Goal: Task Accomplishment & Management: Manage account settings

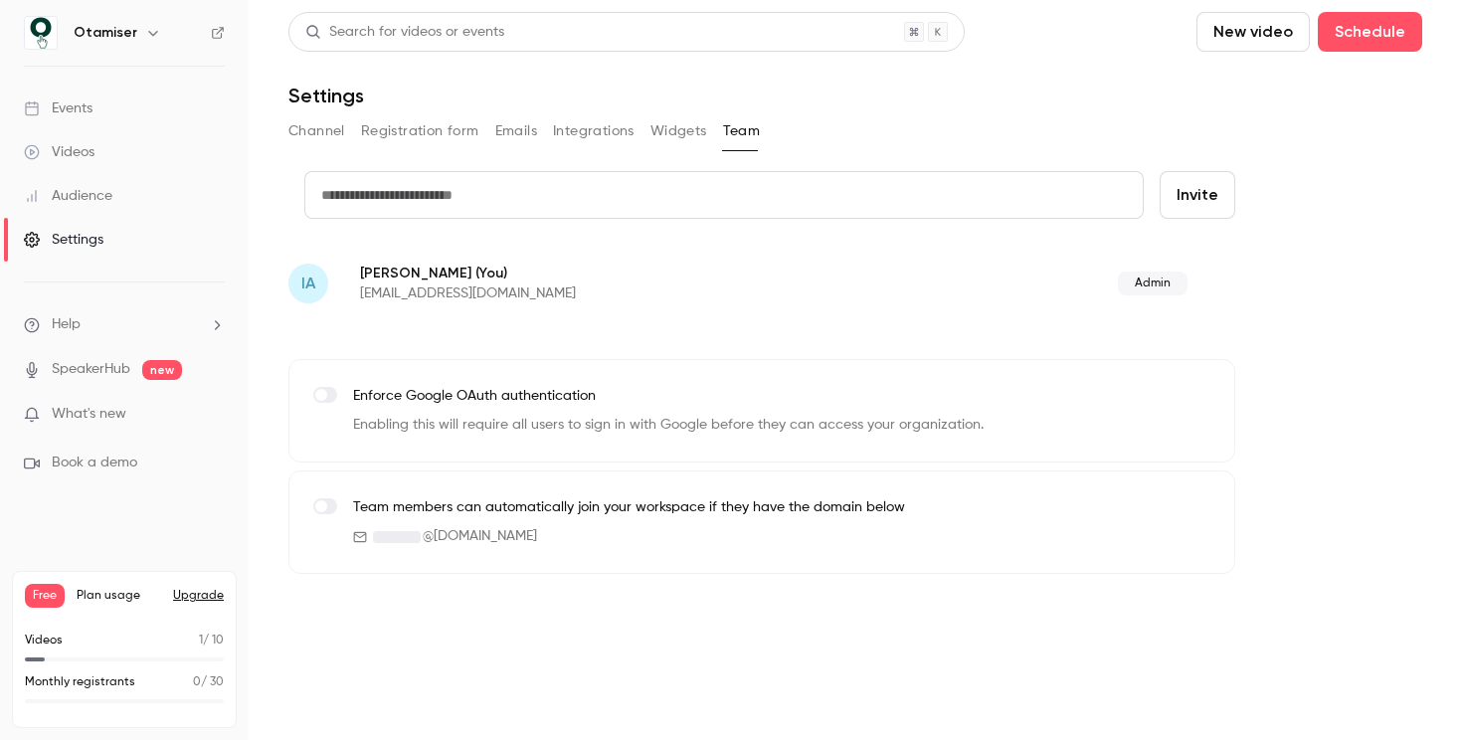
click at [667, 135] on button "Widgets" at bounding box center [679, 131] width 57 height 32
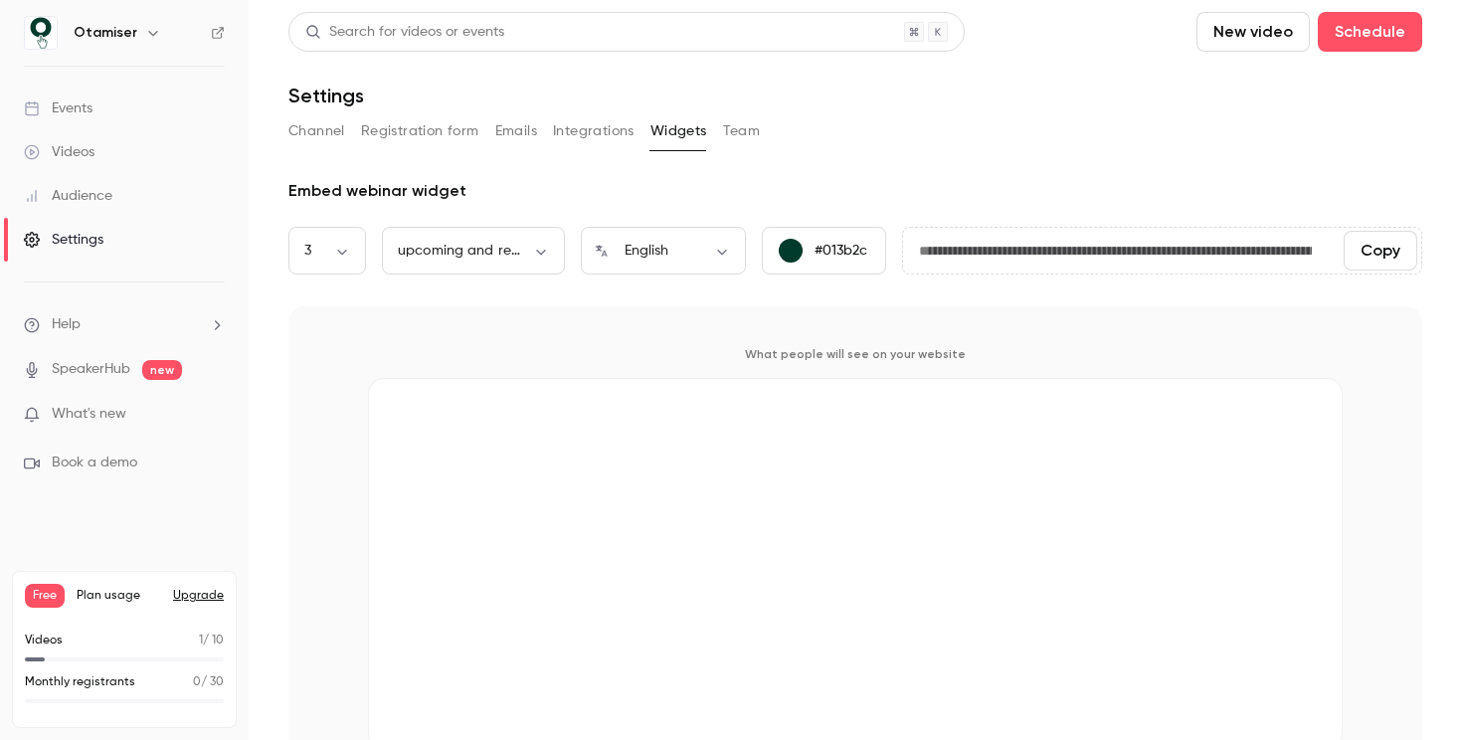
click at [594, 133] on button "Integrations" at bounding box center [594, 131] width 82 height 32
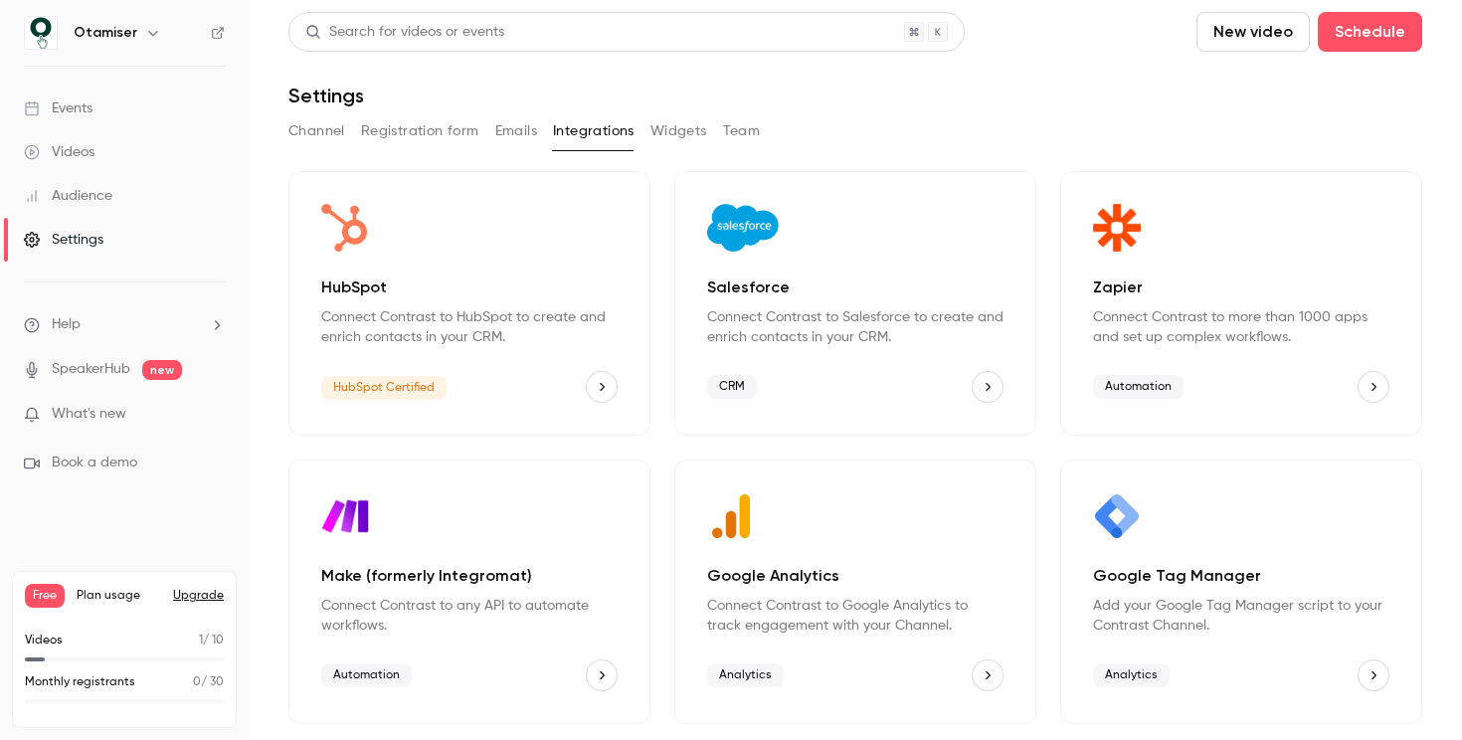
click at [506, 128] on button "Emails" at bounding box center [516, 131] width 42 height 32
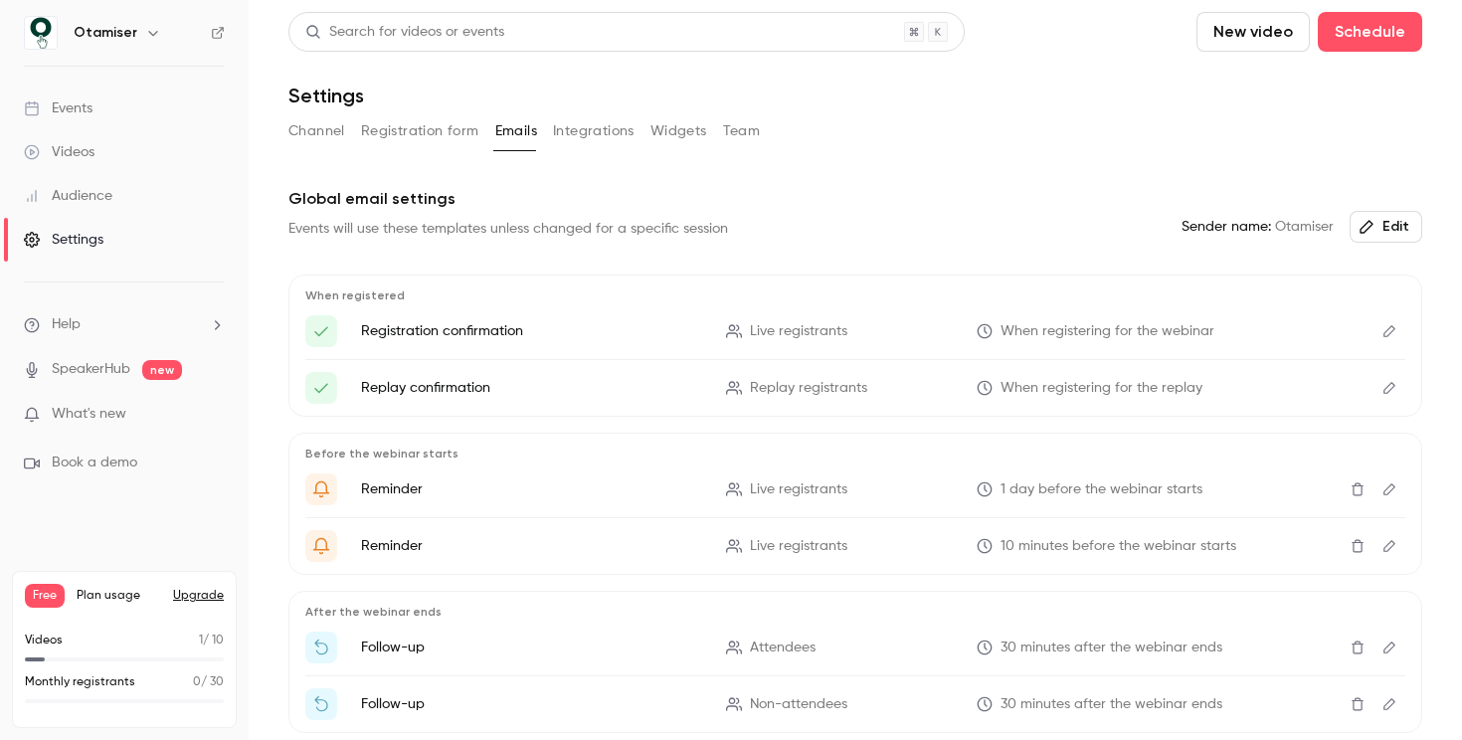
click at [432, 141] on button "Registration form" at bounding box center [420, 131] width 118 height 32
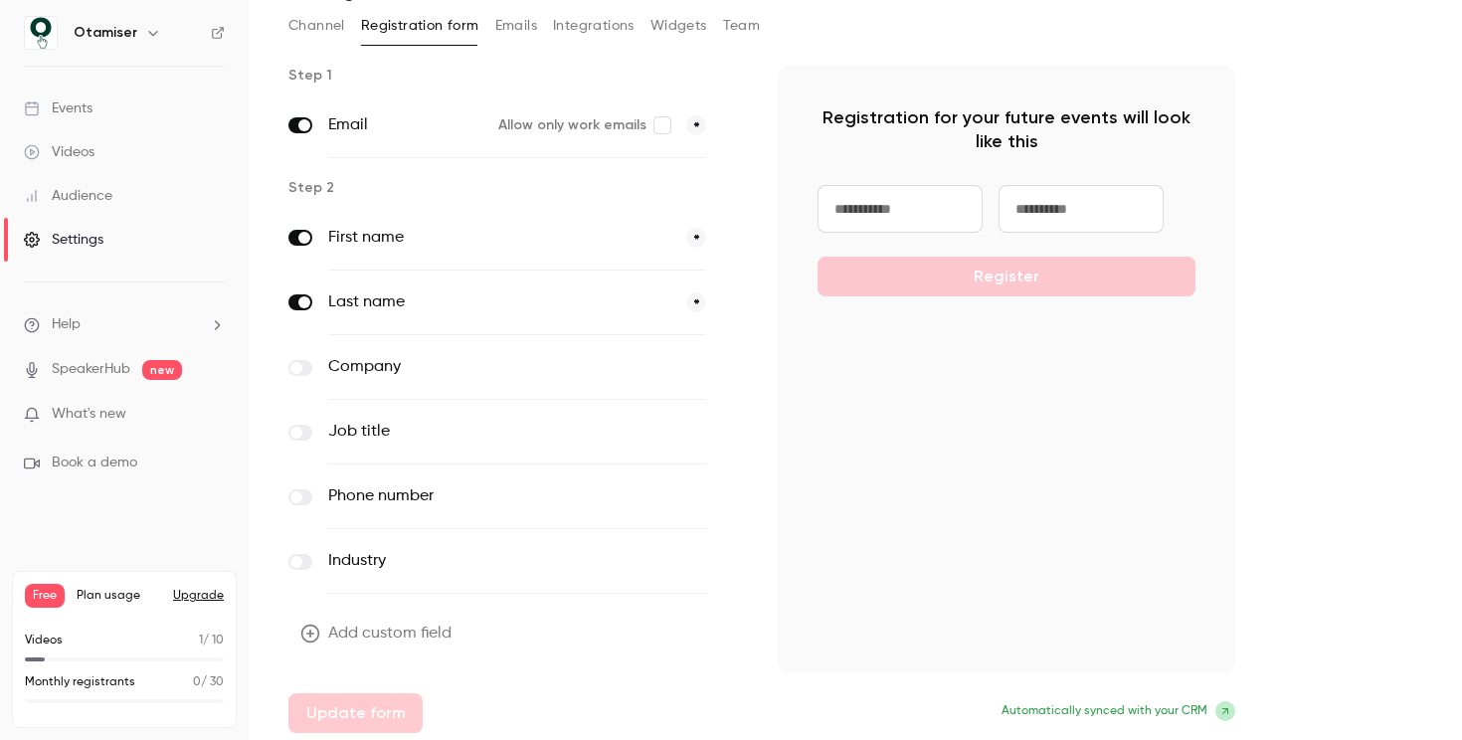
scroll to position [110, 0]
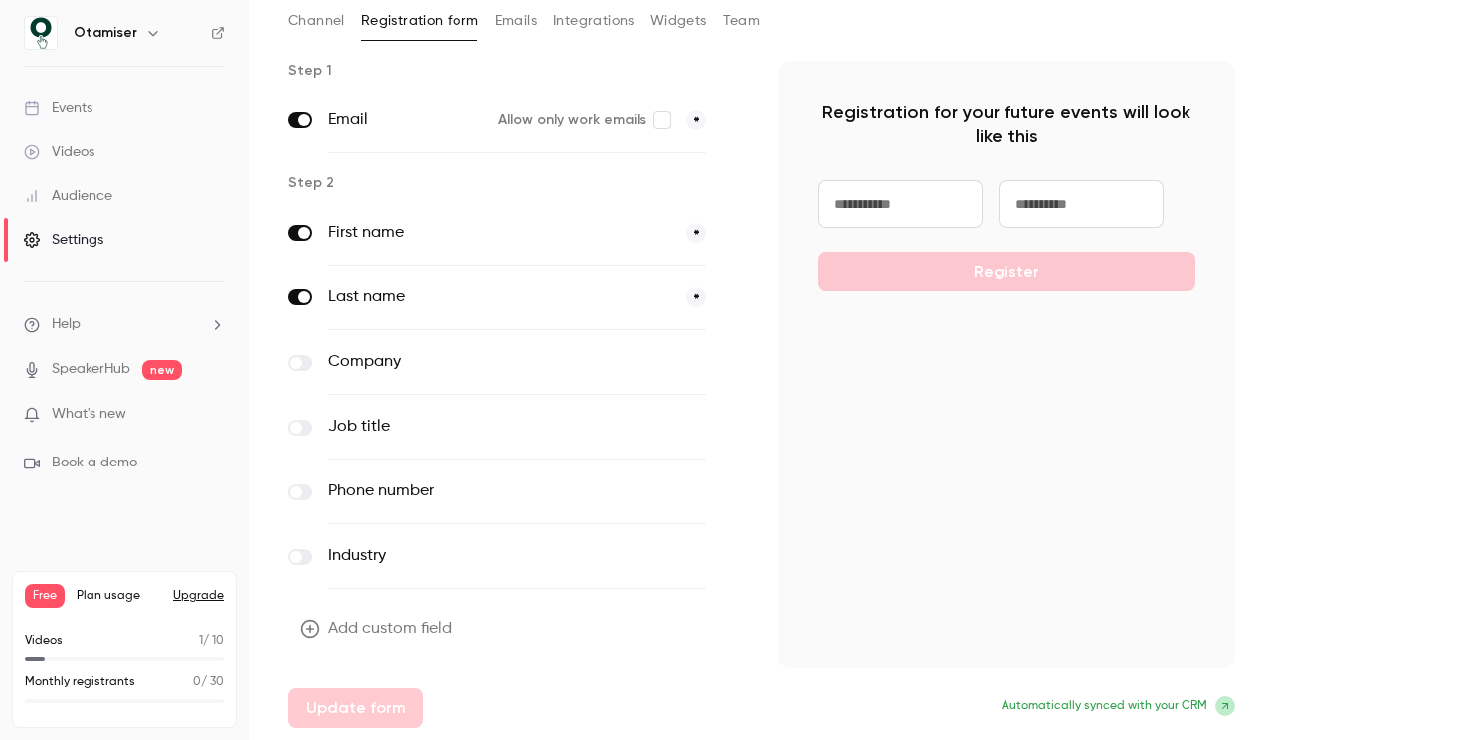
click at [364, 633] on button "Add custom field" at bounding box center [377, 629] width 179 height 40
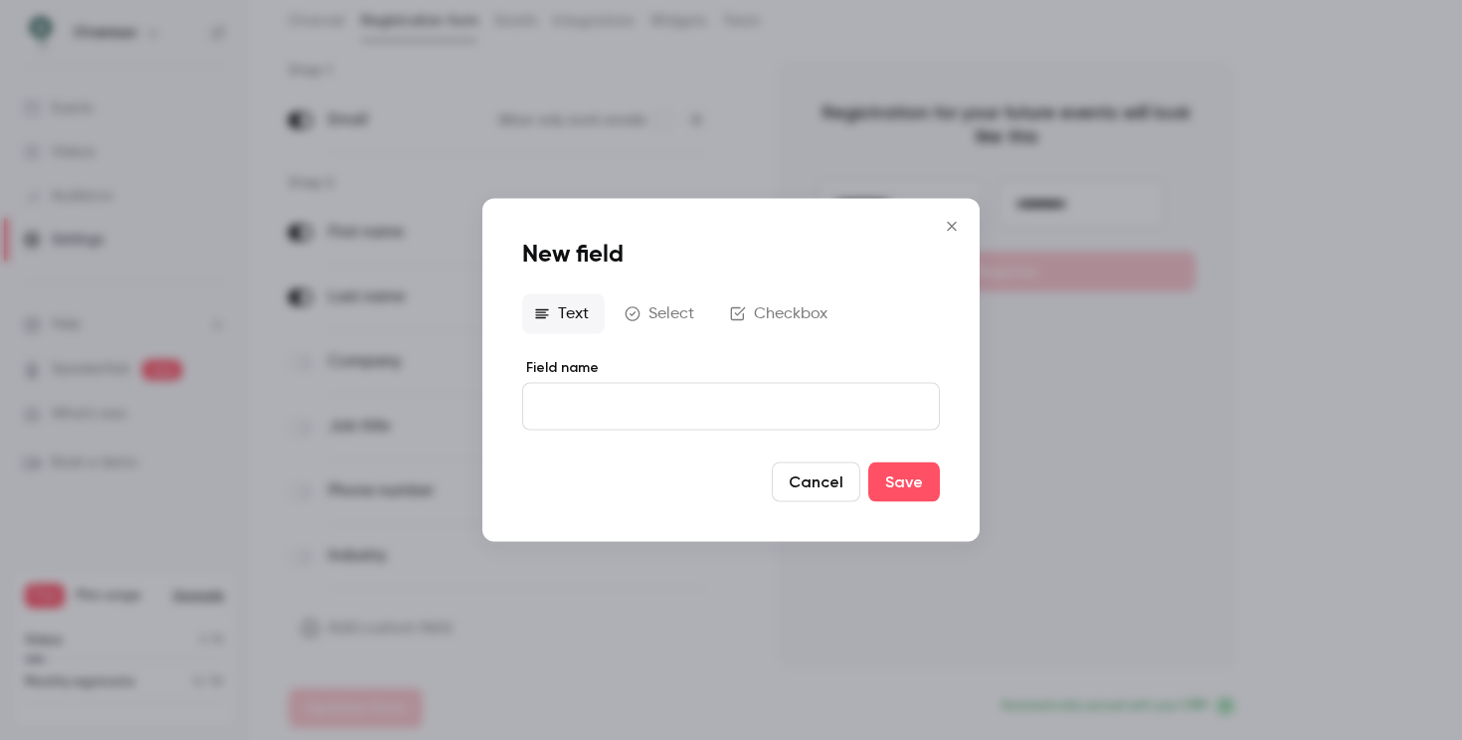
click at [804, 475] on button "Cancel" at bounding box center [816, 483] width 89 height 40
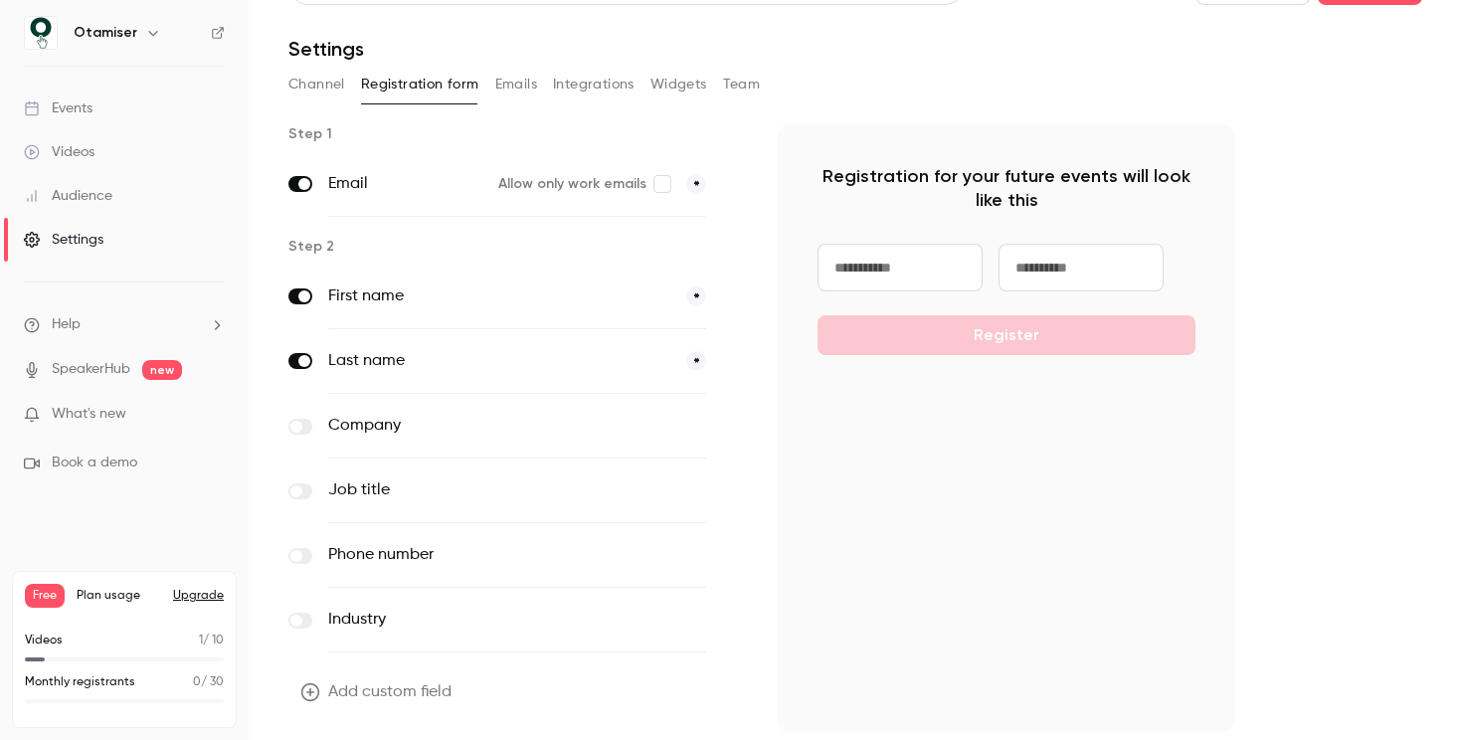
scroll to position [0, 0]
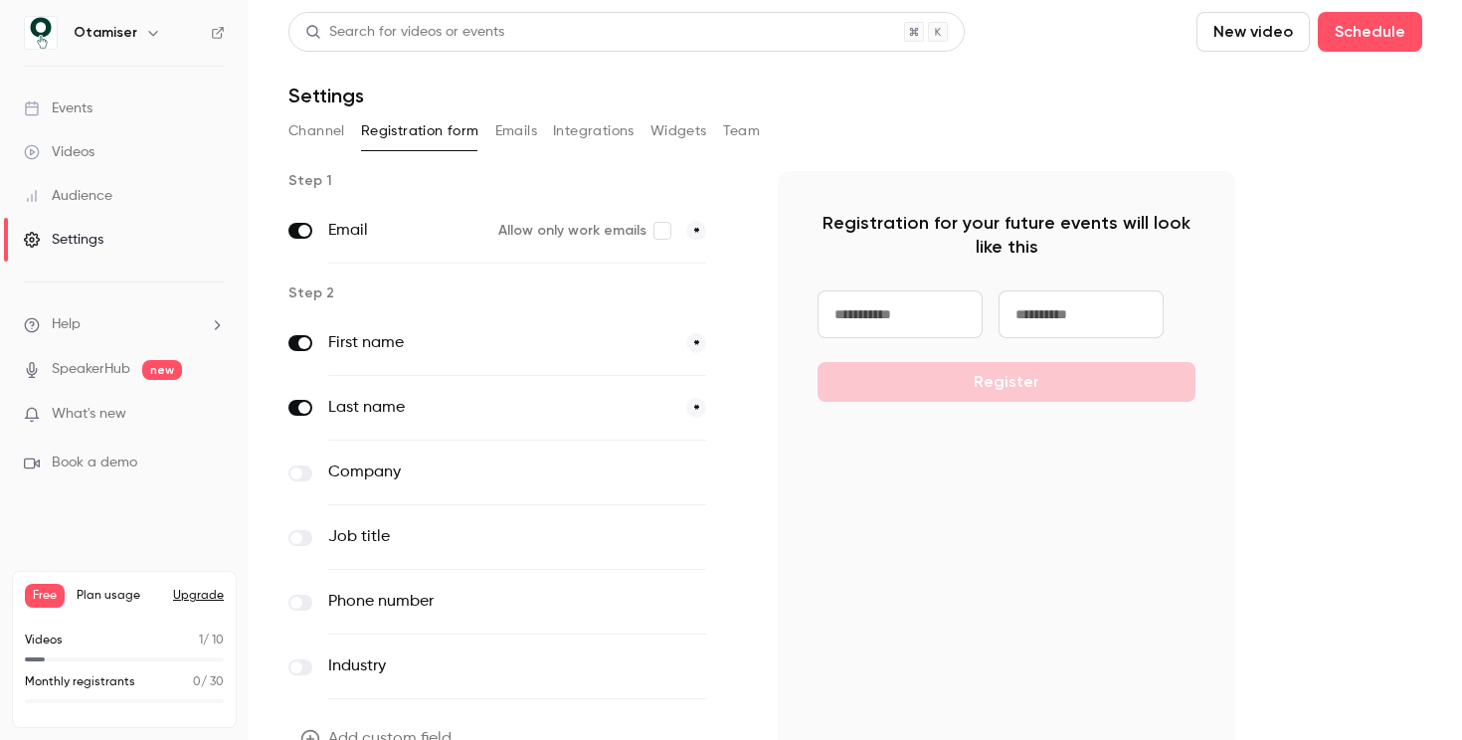
click at [320, 117] on button "Channel" at bounding box center [316, 131] width 57 height 32
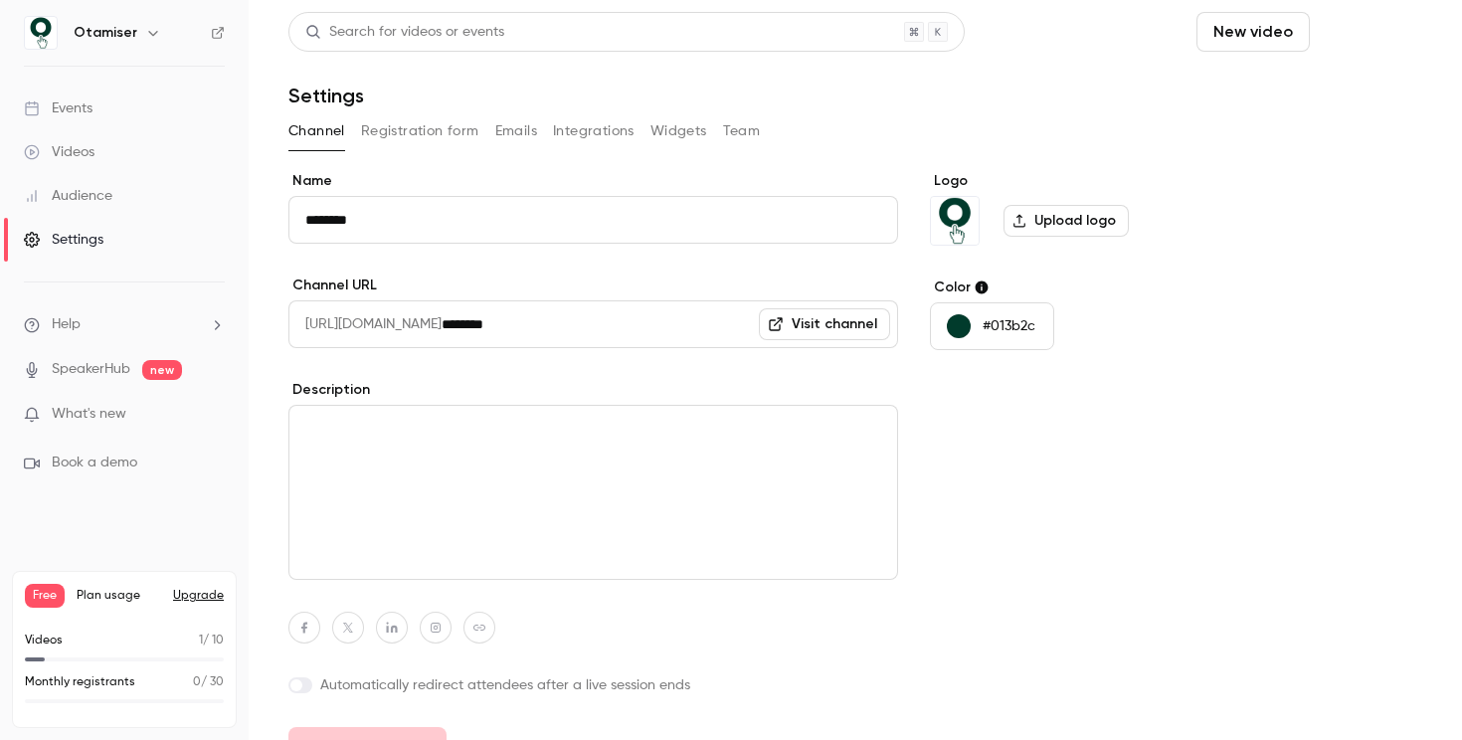
click at [1345, 42] on button "Schedule" at bounding box center [1370, 32] width 104 height 40
click at [1299, 97] on li "One time event" at bounding box center [1299, 87] width 215 height 52
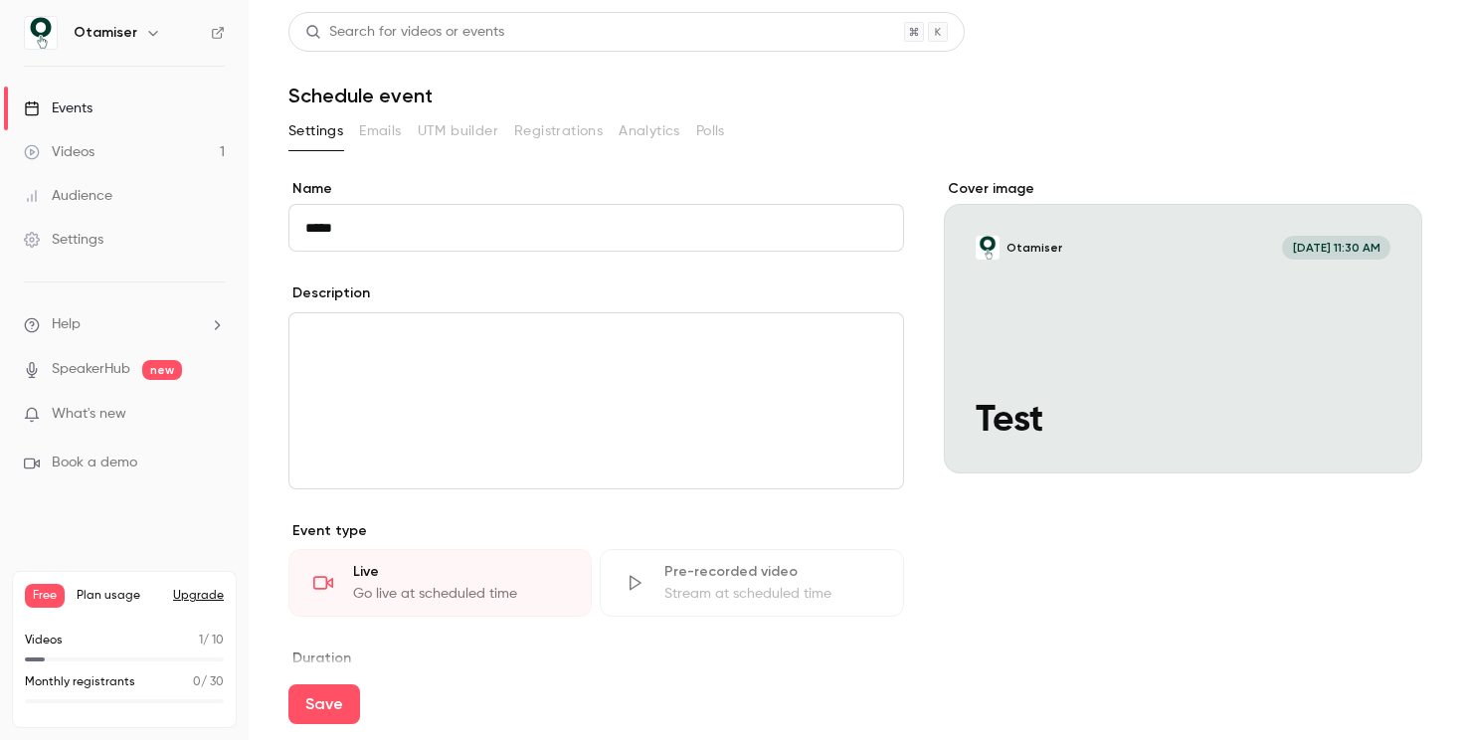
type input "****"
click at [555, 342] on p "editor" at bounding box center [596, 337] width 582 height 24
click at [519, 408] on div "editor" at bounding box center [596, 400] width 614 height 175
click at [349, 332] on p "**********" at bounding box center [591, 337] width 573 height 24
click at [427, 338] on p "**********" at bounding box center [591, 337] width 573 height 24
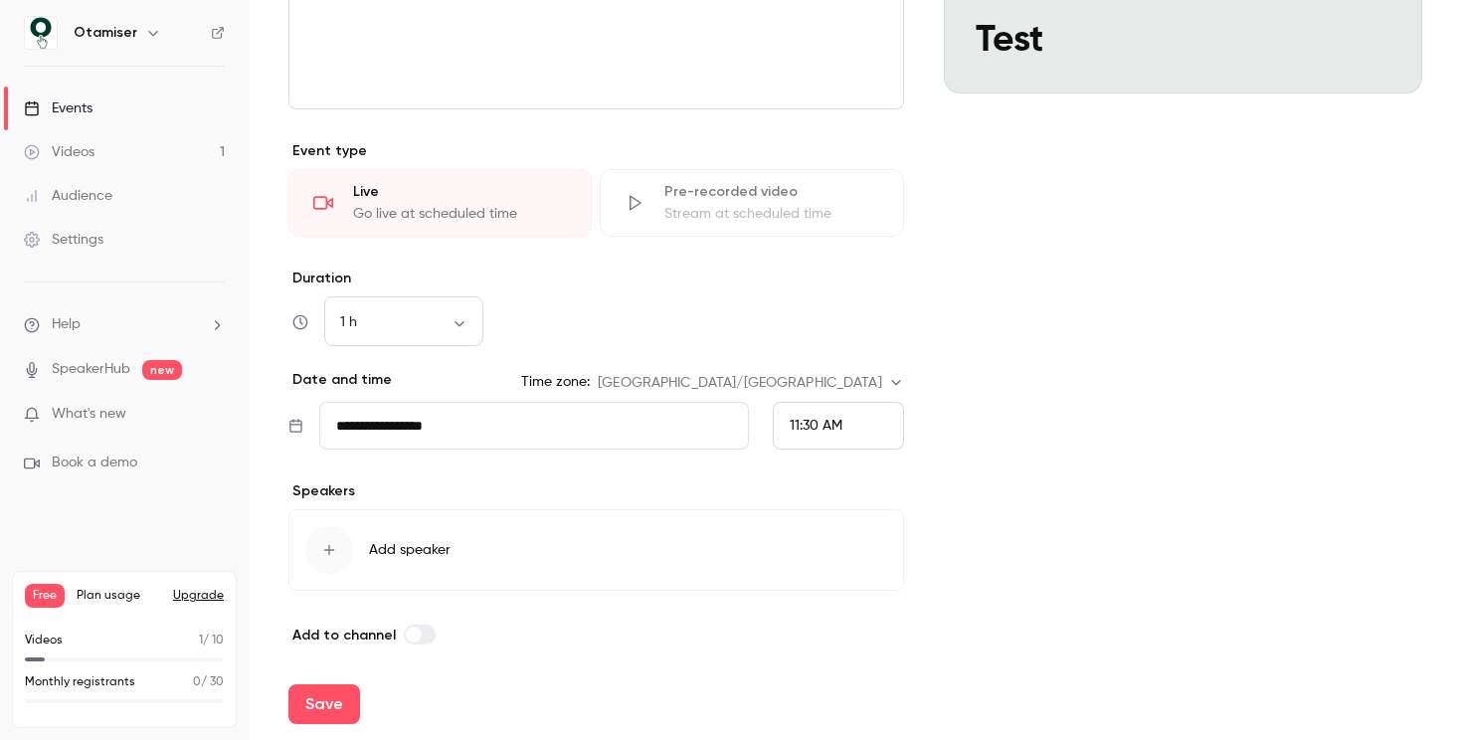
scroll to position [390, 0]
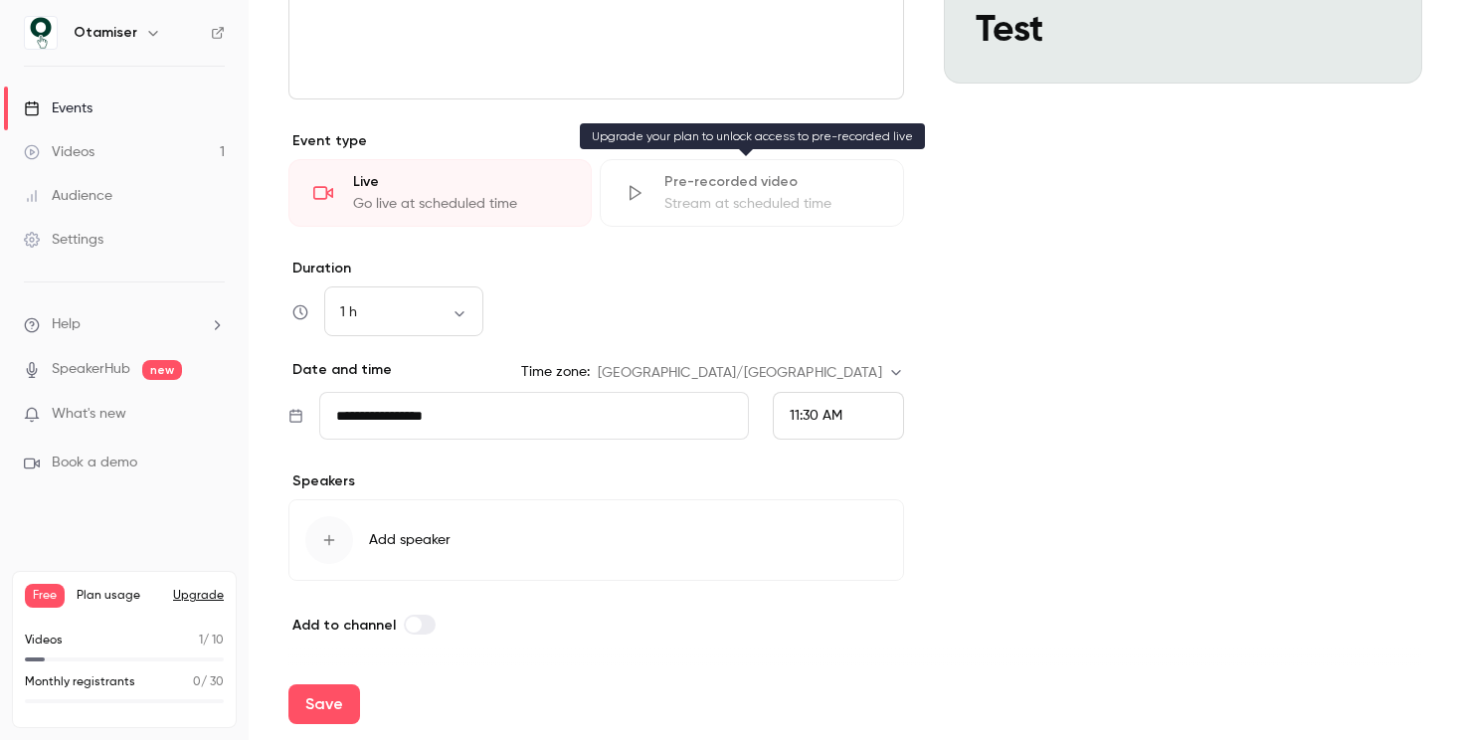
click at [649, 191] on div "Pre-recorded video Stream at scheduled time" at bounding box center [751, 193] width 303 height 68
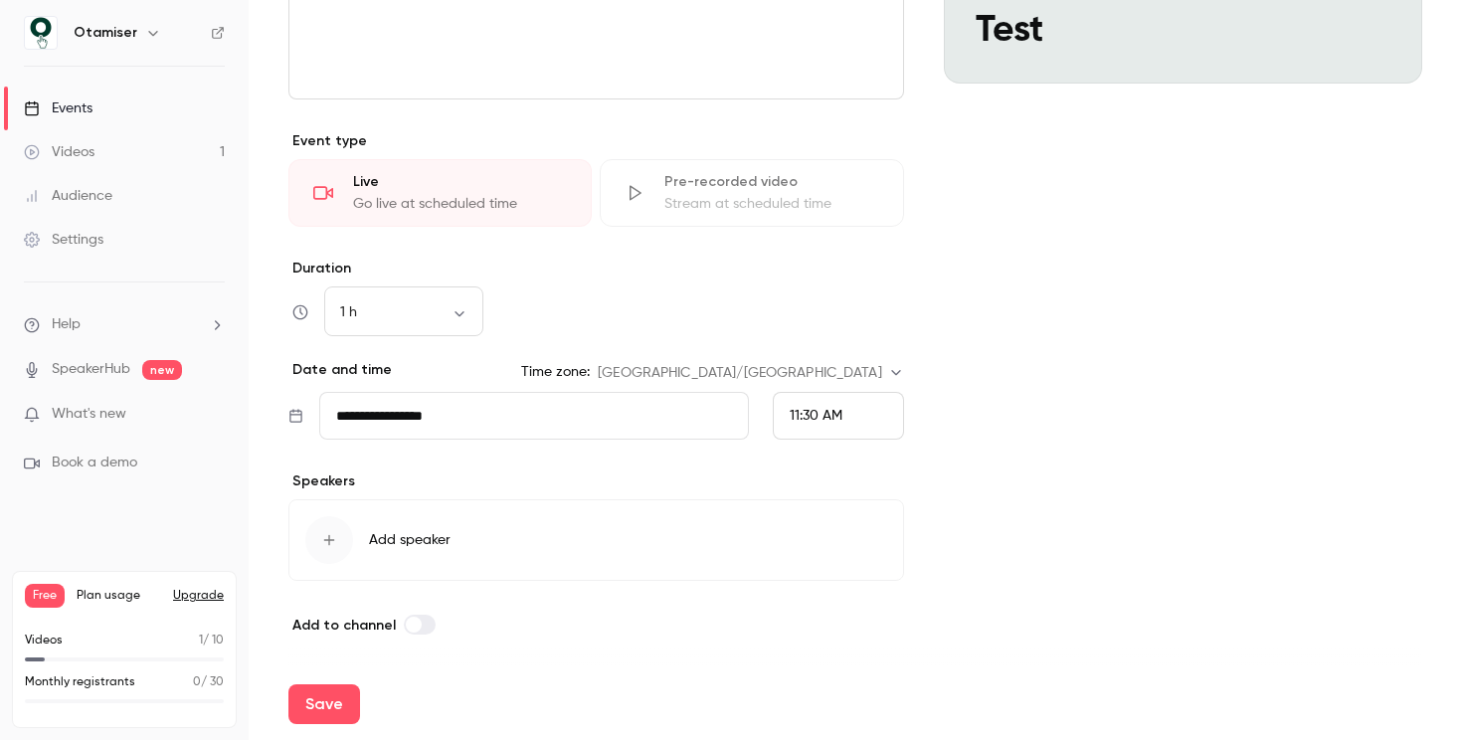
click at [648, 210] on div "Pre-recorded video Stream at scheduled time" at bounding box center [751, 193] width 303 height 68
click at [323, 688] on button "Save" at bounding box center [324, 704] width 72 height 40
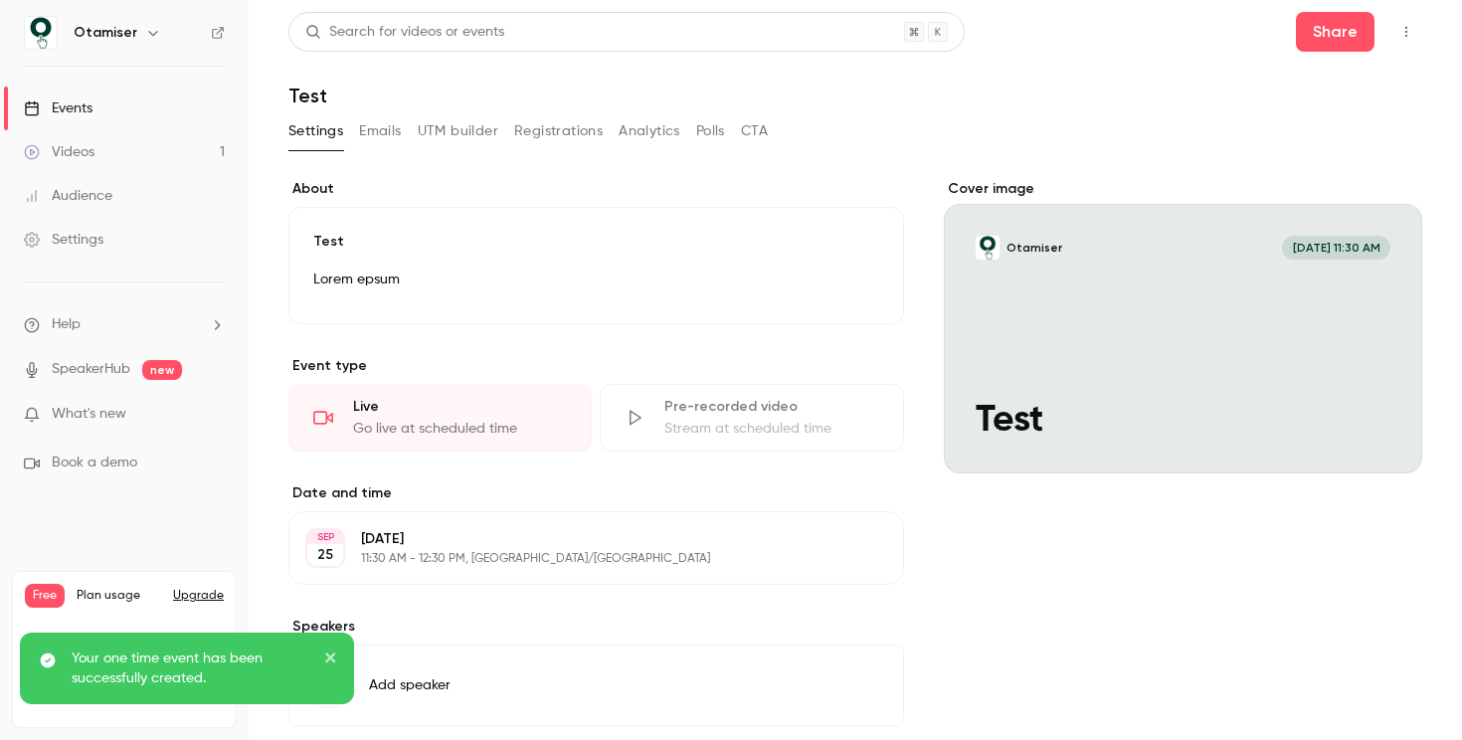
click at [377, 131] on button "Emails" at bounding box center [380, 131] width 42 height 32
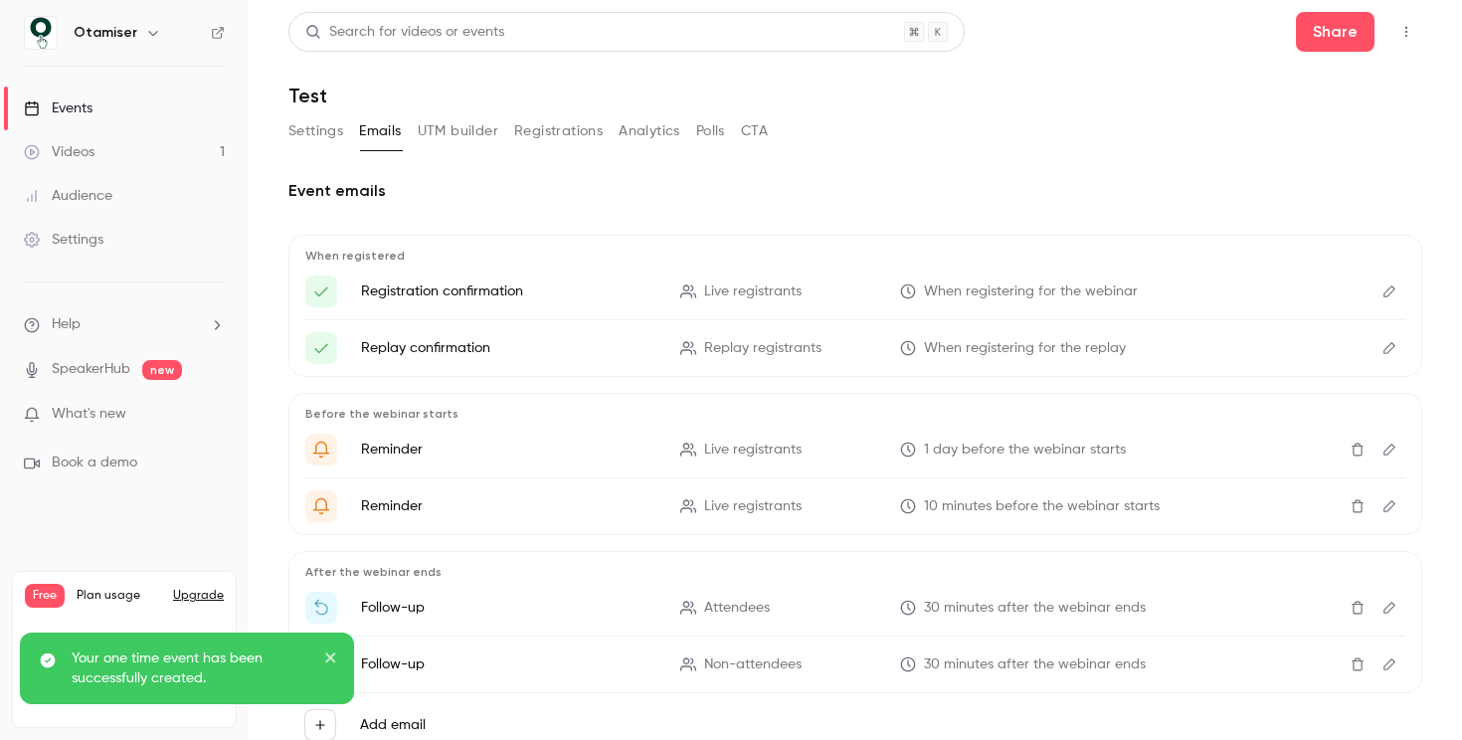
click at [438, 133] on button "UTM builder" at bounding box center [458, 131] width 81 height 32
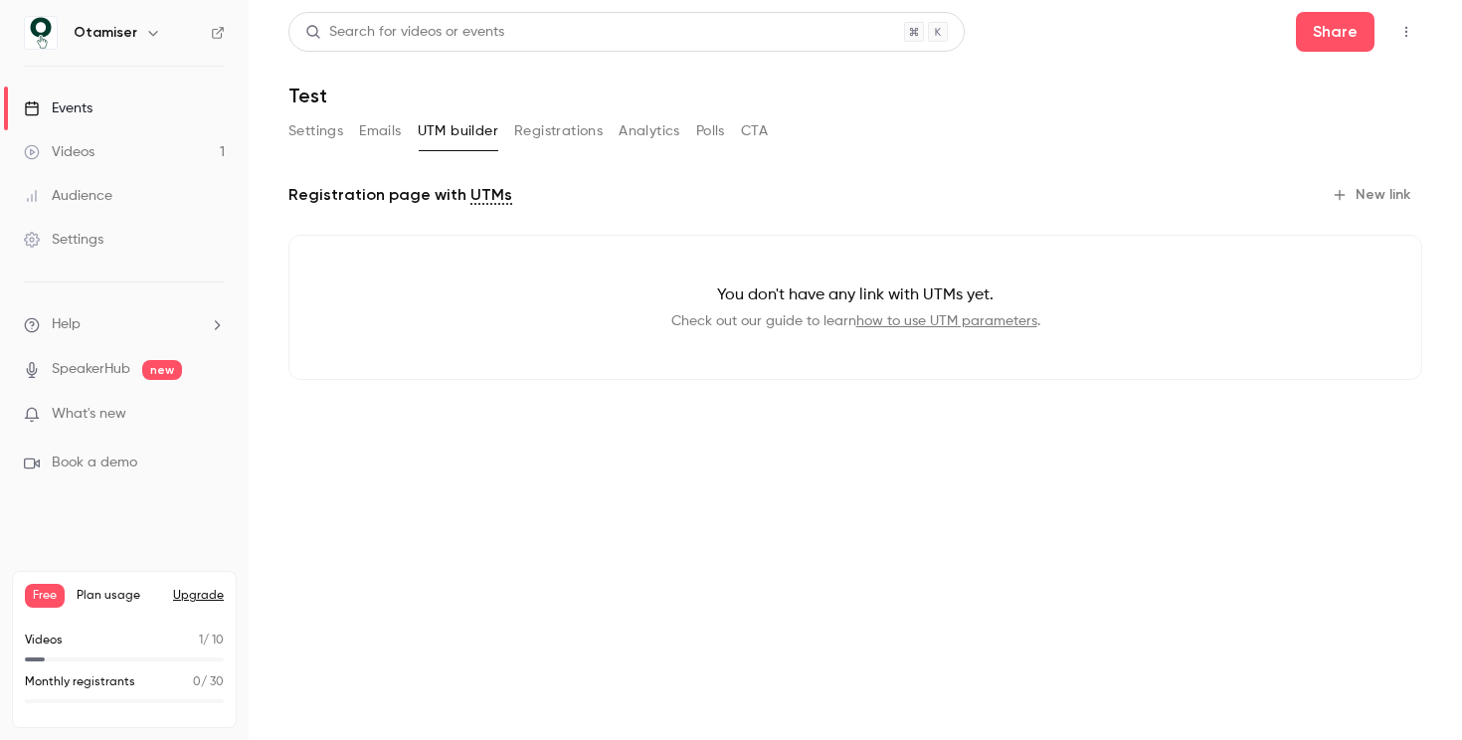
click at [548, 134] on button "Registrations" at bounding box center [558, 131] width 89 height 32
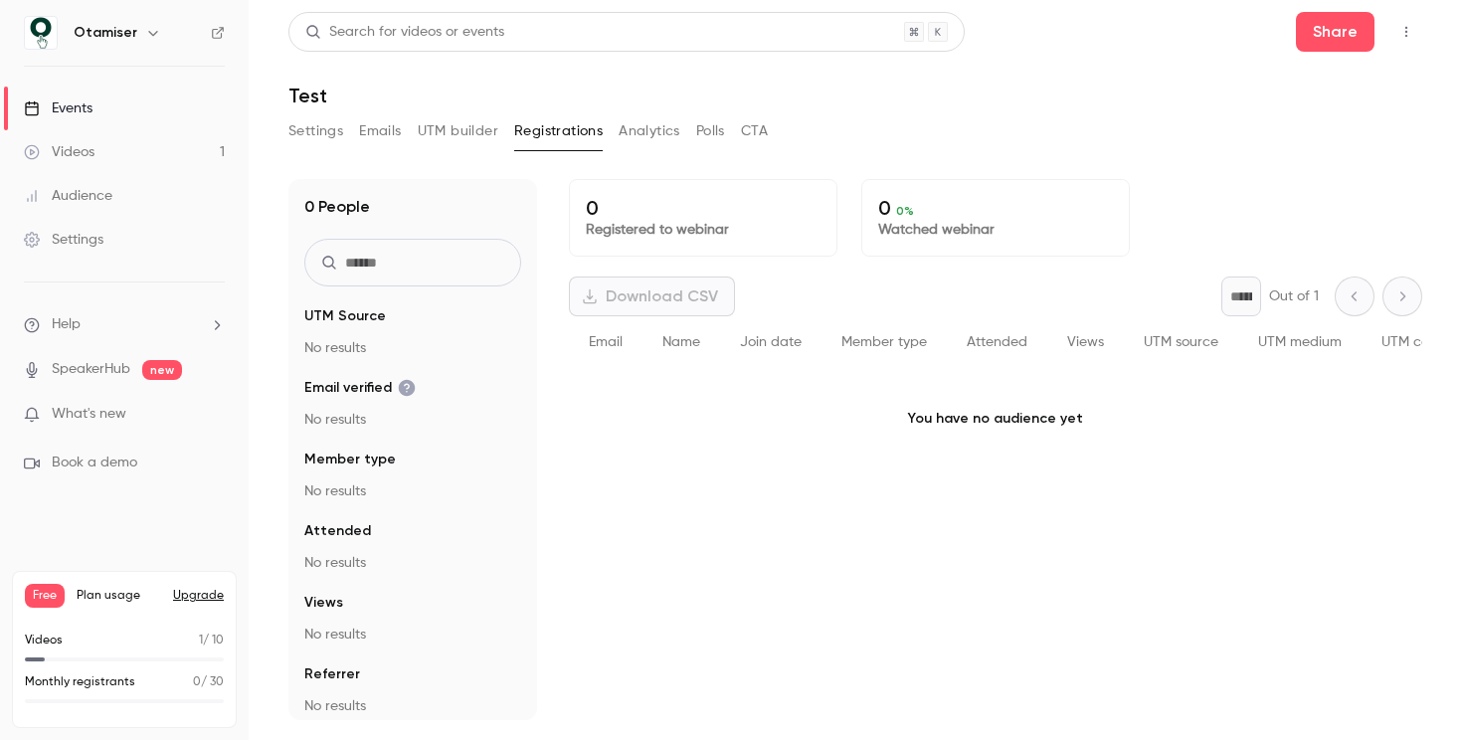
click at [629, 130] on button "Analytics" at bounding box center [650, 131] width 62 height 32
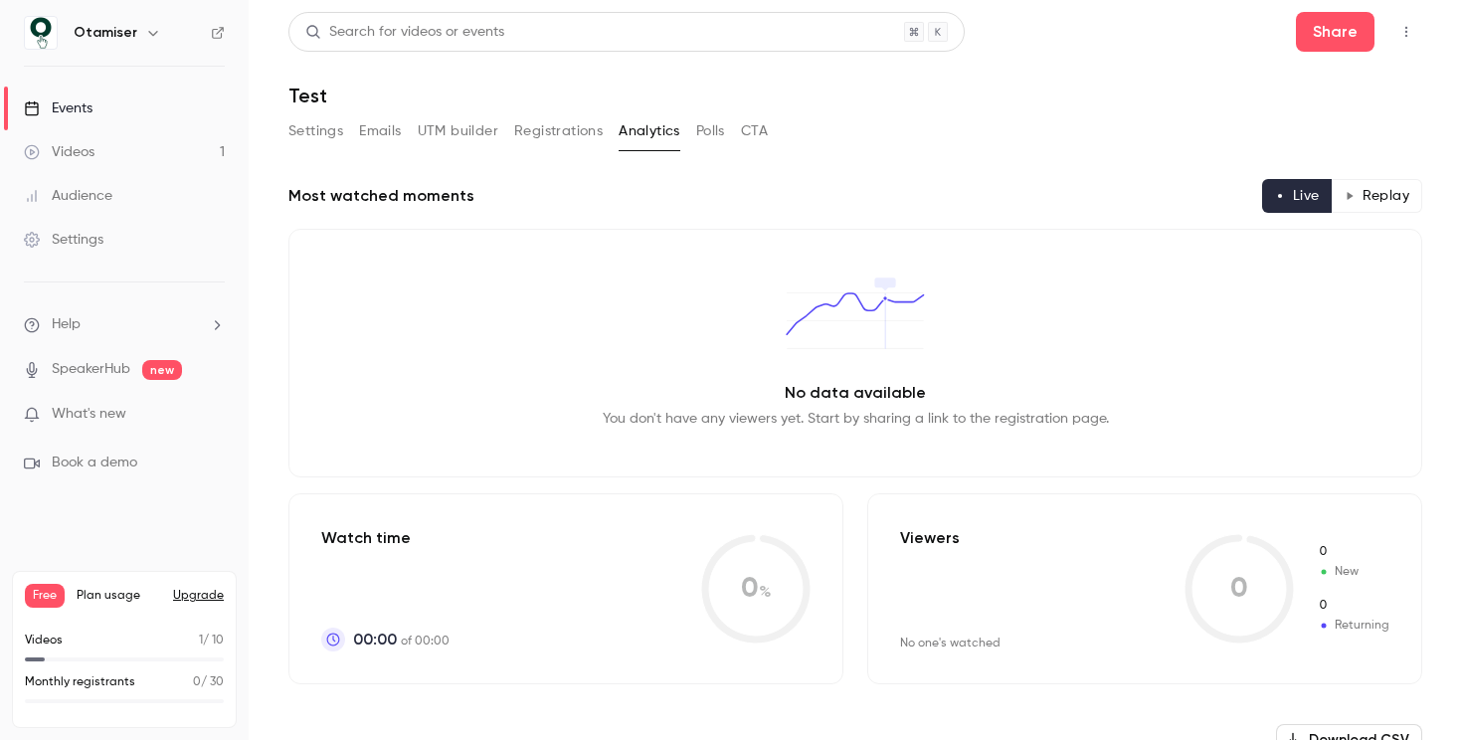
click at [556, 134] on button "Registrations" at bounding box center [558, 131] width 89 height 32
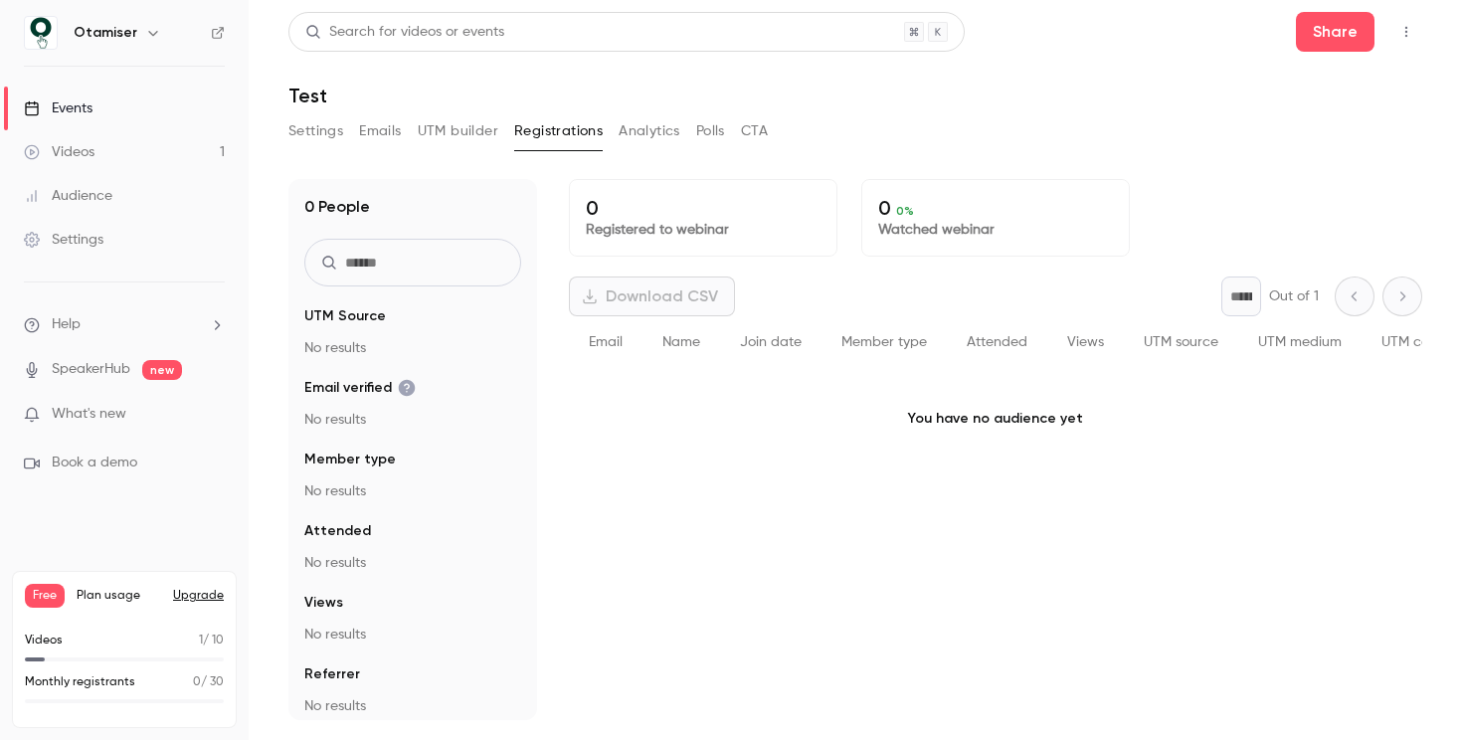
scroll to position [12, 0]
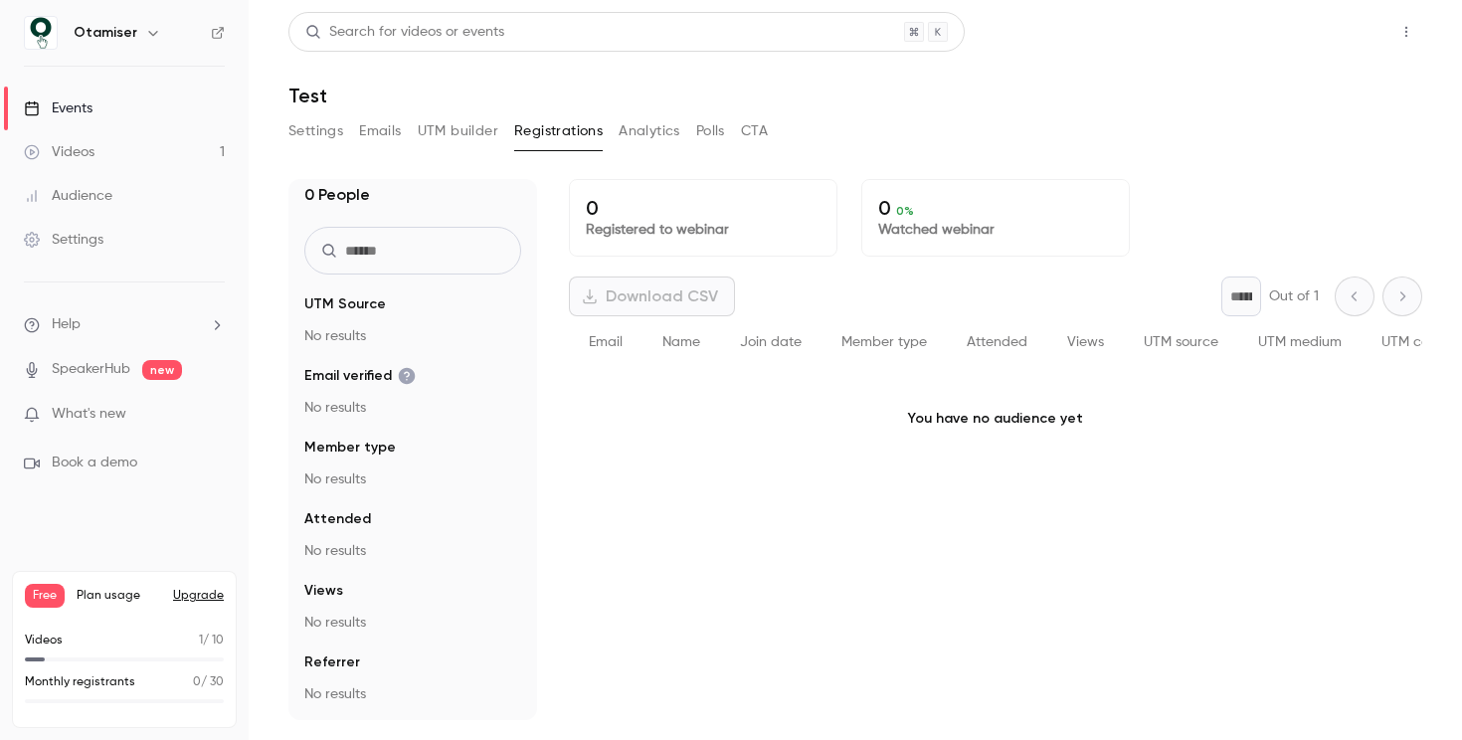
click at [1362, 35] on button "Share" at bounding box center [1335, 32] width 79 height 40
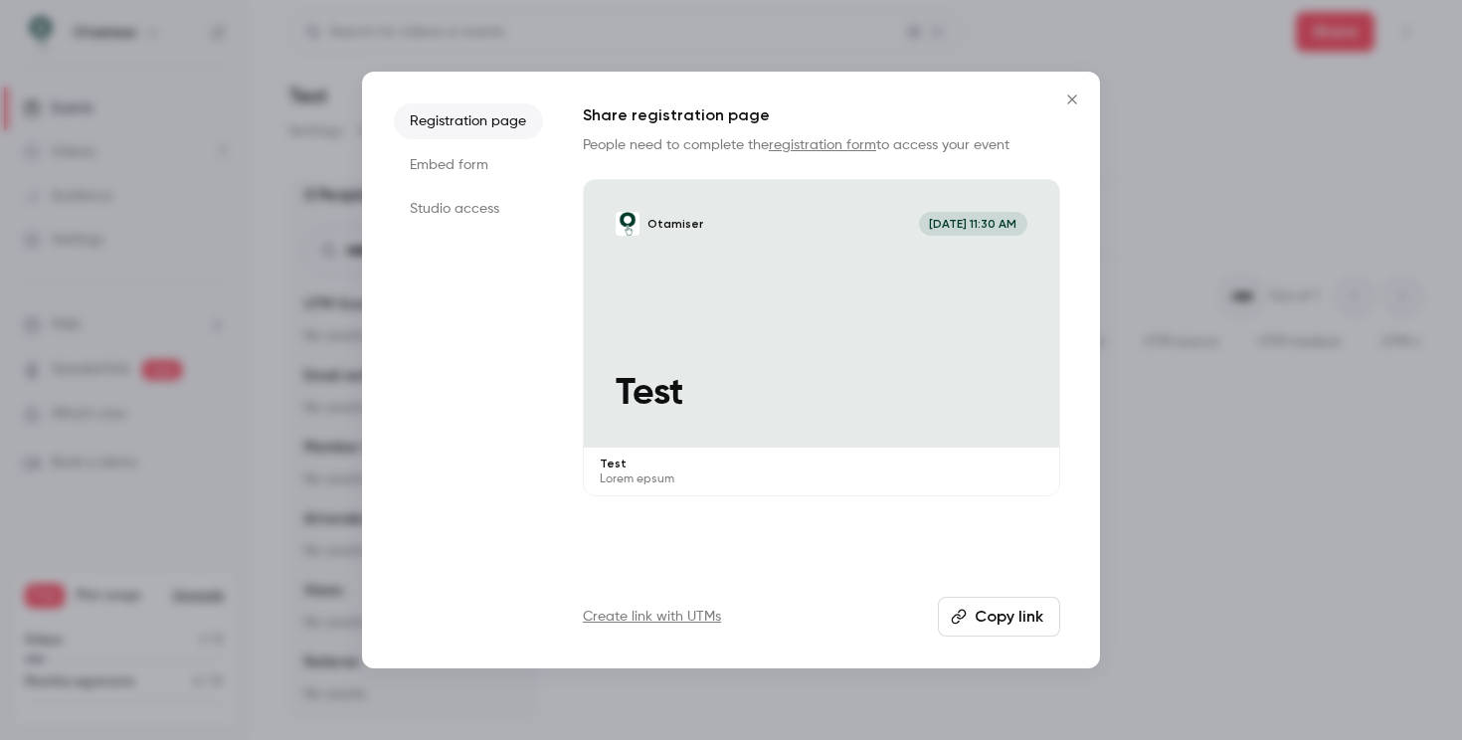
click at [1069, 100] on icon "Close" at bounding box center [1072, 100] width 24 height 16
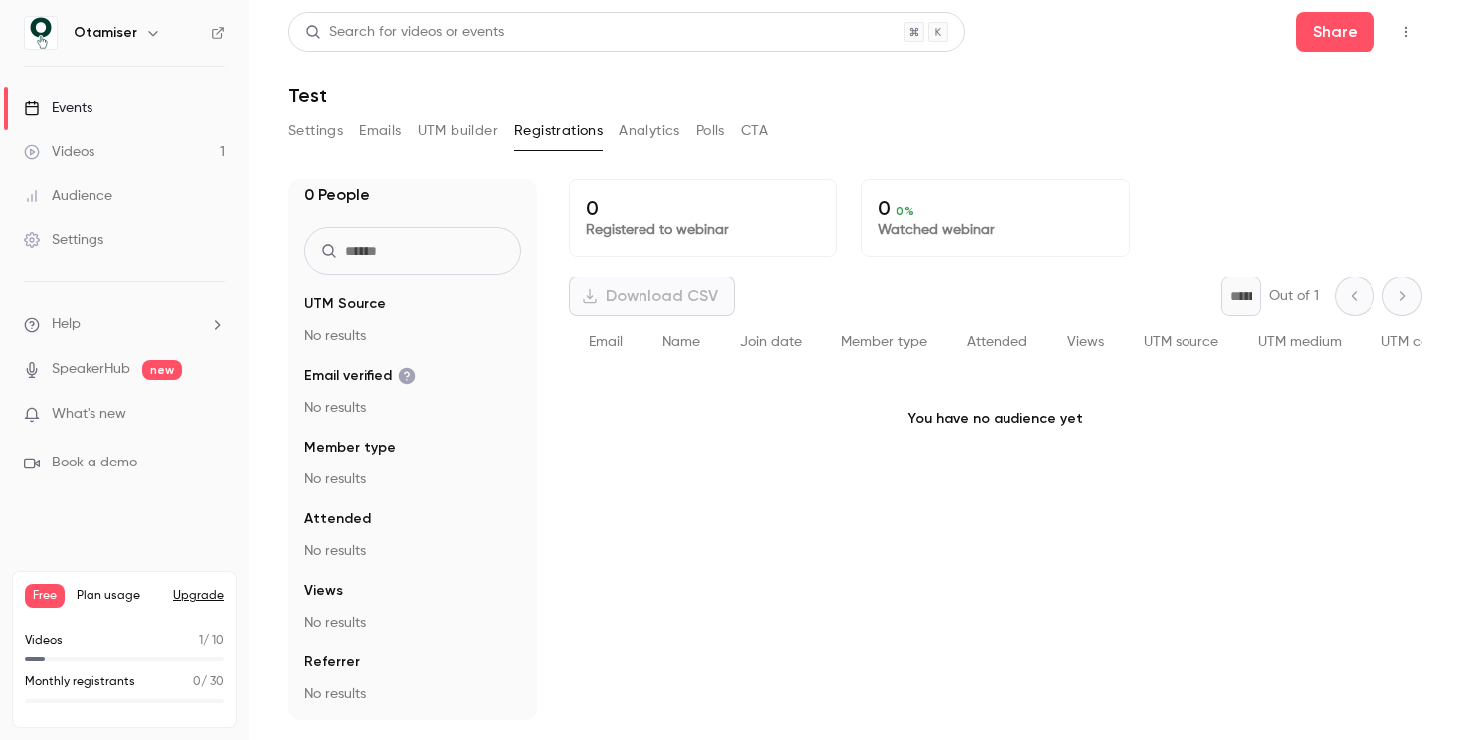
drag, startPoint x: 360, startPoint y: 134, endPoint x: 344, endPoint y: 136, distance: 16.0
click at [360, 134] on button "Emails" at bounding box center [380, 131] width 42 height 32
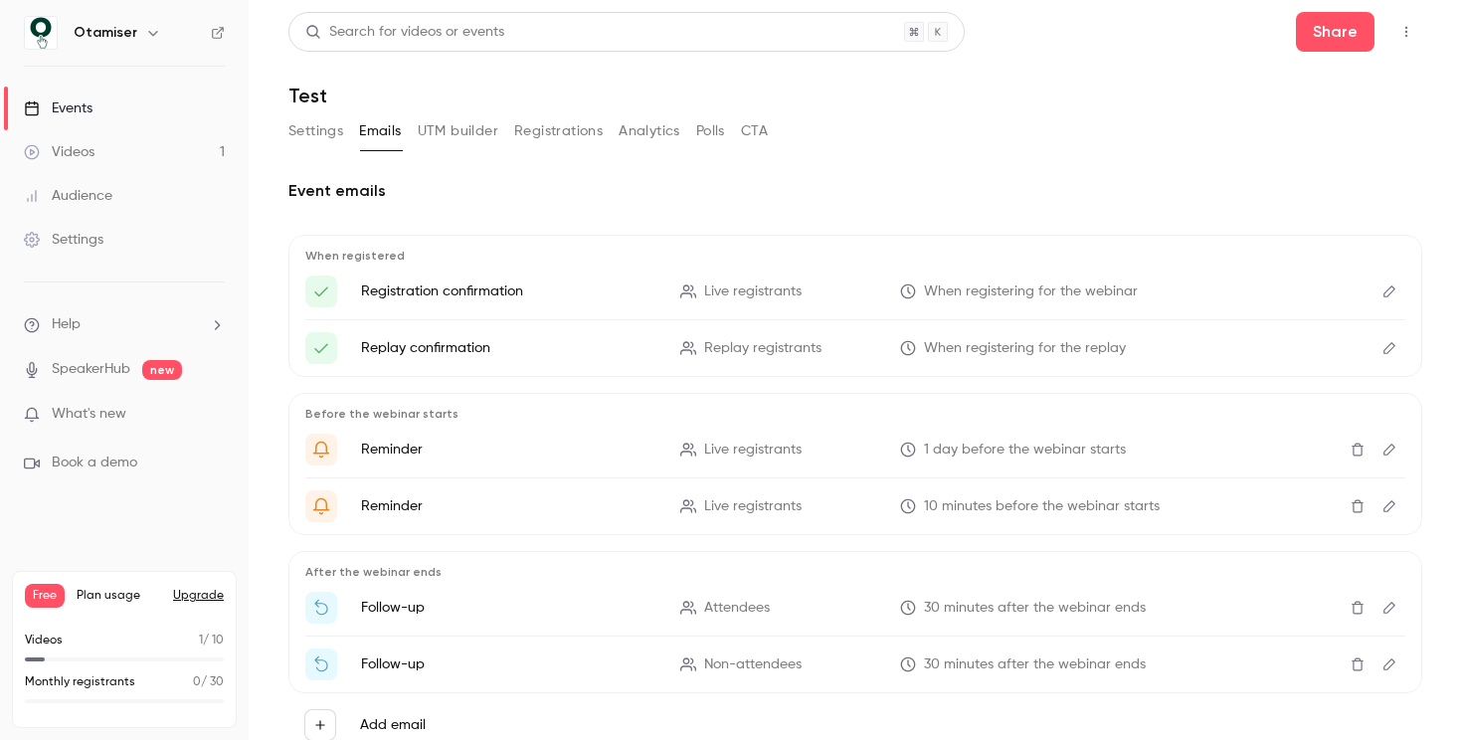
click at [319, 133] on button "Settings" at bounding box center [315, 131] width 55 height 32
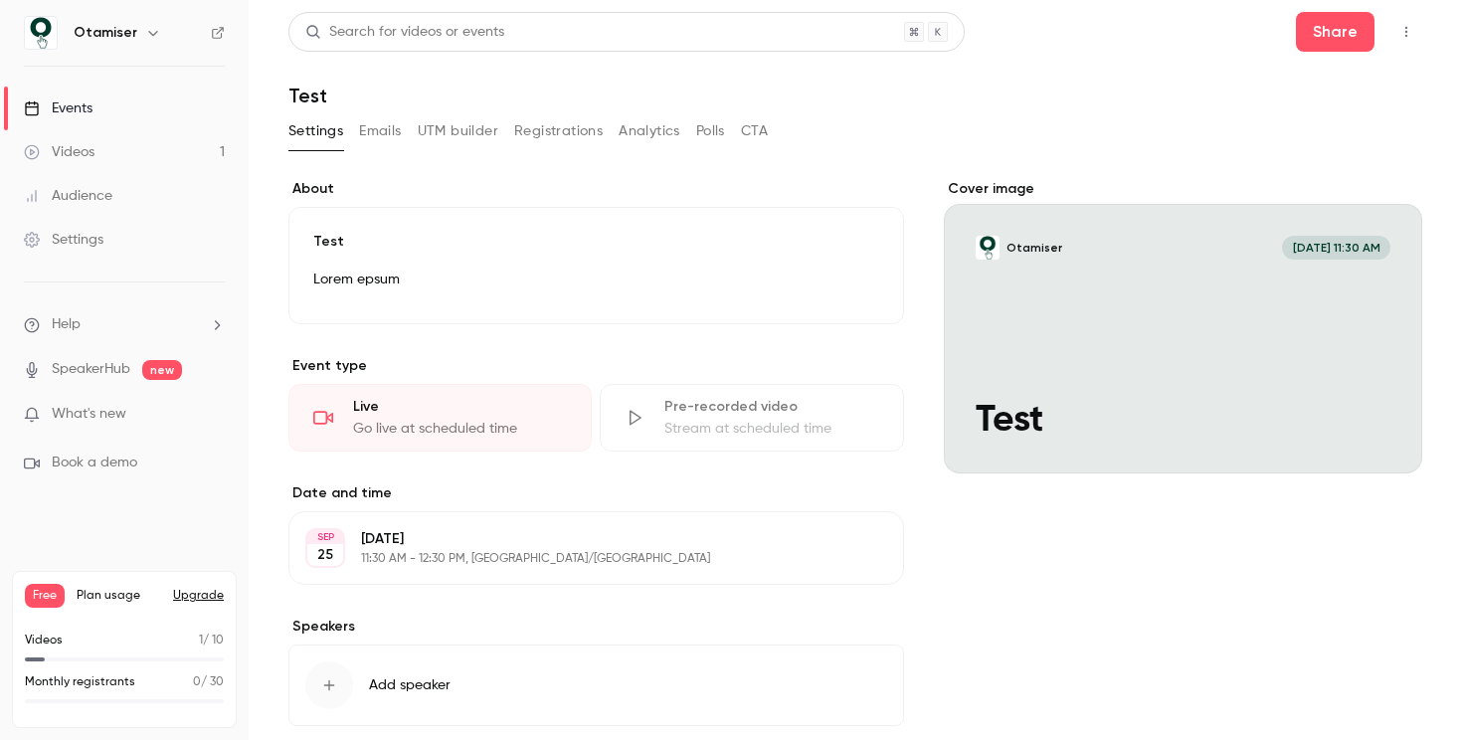
click at [451, 281] on p "Lorem epsum" at bounding box center [596, 280] width 566 height 24
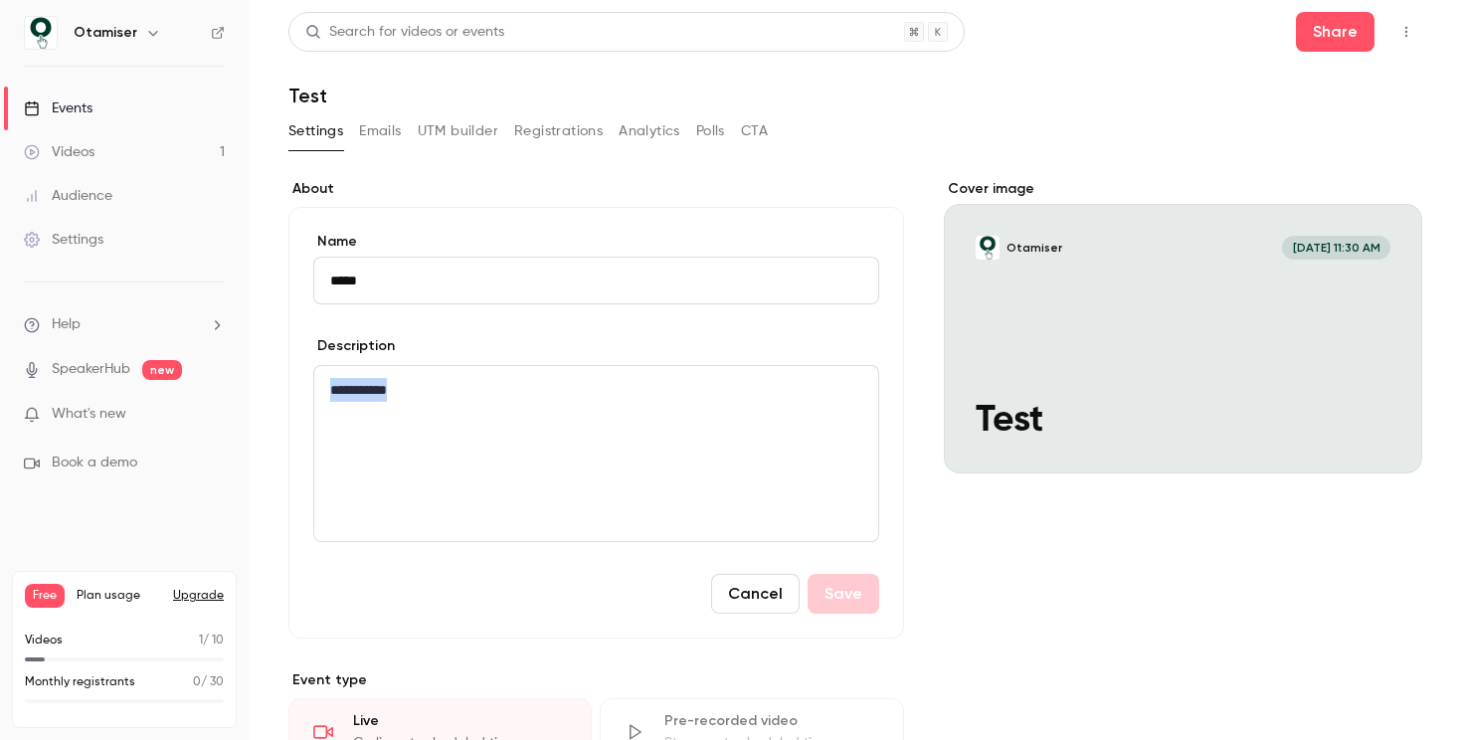
drag, startPoint x: 452, startPoint y: 406, endPoint x: 242, endPoint y: 371, distance: 212.7
click at [242, 371] on div "**********" at bounding box center [731, 370] width 1462 height 740
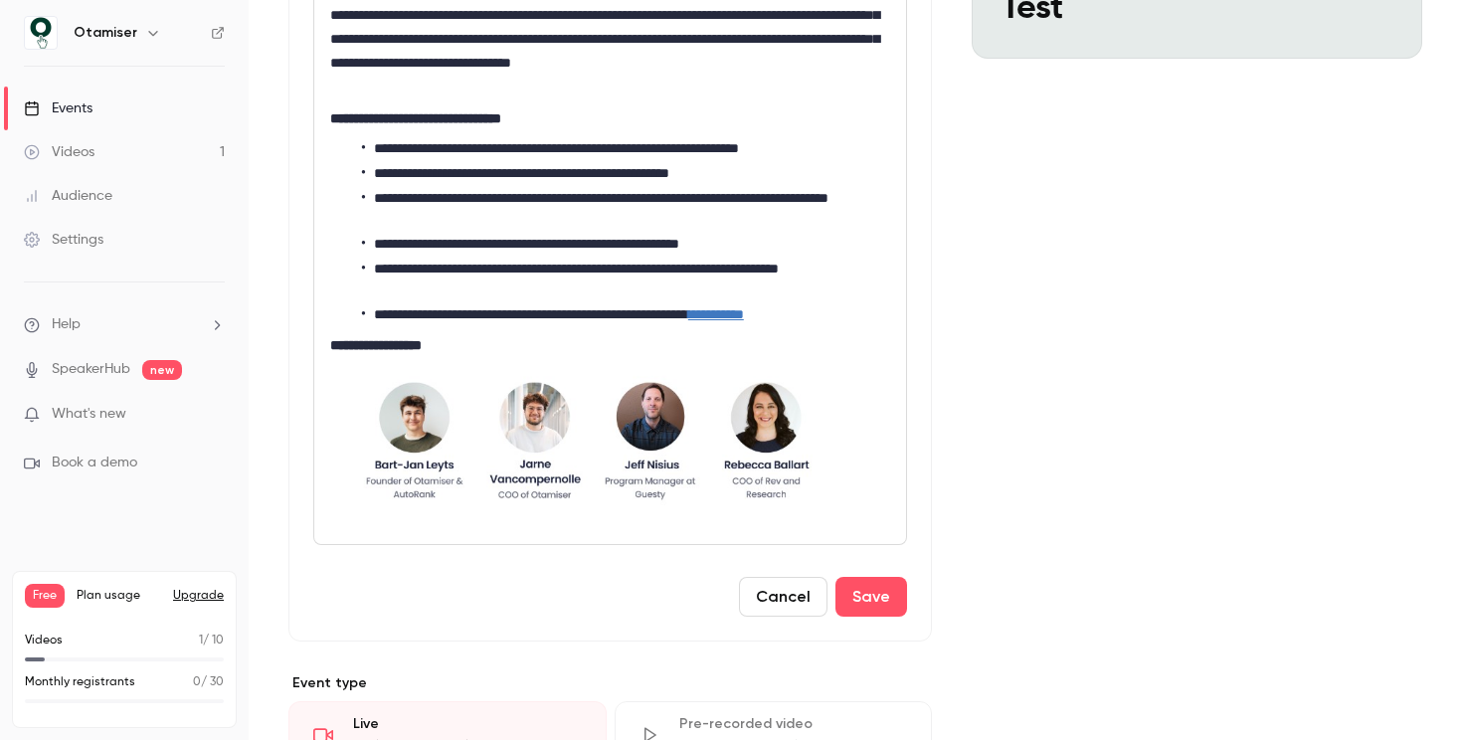
scroll to position [388, 0]
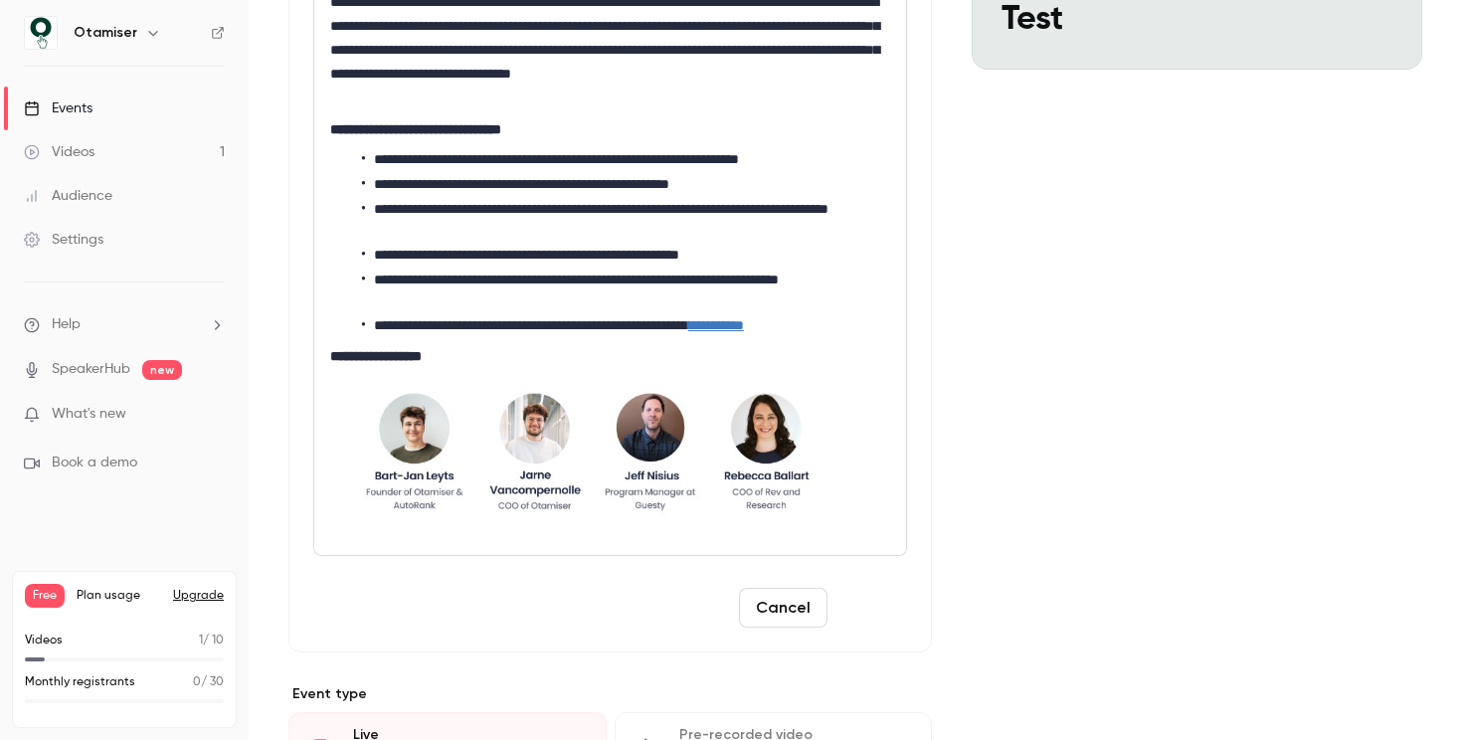
click at [871, 603] on button "Save" at bounding box center [872, 608] width 72 height 40
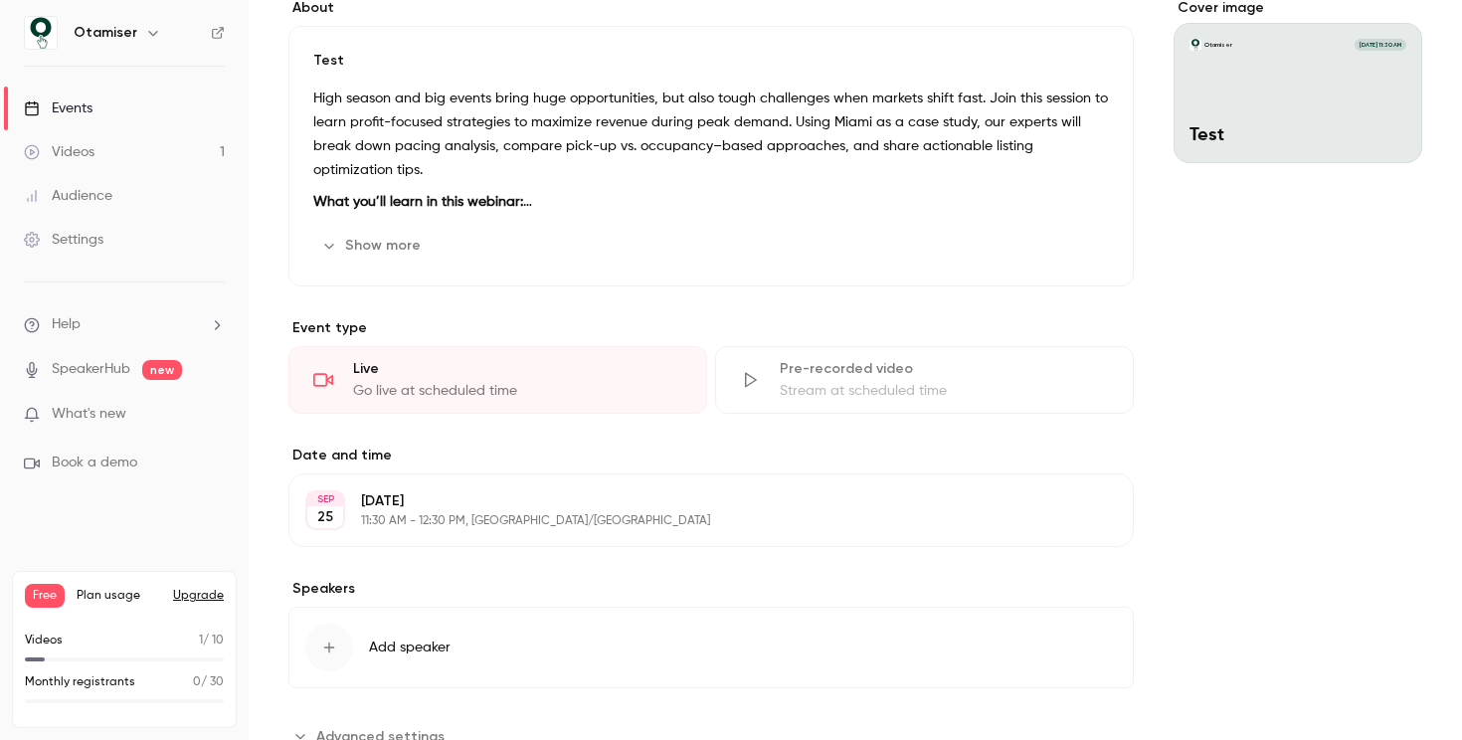
scroll to position [201, 0]
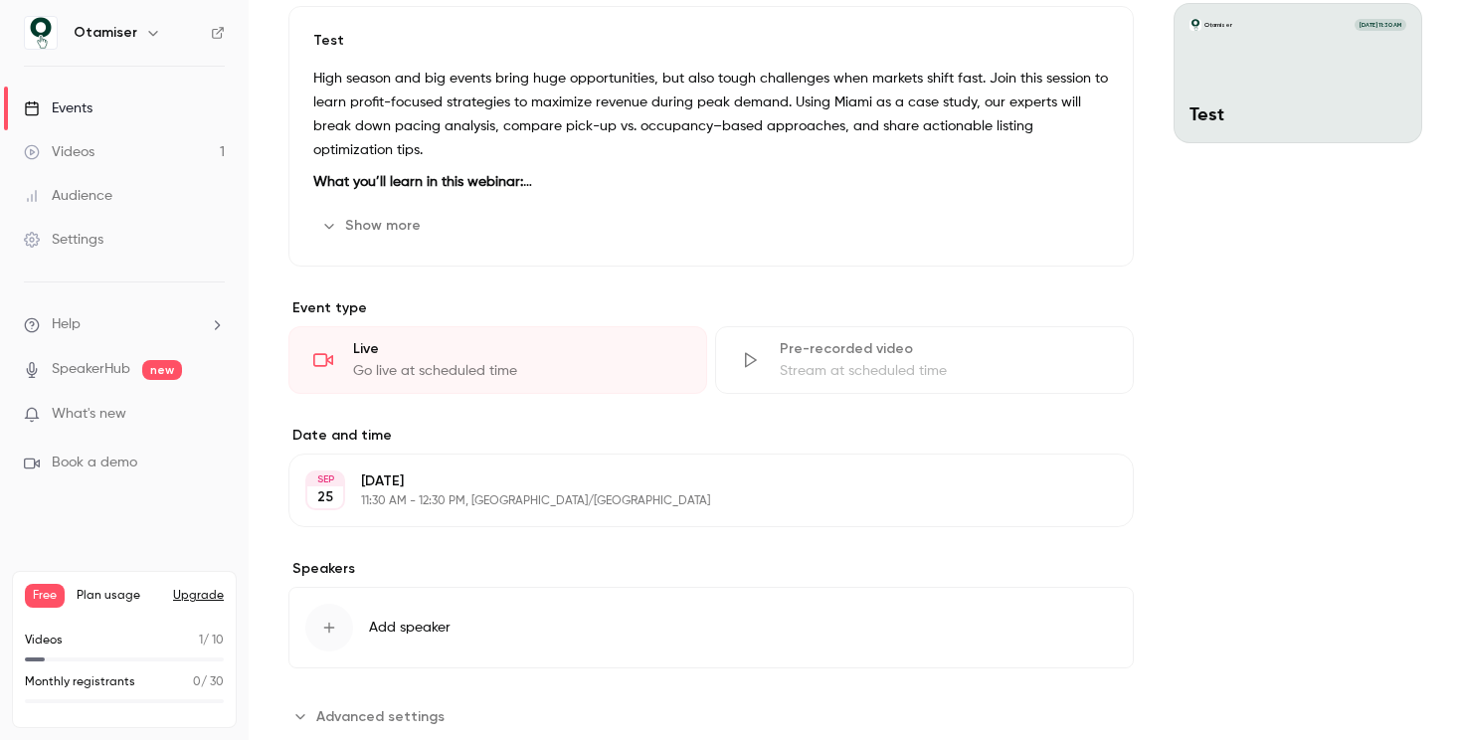
click at [400, 222] on button "Show more" at bounding box center [372, 226] width 119 height 32
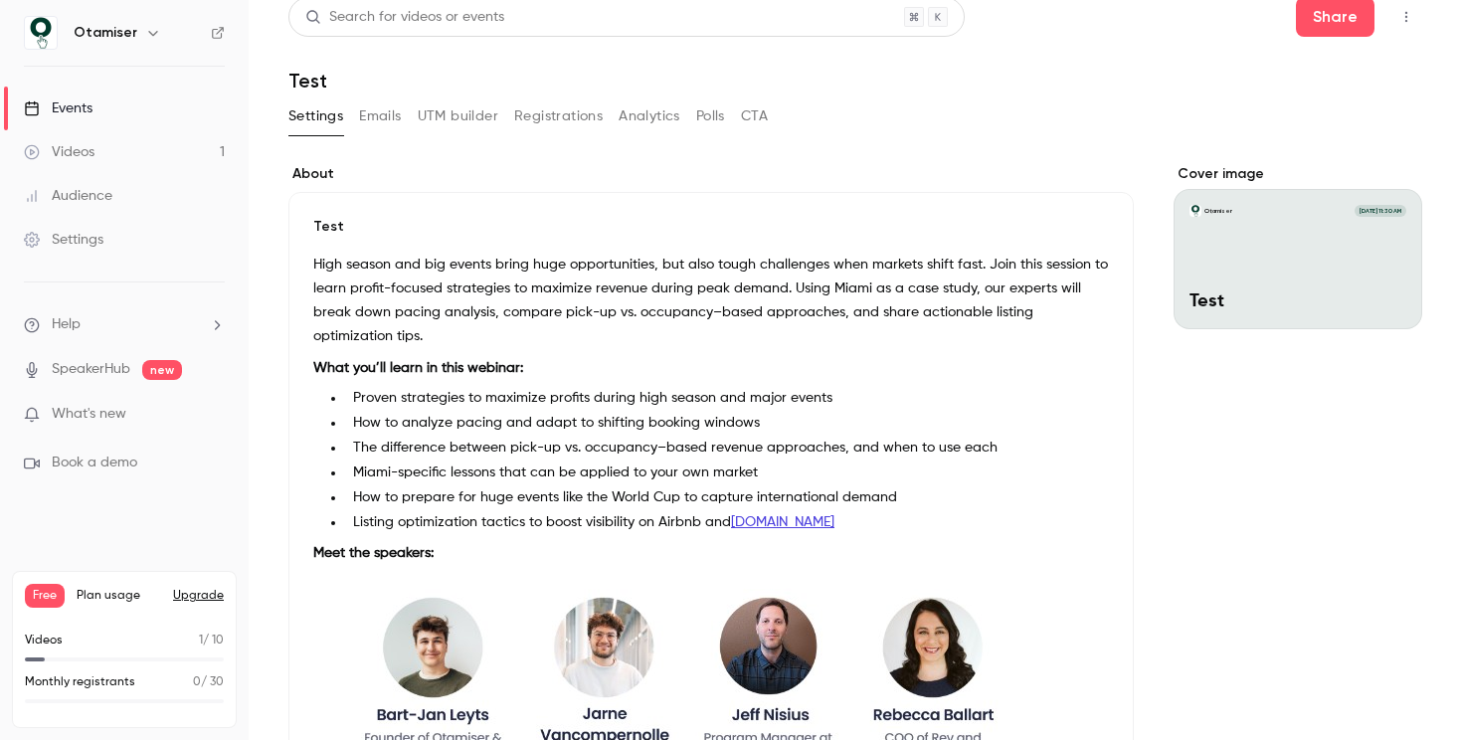
scroll to position [0, 0]
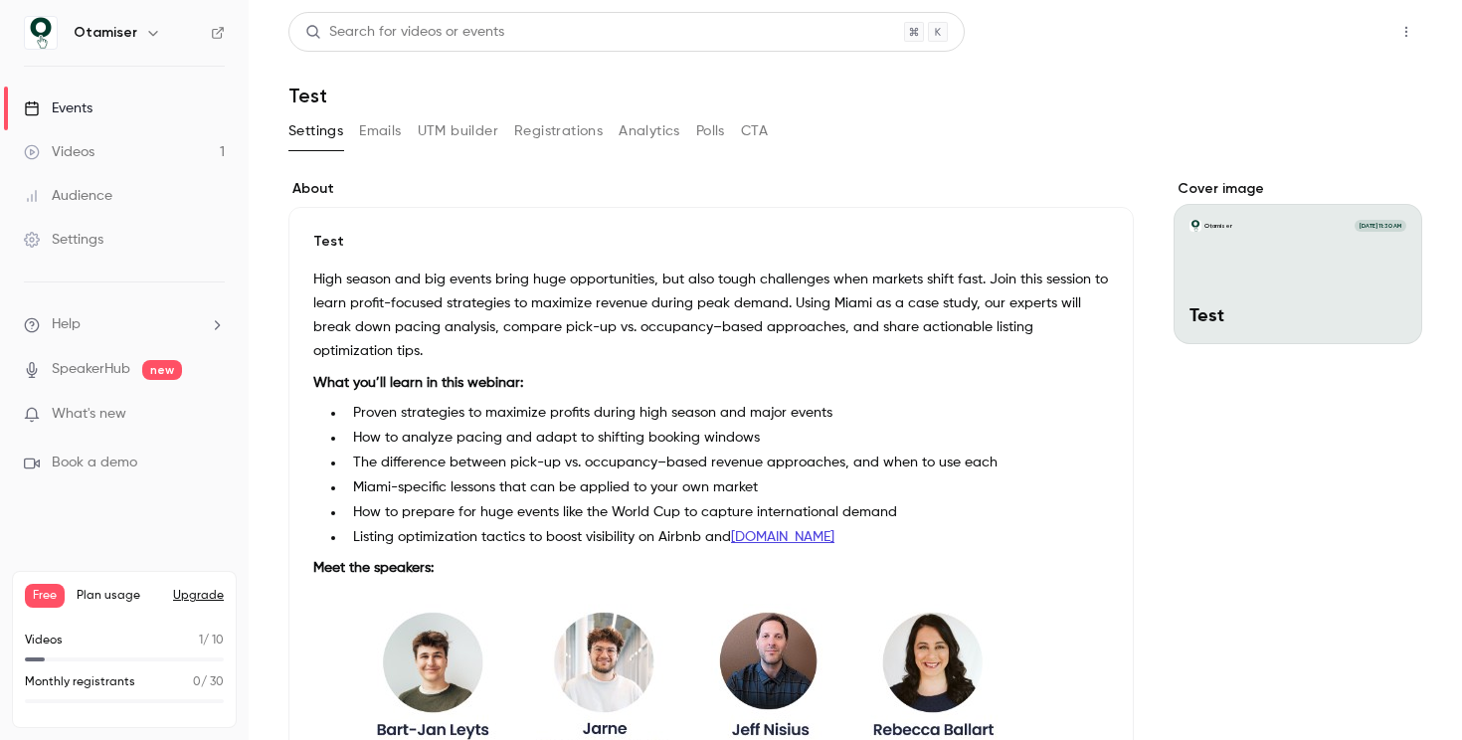
click at [1320, 43] on button "Share" at bounding box center [1335, 32] width 79 height 40
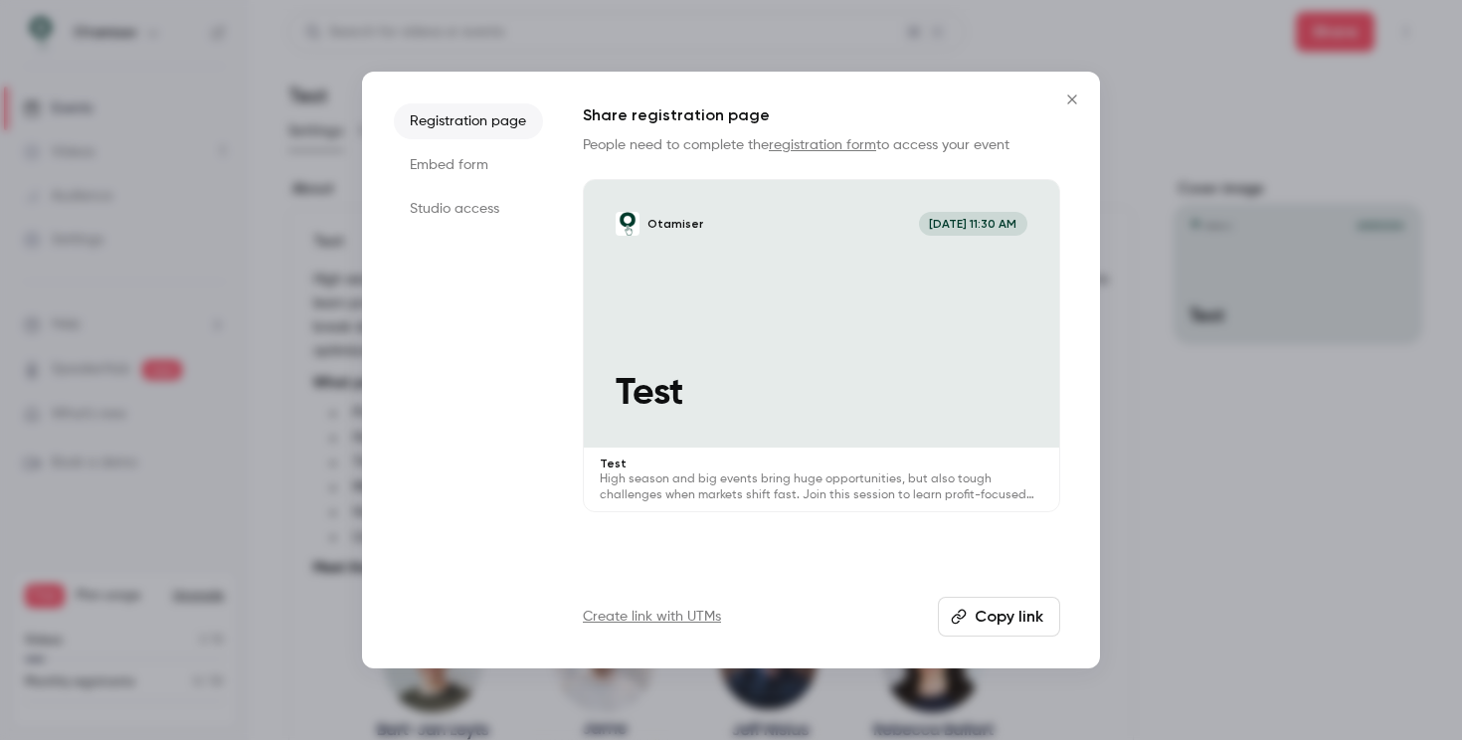
click at [777, 474] on p "High season and big events bring huge opportunities, but also tough challenges …" at bounding box center [822, 487] width 444 height 32
click at [1065, 100] on icon "Close" at bounding box center [1072, 100] width 24 height 16
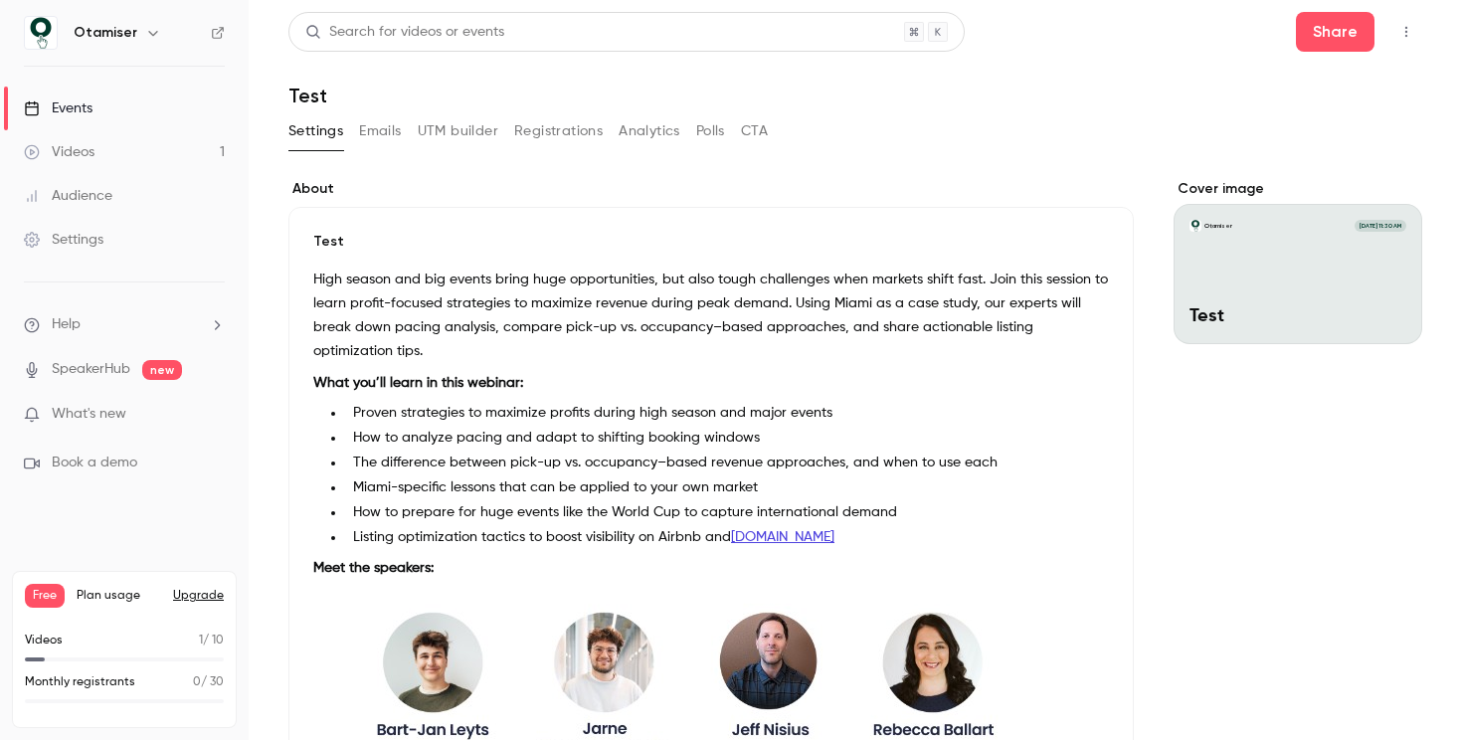
click at [1226, 271] on div "Cover image" at bounding box center [1298, 261] width 249 height 165
click at [0, 0] on input "Otamiser [DATE] 11:30 AM Test" at bounding box center [0, 0] width 0 height 0
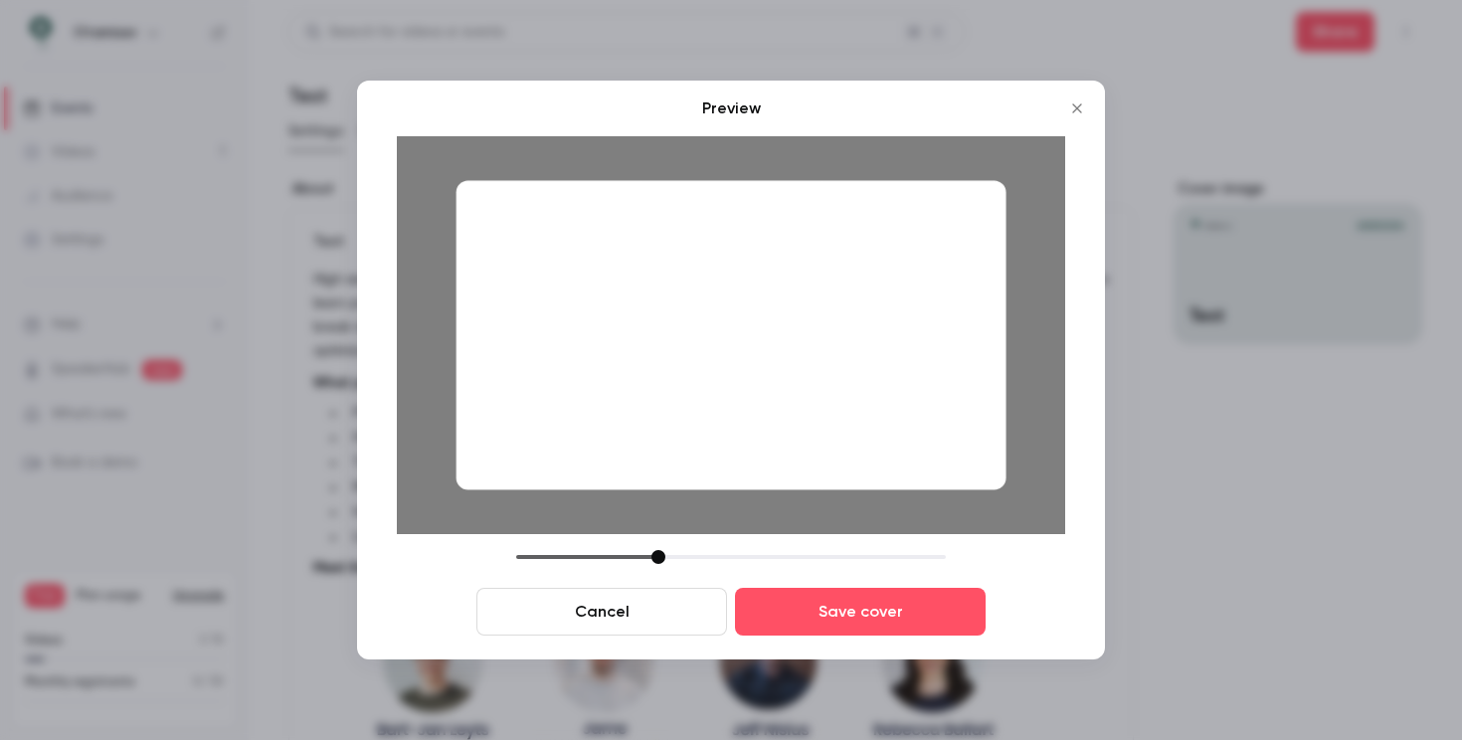
drag, startPoint x: 704, startPoint y: 392, endPoint x: 1089, endPoint y: 336, distance: 388.9
click at [1089, 336] on div "Preview Cancel Save cover" at bounding box center [731, 370] width 748 height 579
click at [773, 439] on div at bounding box center [732, 335] width 550 height 309
drag, startPoint x: 653, startPoint y: 553, endPoint x: 611, endPoint y: 553, distance: 42.8
click at [611, 553] on div at bounding box center [616, 557] width 14 height 14
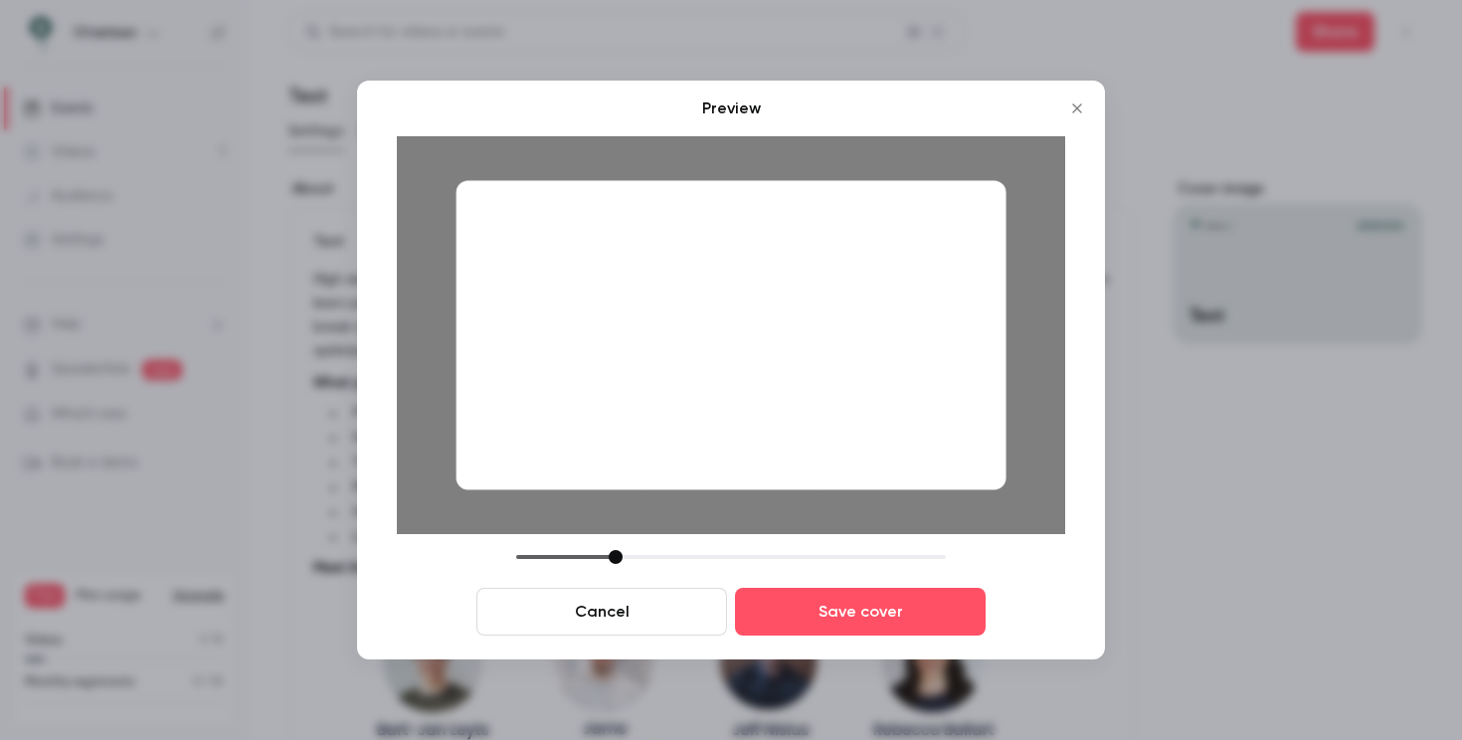
drag, startPoint x: 780, startPoint y: 373, endPoint x: 715, endPoint y: 374, distance: 64.7
click at [715, 374] on div at bounding box center [732, 335] width 550 height 309
drag, startPoint x: 617, startPoint y: 558, endPoint x: 631, endPoint y: 561, distance: 14.2
click at [631, 561] on div at bounding box center [629, 557] width 14 height 14
click at [659, 418] on div at bounding box center [732, 335] width 550 height 309
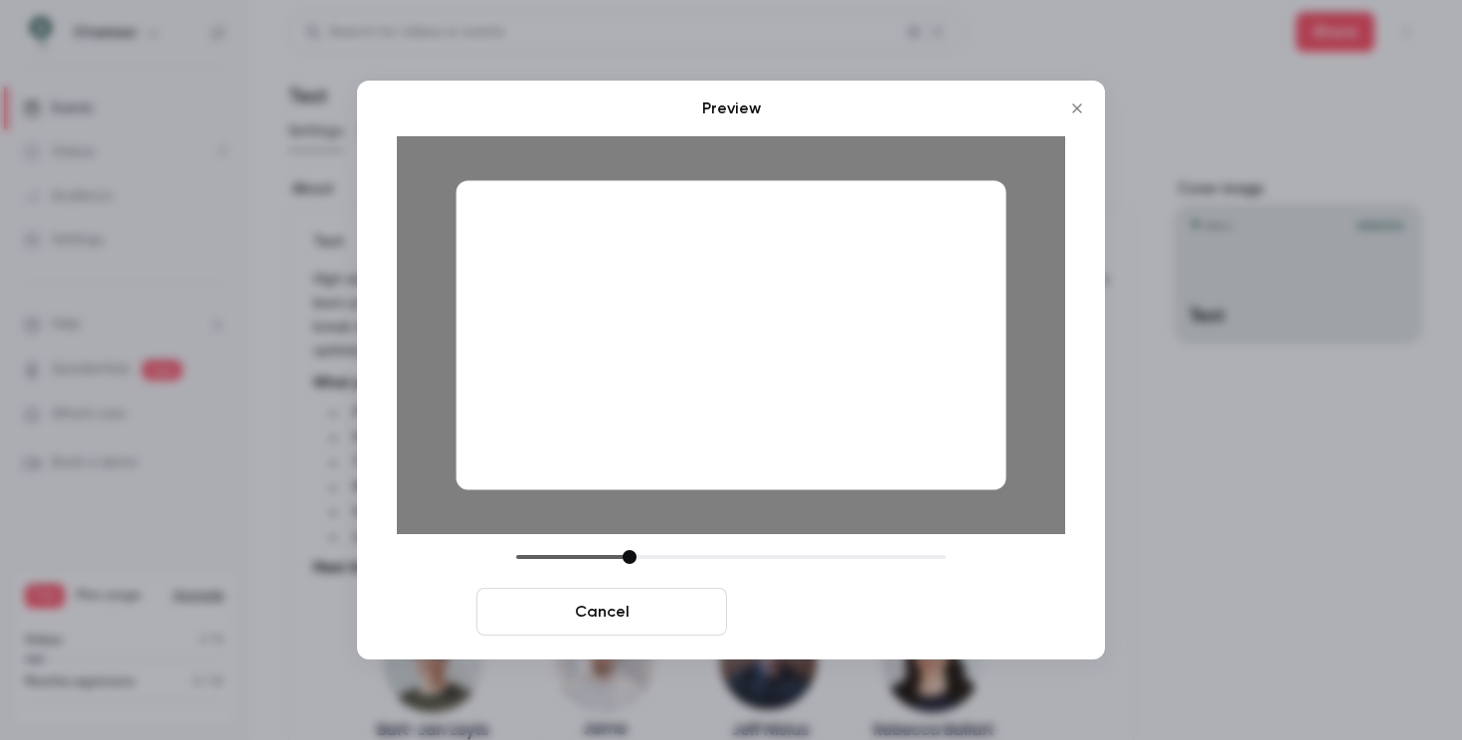
click at [891, 612] on button "Save cover" at bounding box center [860, 612] width 251 height 48
click at [865, 610] on button "Save cover" at bounding box center [860, 612] width 251 height 48
click at [776, 607] on button "Save cover" at bounding box center [860, 612] width 251 height 48
click at [858, 602] on button "Save cover" at bounding box center [860, 612] width 251 height 48
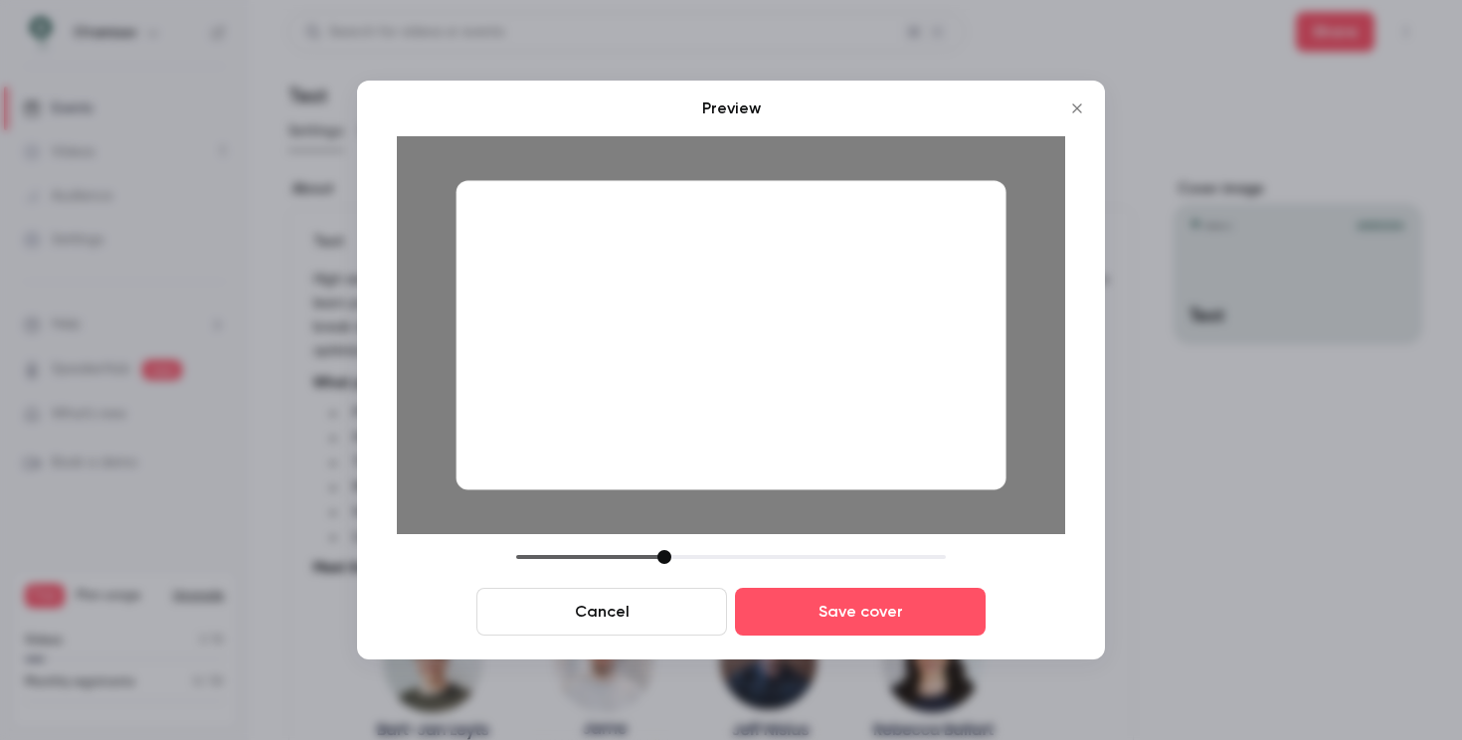
drag, startPoint x: 625, startPoint y: 553, endPoint x: 659, endPoint y: 550, distance: 34.9
click at [659, 550] on div at bounding box center [731, 557] width 430 height 14
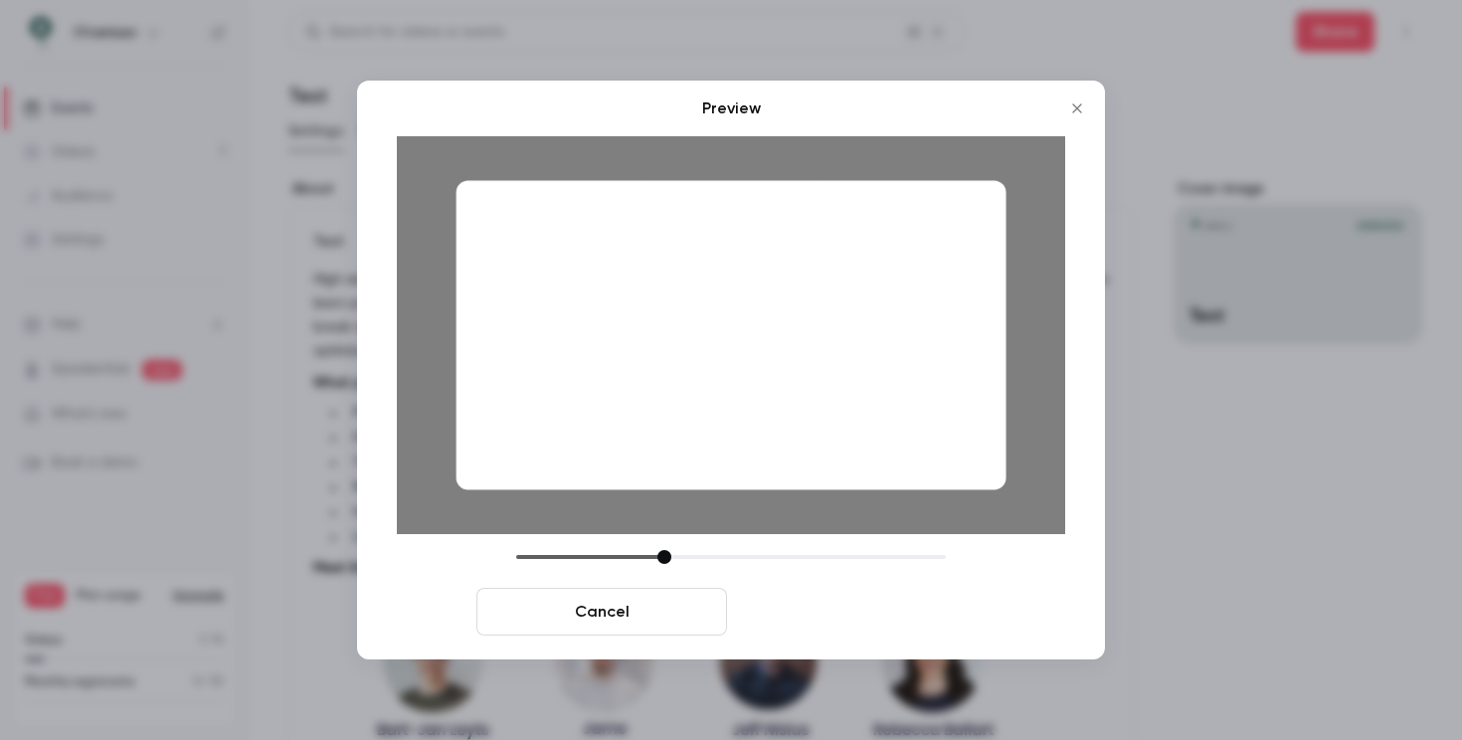
click at [862, 602] on button "Save cover" at bounding box center [860, 612] width 251 height 48
click at [859, 613] on button "Save cover" at bounding box center [860, 612] width 251 height 48
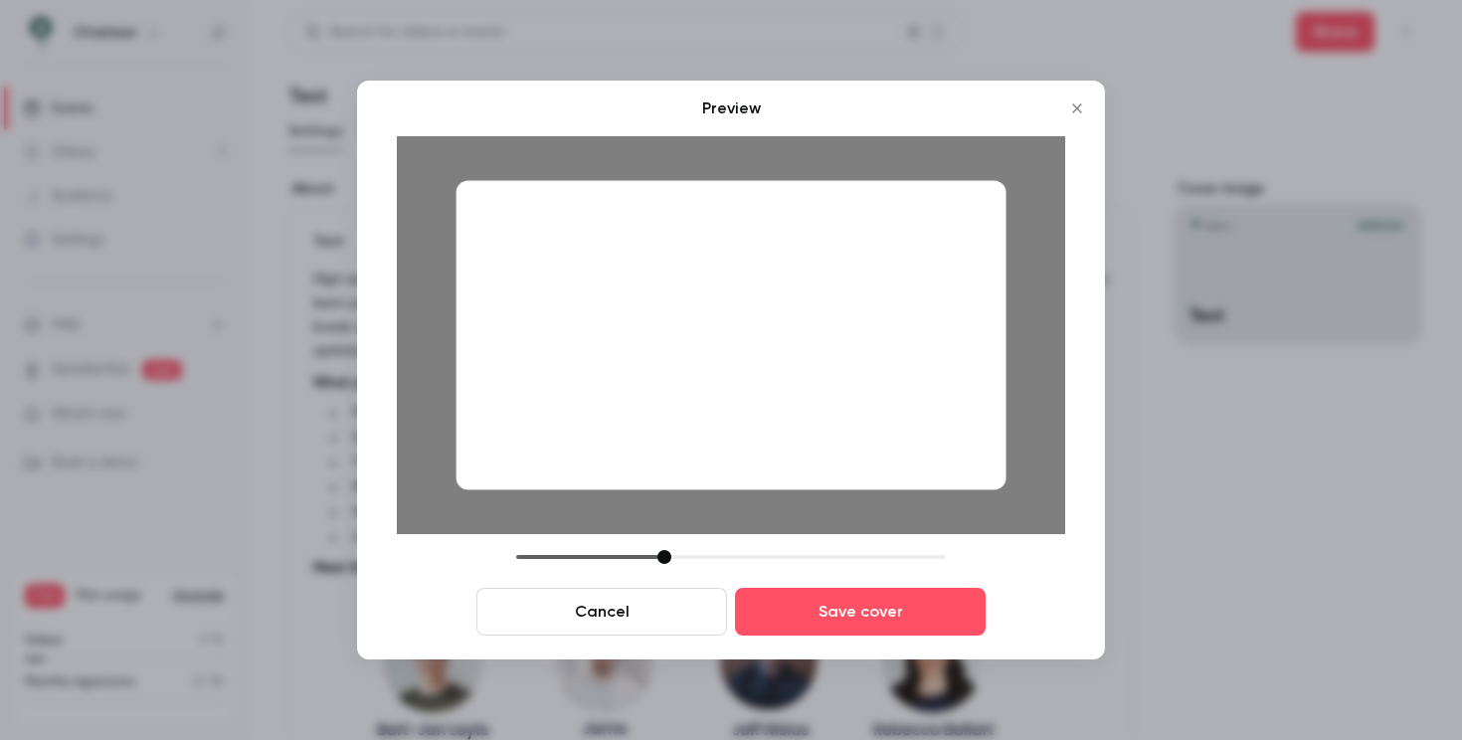
click at [629, 598] on button "Cancel" at bounding box center [601, 612] width 251 height 48
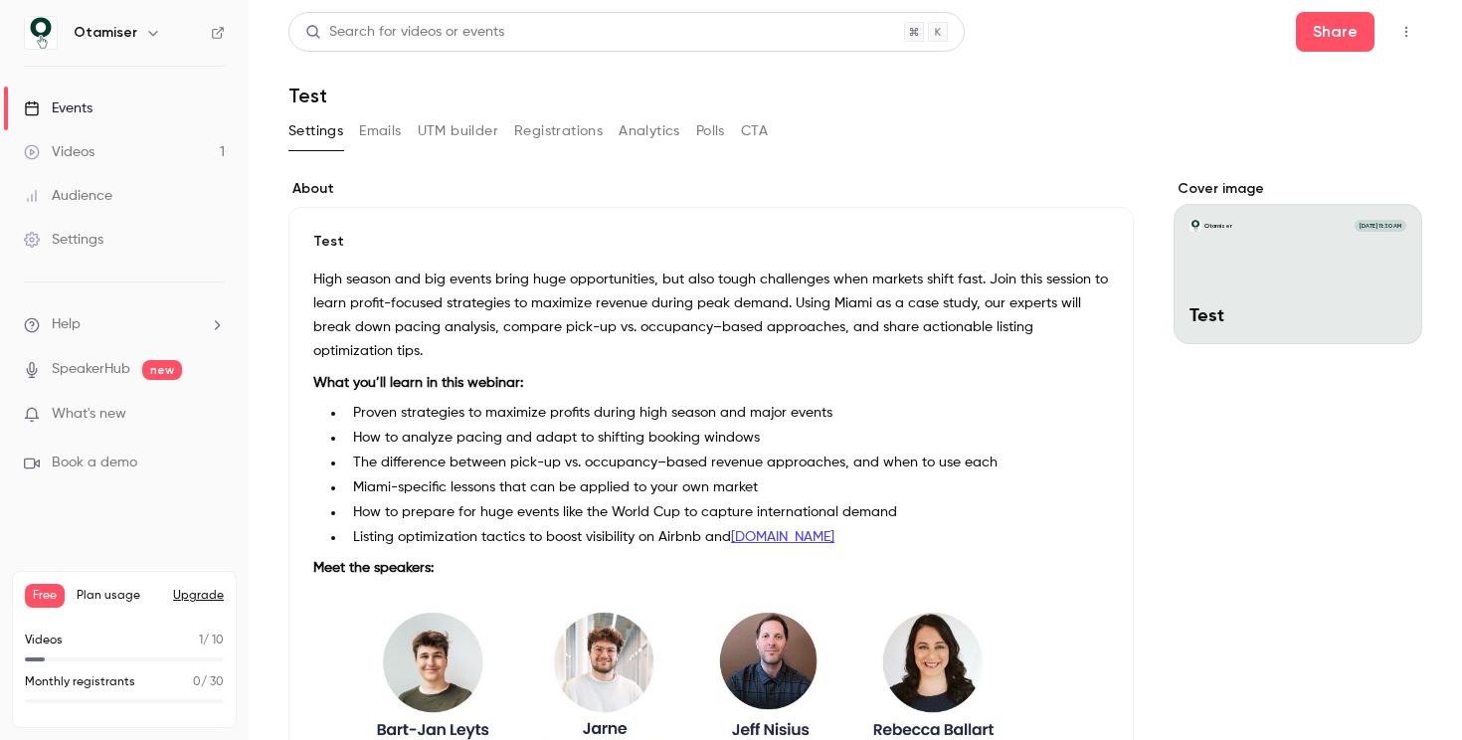
click at [1230, 264] on div "Cover image" at bounding box center [1298, 261] width 249 height 165
click at [0, 0] on input "Otamiser [DATE] 11:30 AM Test" at bounding box center [0, 0] width 0 height 0
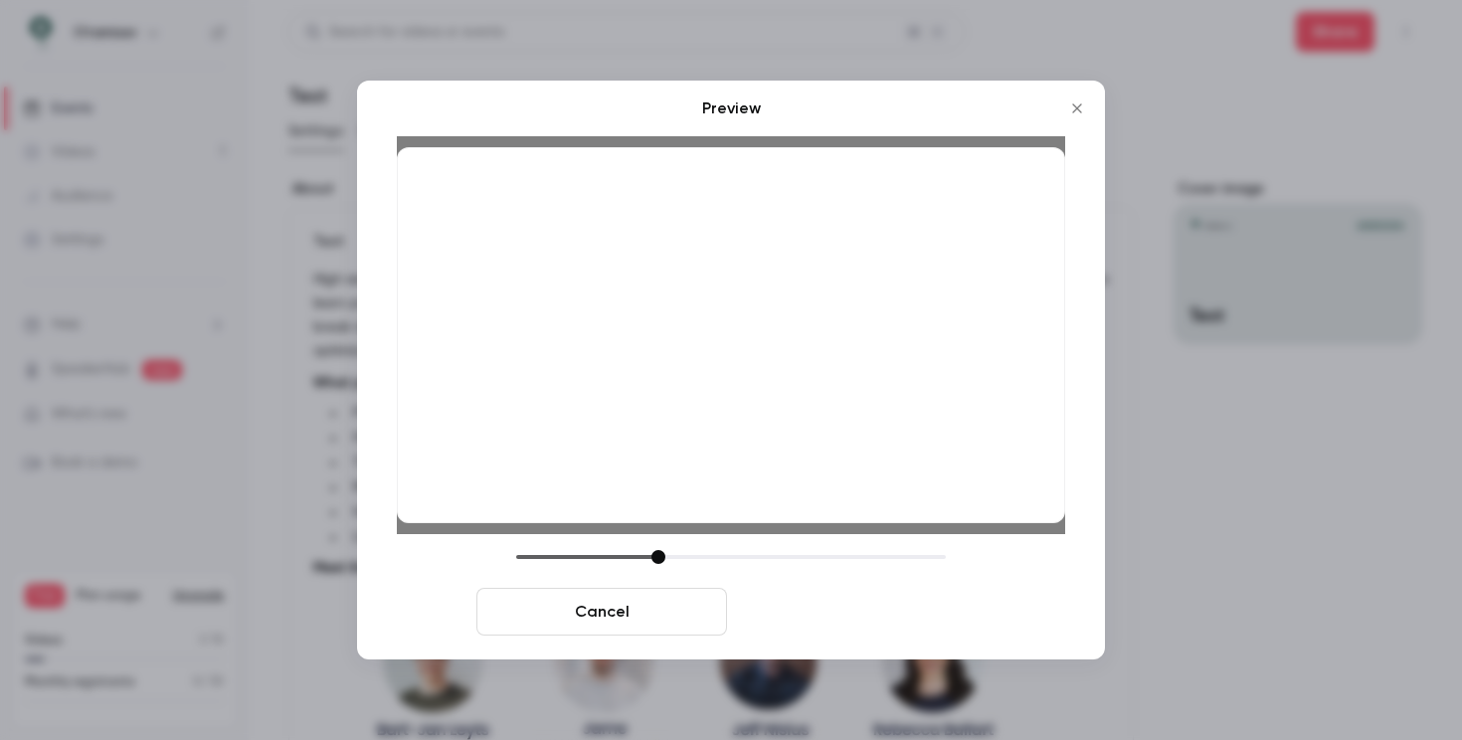
click at [893, 624] on button "Save cover" at bounding box center [860, 612] width 251 height 48
click at [901, 599] on button "Save cover" at bounding box center [860, 612] width 251 height 48
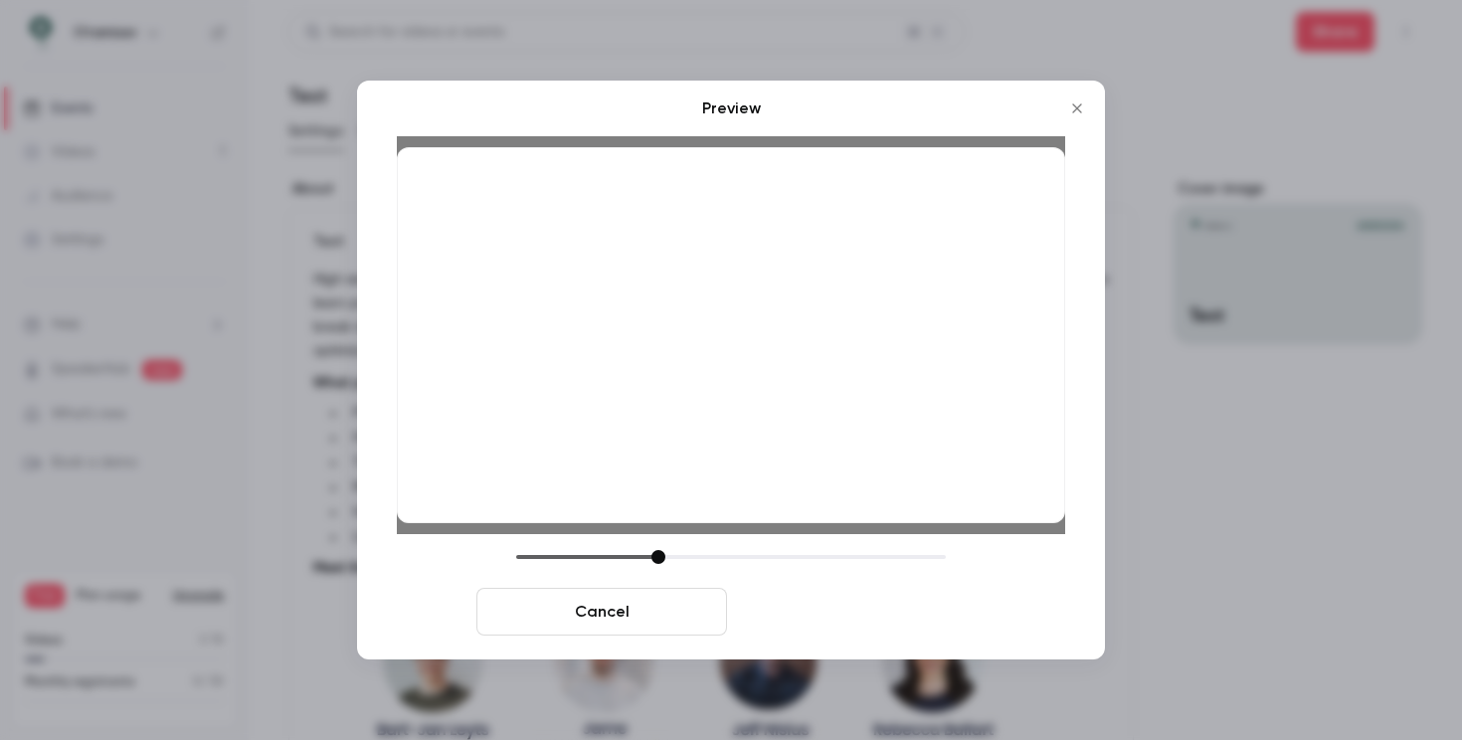
click at [901, 599] on button "Save cover" at bounding box center [860, 612] width 251 height 48
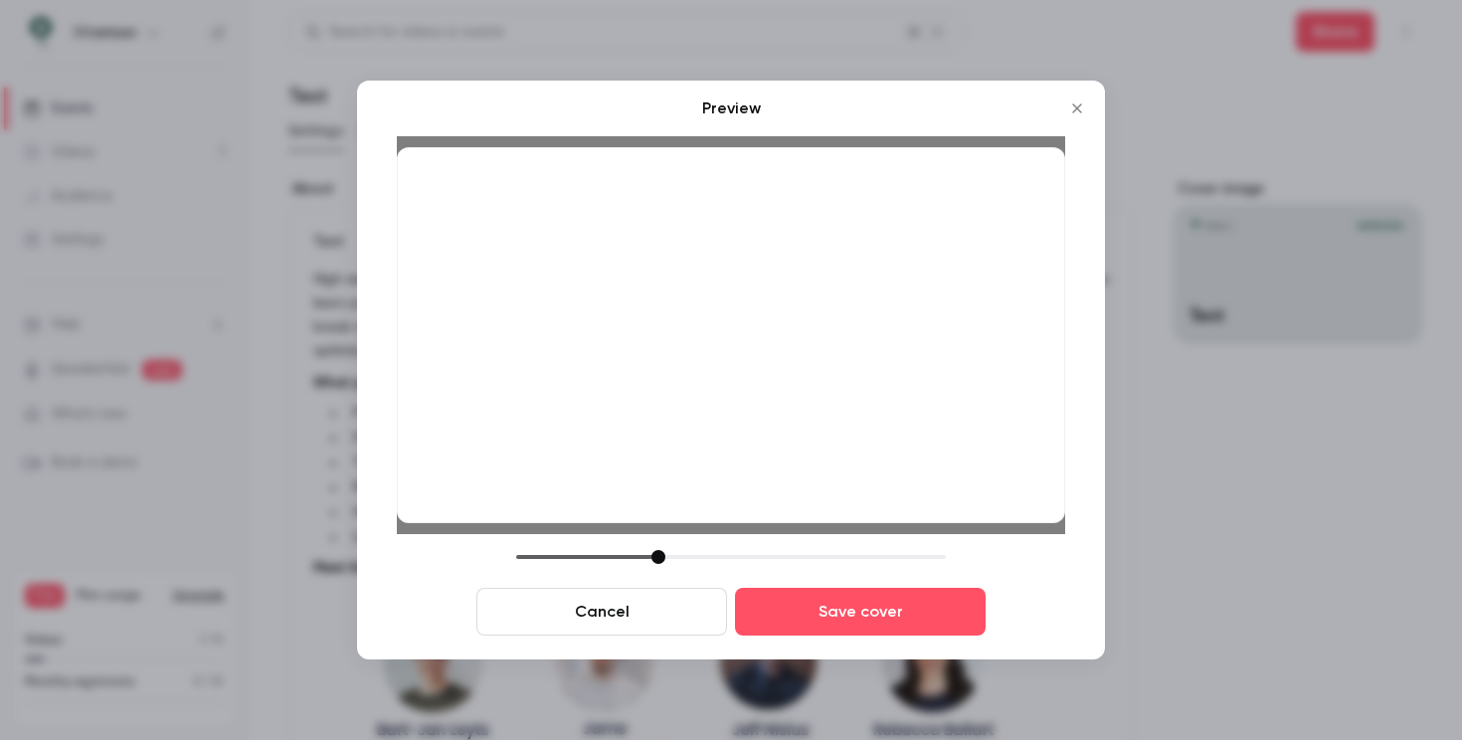
drag, startPoint x: 872, startPoint y: 381, endPoint x: 872, endPoint y: 421, distance: 39.8
click at [872, 421] on div at bounding box center [731, 335] width 668 height 376
drag, startPoint x: 869, startPoint y: 418, endPoint x: 895, endPoint y: 369, distance: 55.2
click at [895, 369] on div at bounding box center [731, 335] width 668 height 376
click at [651, 550] on div "Preview Cancel Save cover" at bounding box center [731, 365] width 668 height 539
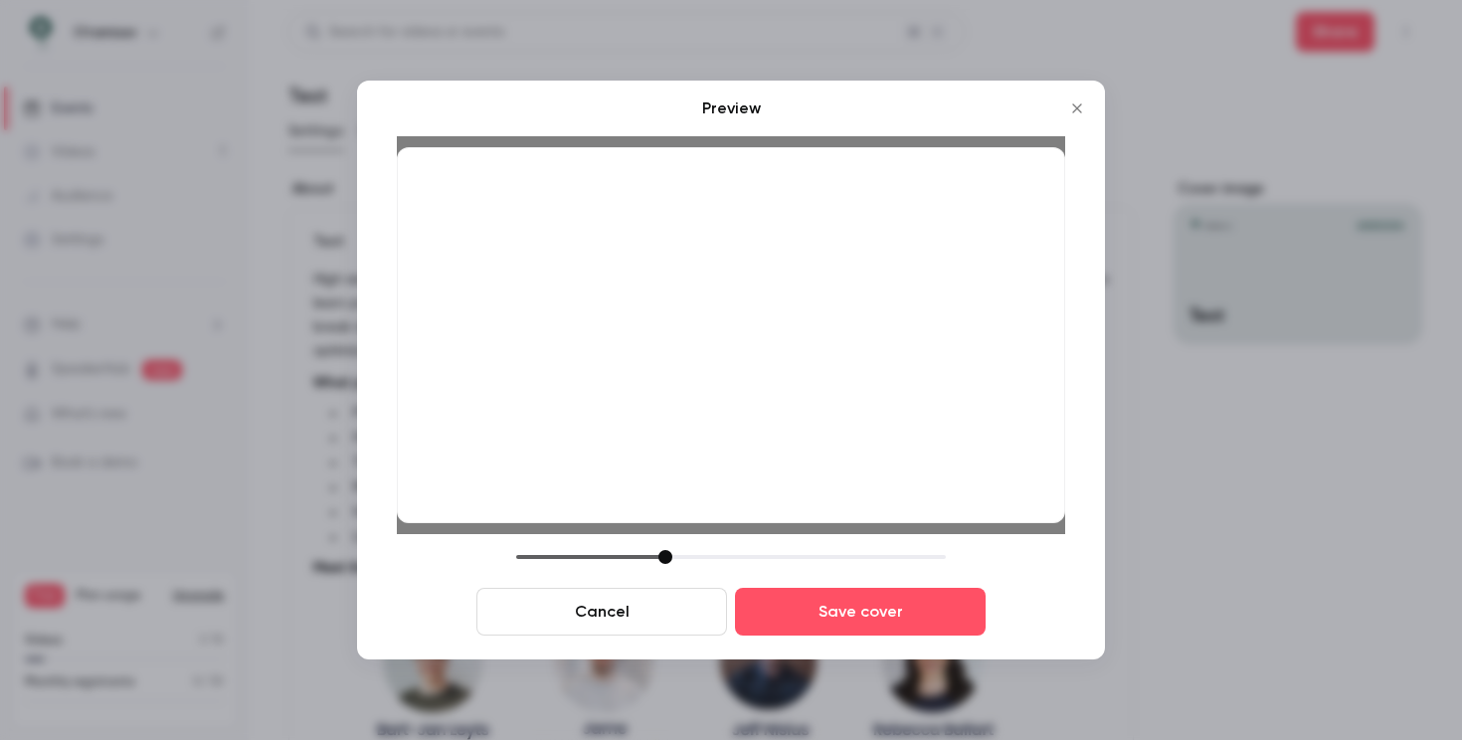
click at [661, 555] on div at bounding box center [665, 557] width 14 height 14
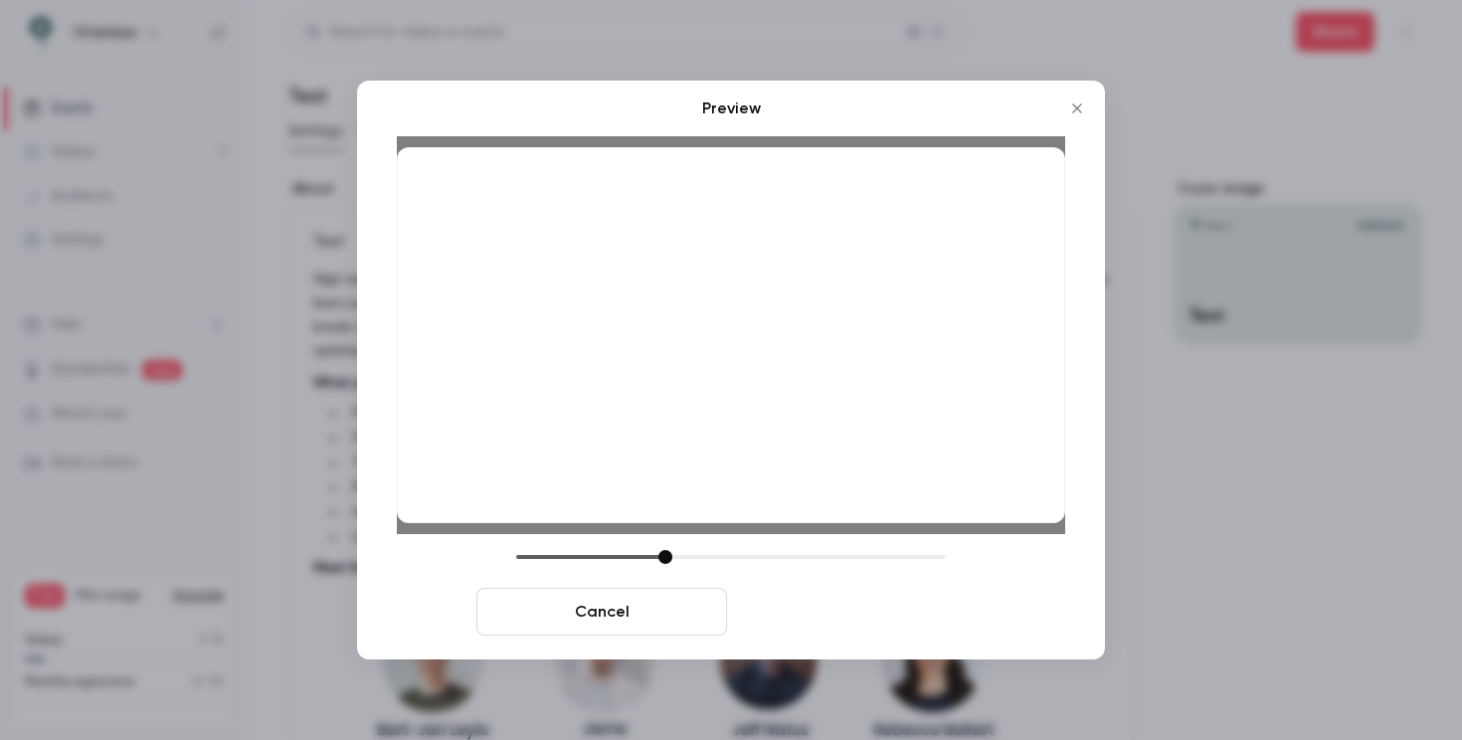
click at [818, 613] on button "Save cover" at bounding box center [860, 612] width 251 height 48
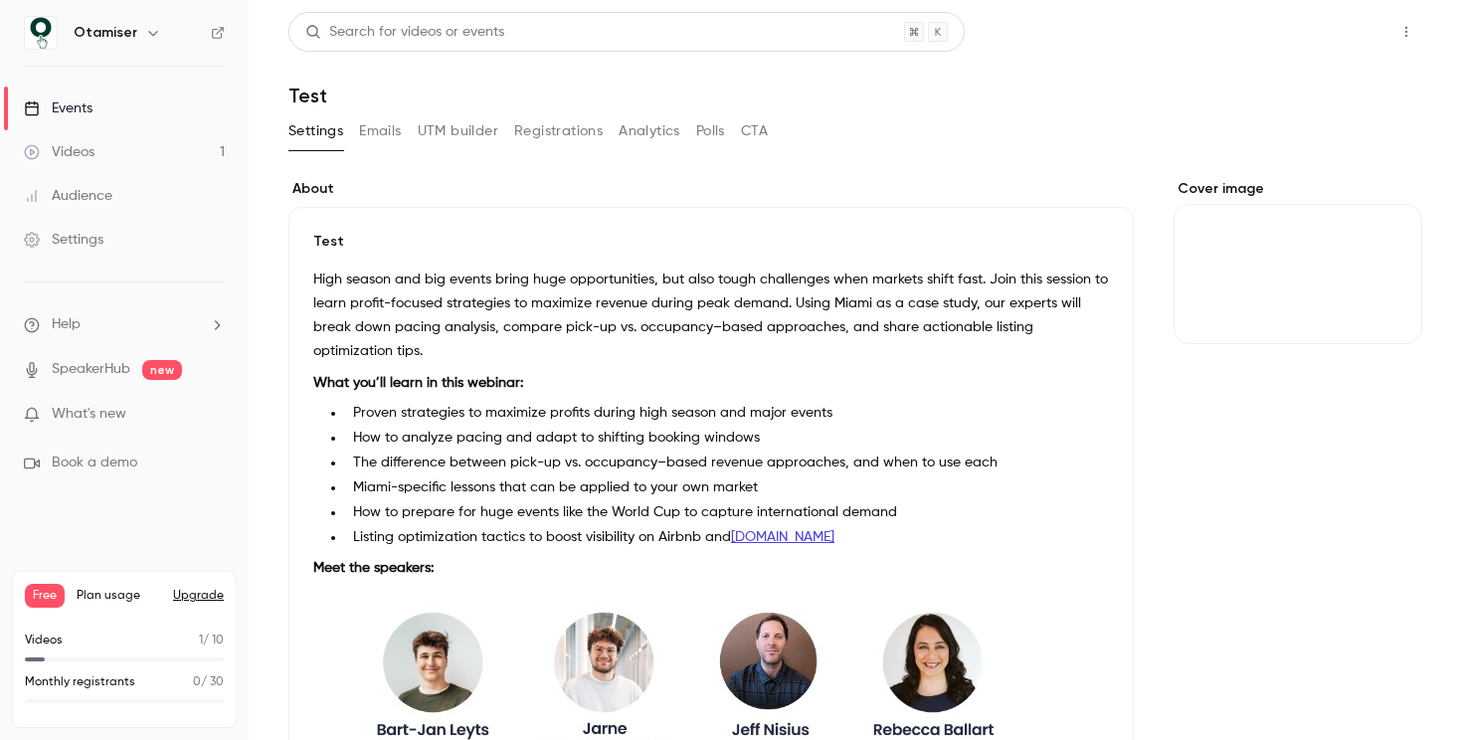
click at [1323, 26] on button "Share" at bounding box center [1335, 32] width 79 height 40
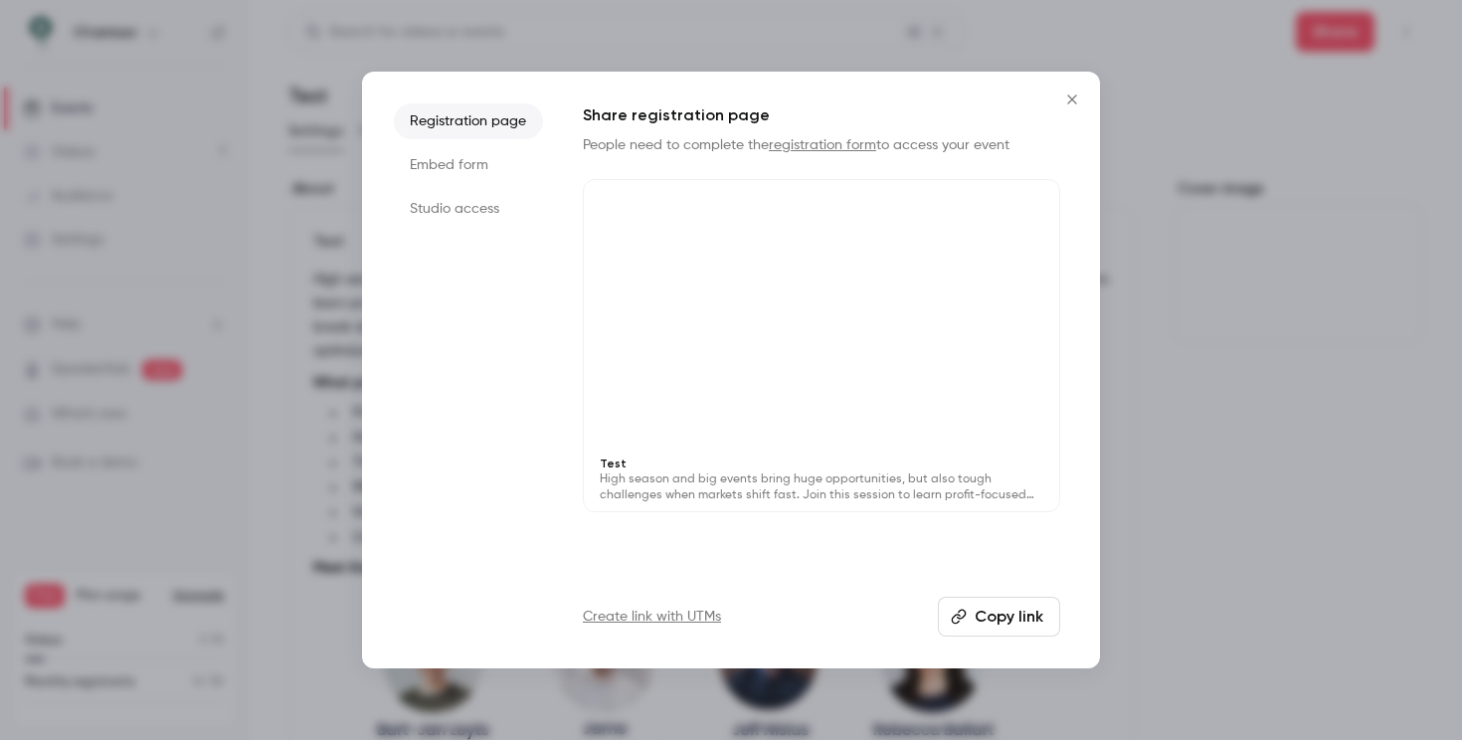
click at [799, 193] on div at bounding box center [821, 314] width 475 height 268
click at [1073, 100] on icon "Close" at bounding box center [1071, 98] width 9 height 9
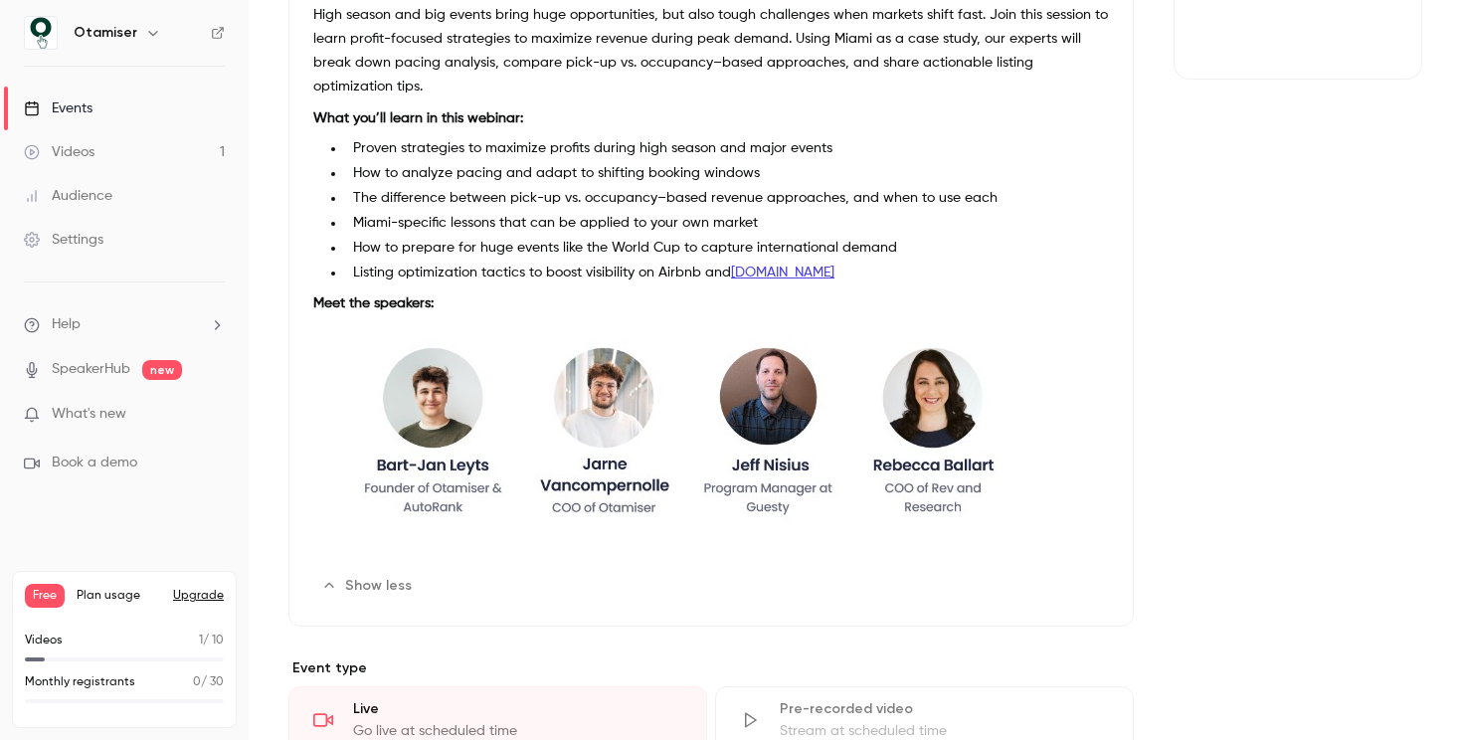
click at [790, 429] on img at bounding box center [711, 430] width 796 height 215
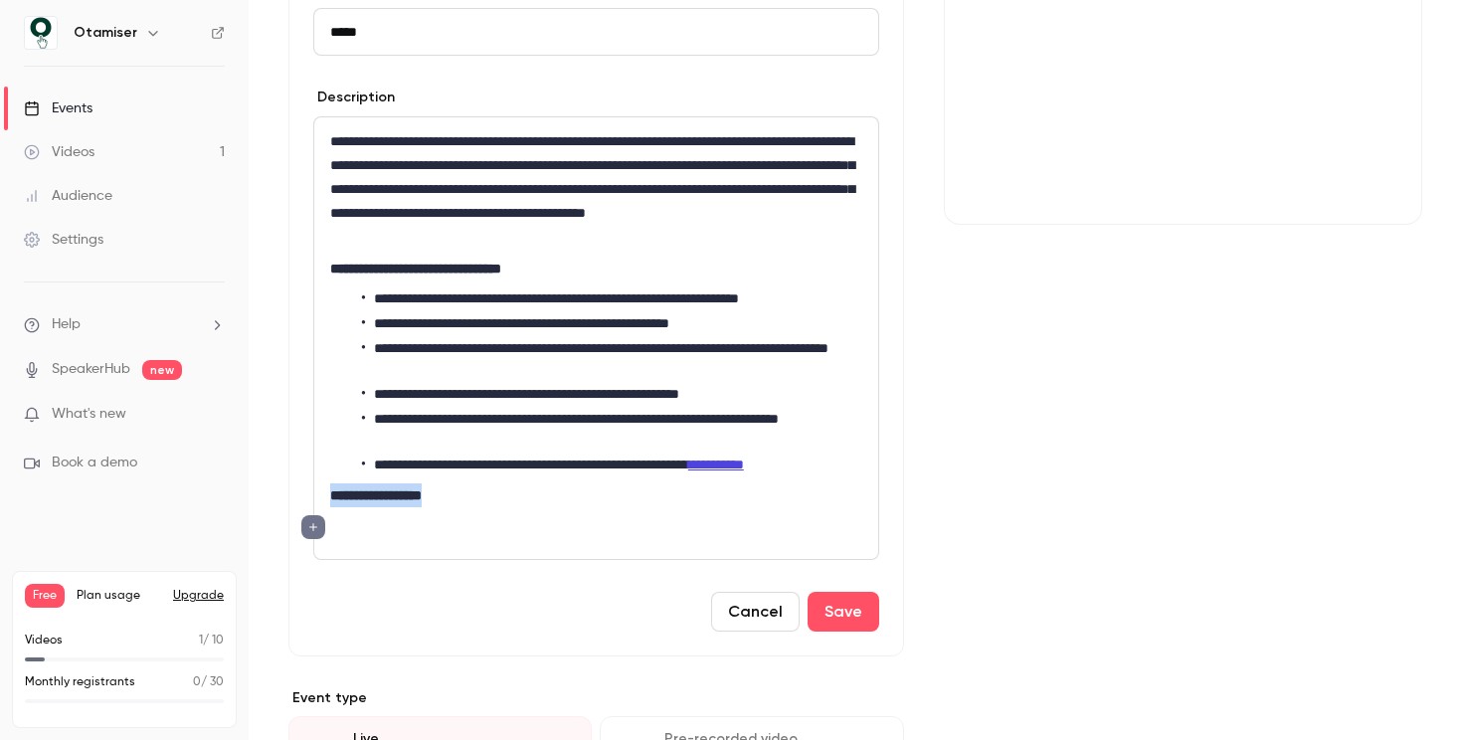
drag, startPoint x: 499, startPoint y: 496, endPoint x: 323, endPoint y: 484, distance: 176.5
click at [323, 484] on div "**********" at bounding box center [596, 338] width 564 height 442
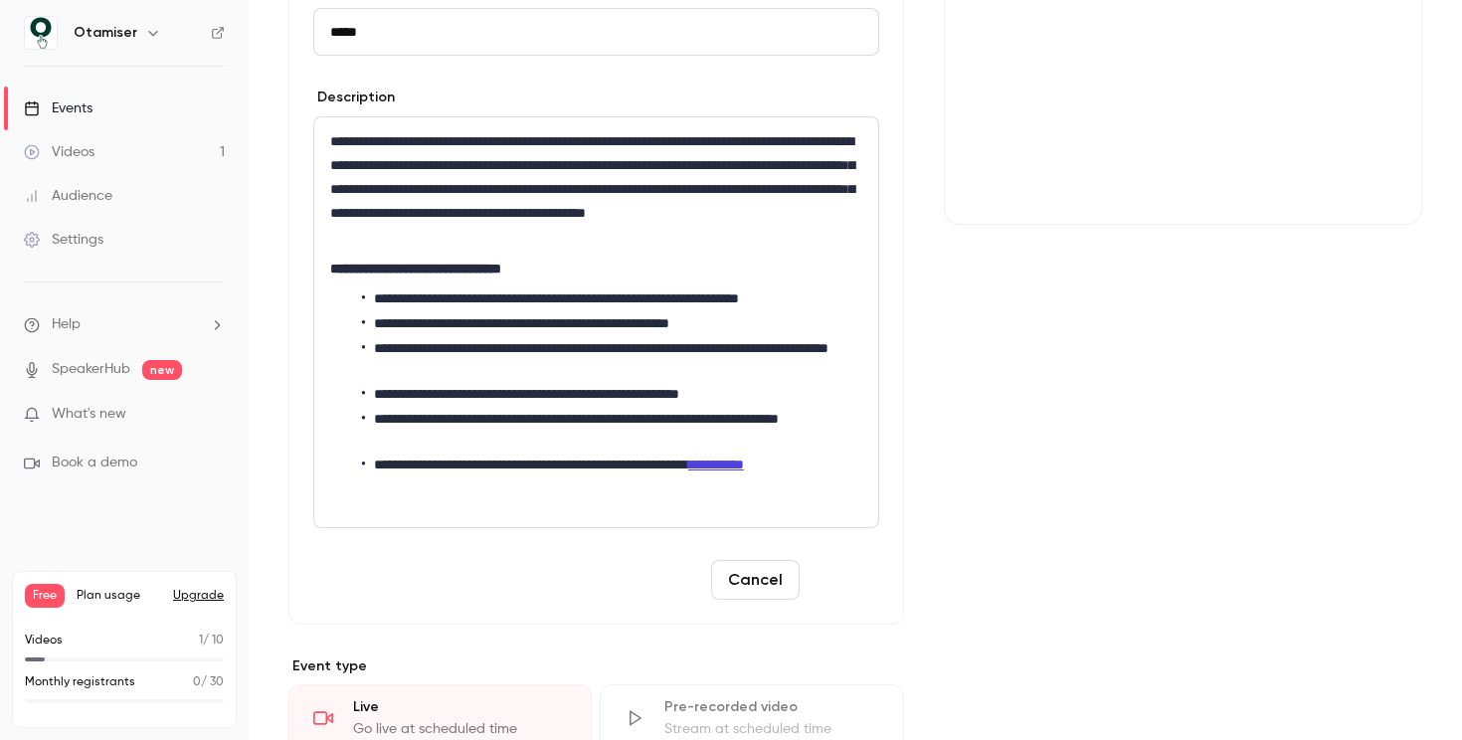
click at [822, 582] on button "Save" at bounding box center [844, 580] width 72 height 40
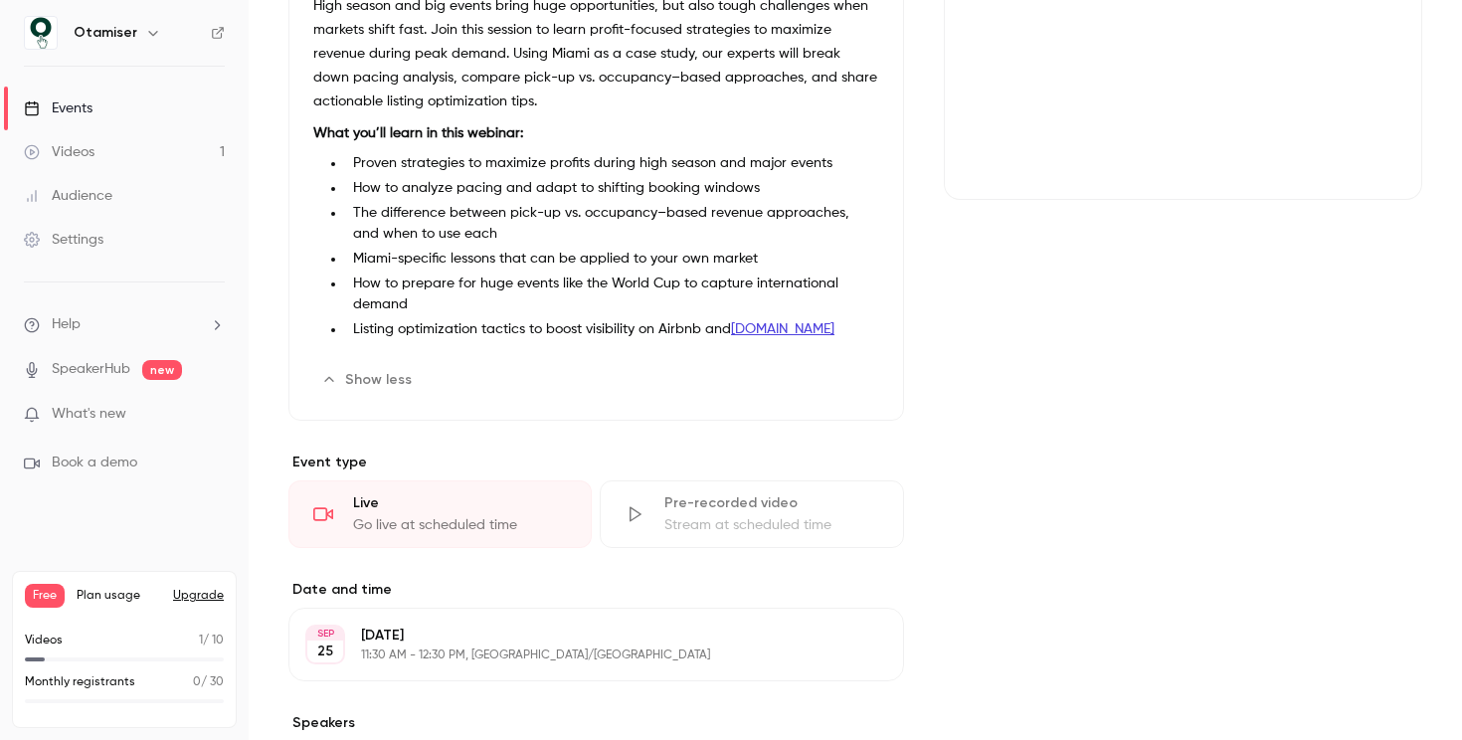
scroll to position [0, 0]
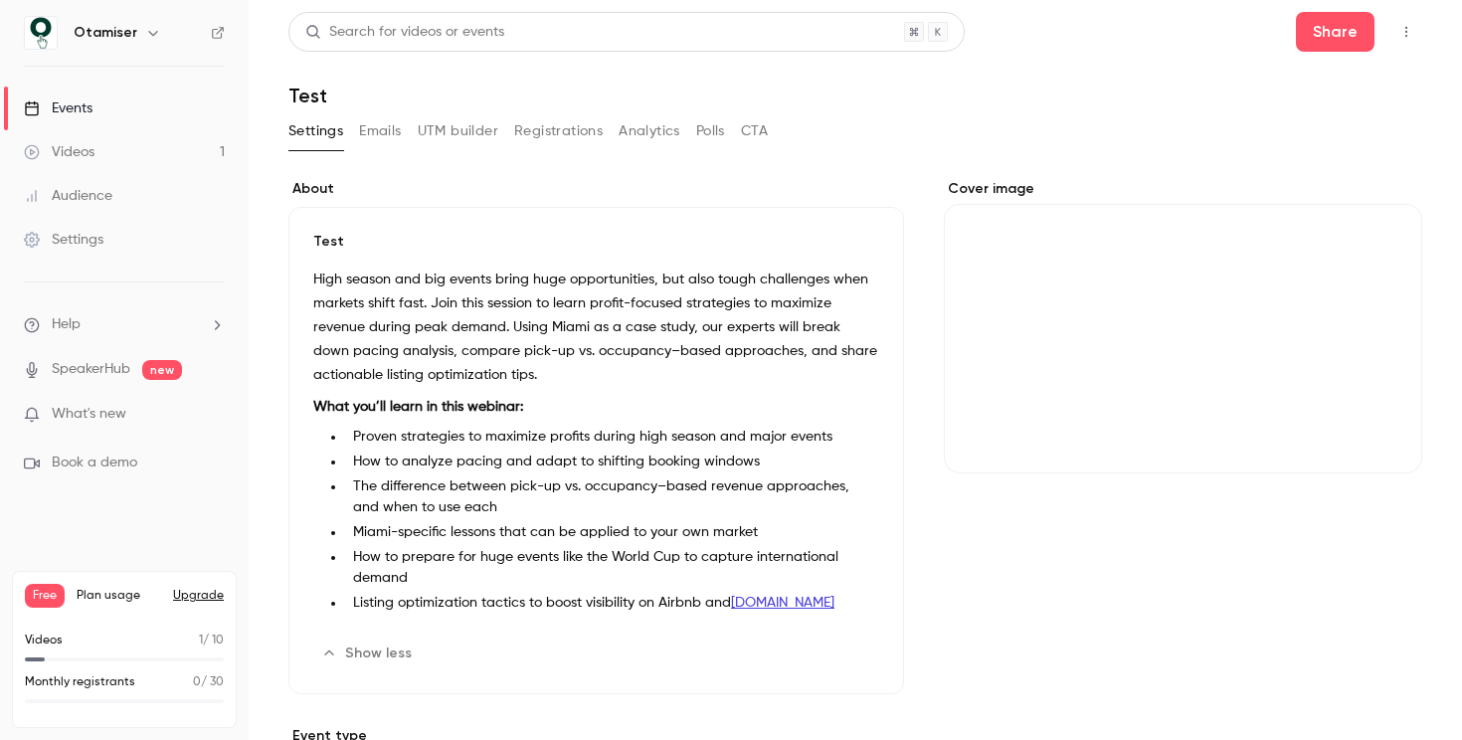
click at [581, 121] on button "Registrations" at bounding box center [558, 131] width 89 height 32
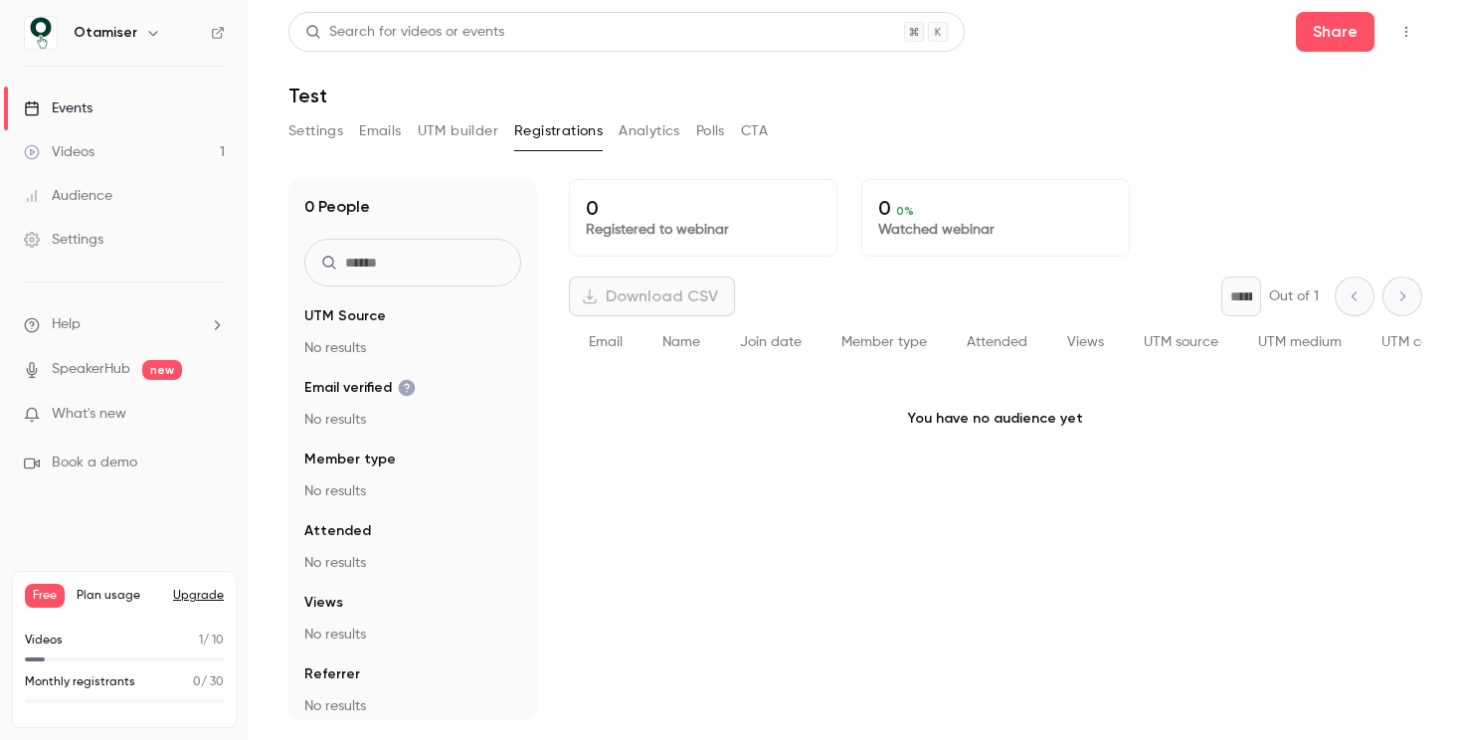
click at [628, 125] on button "Analytics" at bounding box center [650, 131] width 62 height 32
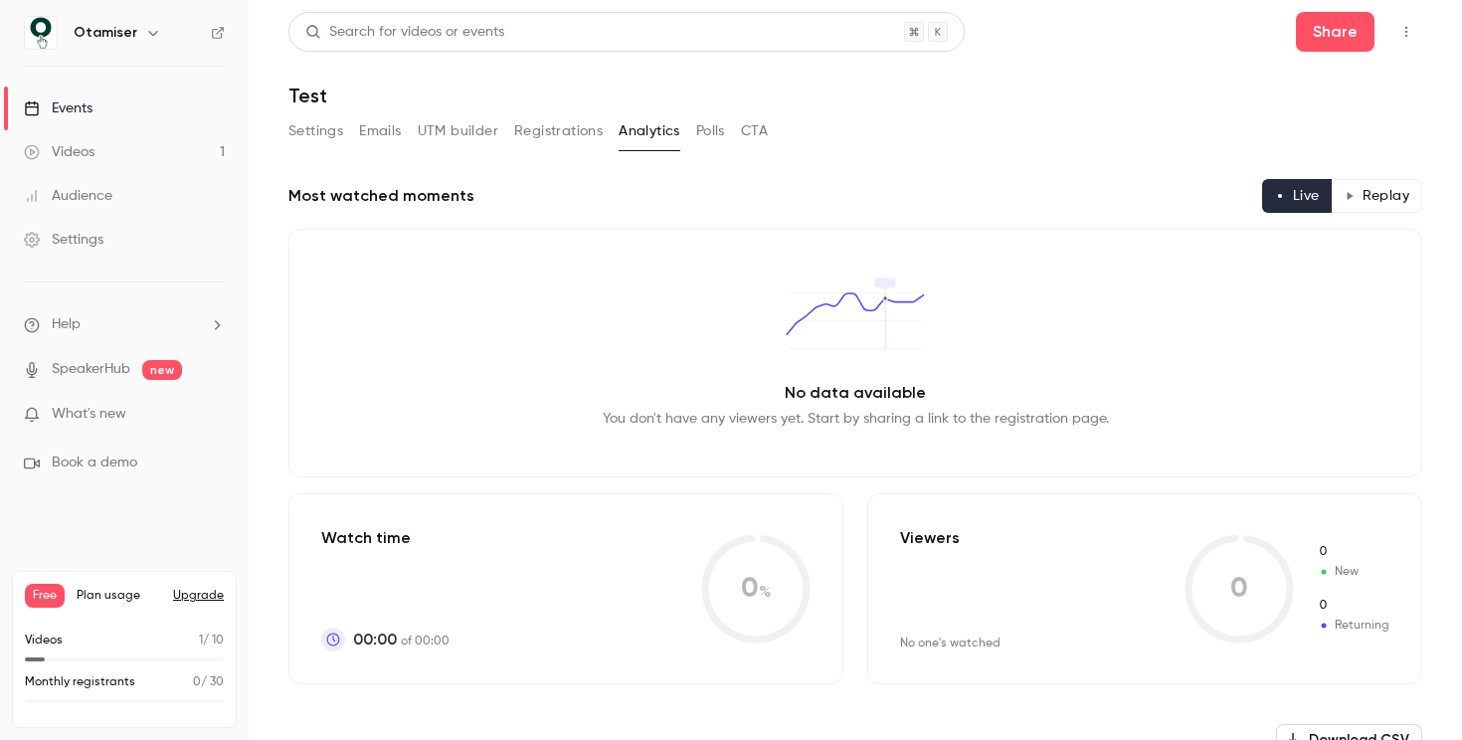
drag, startPoint x: 763, startPoint y: 129, endPoint x: 749, endPoint y: 132, distance: 14.2
click at [763, 129] on button "CTA" at bounding box center [754, 131] width 27 height 32
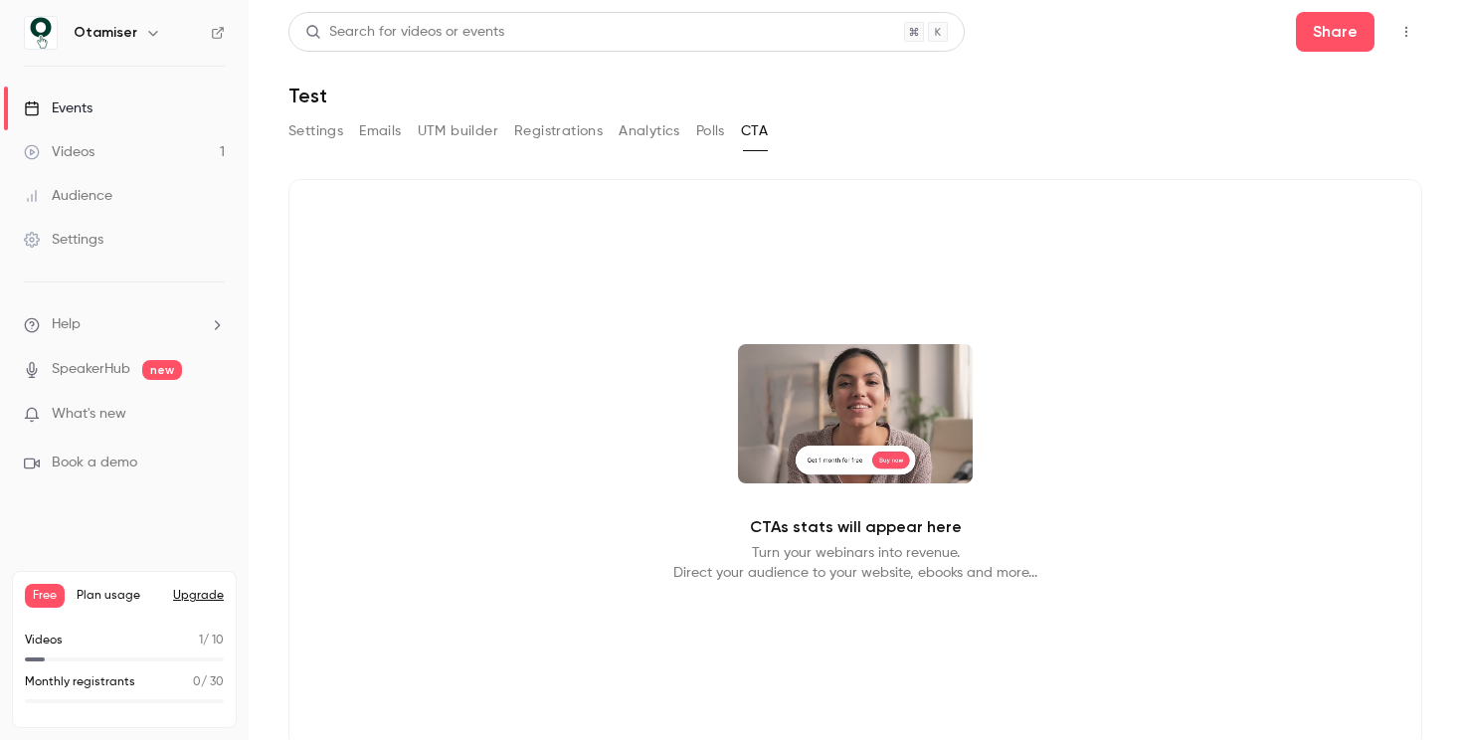
click at [453, 139] on button "UTM builder" at bounding box center [458, 131] width 81 height 32
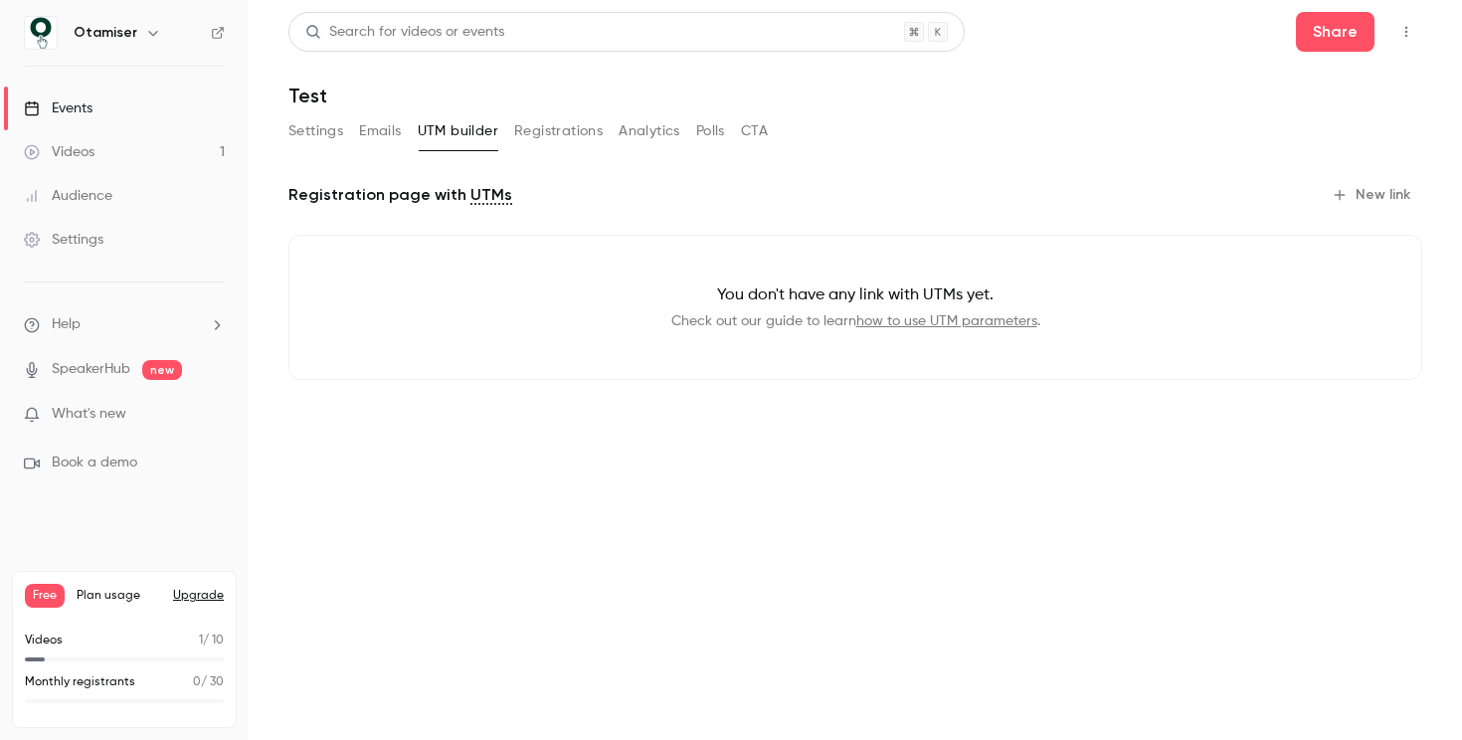
click at [388, 134] on button "Emails" at bounding box center [380, 131] width 42 height 32
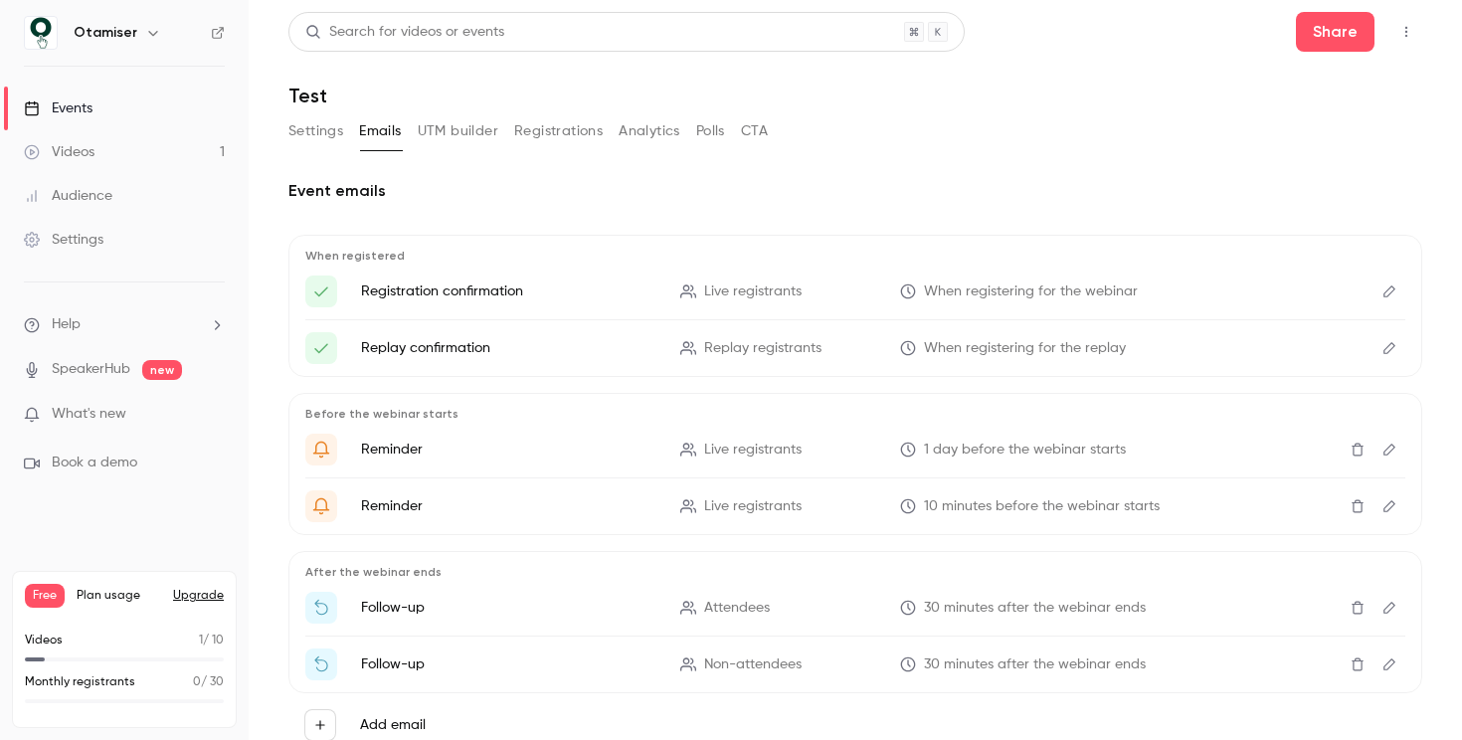
click at [480, 137] on button "UTM builder" at bounding box center [458, 131] width 81 height 32
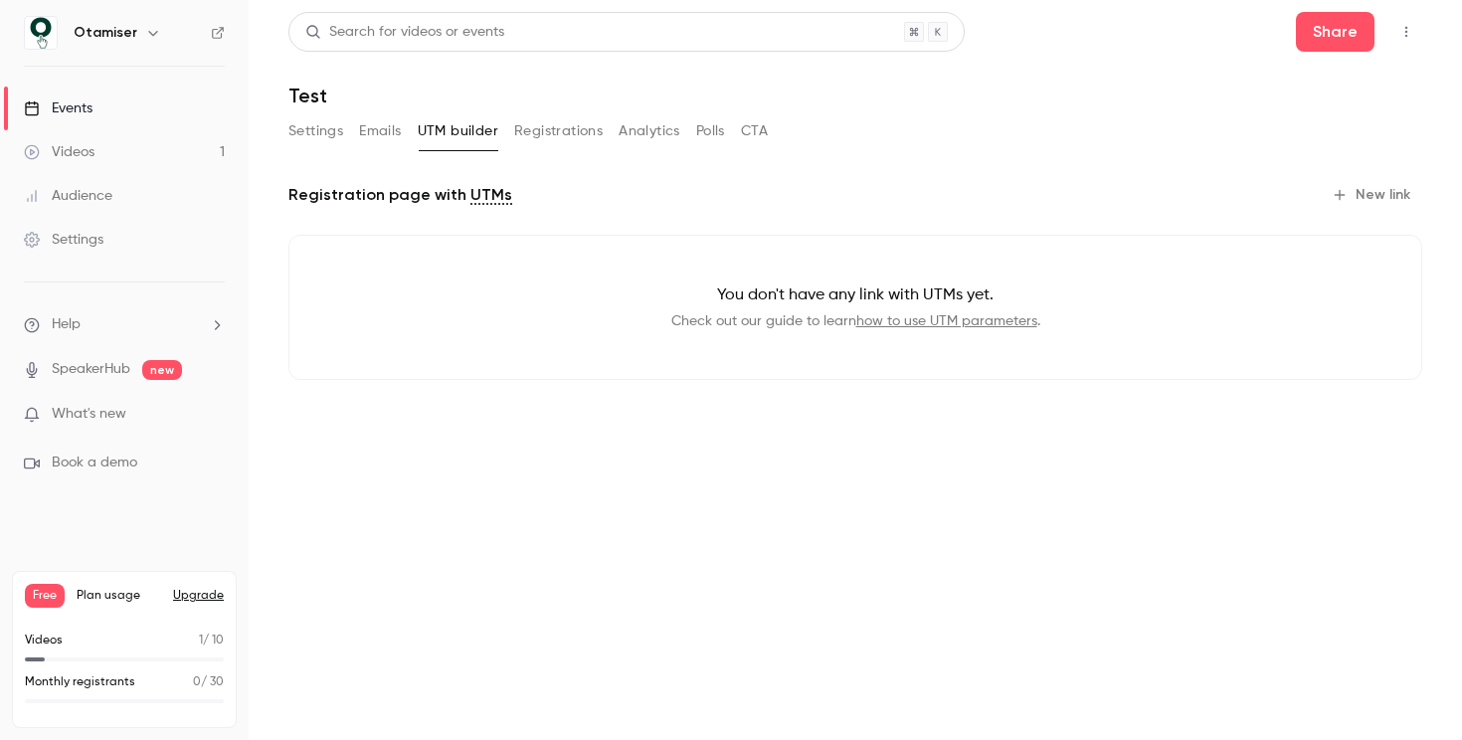
click at [543, 132] on button "Registrations" at bounding box center [558, 131] width 89 height 32
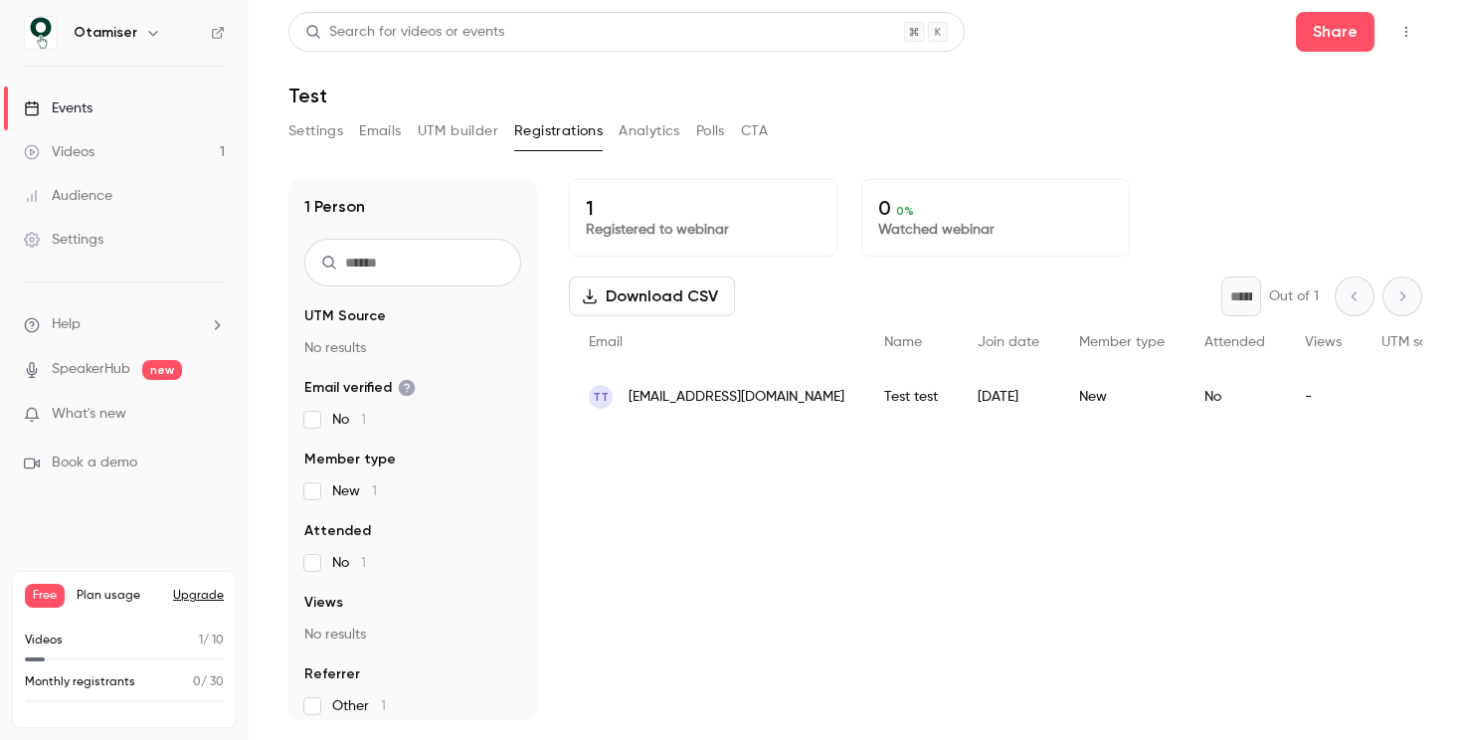
click at [398, 137] on button "Emails" at bounding box center [380, 131] width 42 height 32
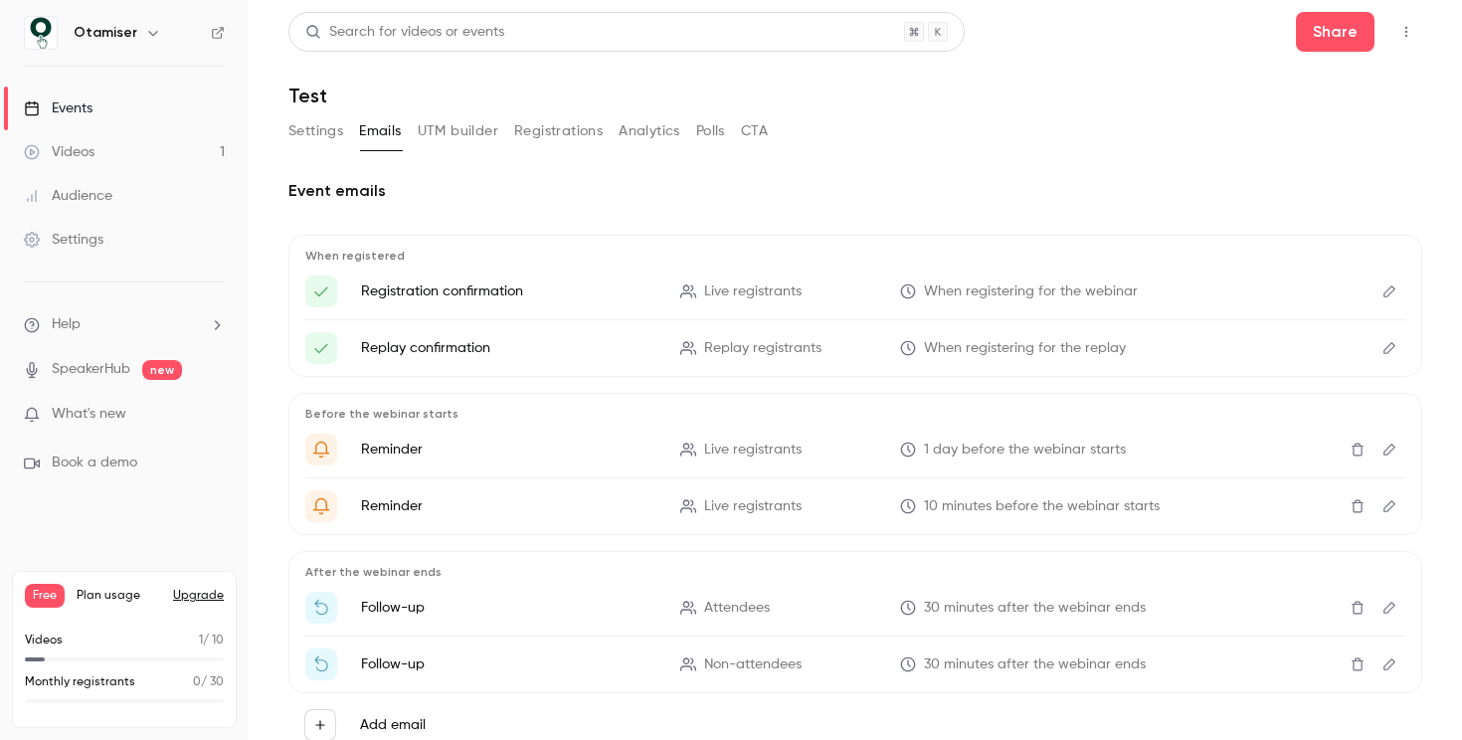
click at [1382, 292] on icon "Edit" at bounding box center [1390, 291] width 16 height 14
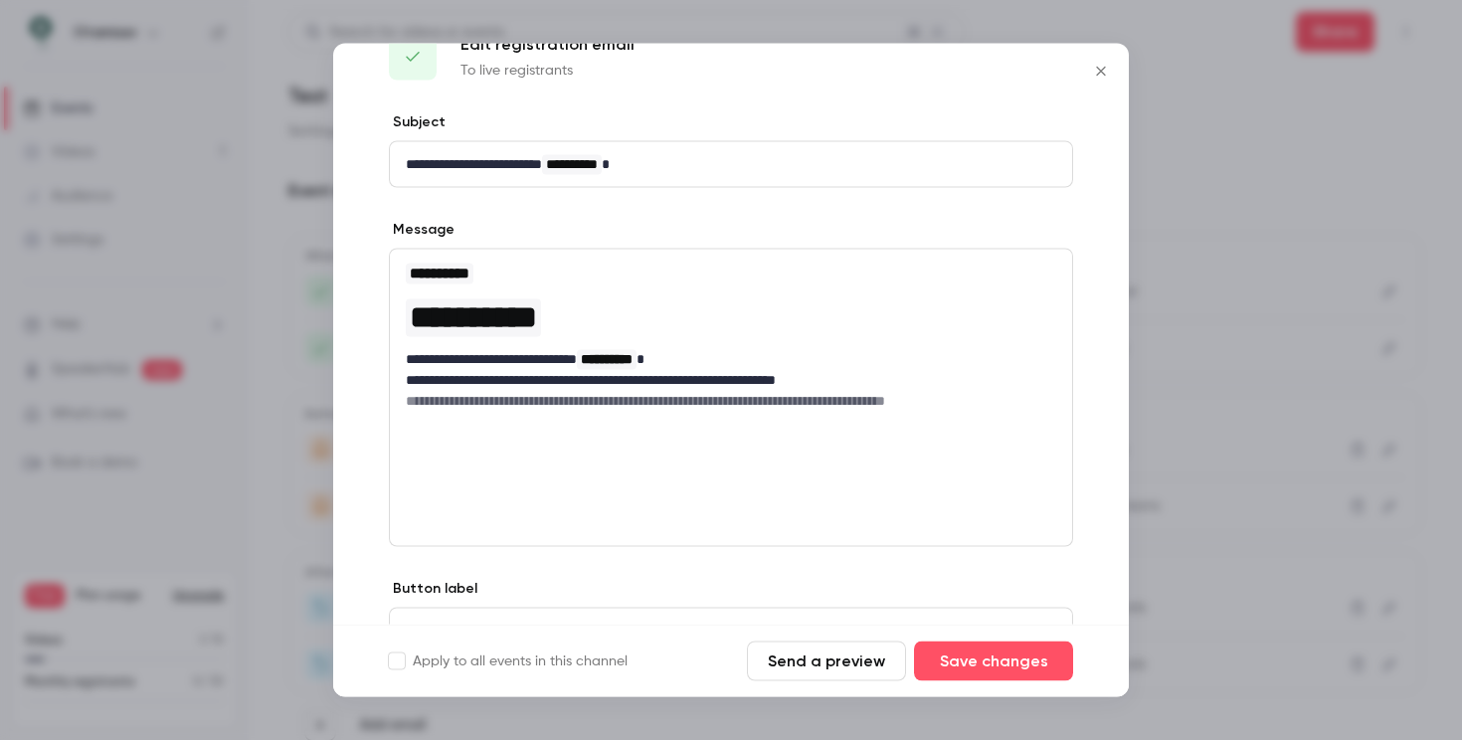
scroll to position [152, 0]
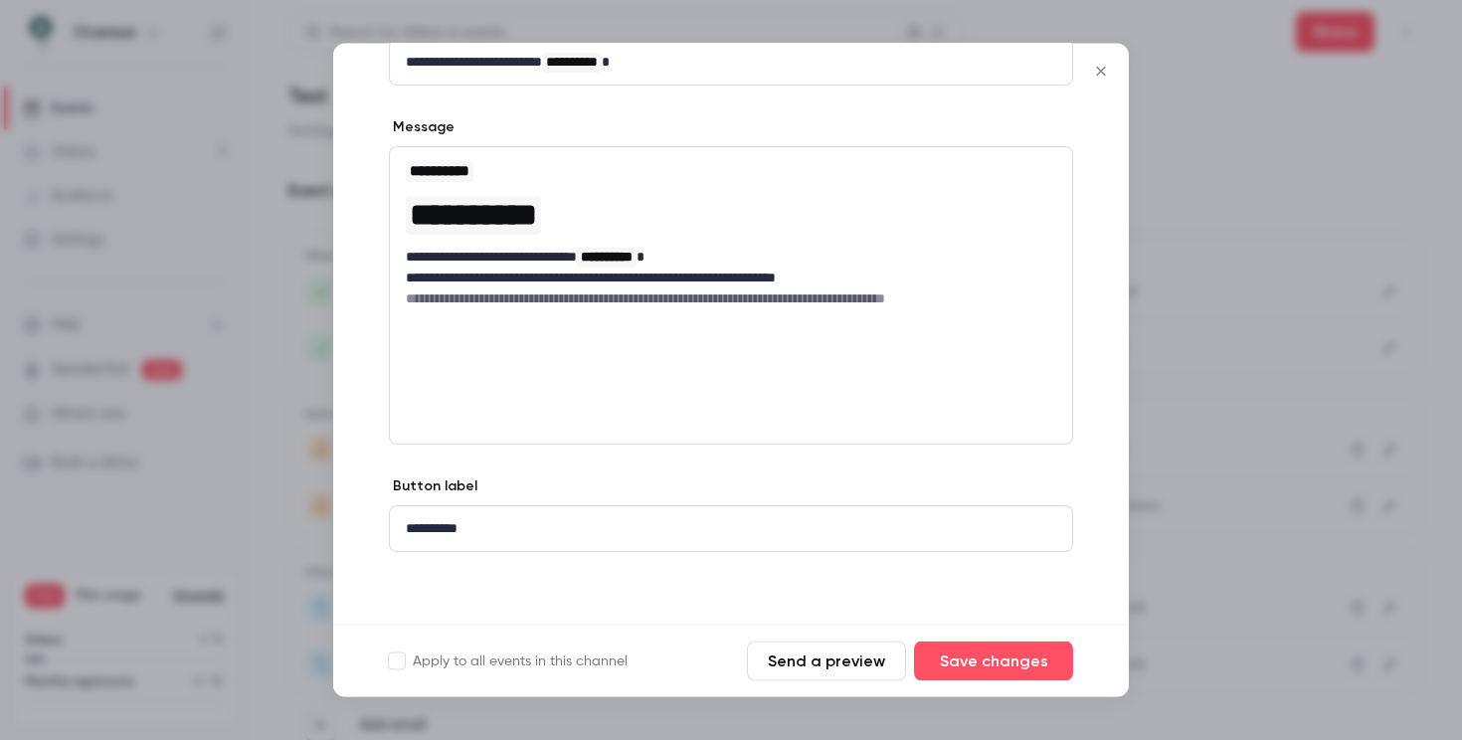
click at [1295, 353] on div at bounding box center [731, 370] width 1462 height 740
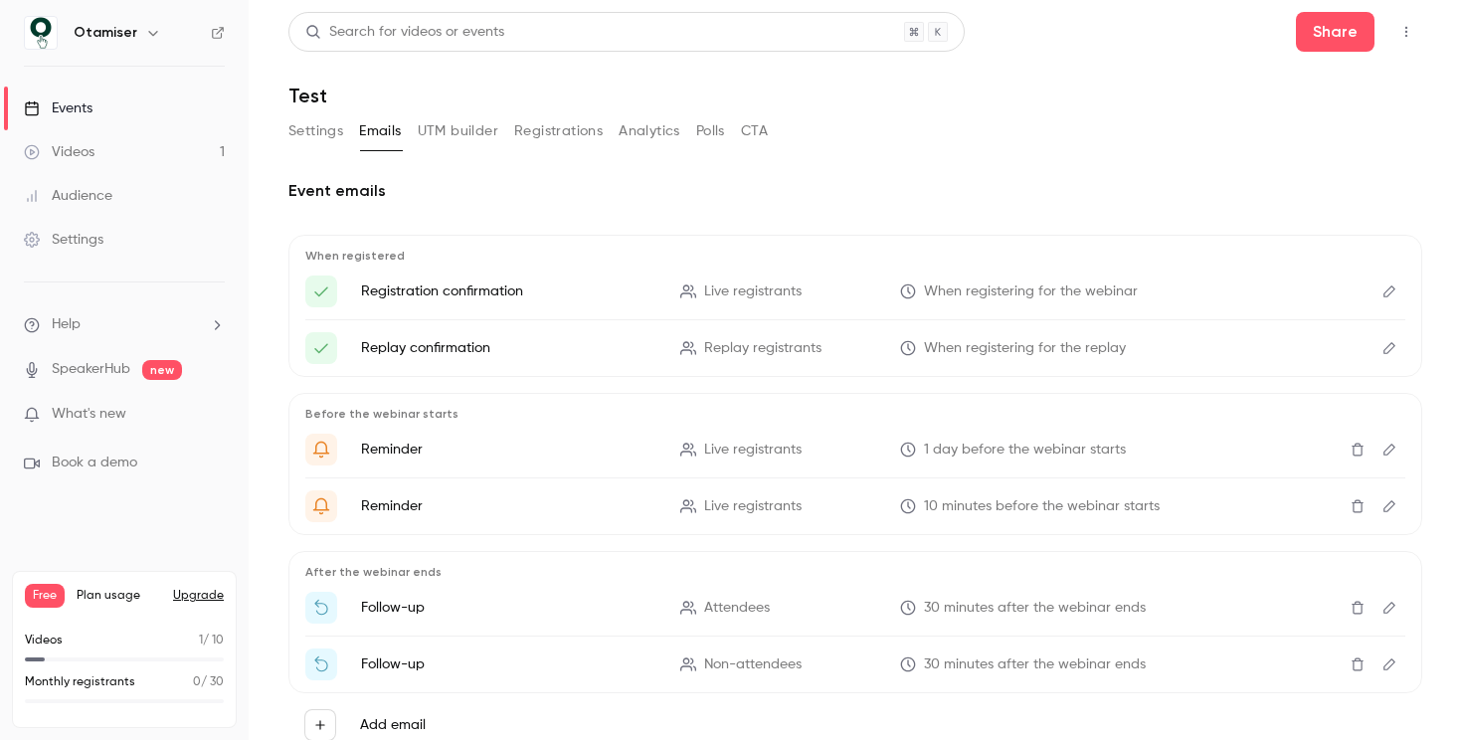
click at [1091, 125] on div "Settings Emails UTM builder Registrations Analytics Polls CTA" at bounding box center [855, 135] width 1134 height 40
click at [114, 146] on link "Videos 1" at bounding box center [124, 152] width 249 height 44
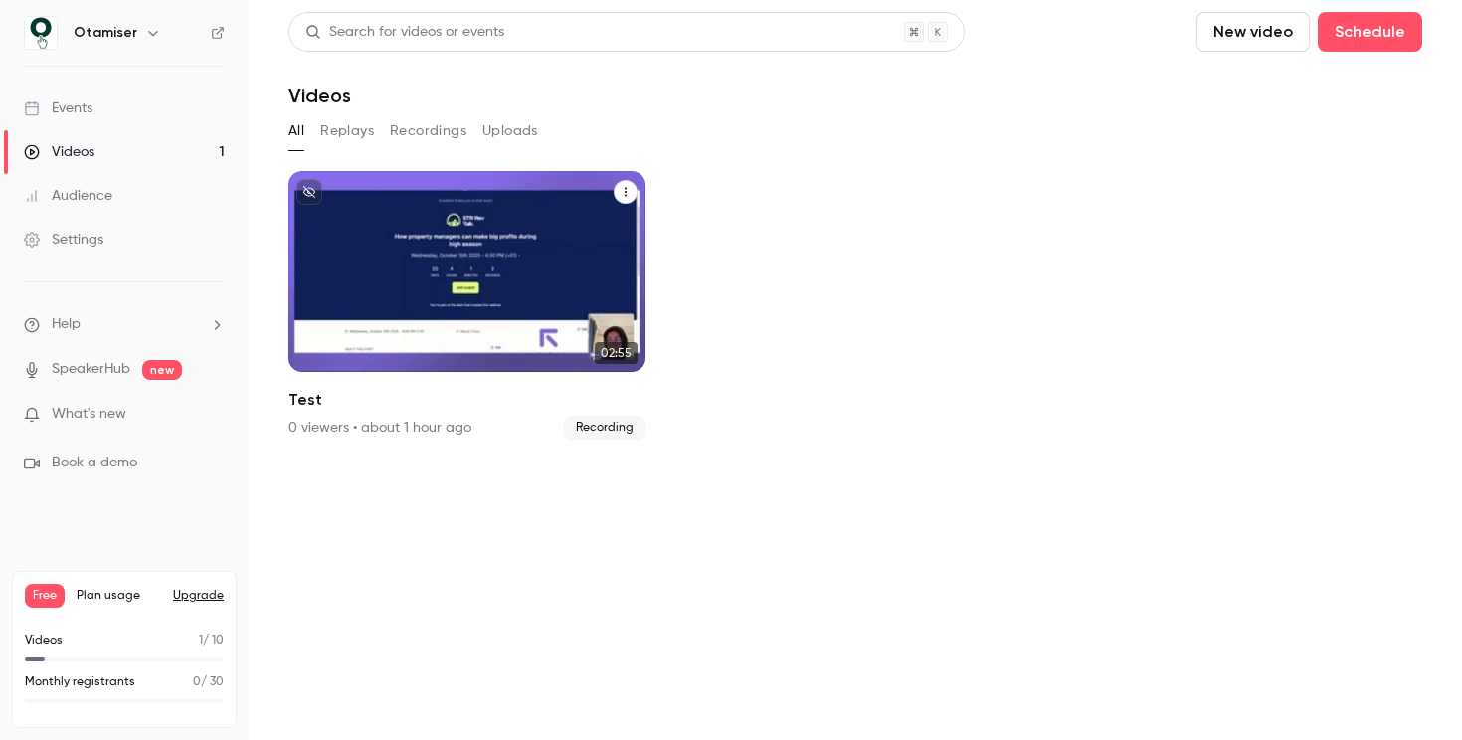
click at [619, 198] on button "Test" at bounding box center [626, 192] width 24 height 24
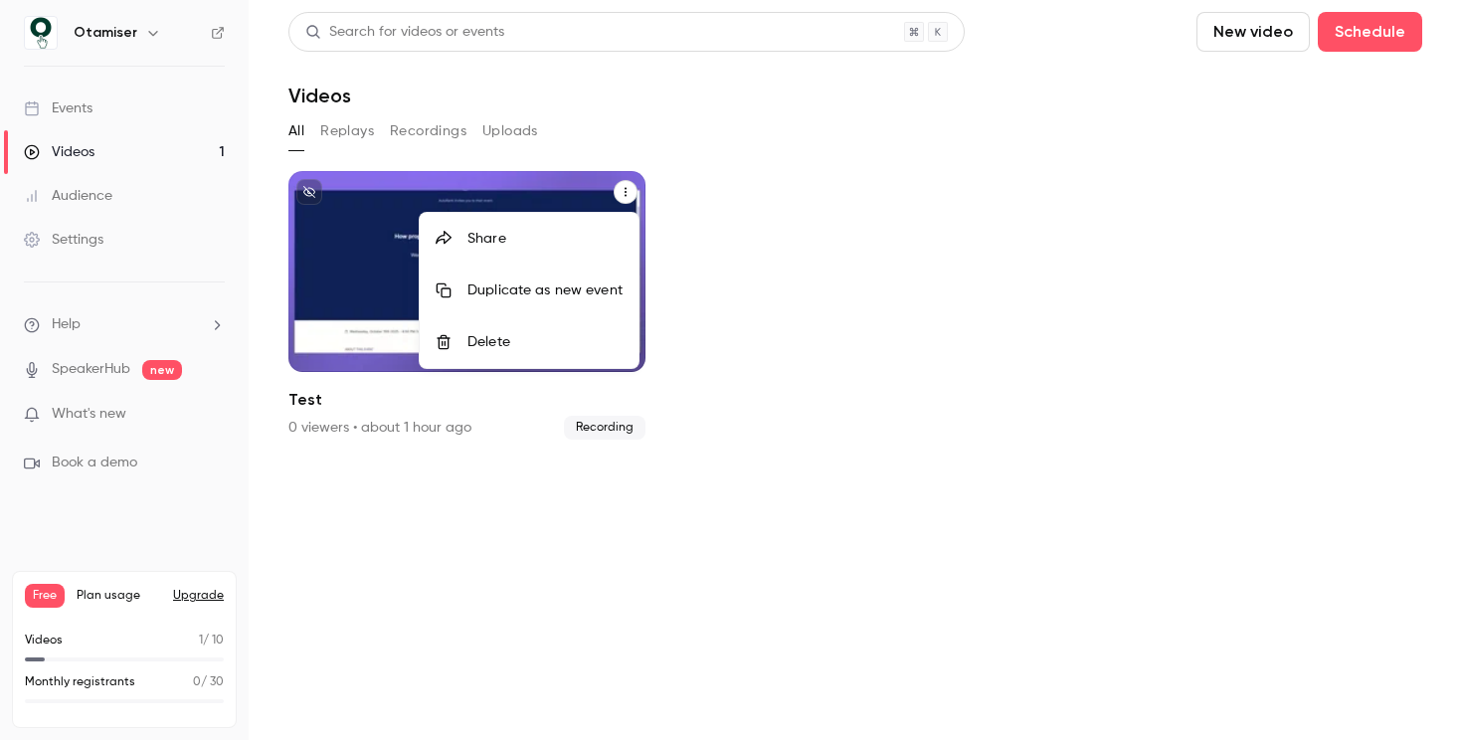
click at [870, 277] on div at bounding box center [731, 370] width 1462 height 740
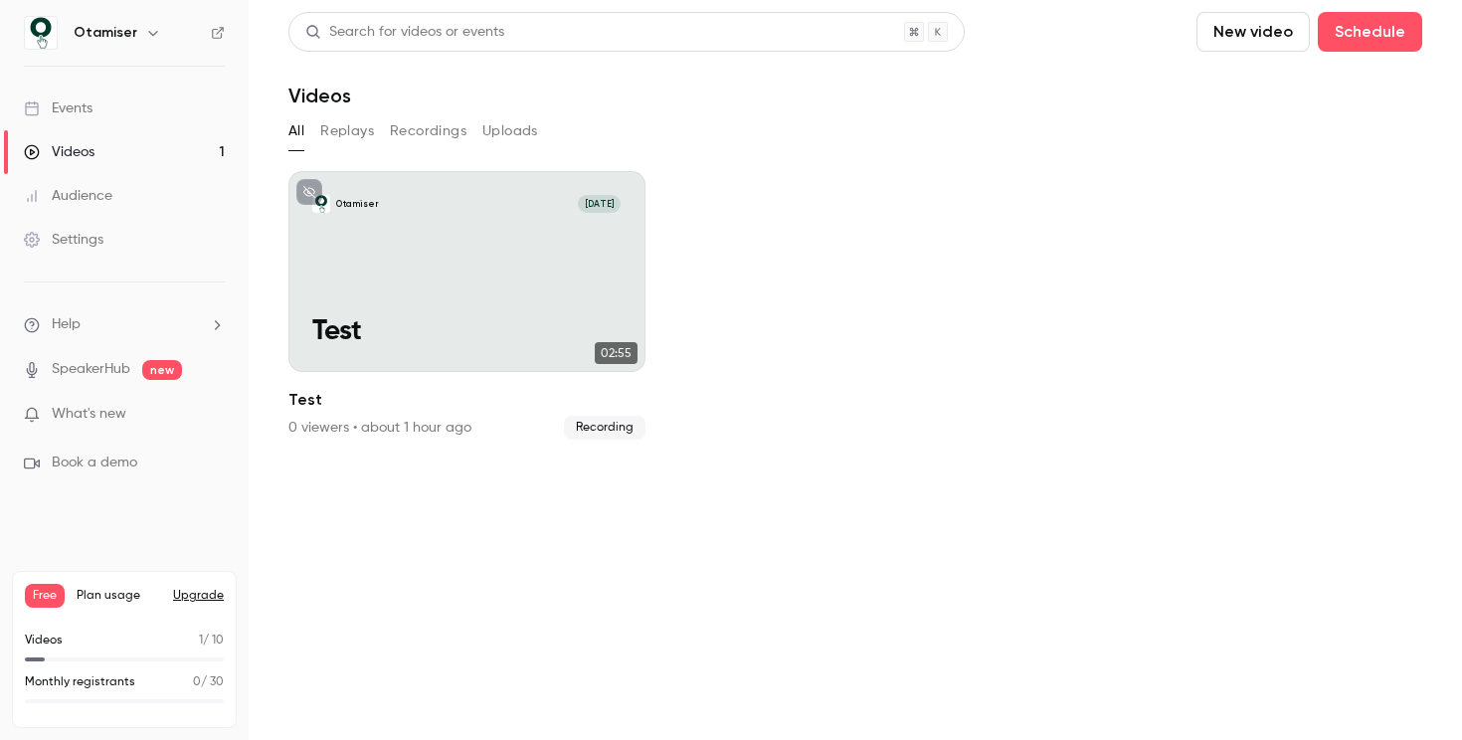
click at [146, 204] on link "Audience" at bounding box center [124, 196] width 249 height 44
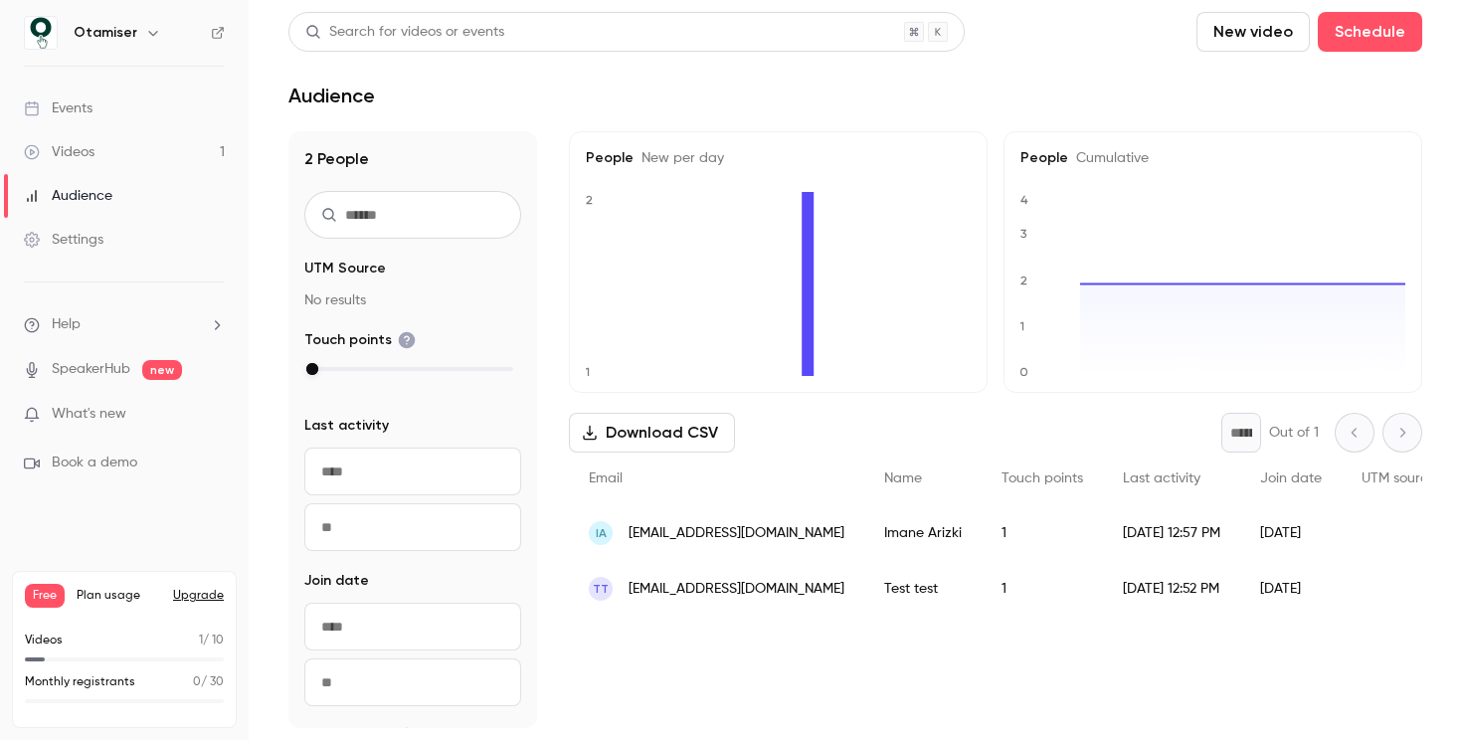
click at [998, 544] on div "1" at bounding box center [1042, 533] width 121 height 56
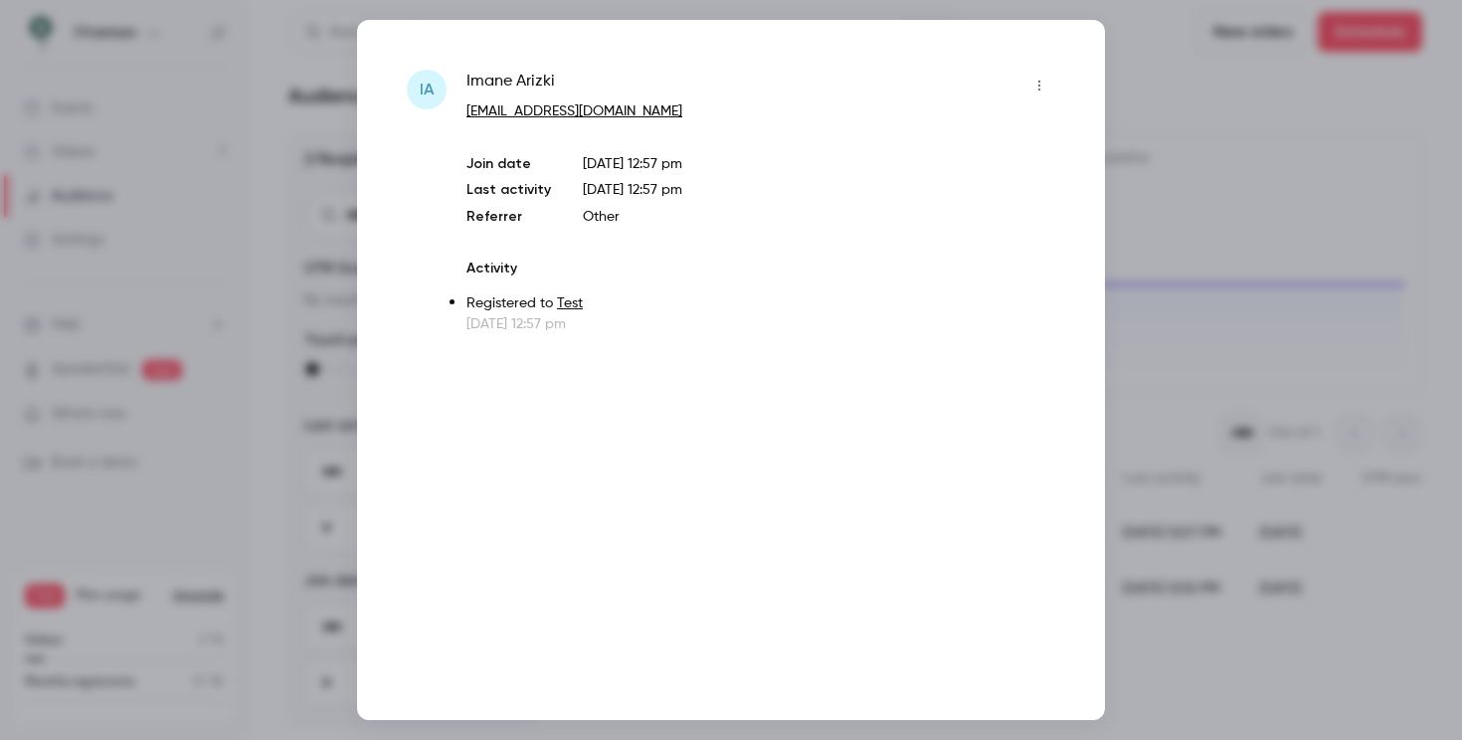
click at [1044, 82] on icon "button" at bounding box center [1039, 86] width 16 height 14
click at [1031, 64] on div at bounding box center [731, 370] width 1462 height 740
click at [1167, 66] on div at bounding box center [731, 370] width 1462 height 740
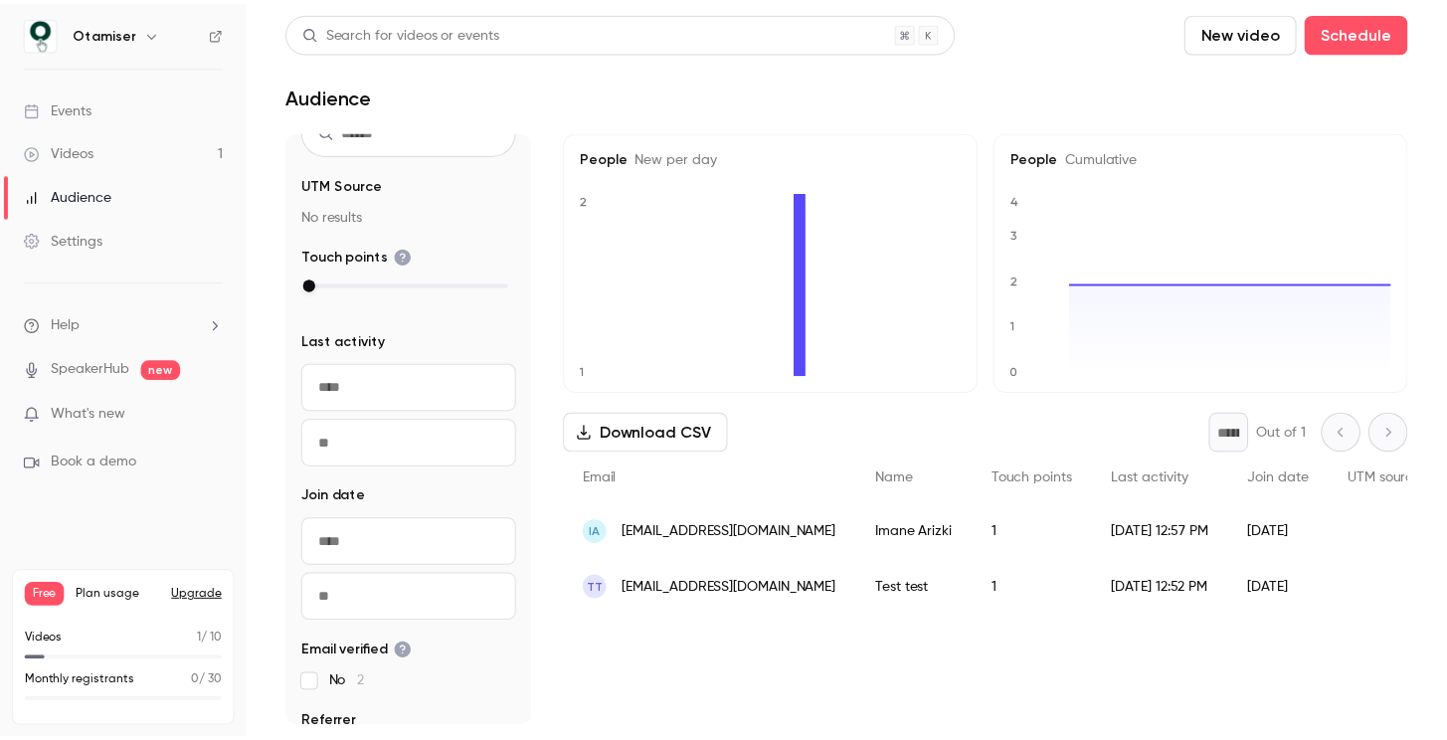
scroll to position [107, 0]
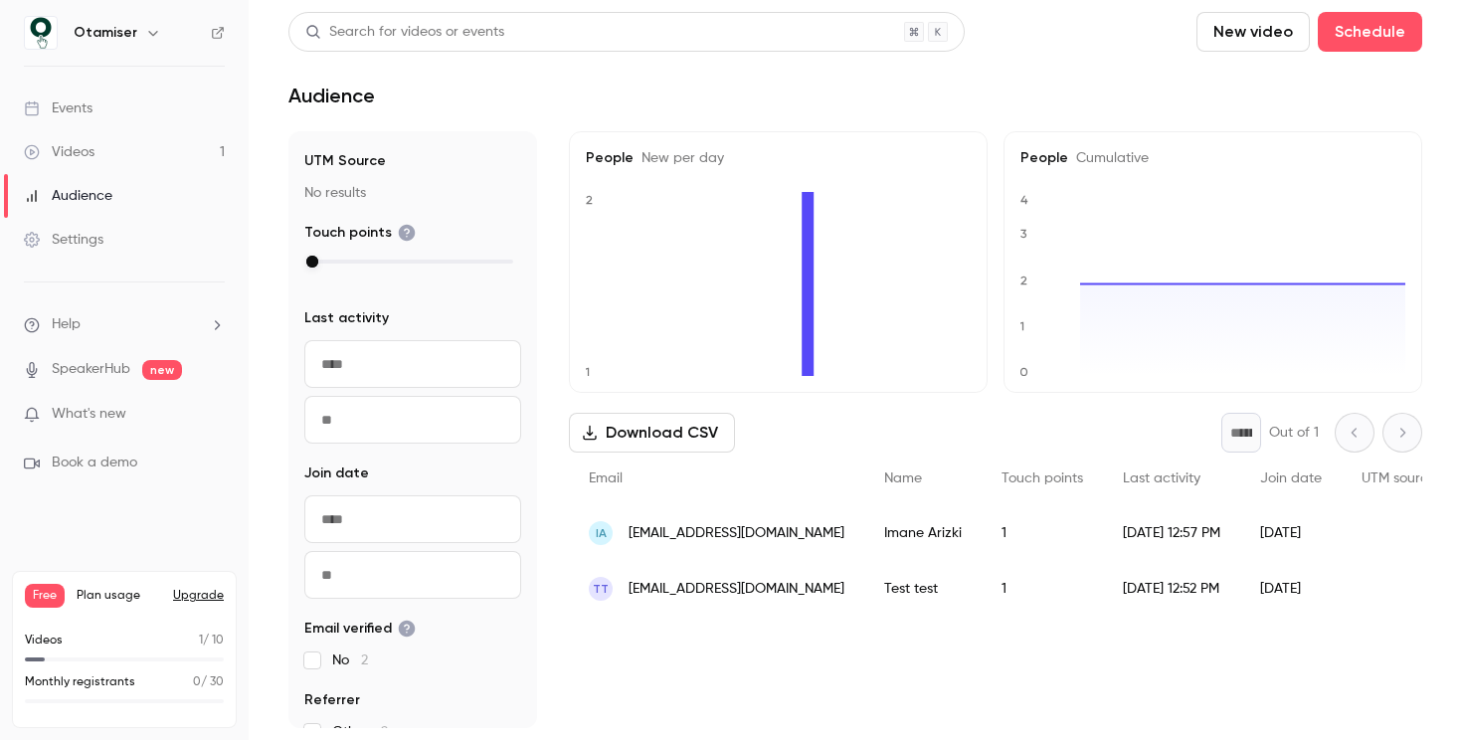
click at [440, 350] on input "text" at bounding box center [412, 364] width 217 height 48
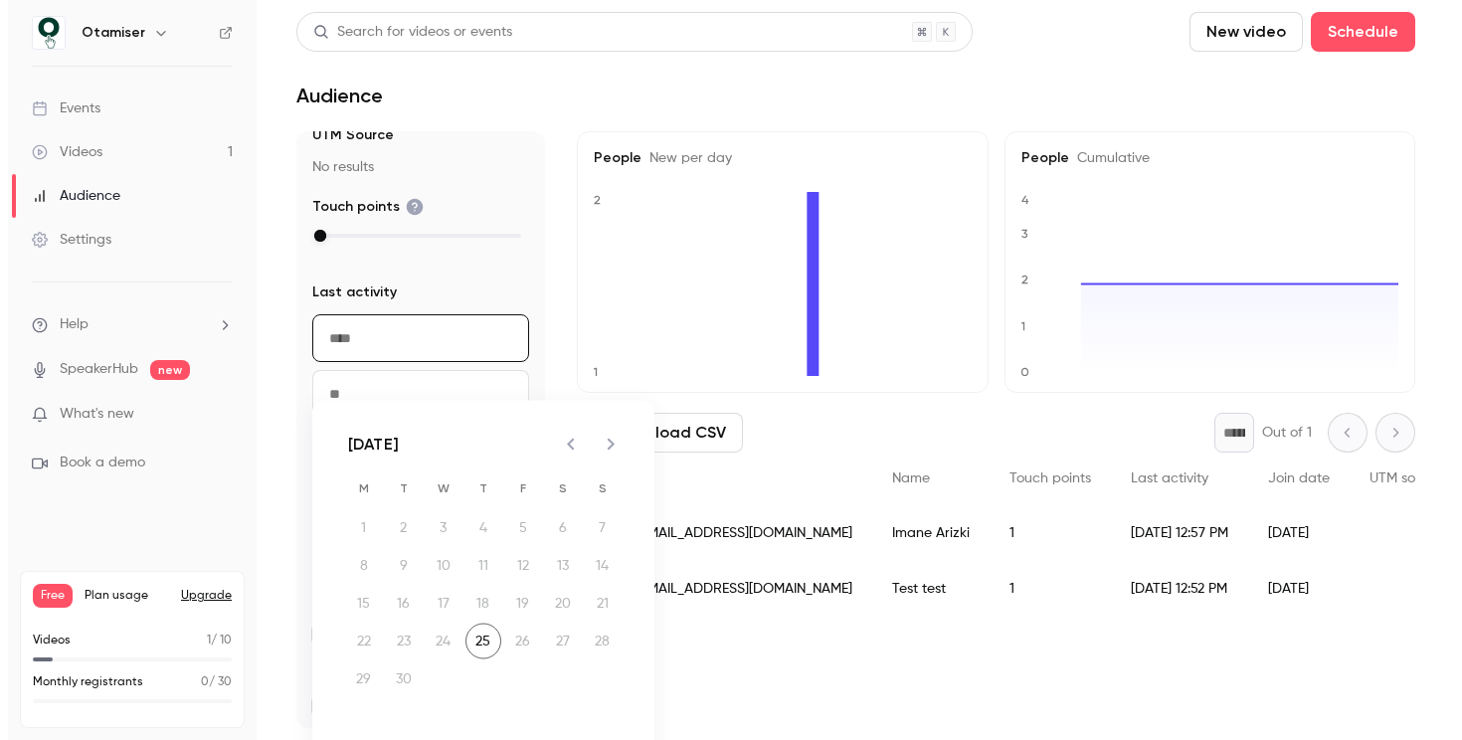
scroll to position [137, 0]
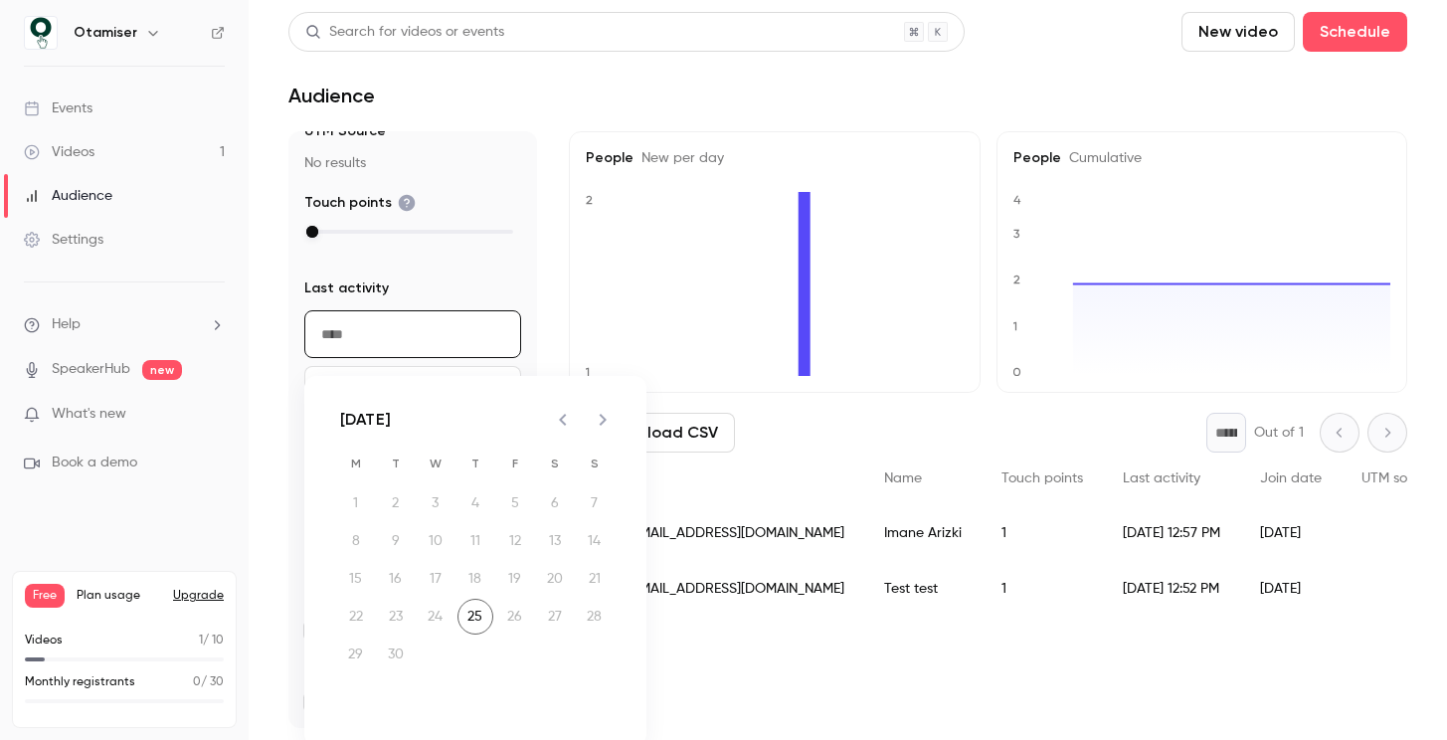
click at [457, 315] on input "text" at bounding box center [412, 334] width 217 height 48
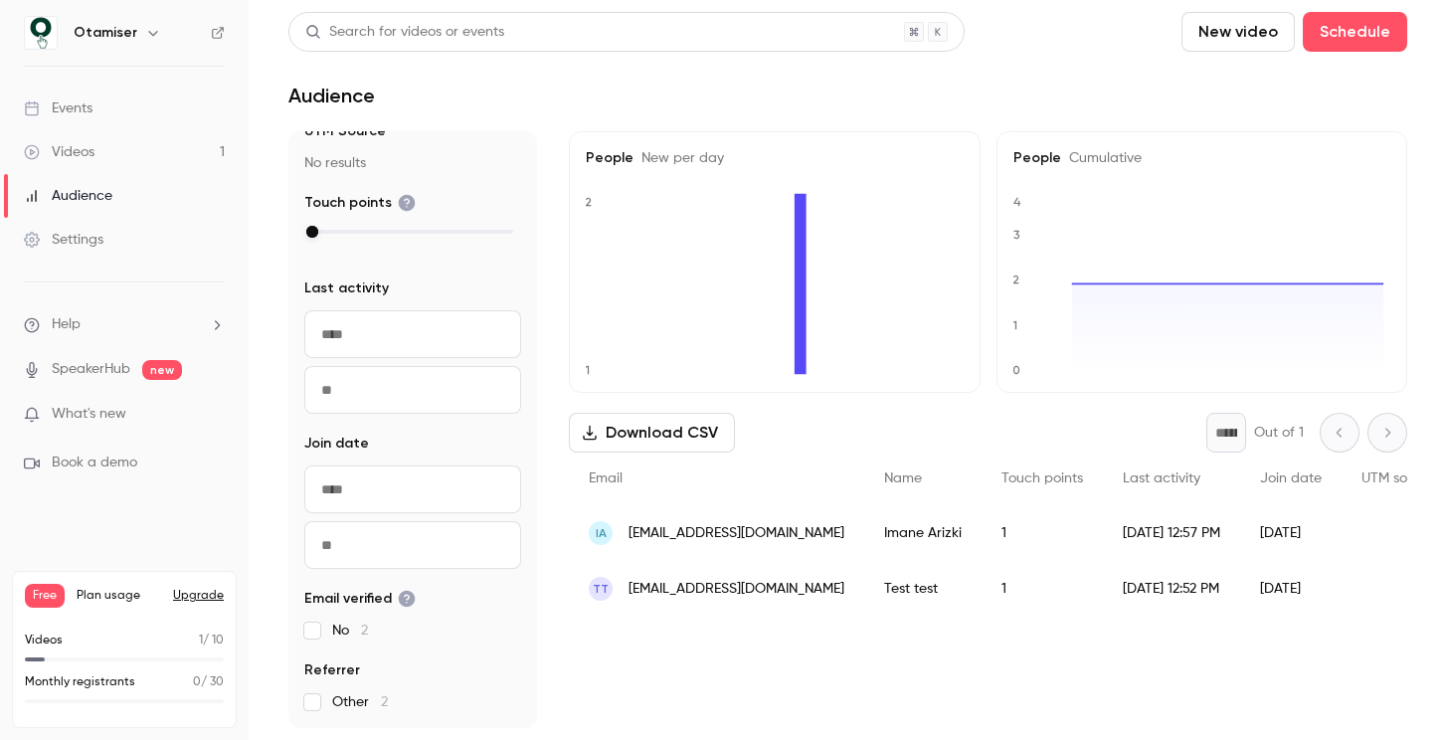
click at [462, 300] on fieldset "Last activity ​ ​" at bounding box center [412, 346] width 217 height 135
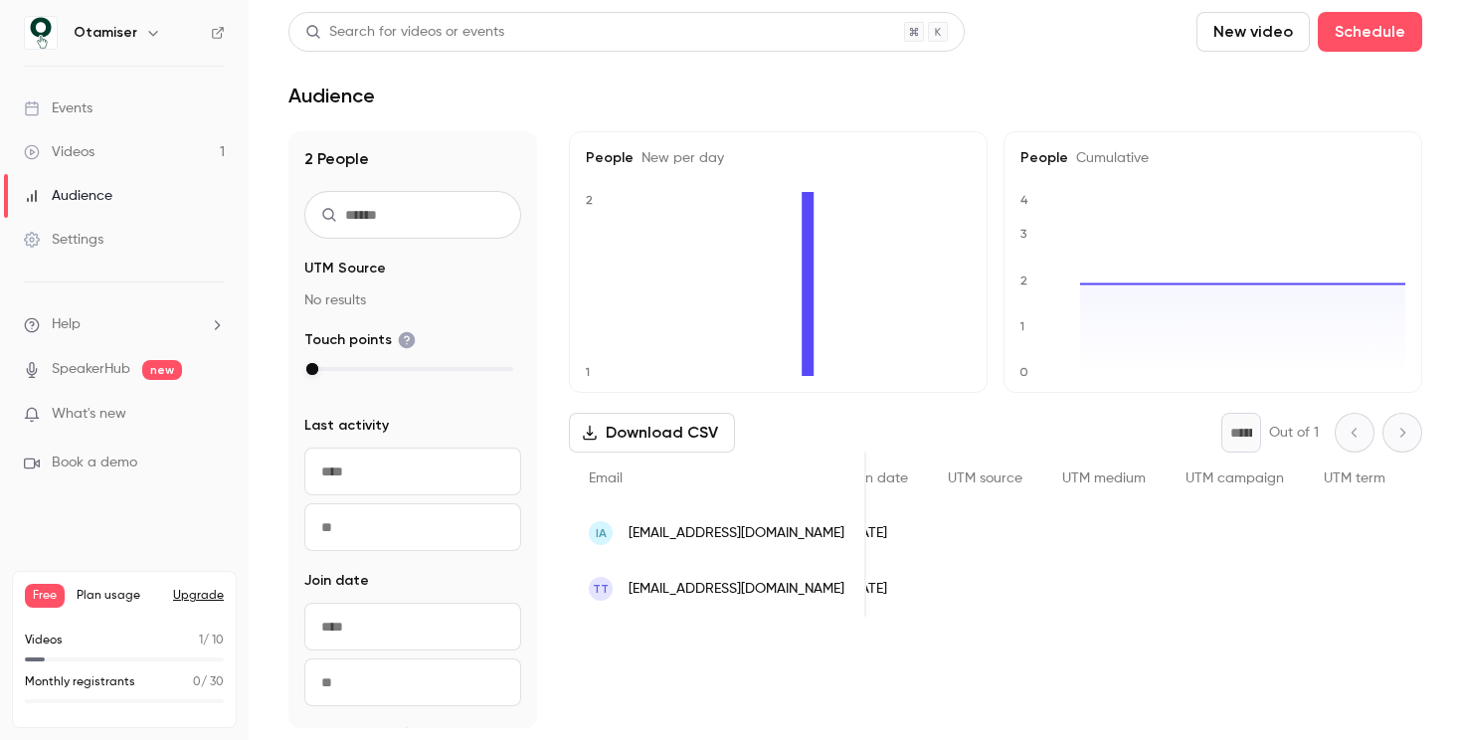
scroll to position [0, 0]
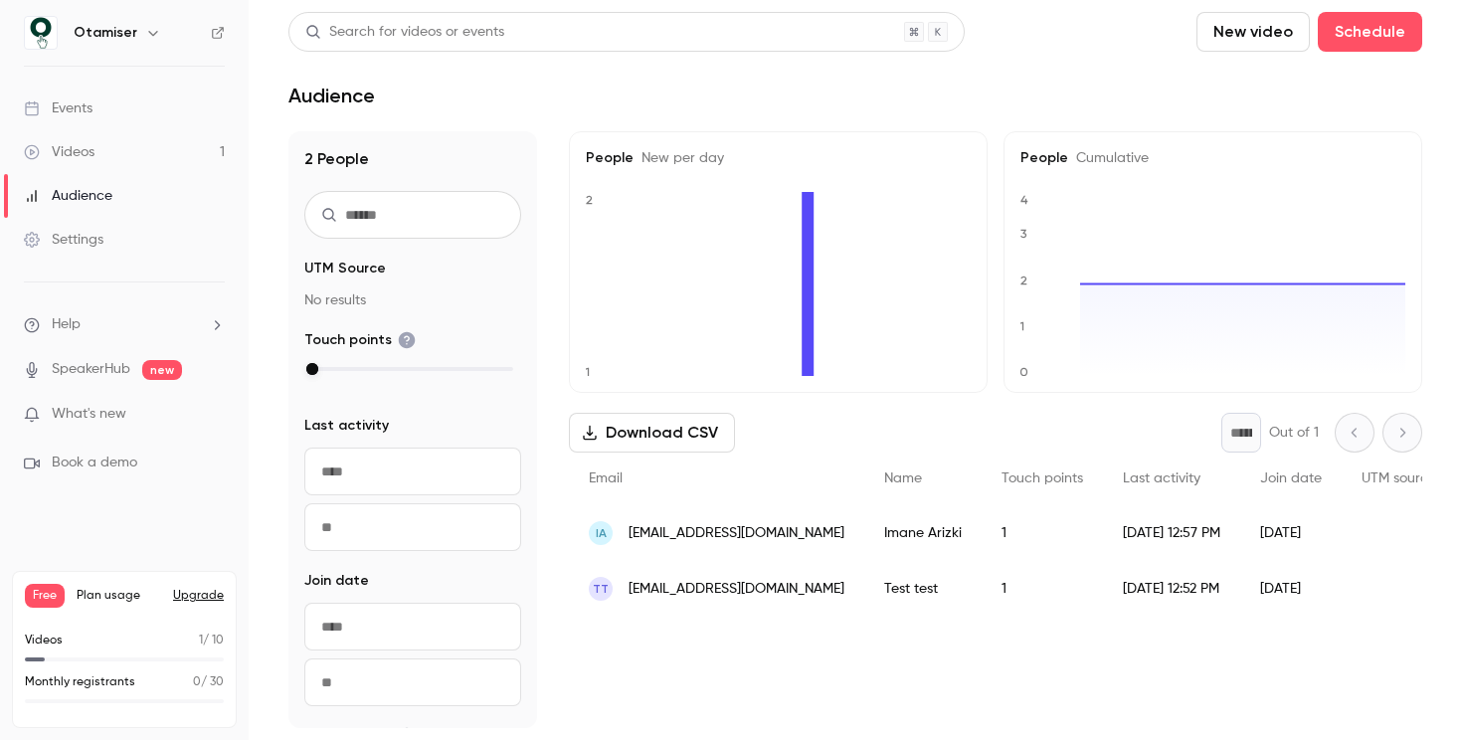
click at [94, 229] on link "Settings" at bounding box center [124, 240] width 249 height 44
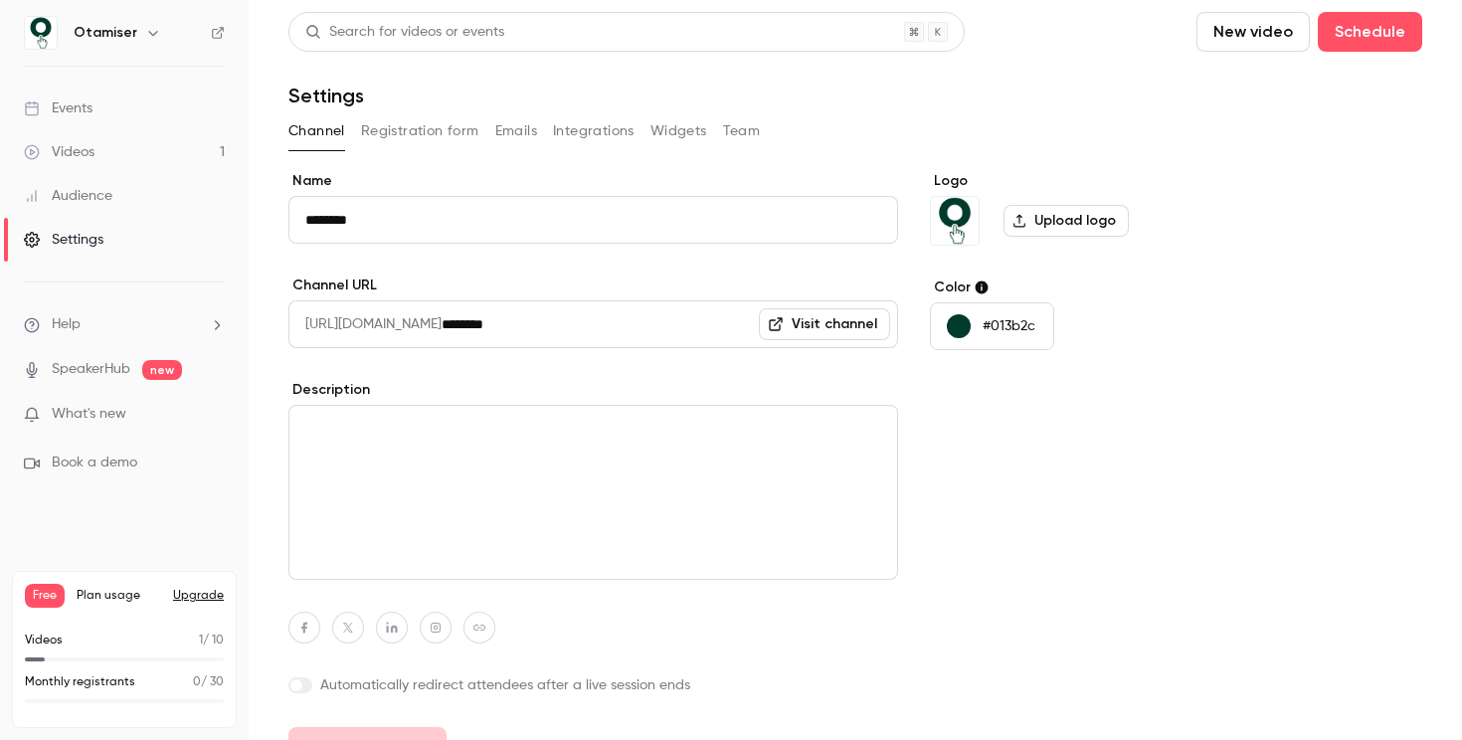
click at [365, 209] on input "********" at bounding box center [593, 220] width 610 height 48
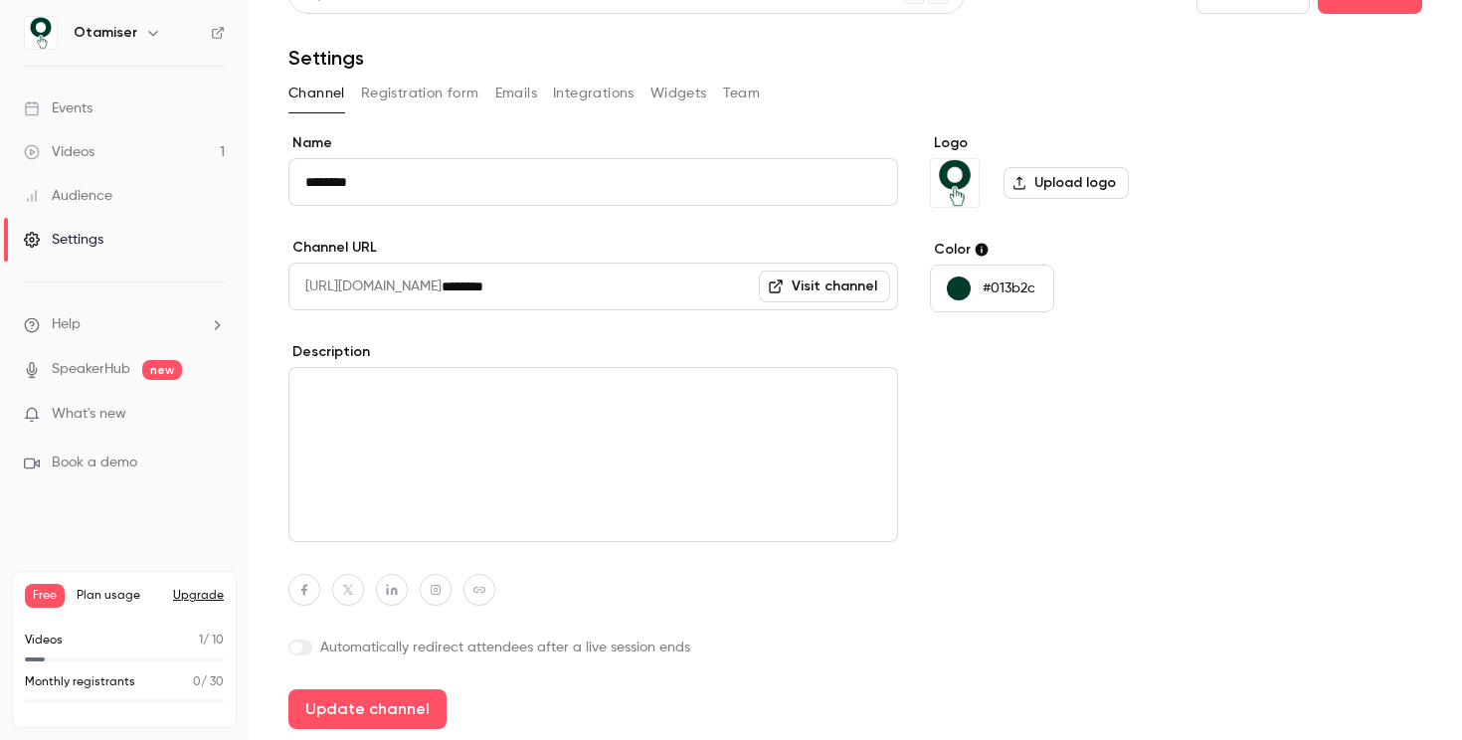
scroll to position [39, 0]
click at [380, 710] on button "Update channel" at bounding box center [367, 708] width 158 height 40
type input "********"
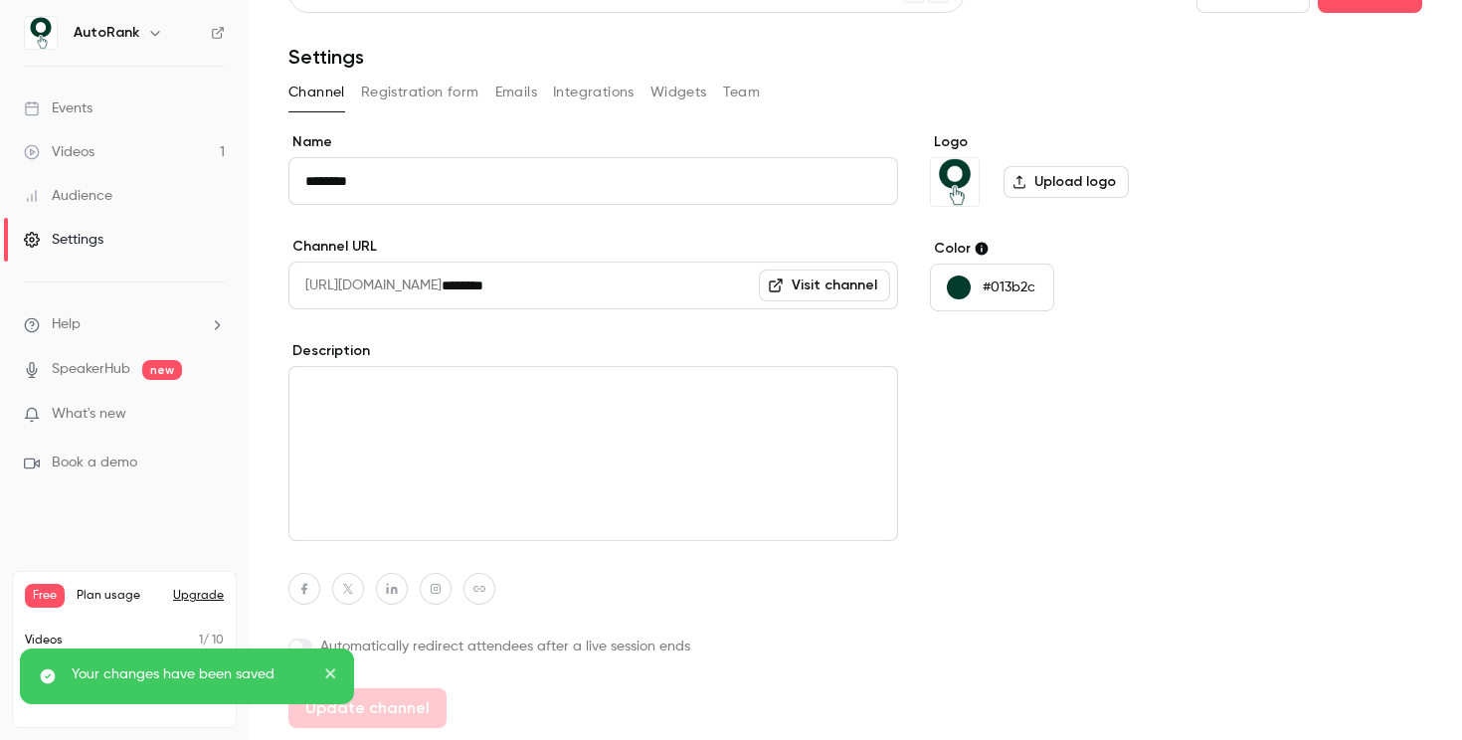
click at [1018, 453] on div "Logo Upload logo Color #013b2c" at bounding box center [1082, 430] width 305 height 596
click at [953, 182] on img "Logo" at bounding box center [955, 182] width 48 height 48
click at [1081, 180] on label "Upload logo" at bounding box center [1066, 182] width 125 height 32
click at [0, 0] on input "Upload logo" at bounding box center [0, 0] width 0 height 0
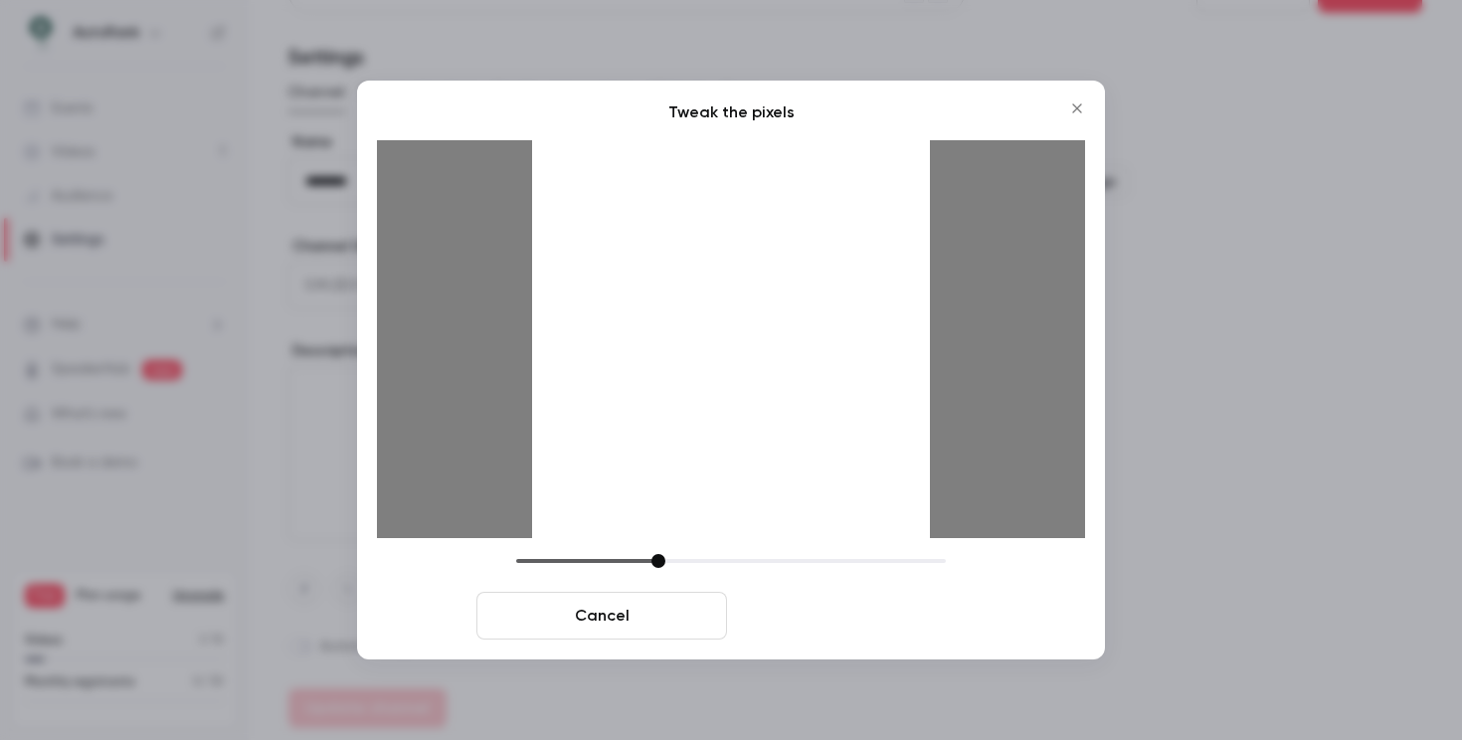
click at [802, 623] on button "Crop and save" at bounding box center [860, 616] width 251 height 48
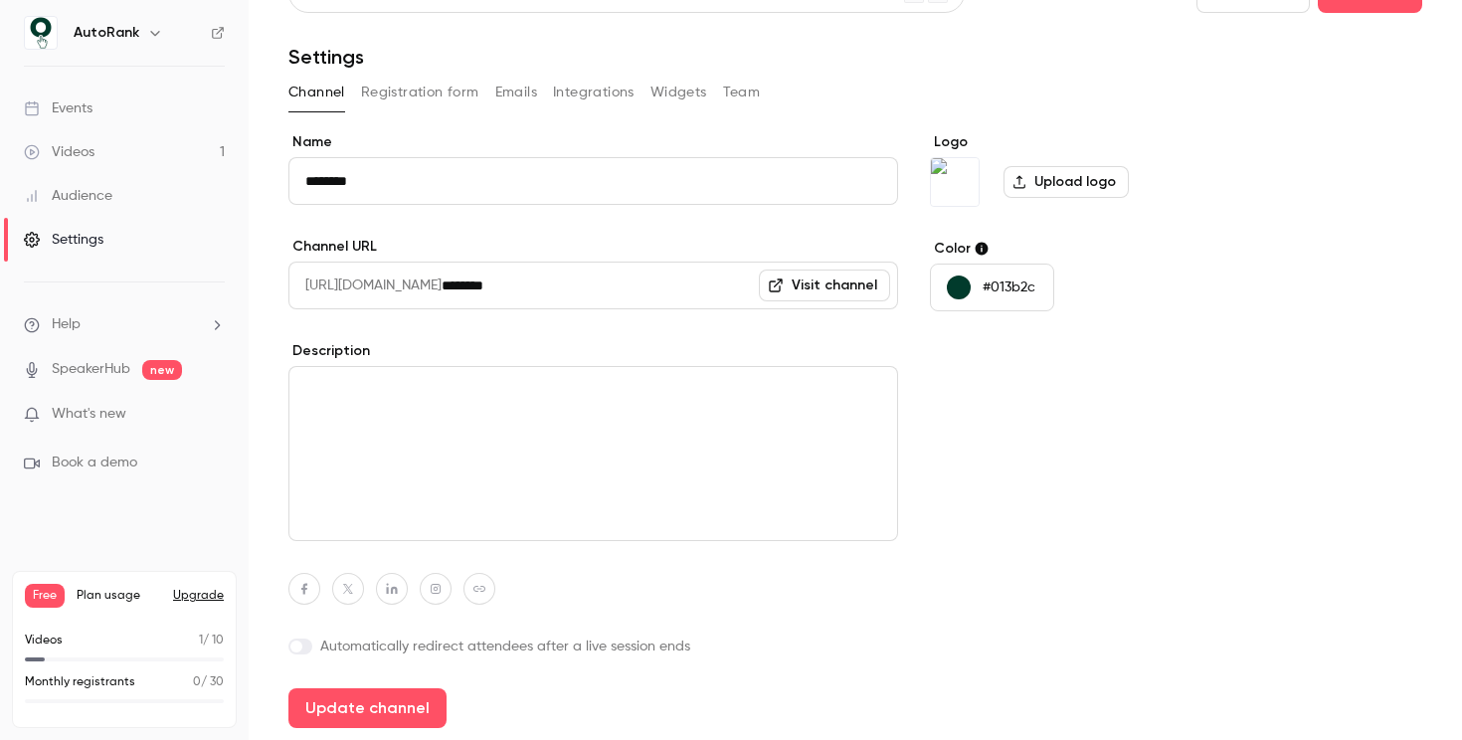
click at [994, 285] on p "#013b2c" at bounding box center [1009, 288] width 53 height 20
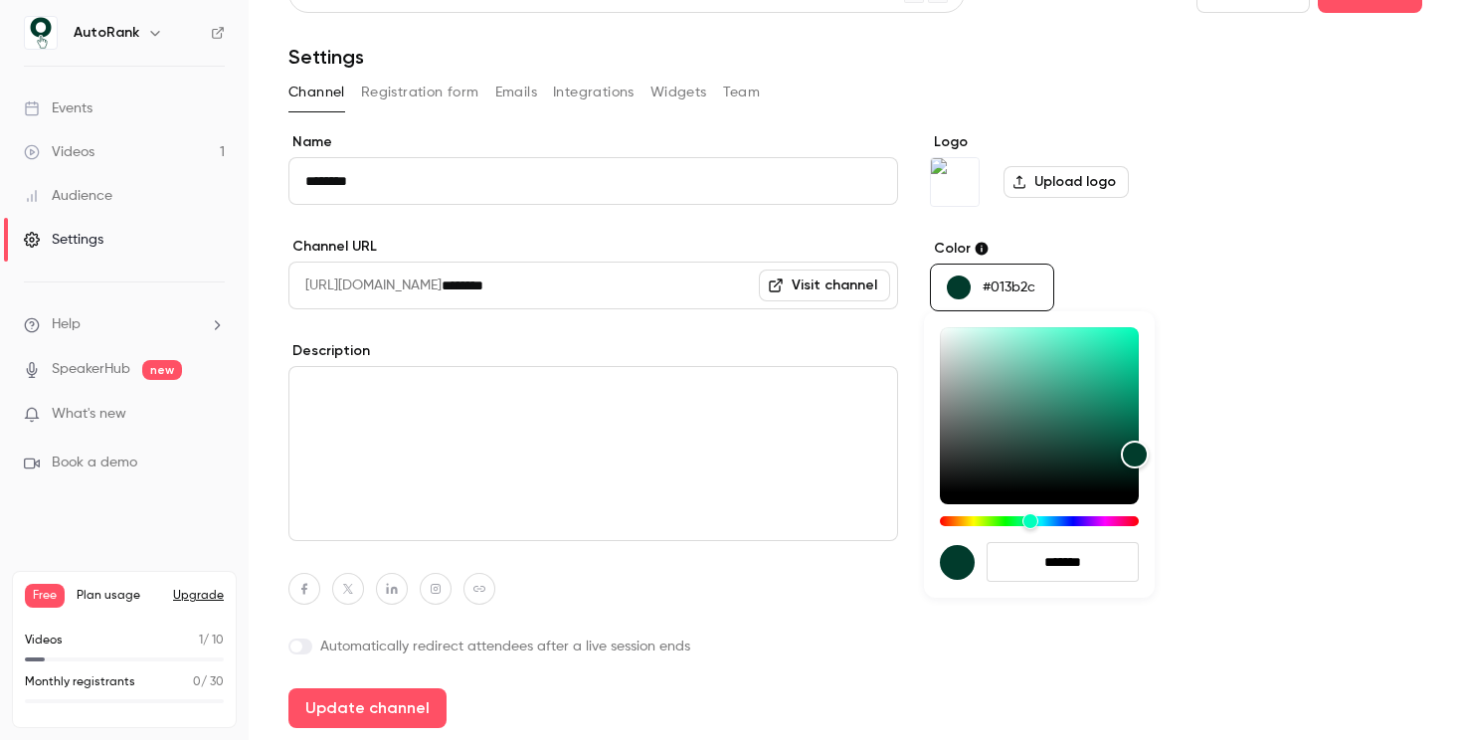
drag, startPoint x: 1046, startPoint y: 563, endPoint x: 1151, endPoint y: 563, distance: 104.4
click at [1151, 563] on div "*******" at bounding box center [1039, 454] width 231 height 286
paste input "hex-color-input"
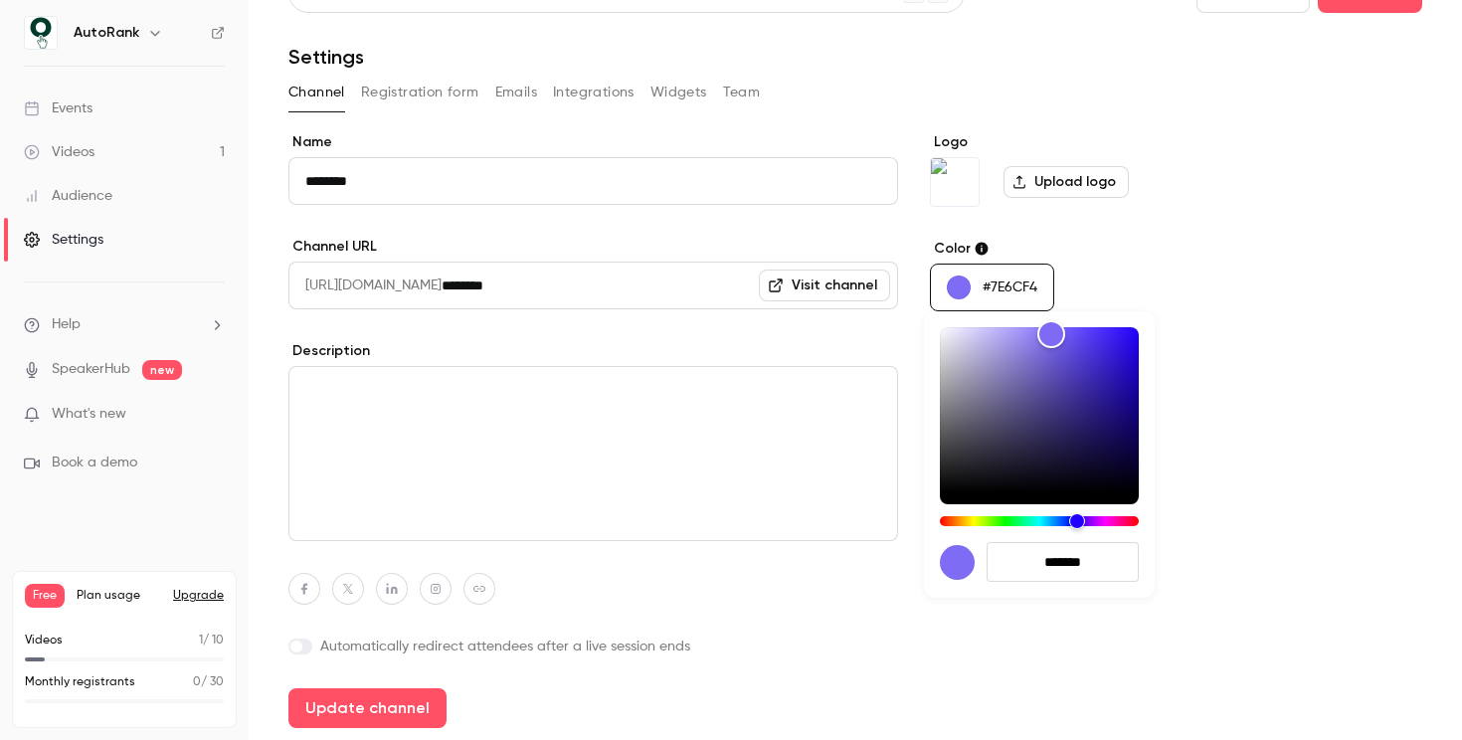
type input "*******"
click at [1227, 436] on div at bounding box center [731, 370] width 1462 height 740
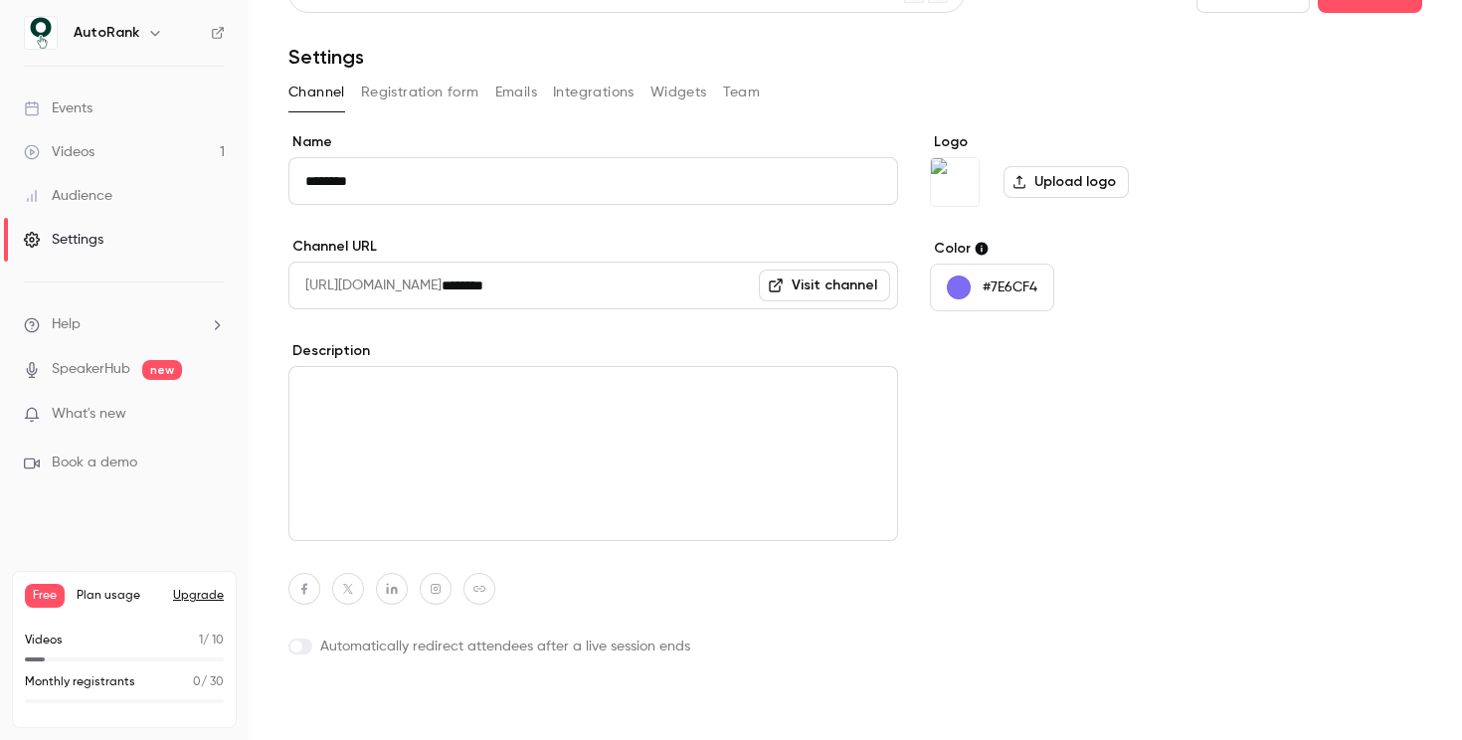
click at [384, 720] on button "Update channel" at bounding box center [367, 708] width 158 height 40
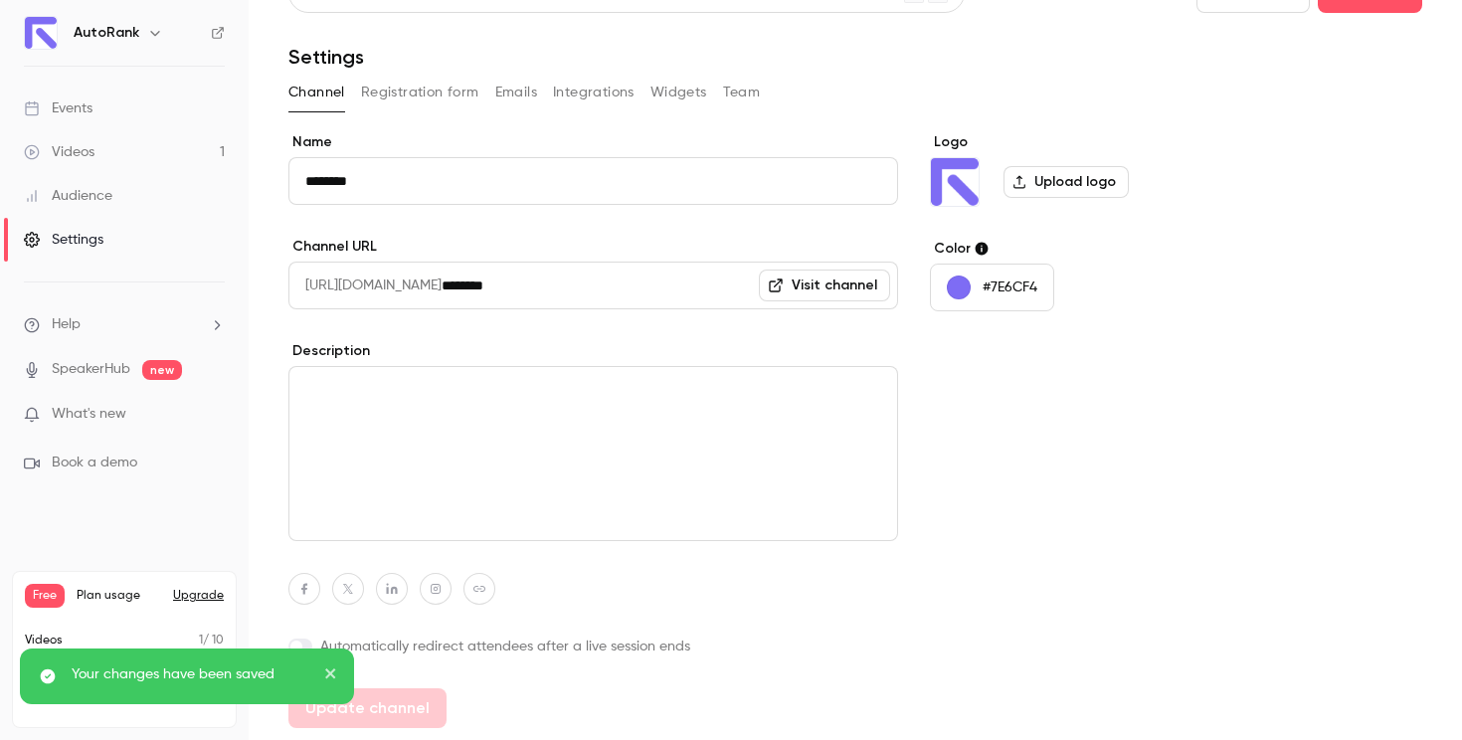
click at [416, 86] on button "Registration form" at bounding box center [420, 93] width 118 height 32
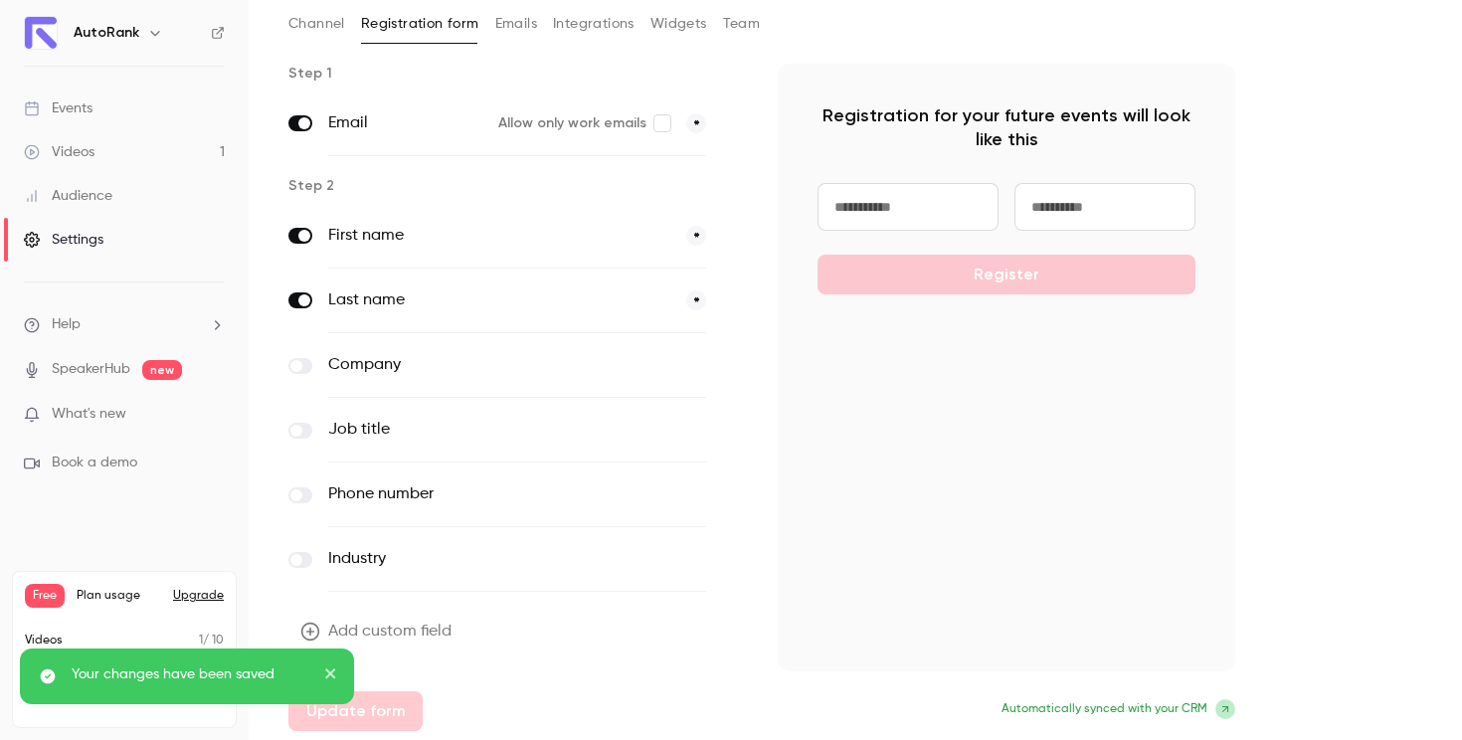
scroll to position [110, 0]
click at [304, 360] on label at bounding box center [300, 363] width 24 height 16
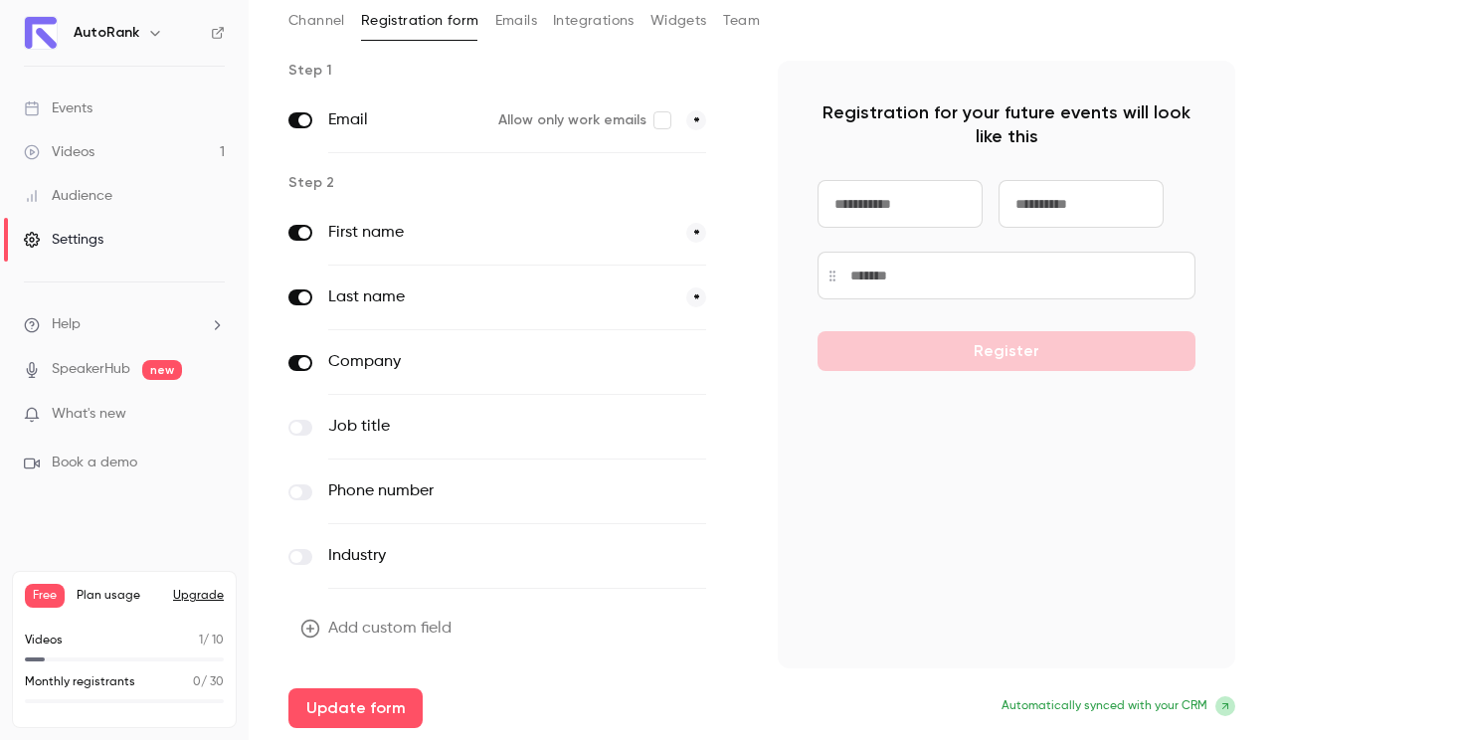
click at [304, 493] on label at bounding box center [300, 492] width 24 height 16
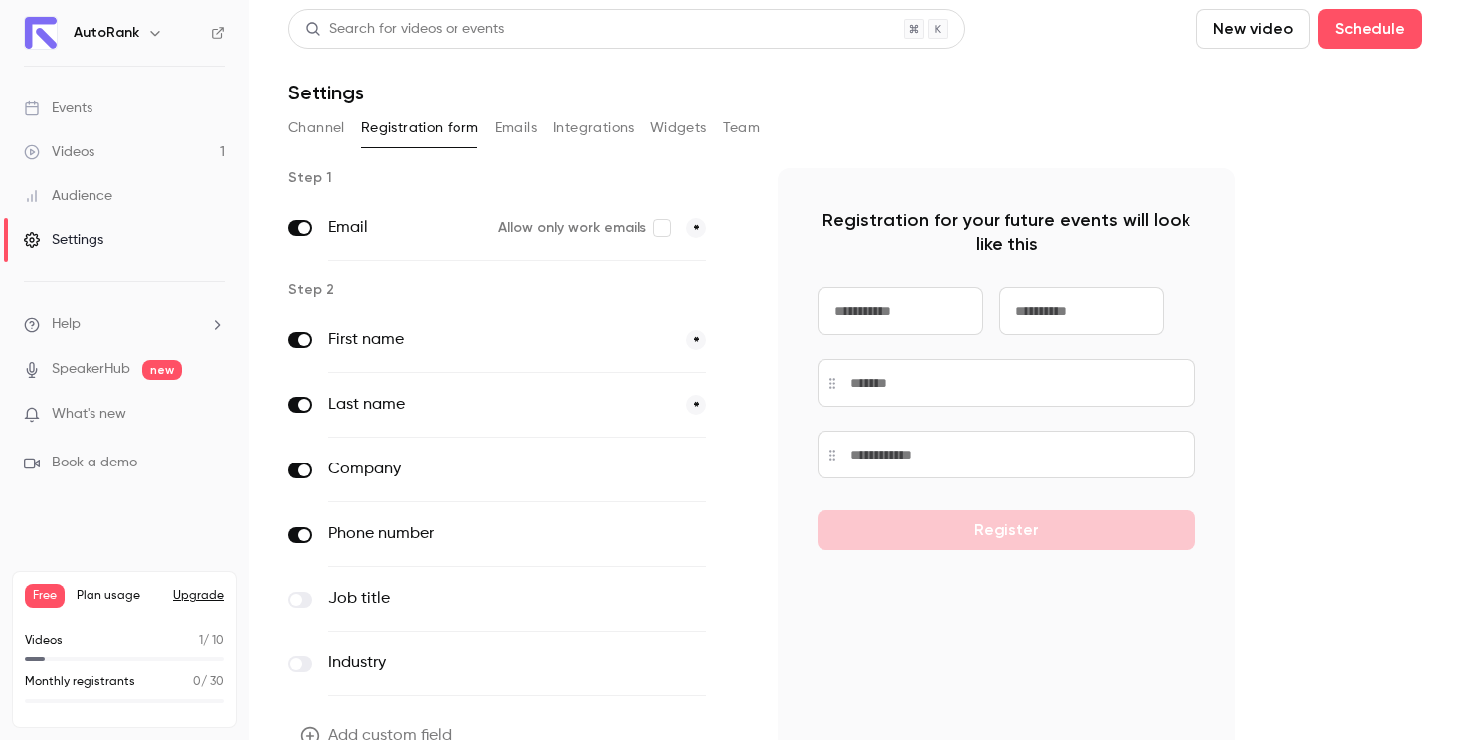
scroll to position [0, 0]
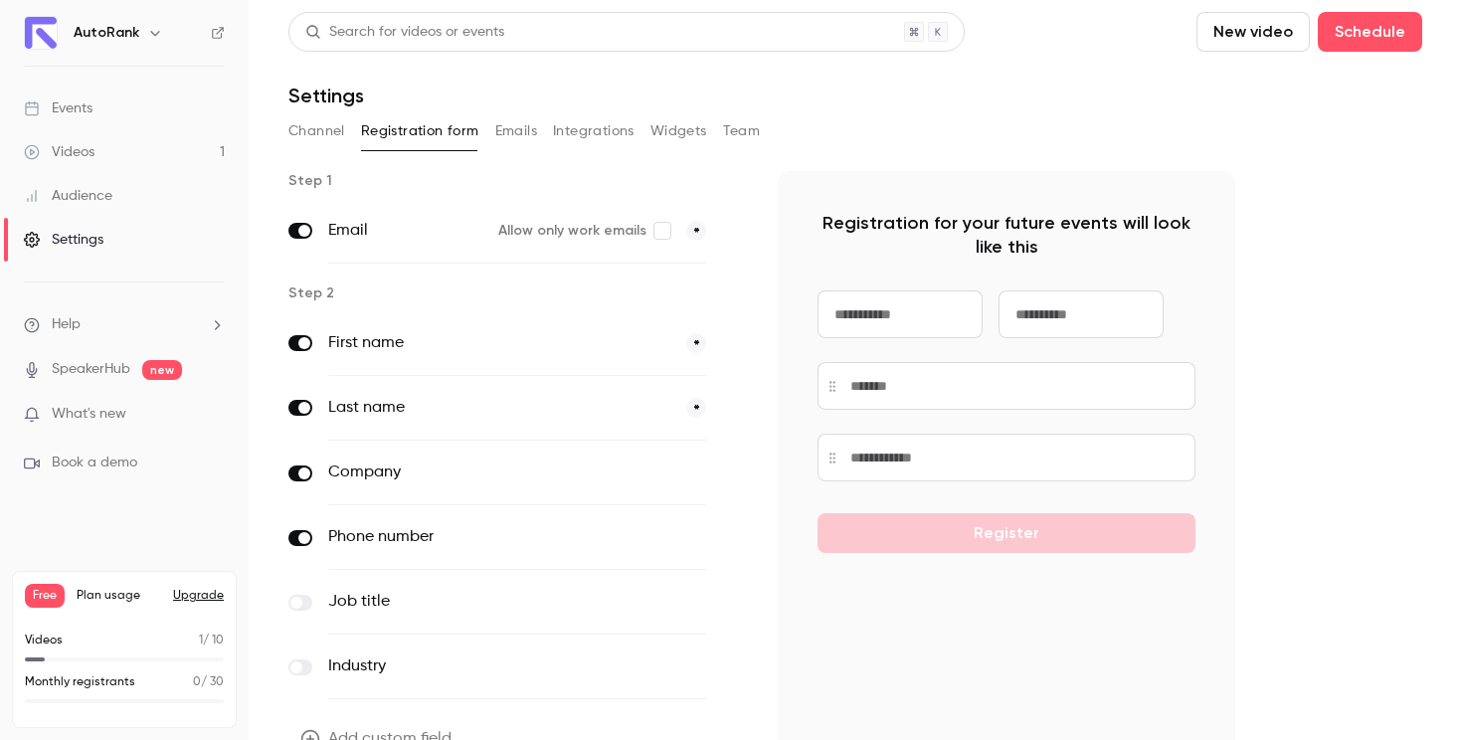
click at [516, 137] on button "Emails" at bounding box center [516, 131] width 42 height 32
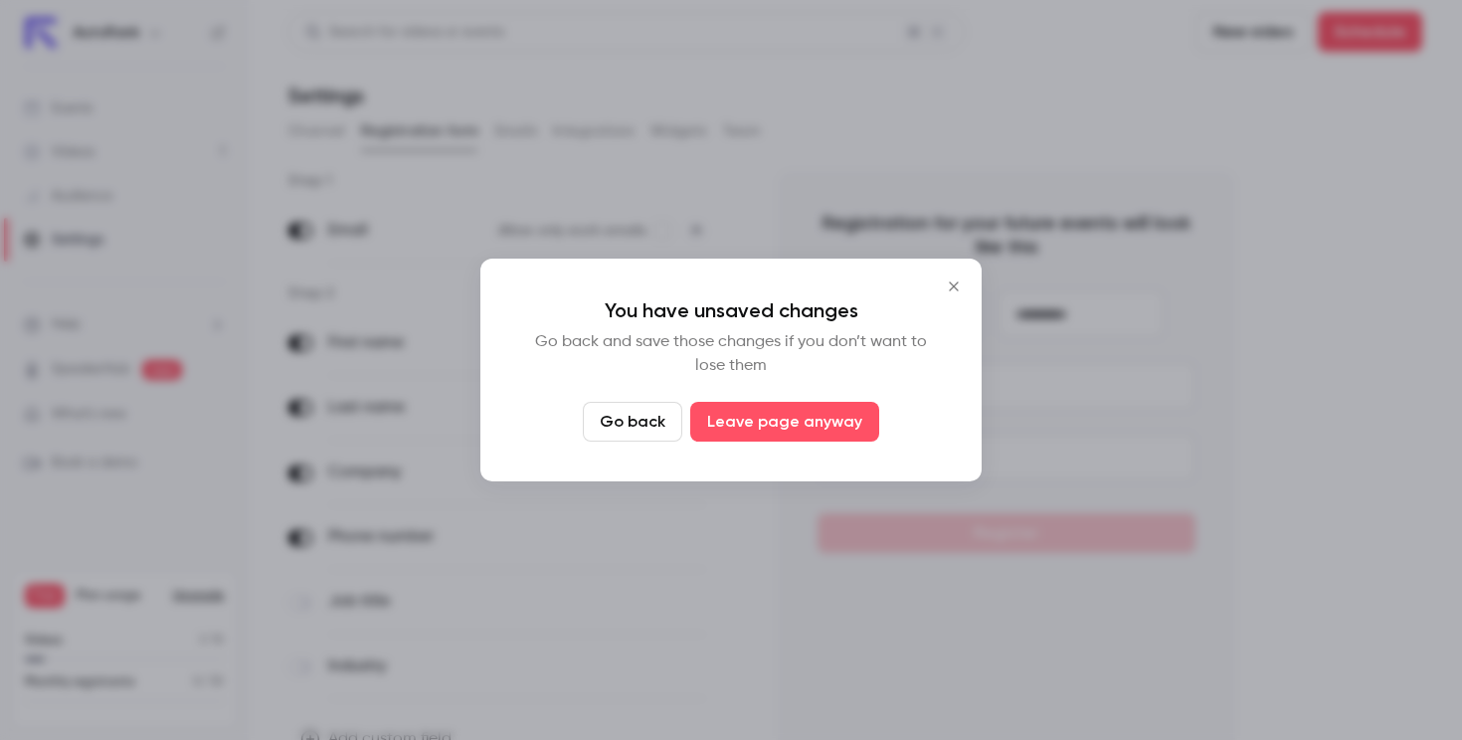
click at [634, 431] on button "Go back" at bounding box center [632, 422] width 99 height 40
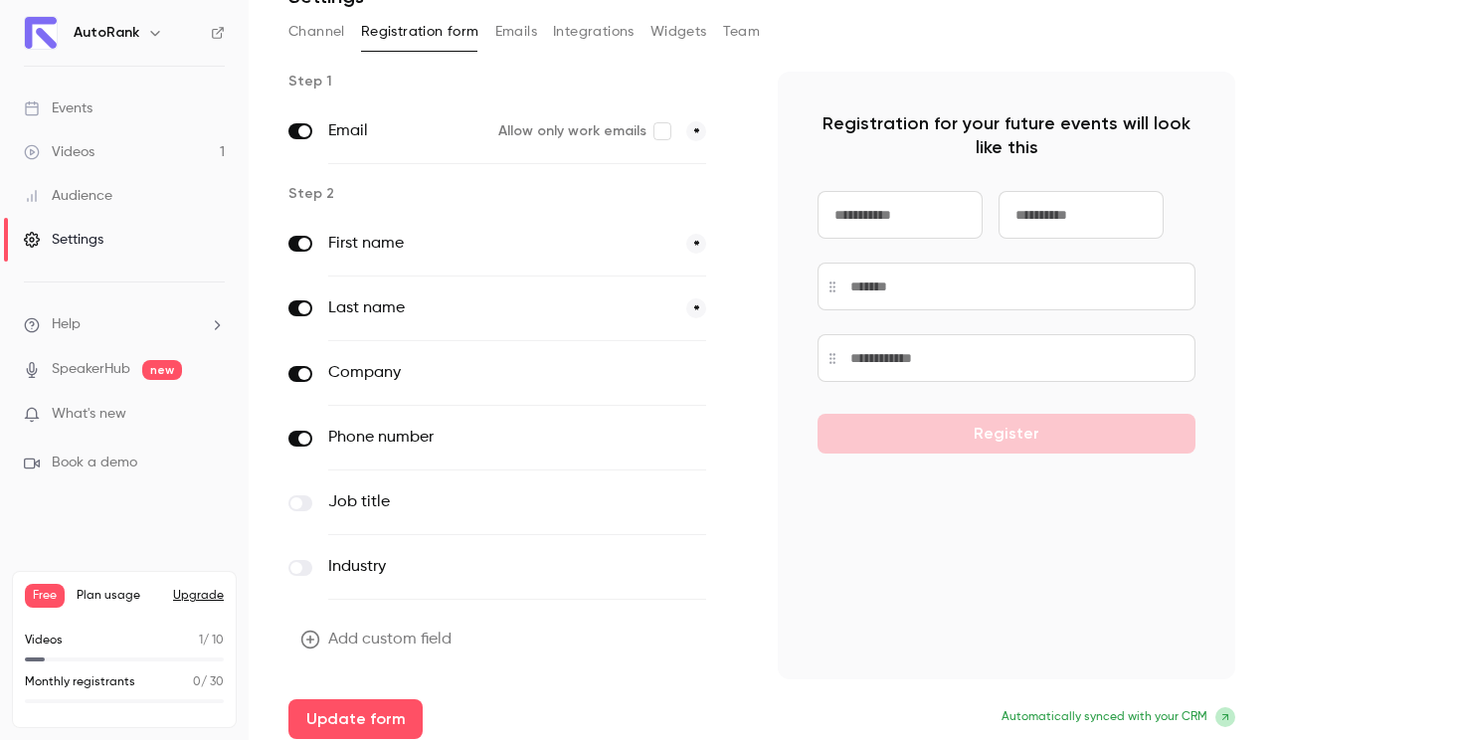
scroll to position [110, 0]
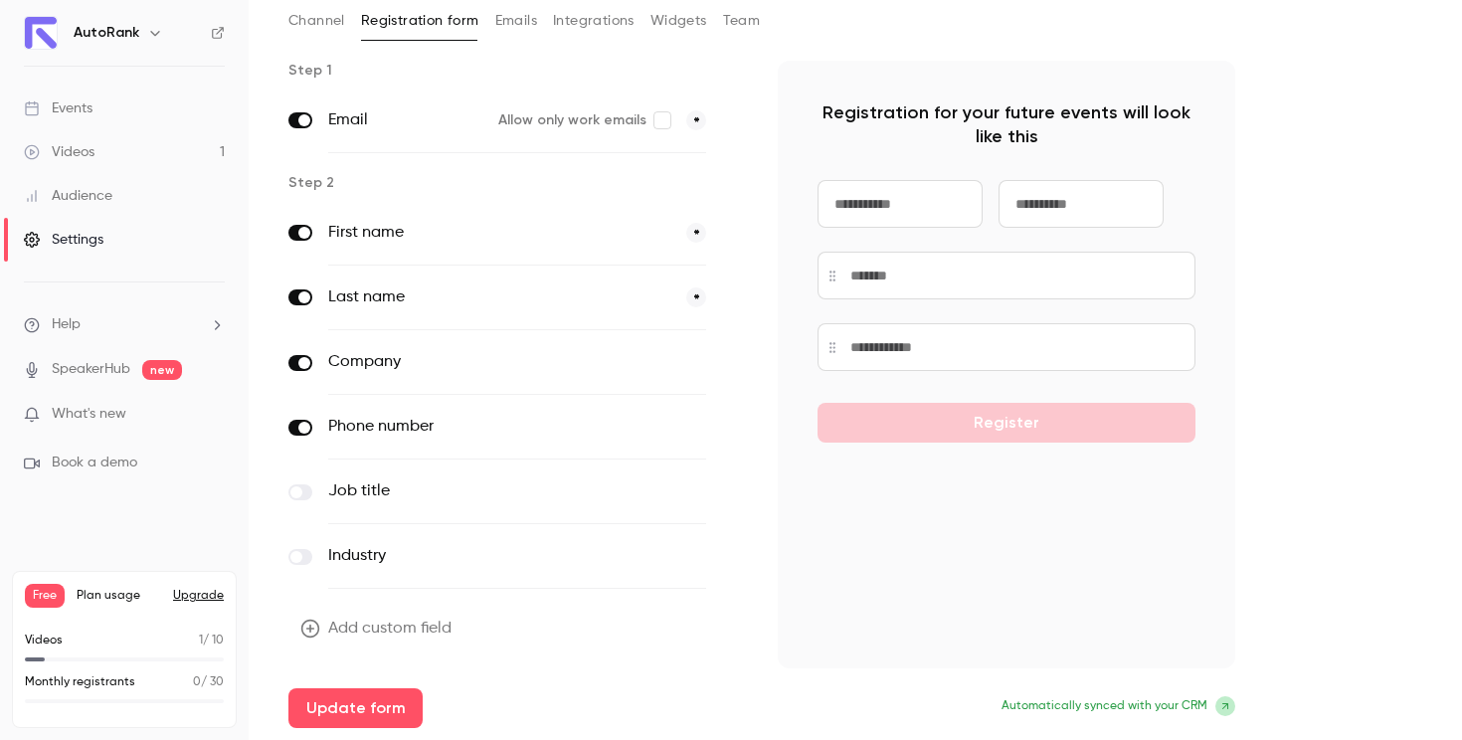
click at [380, 686] on div "Add custom field Update form" at bounding box center [517, 668] width 458 height 119
click at [387, 696] on button "Update form" at bounding box center [355, 708] width 134 height 40
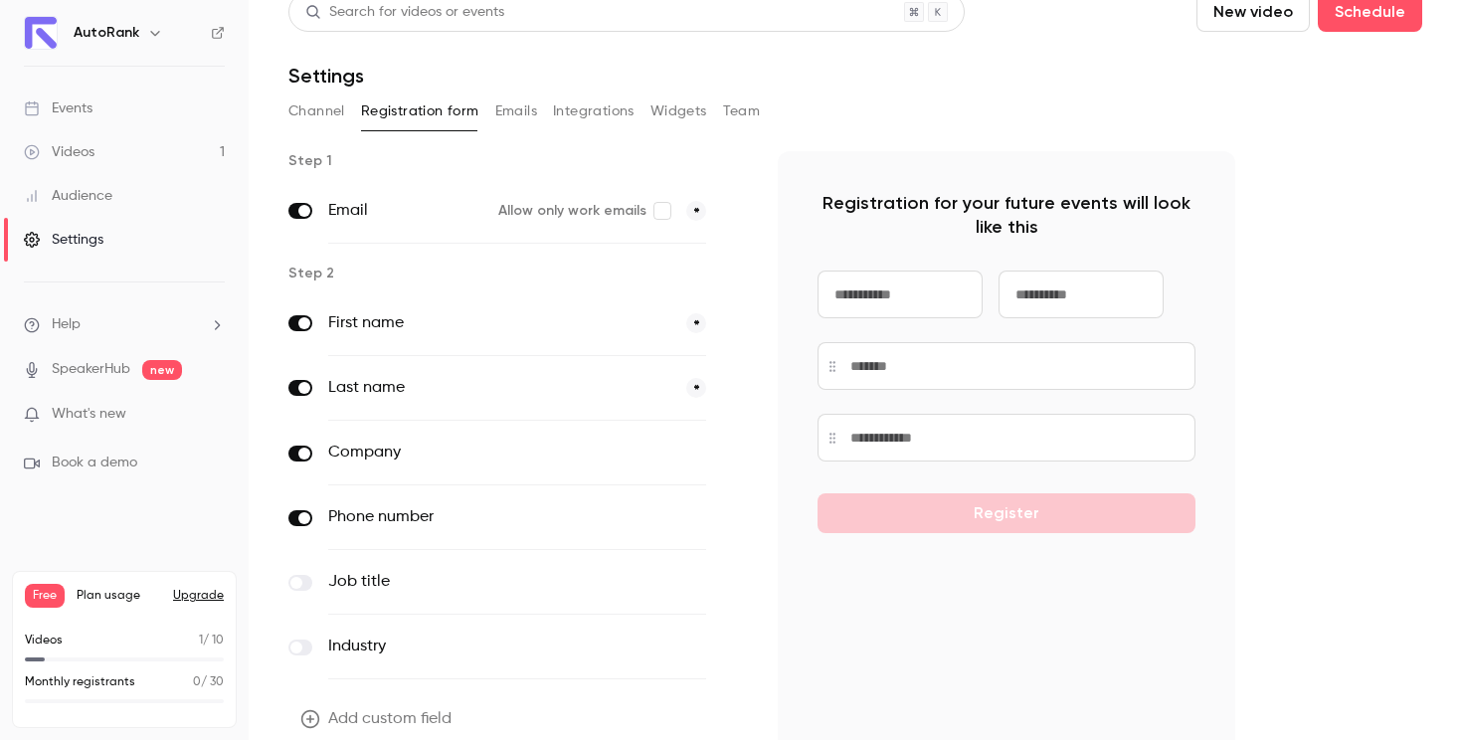
scroll to position [0, 0]
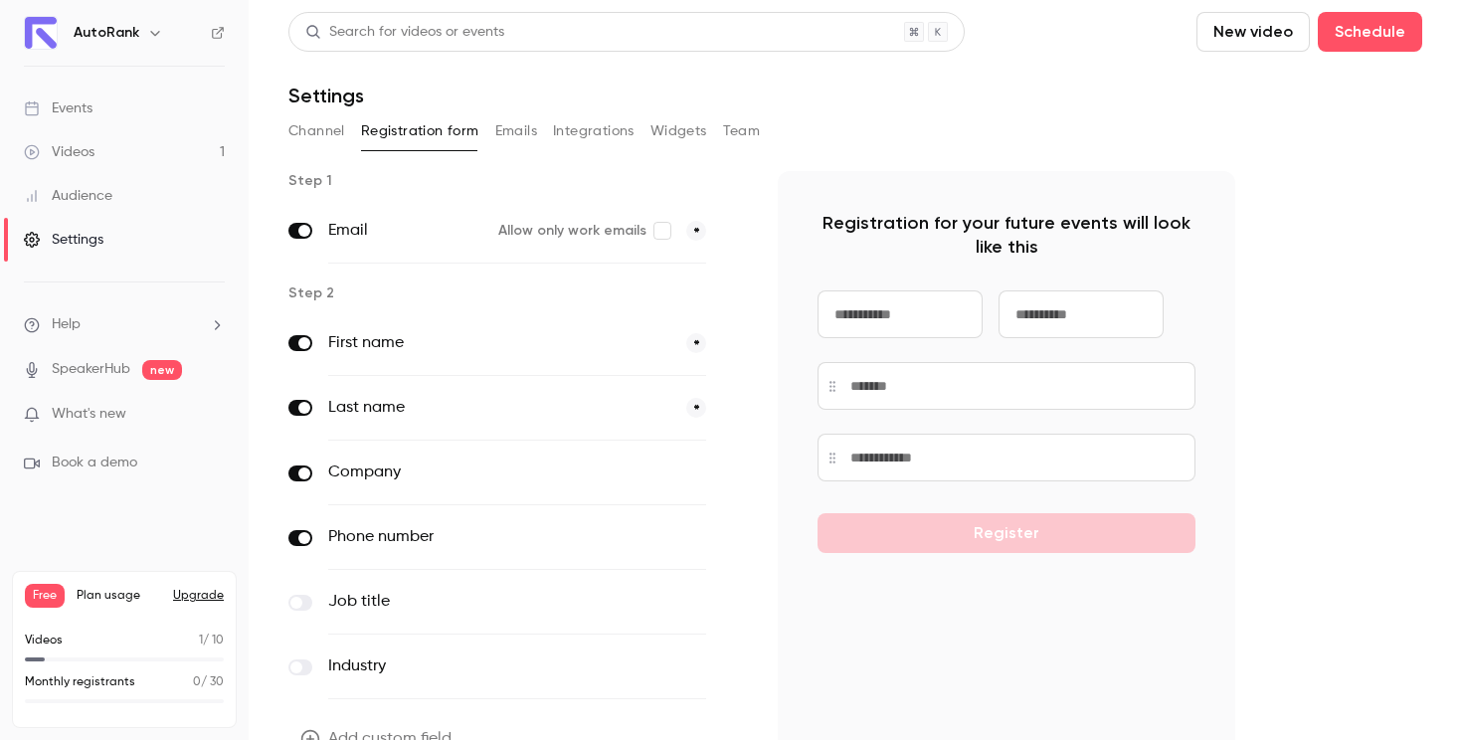
click at [115, 107] on link "Events" at bounding box center [124, 109] width 249 height 44
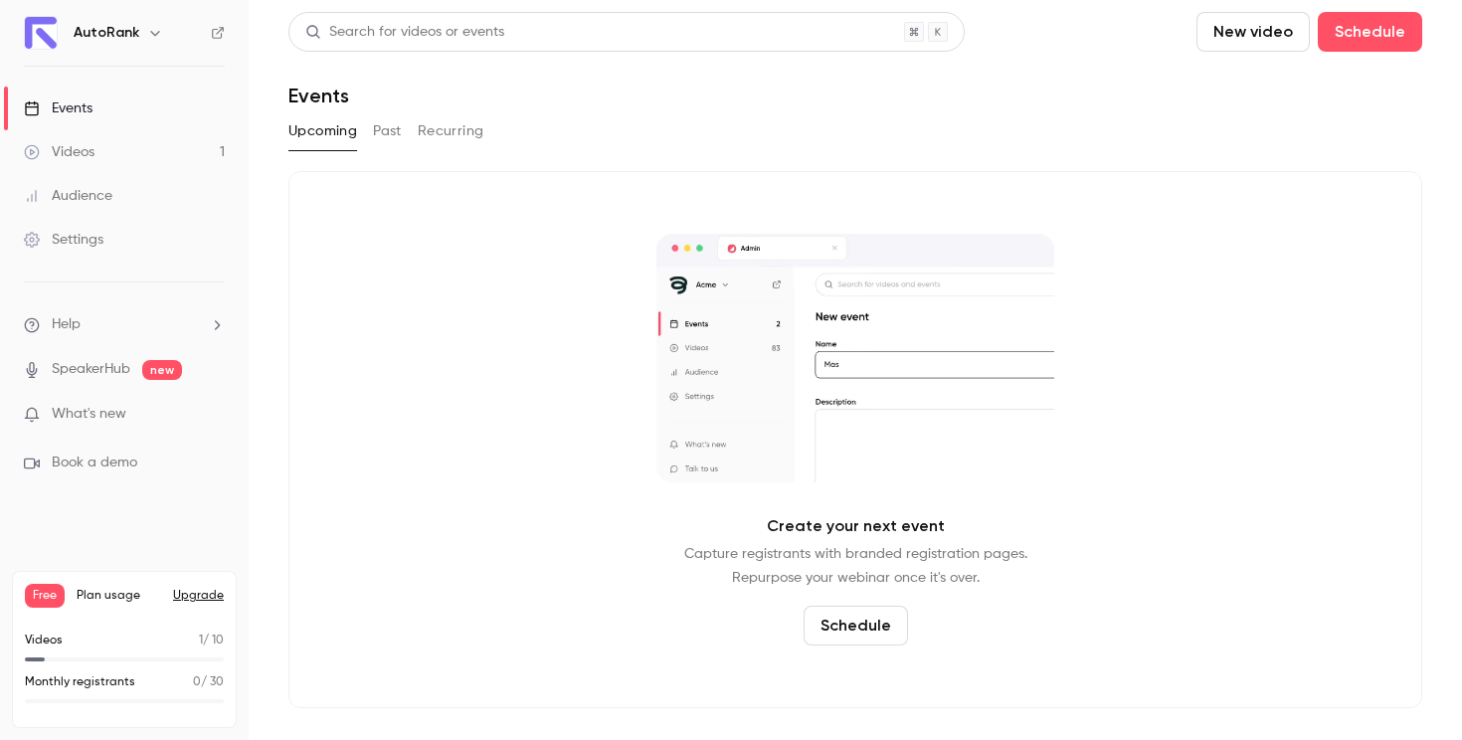
click at [397, 140] on button "Past" at bounding box center [387, 131] width 29 height 32
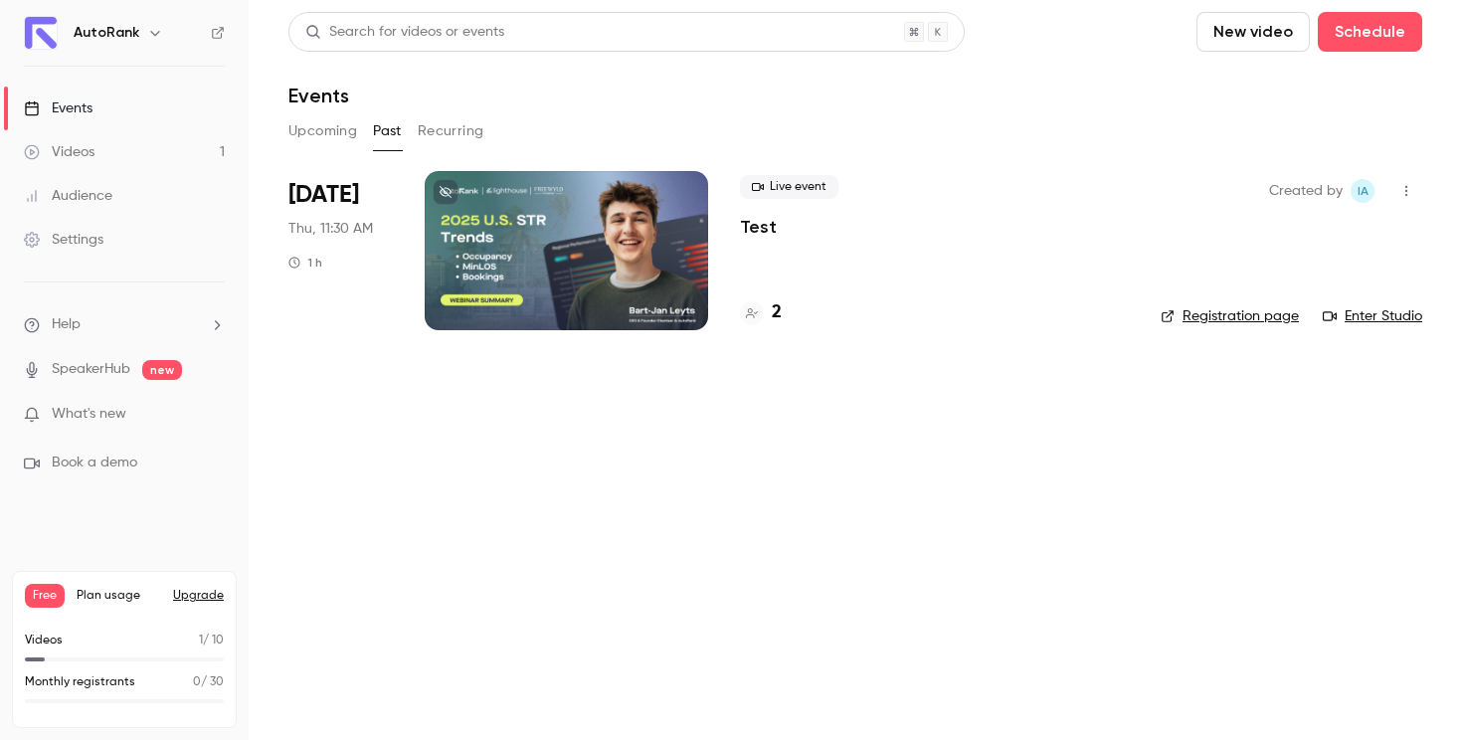
click at [451, 129] on button "Recurring" at bounding box center [451, 131] width 67 height 32
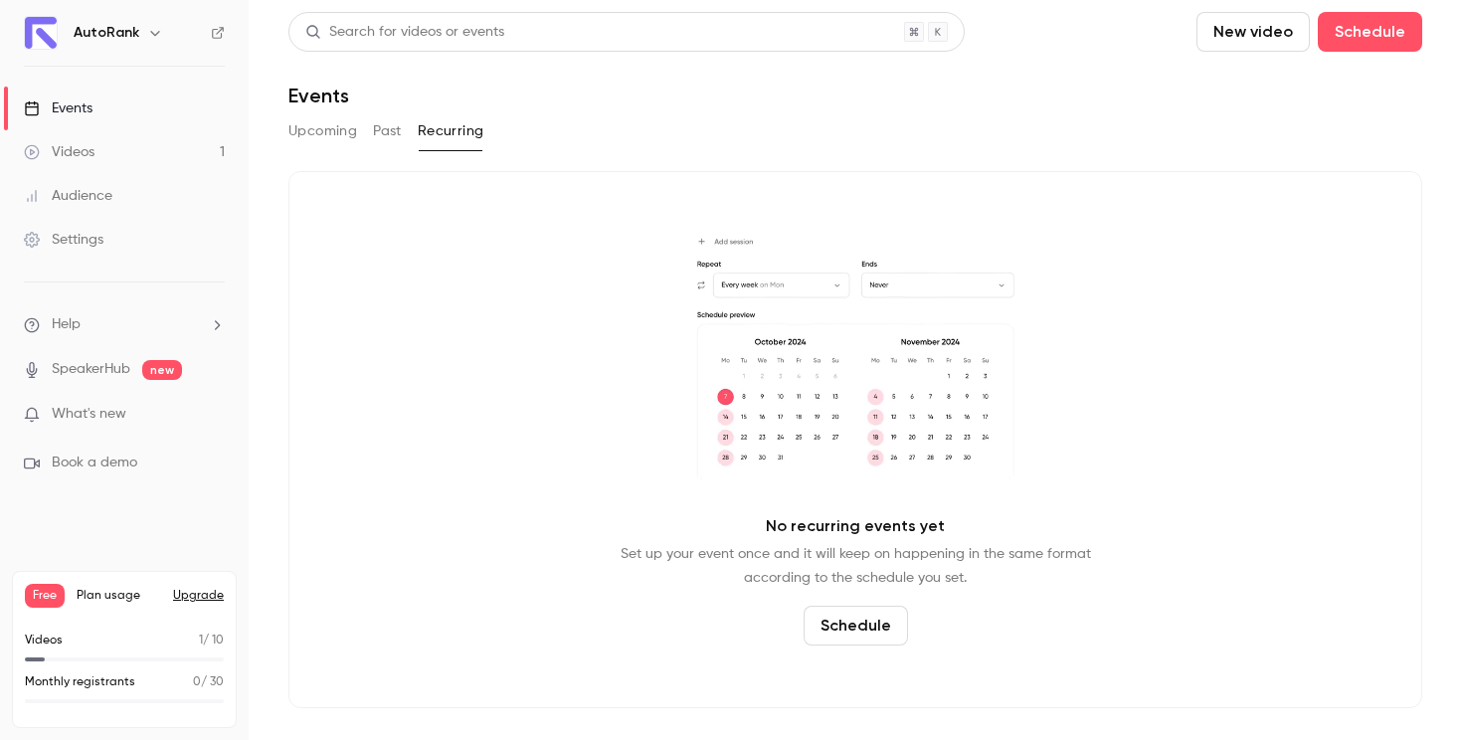
click at [330, 133] on button "Upcoming" at bounding box center [322, 131] width 69 height 32
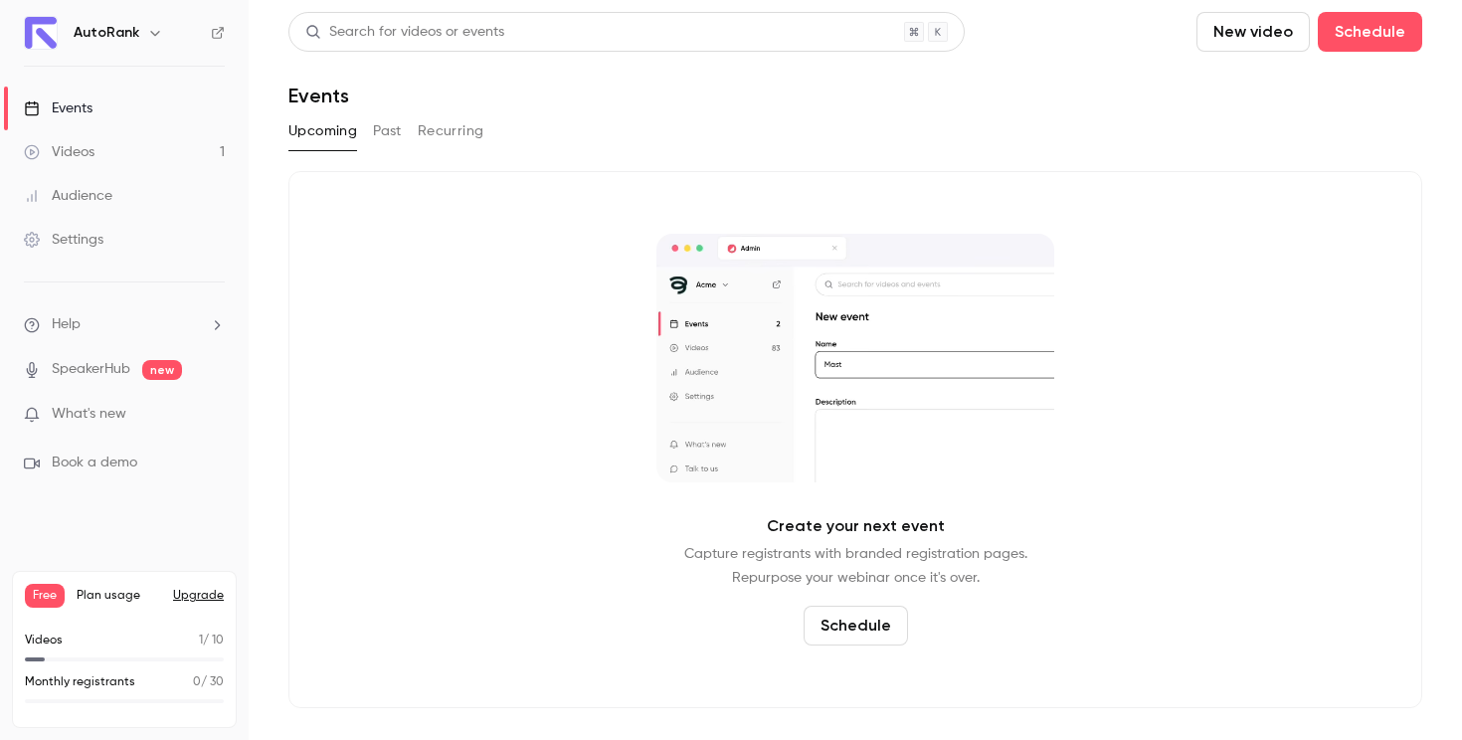
click at [91, 156] on div "Videos" at bounding box center [59, 152] width 71 height 20
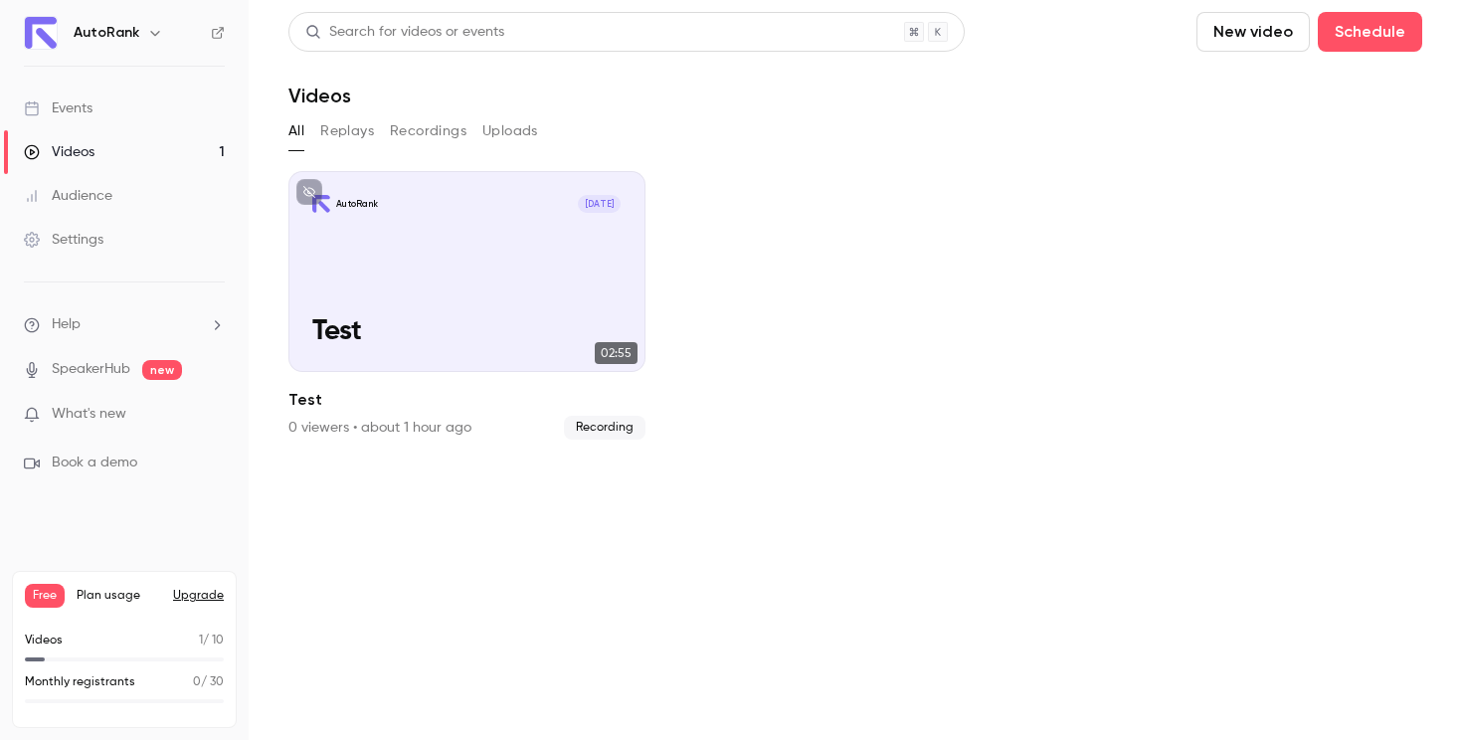
click at [353, 121] on button "Replays" at bounding box center [347, 131] width 54 height 32
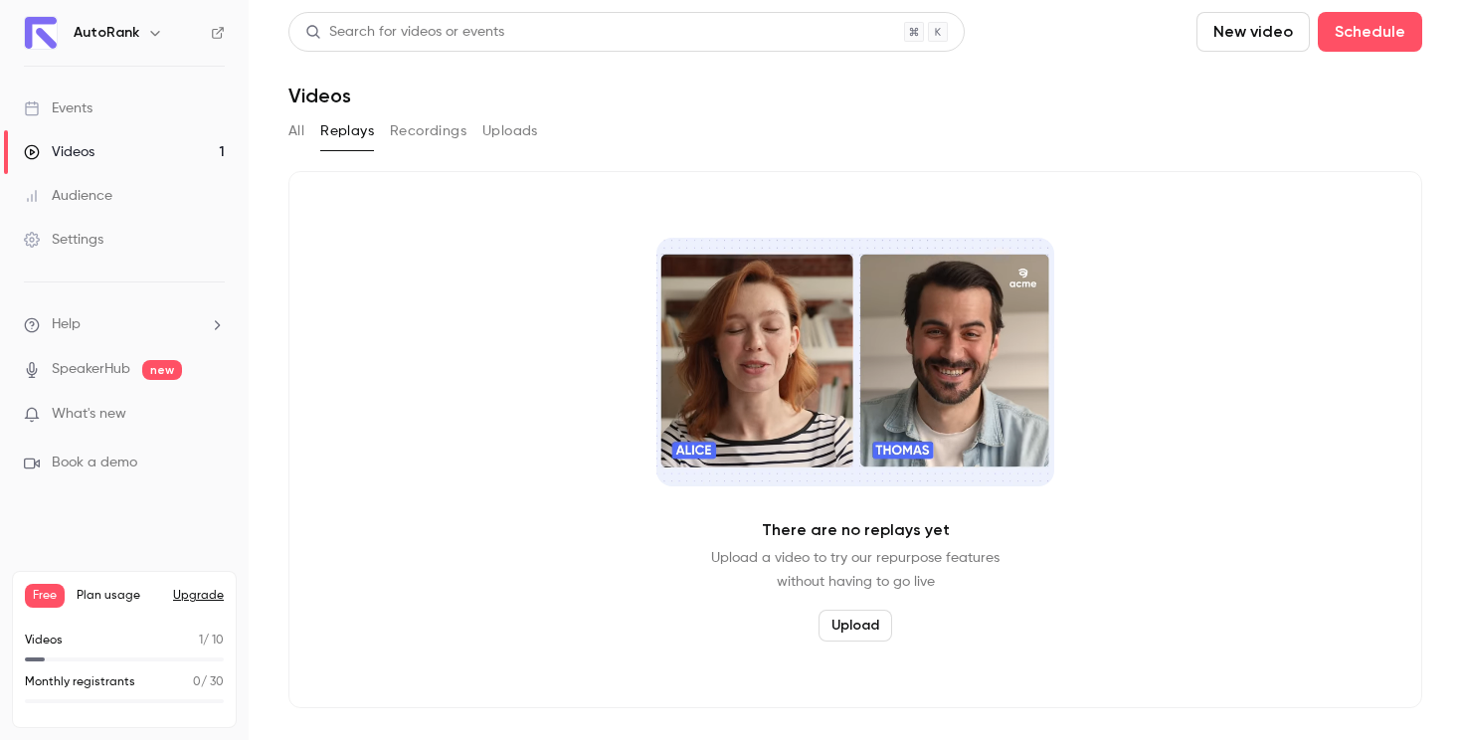
click at [411, 122] on button "Recordings" at bounding box center [428, 131] width 77 height 32
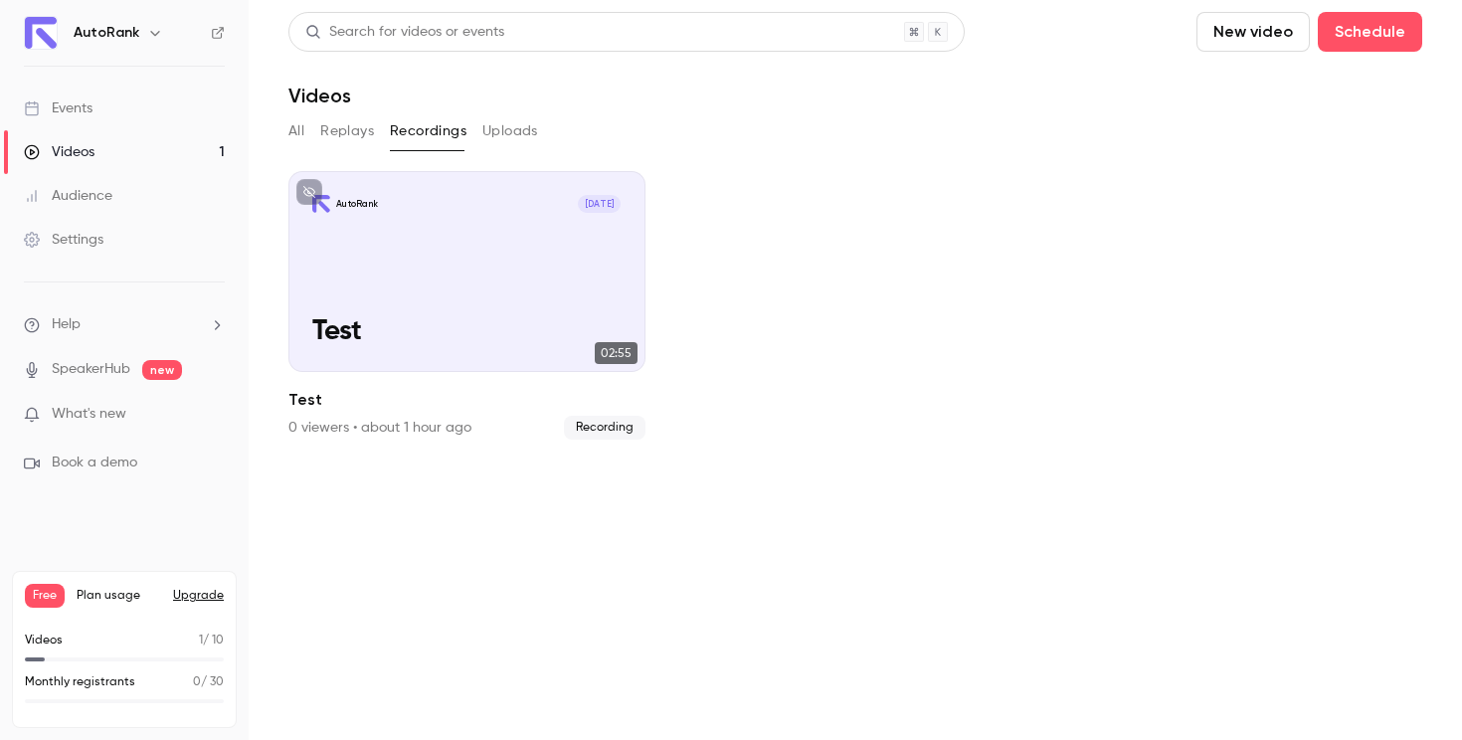
click at [500, 126] on button "Uploads" at bounding box center [510, 131] width 56 height 32
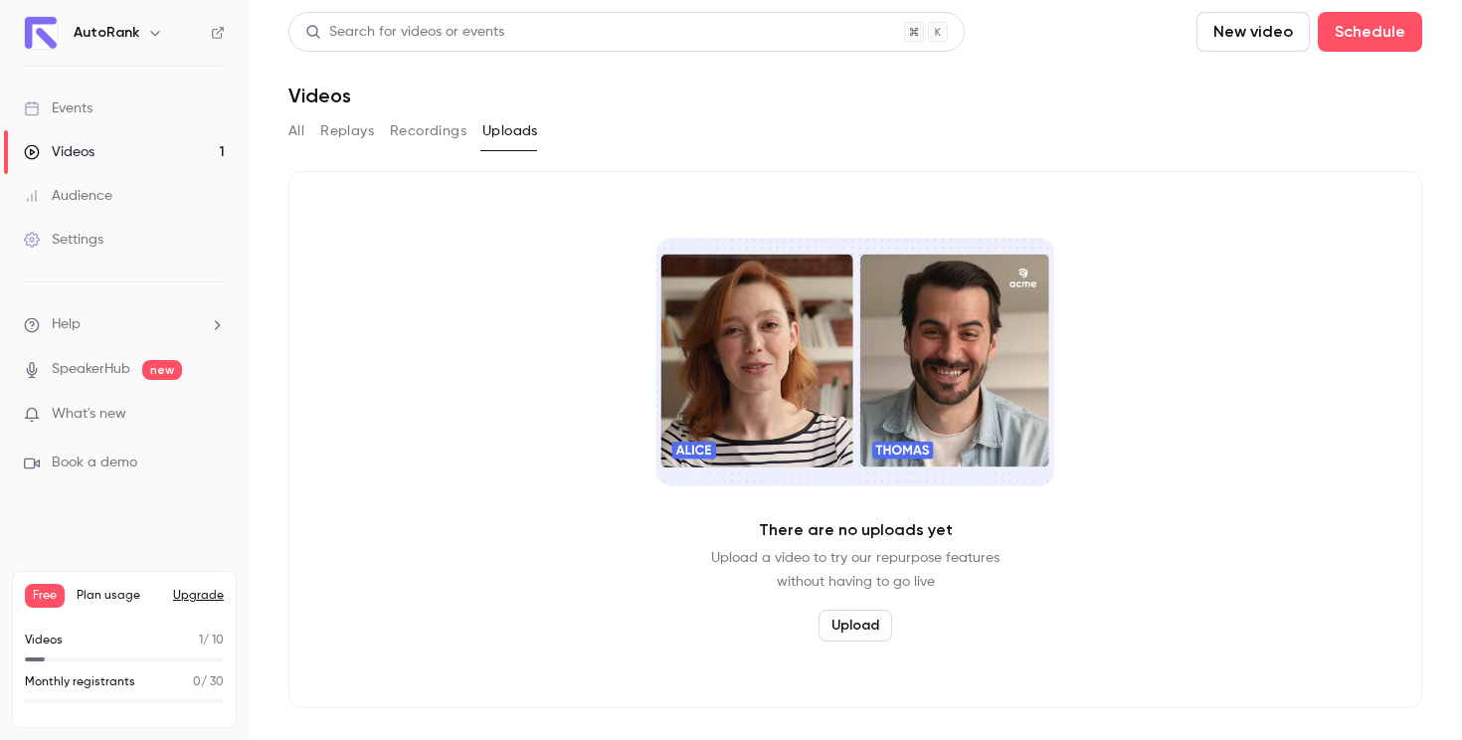
click at [446, 127] on button "Recordings" at bounding box center [428, 131] width 77 height 32
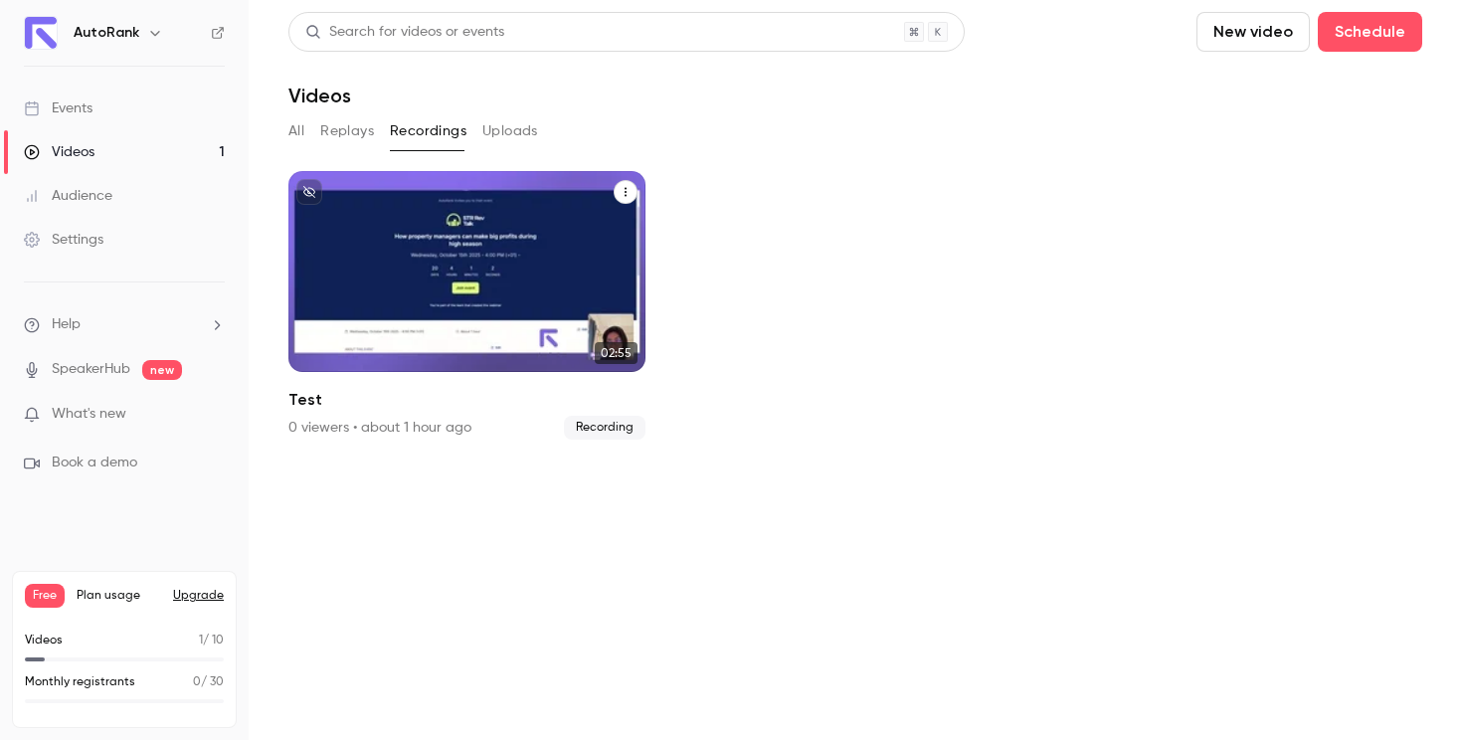
click at [582, 200] on span "[DATE]" at bounding box center [600, 204] width 44 height 18
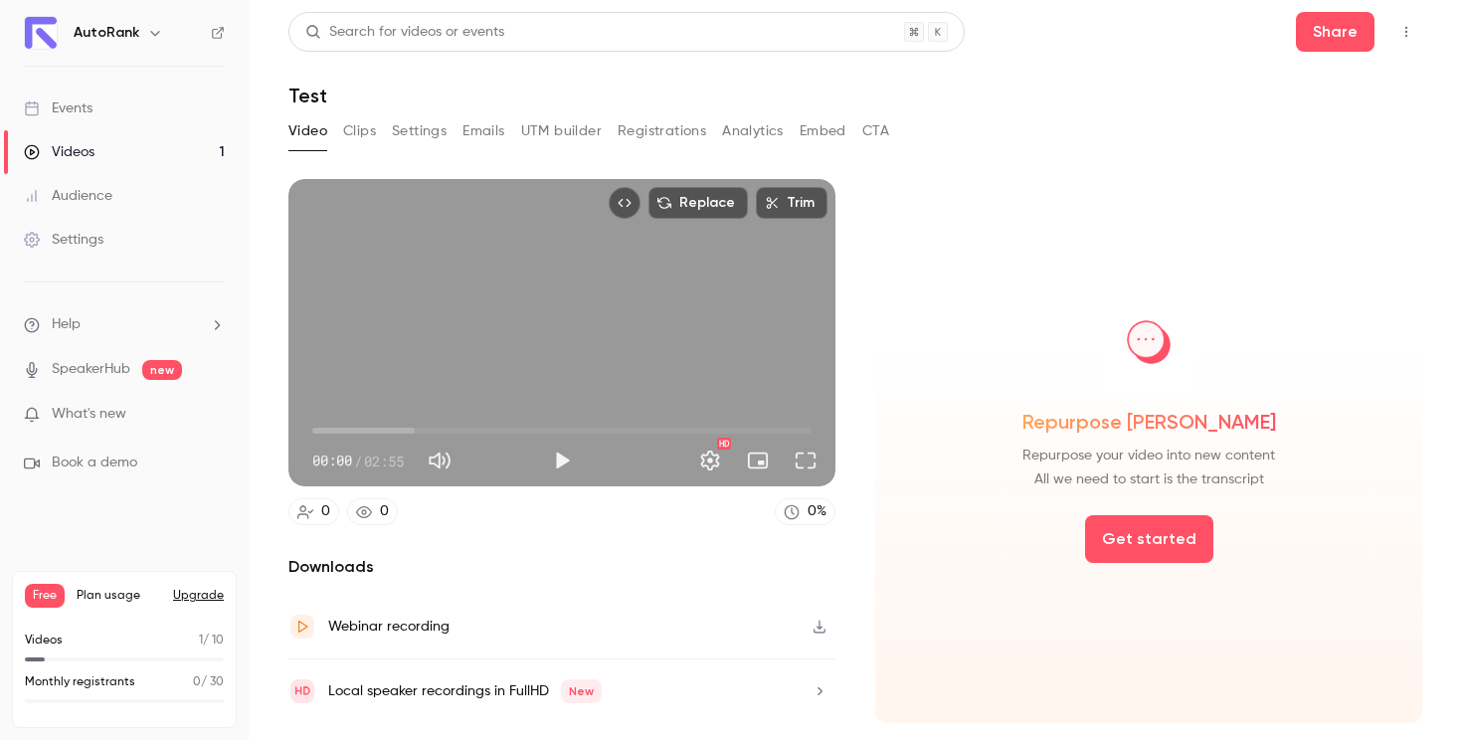
click at [359, 139] on button "Clips" at bounding box center [359, 131] width 33 height 32
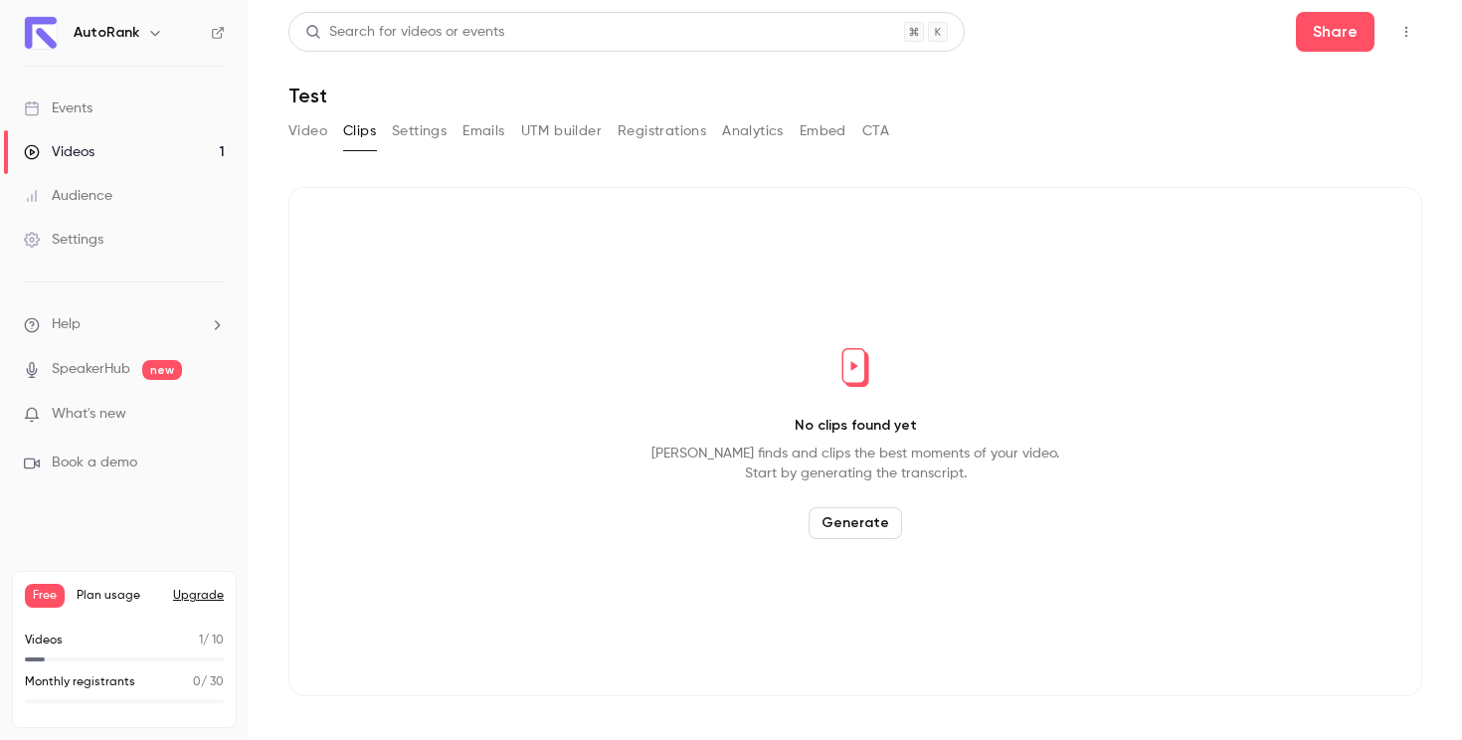
click at [442, 131] on button "Settings" at bounding box center [419, 131] width 55 height 32
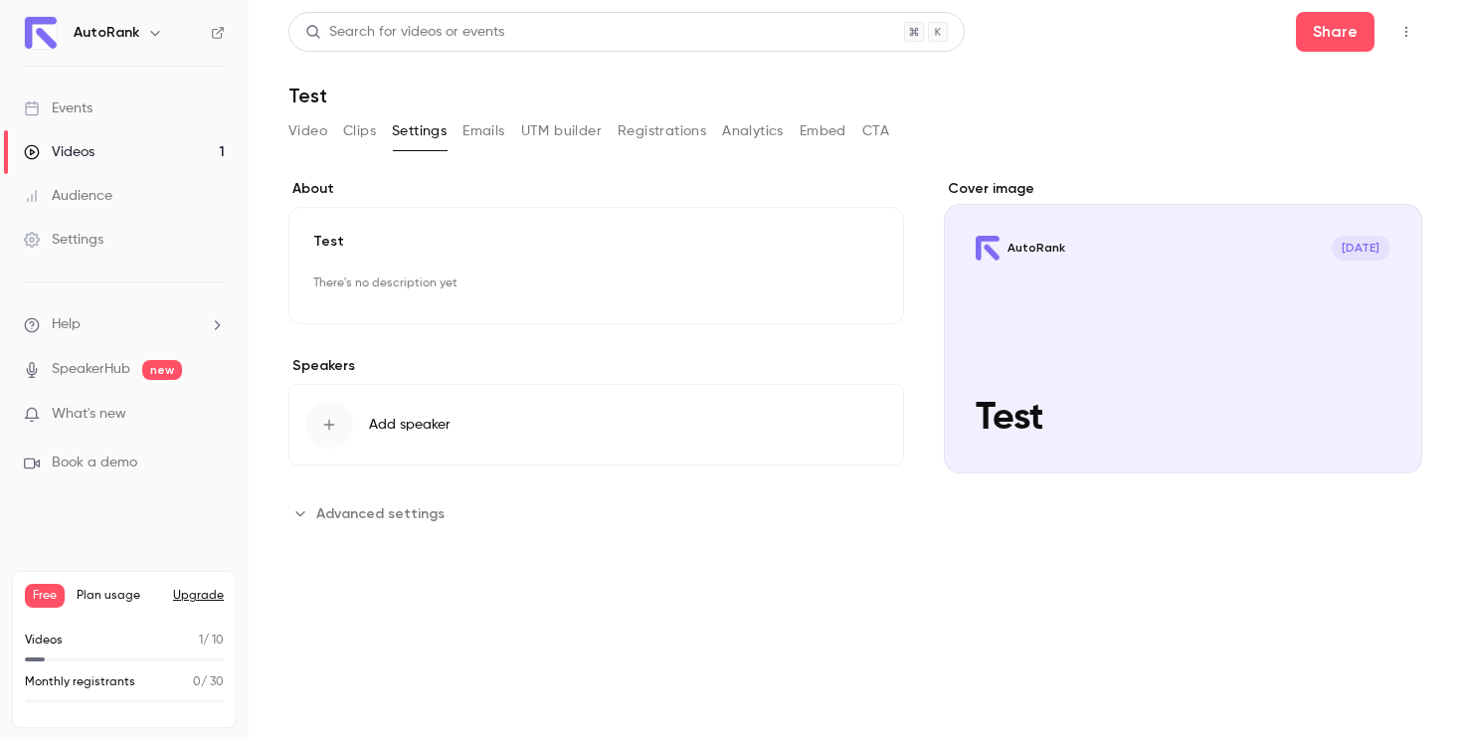
click at [498, 133] on button "Emails" at bounding box center [484, 131] width 42 height 32
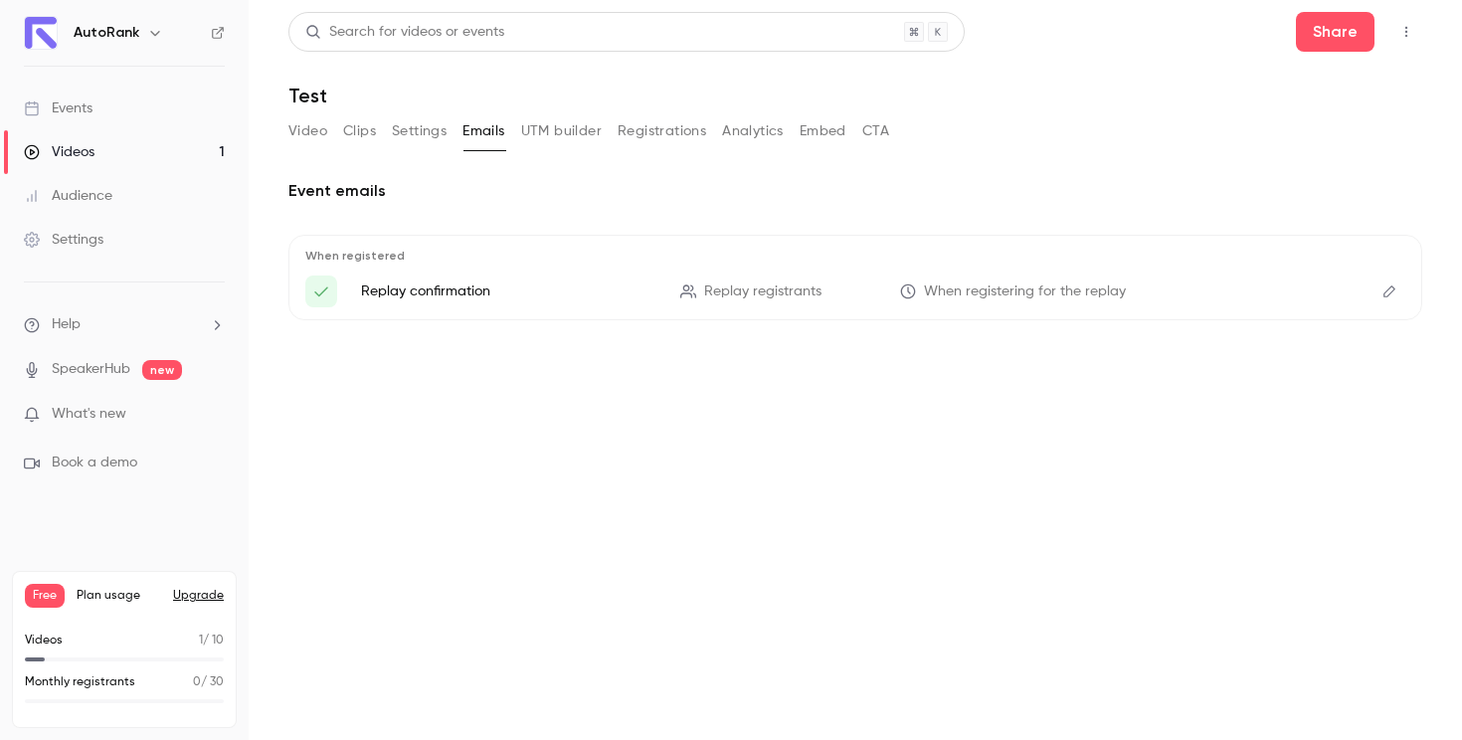
click at [148, 184] on link "Audience" at bounding box center [124, 196] width 249 height 44
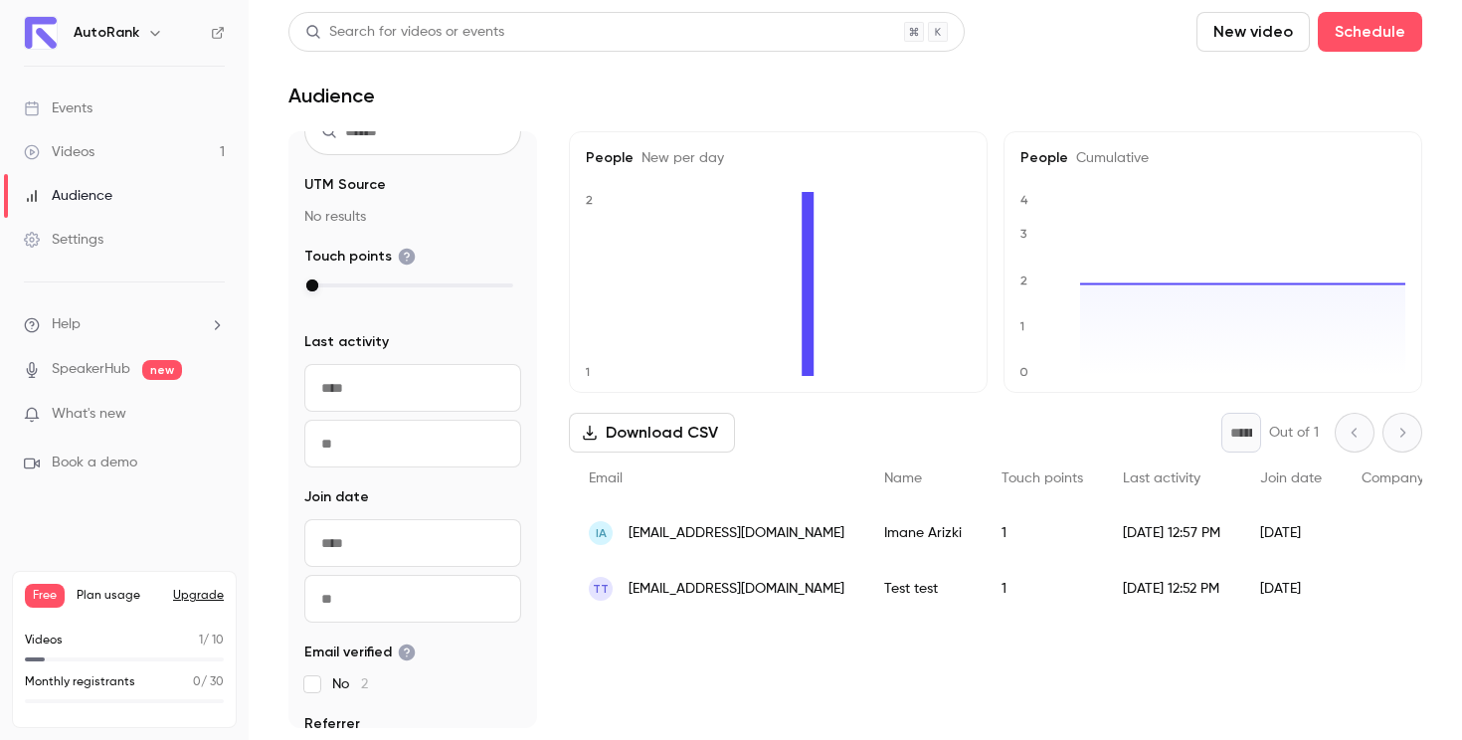
scroll to position [137, 0]
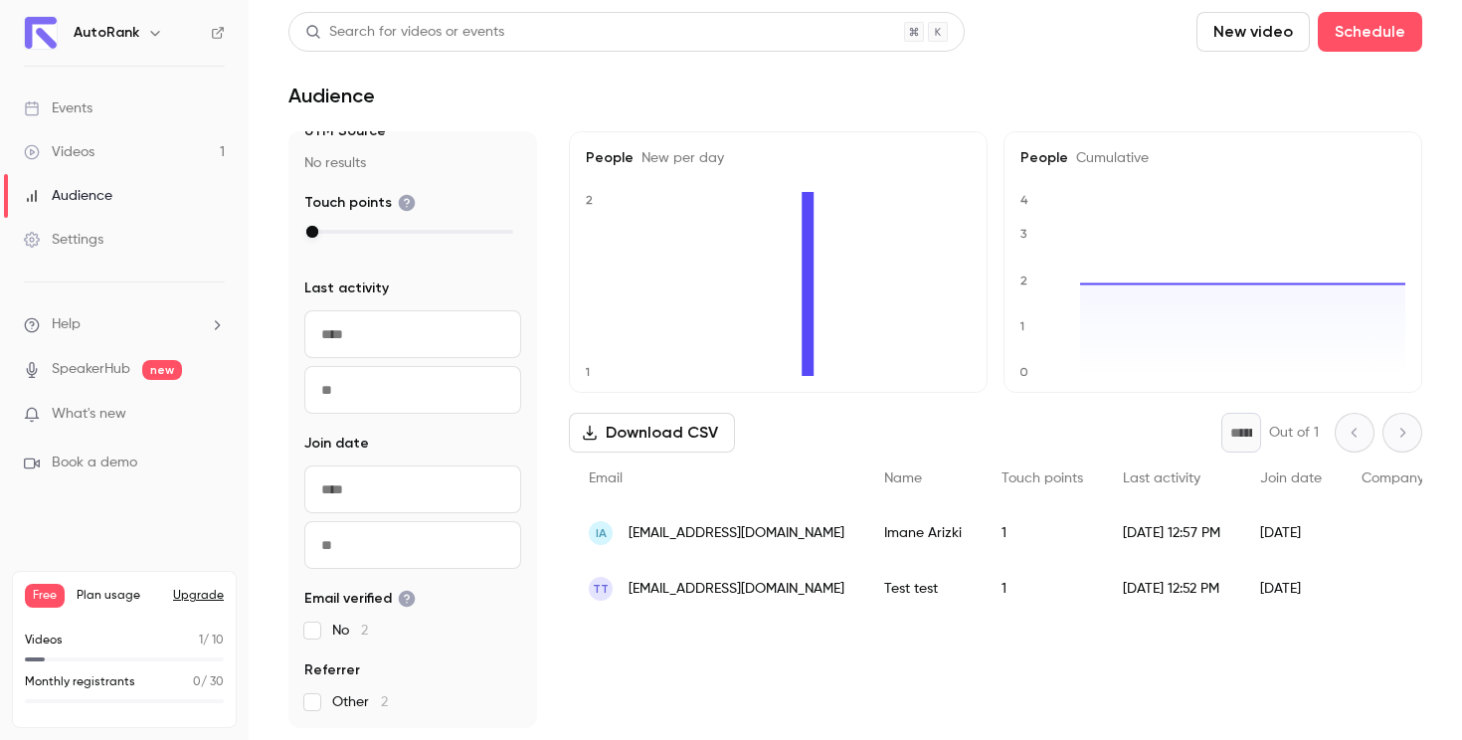
click at [105, 235] on link "Settings" at bounding box center [124, 240] width 249 height 44
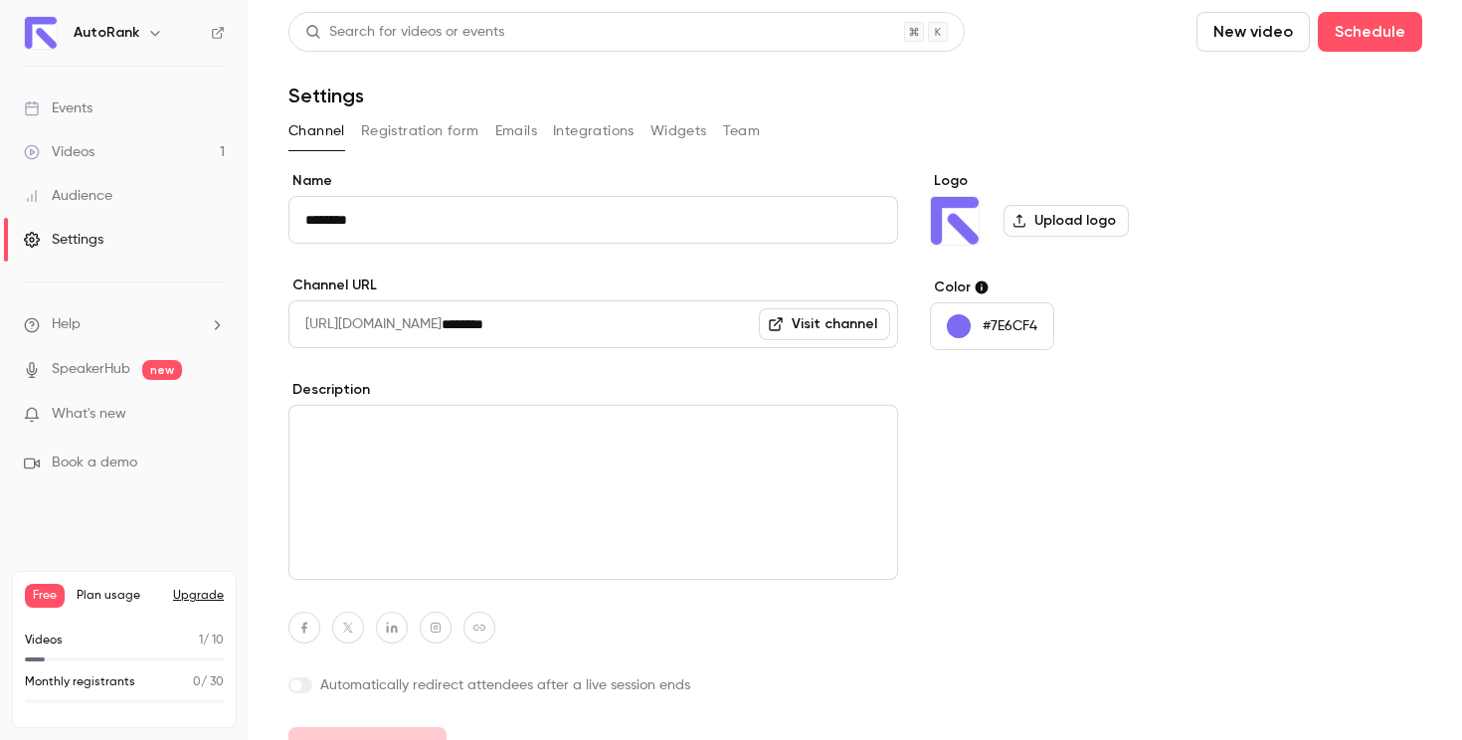
click at [551, 148] on div "Channel Registration form Emails Integrations Widgets Team" at bounding box center [855, 135] width 1134 height 40
click at [614, 138] on button "Integrations" at bounding box center [594, 131] width 82 height 32
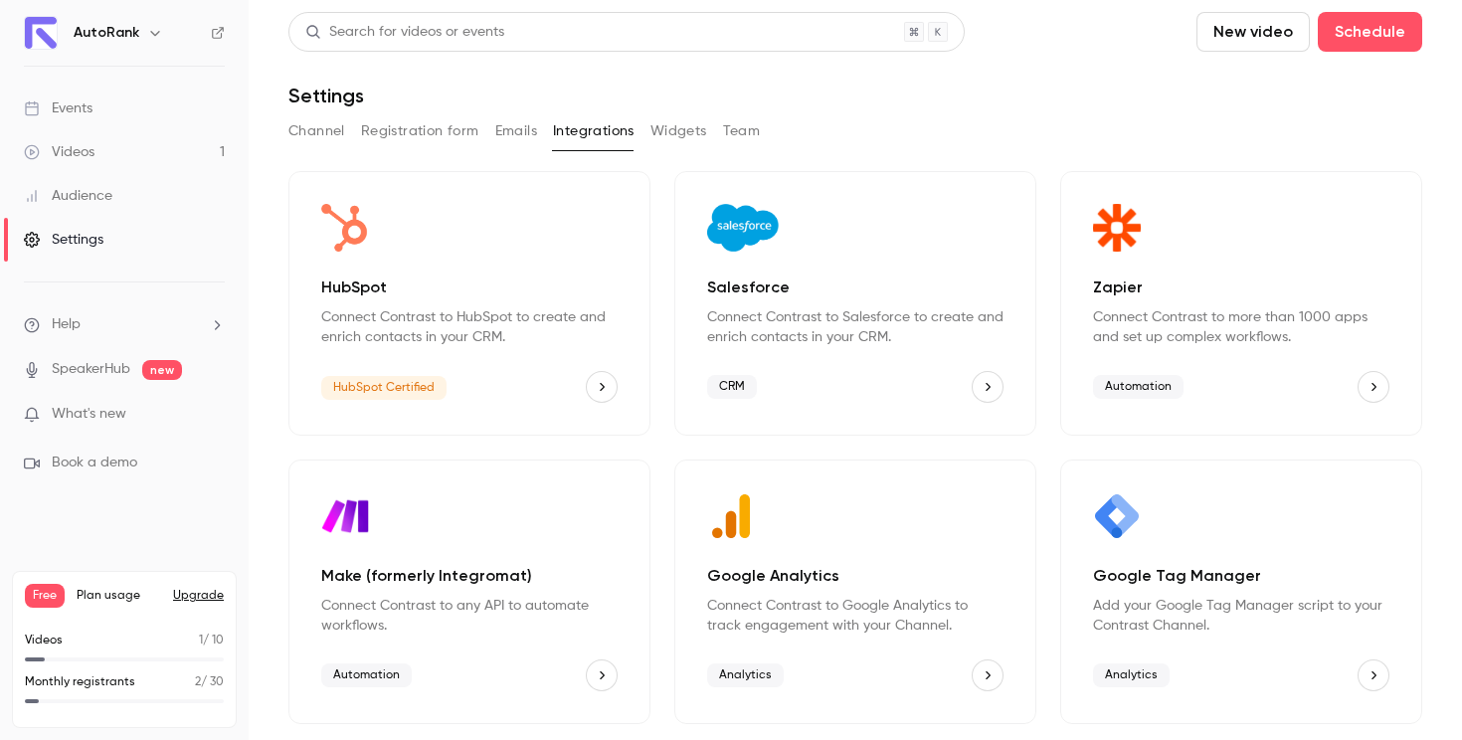
click at [651, 134] on button "Widgets" at bounding box center [679, 131] width 57 height 32
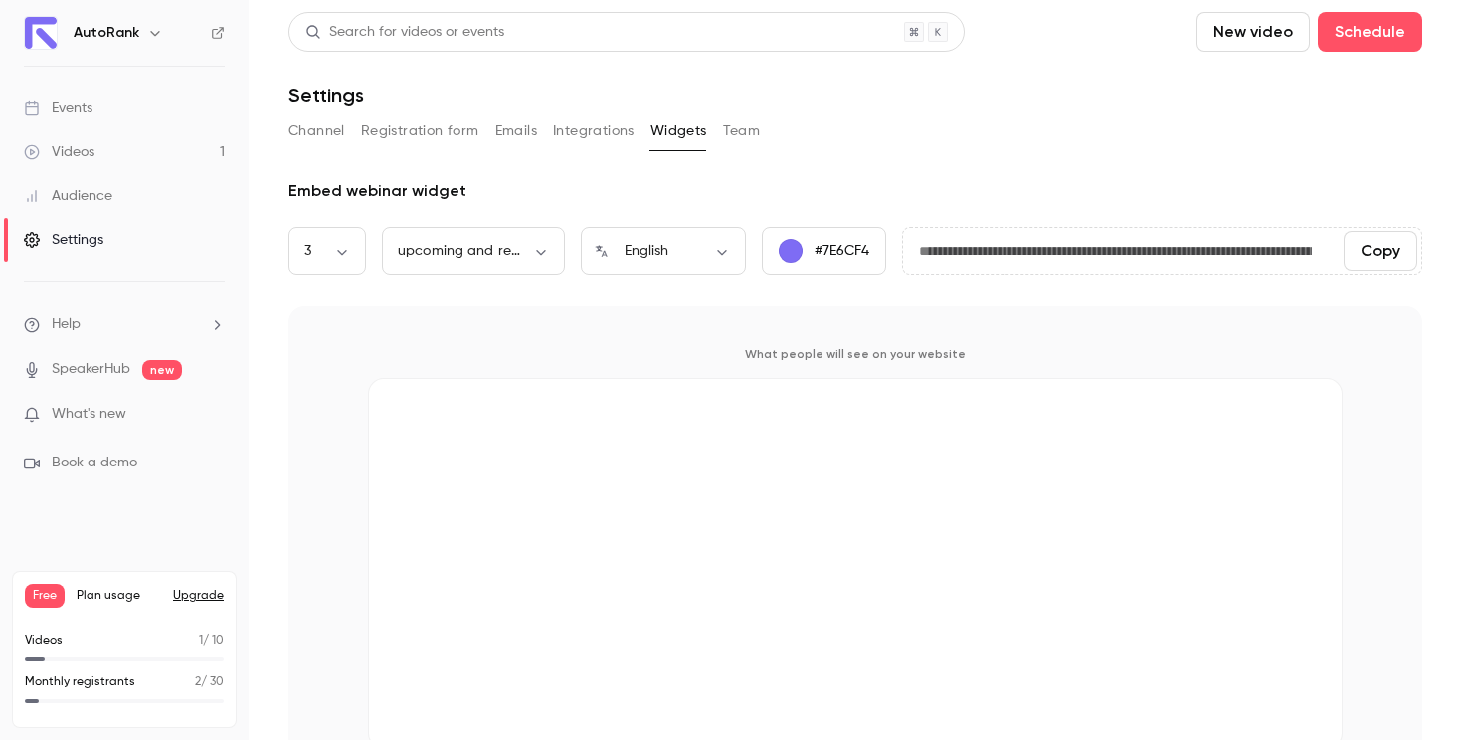
click at [445, 135] on button "Registration form" at bounding box center [420, 131] width 118 height 32
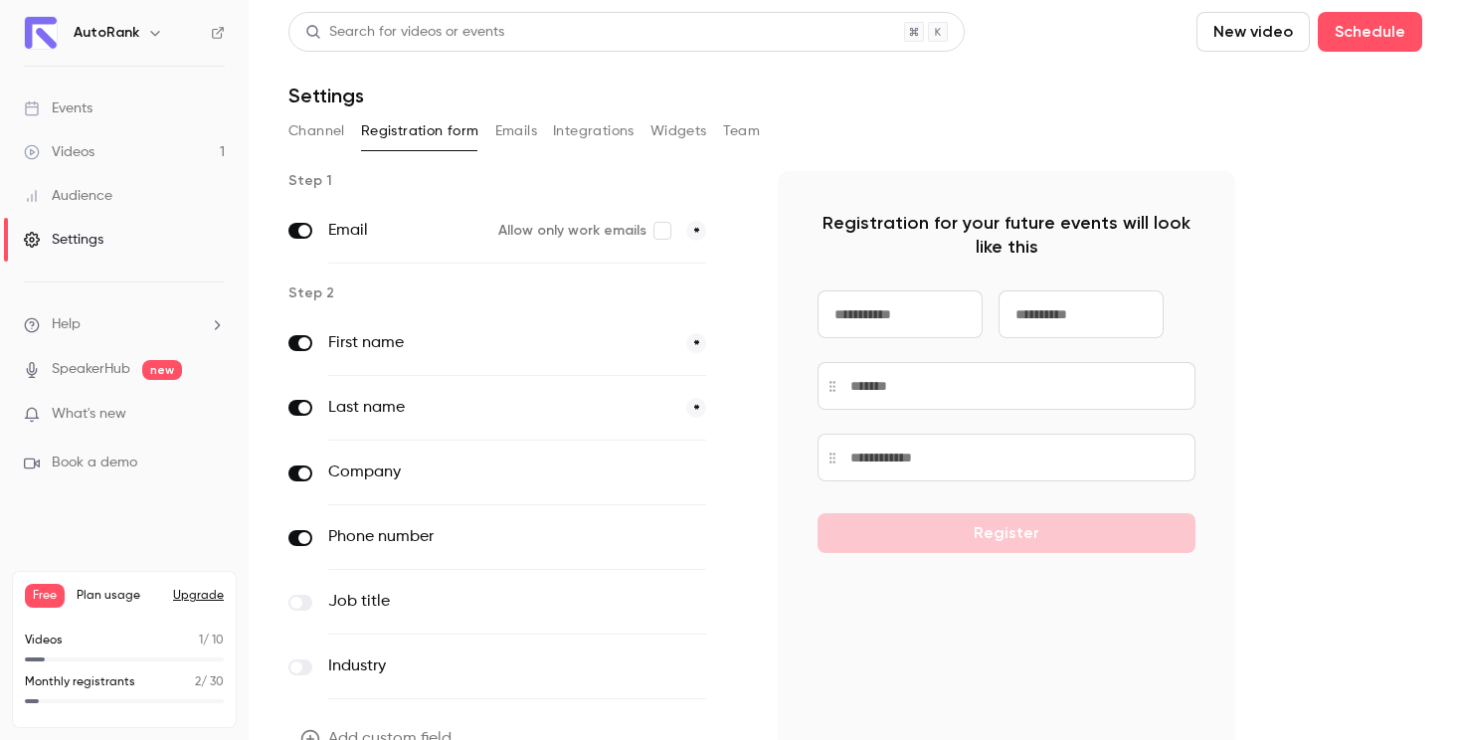
click at [330, 130] on button "Channel" at bounding box center [316, 131] width 57 height 32
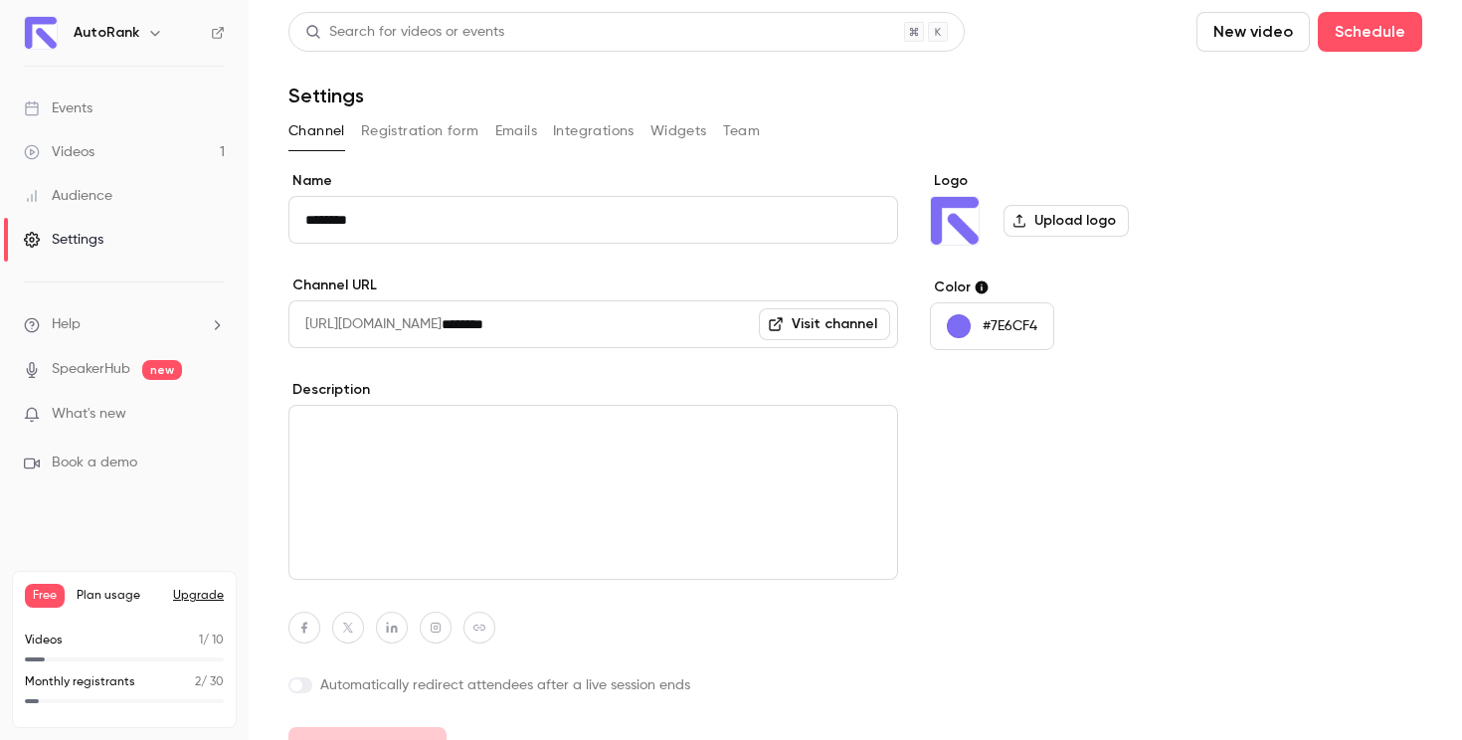
scroll to position [39, 0]
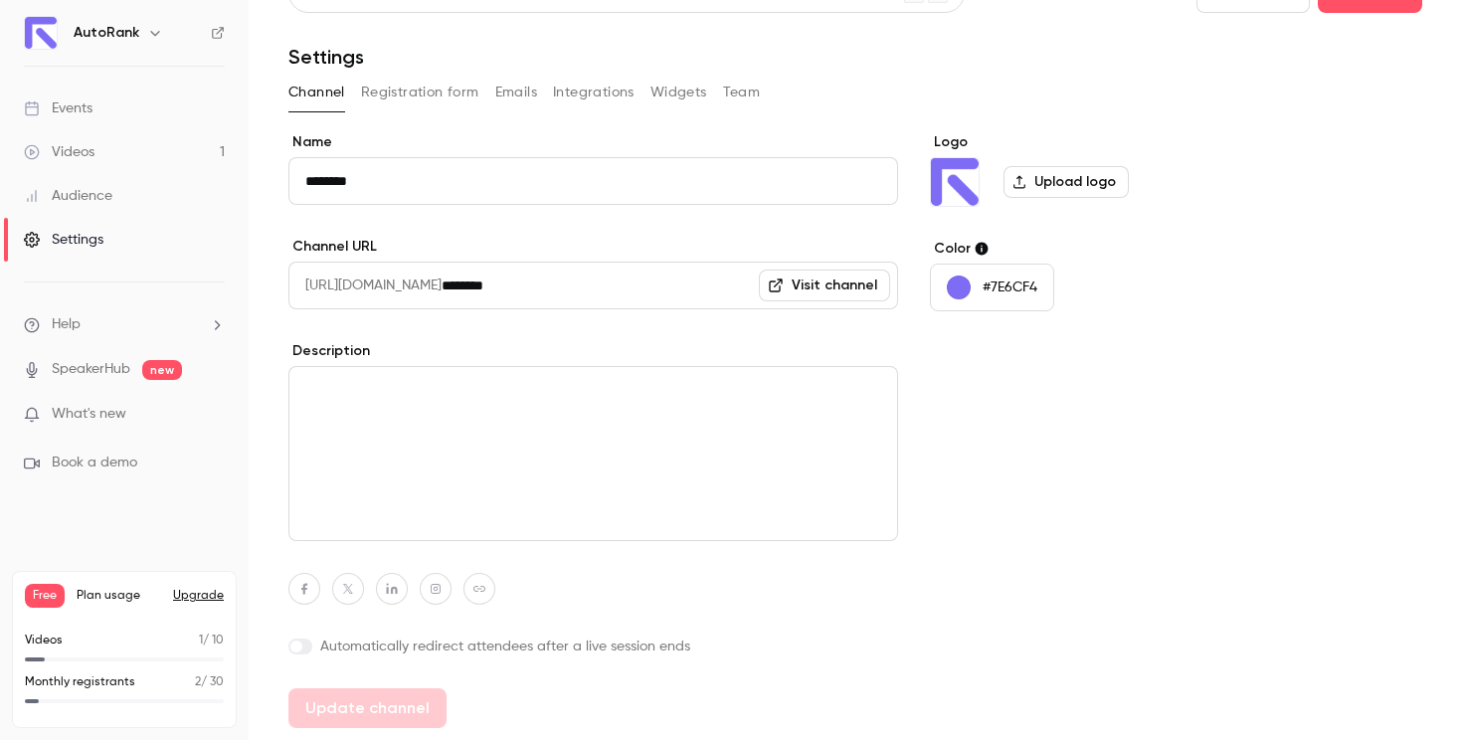
drag, startPoint x: 570, startPoint y: 291, endPoint x: 497, endPoint y: 289, distance: 72.6
click at [497, 289] on input "********" at bounding box center [670, 286] width 457 height 48
click at [378, 700] on button "Update channel" at bounding box center [367, 708] width 158 height 40
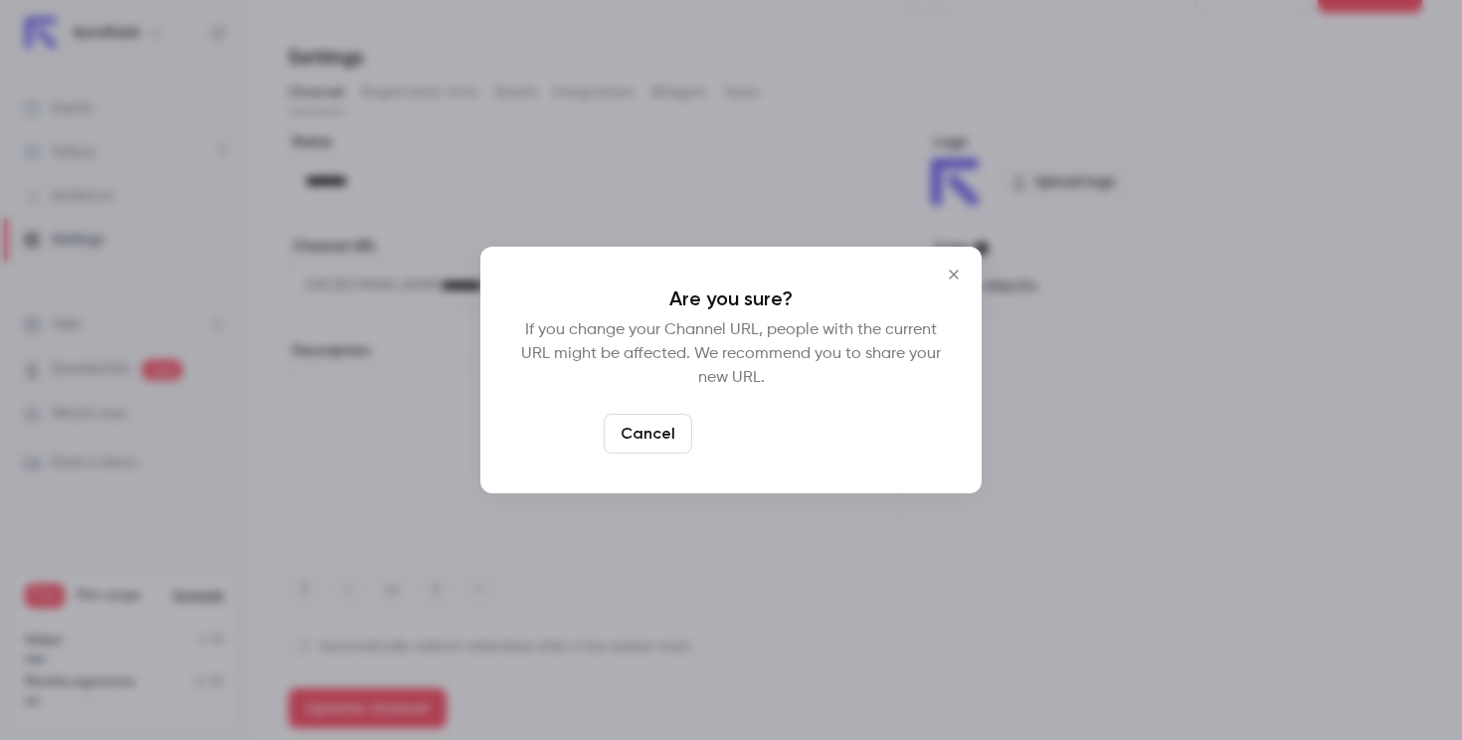
click at [761, 445] on button "Yes, change URL" at bounding box center [779, 434] width 159 height 40
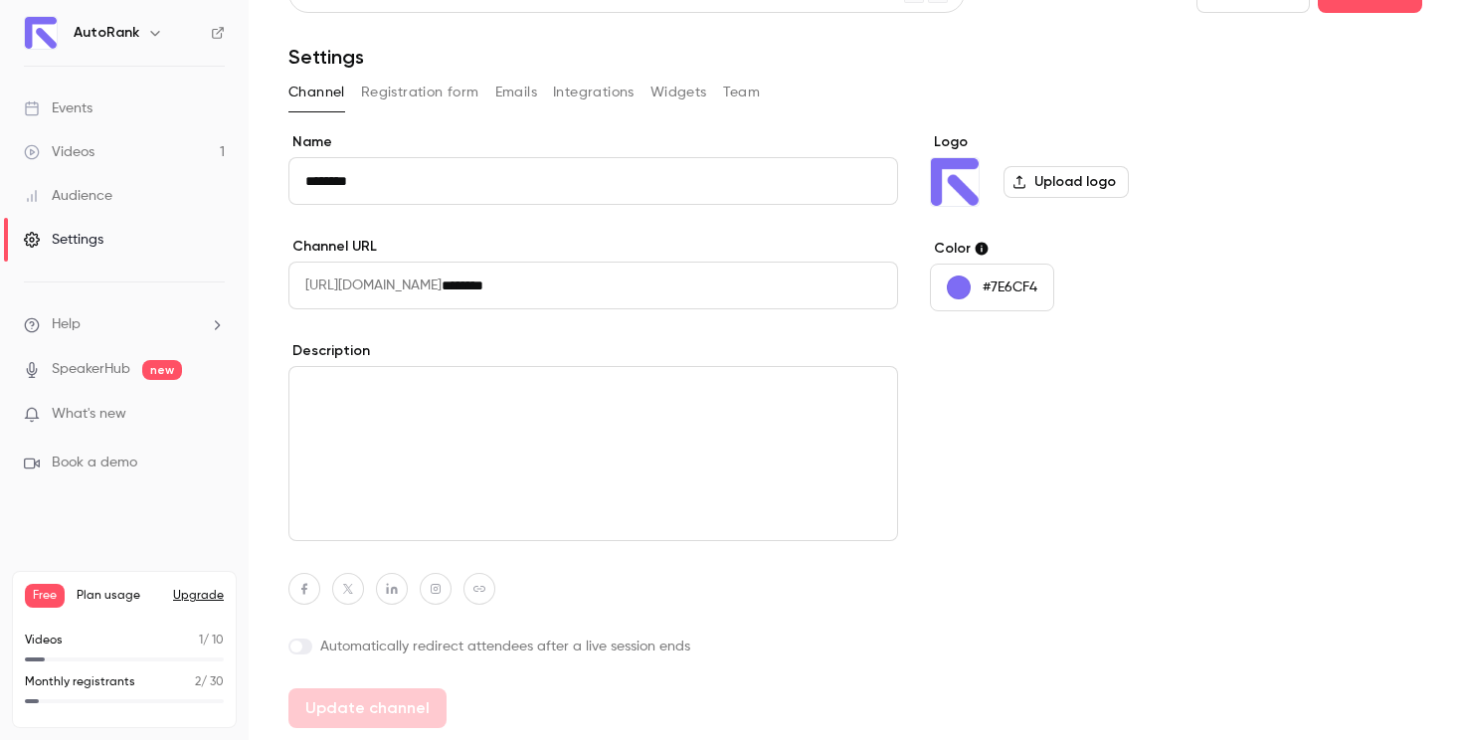
type input "********"
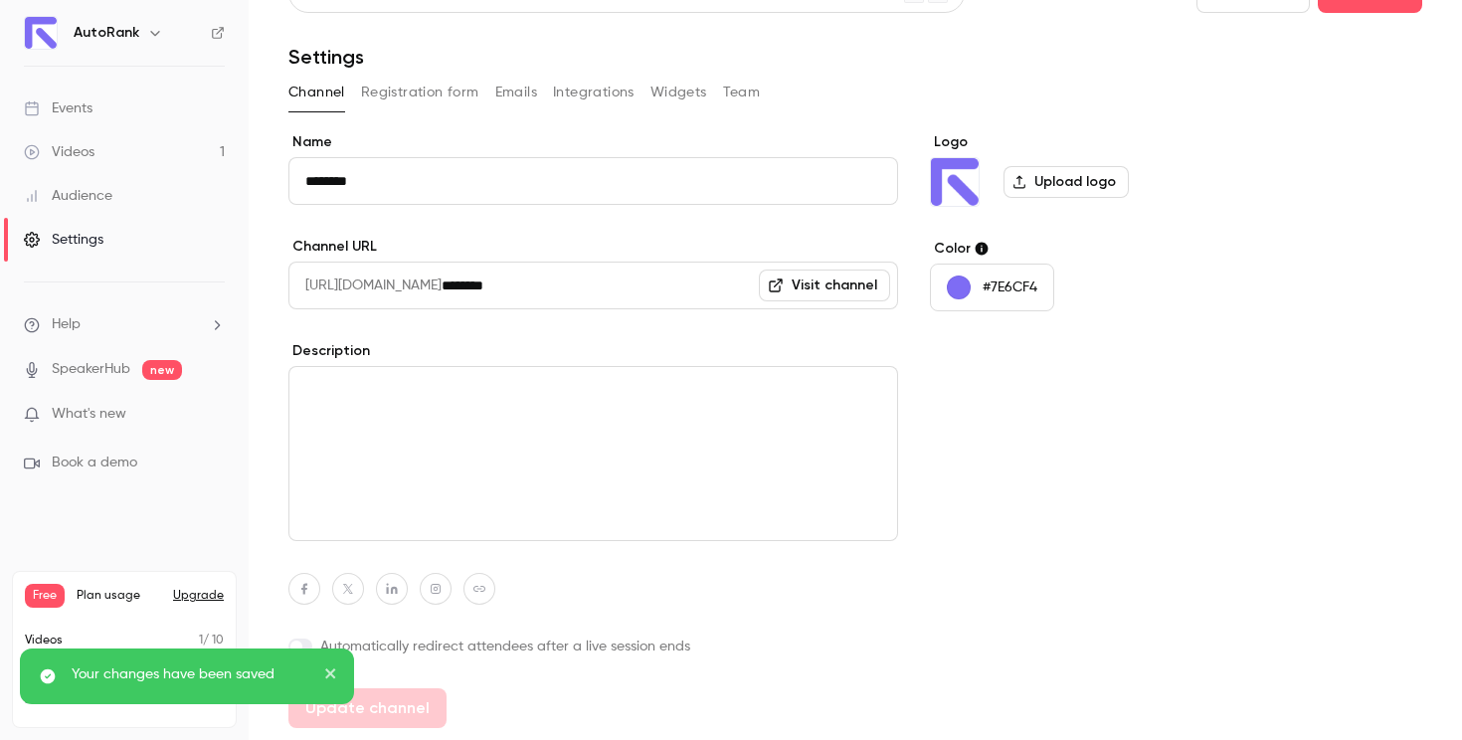
click at [422, 89] on button "Registration form" at bounding box center [420, 93] width 118 height 32
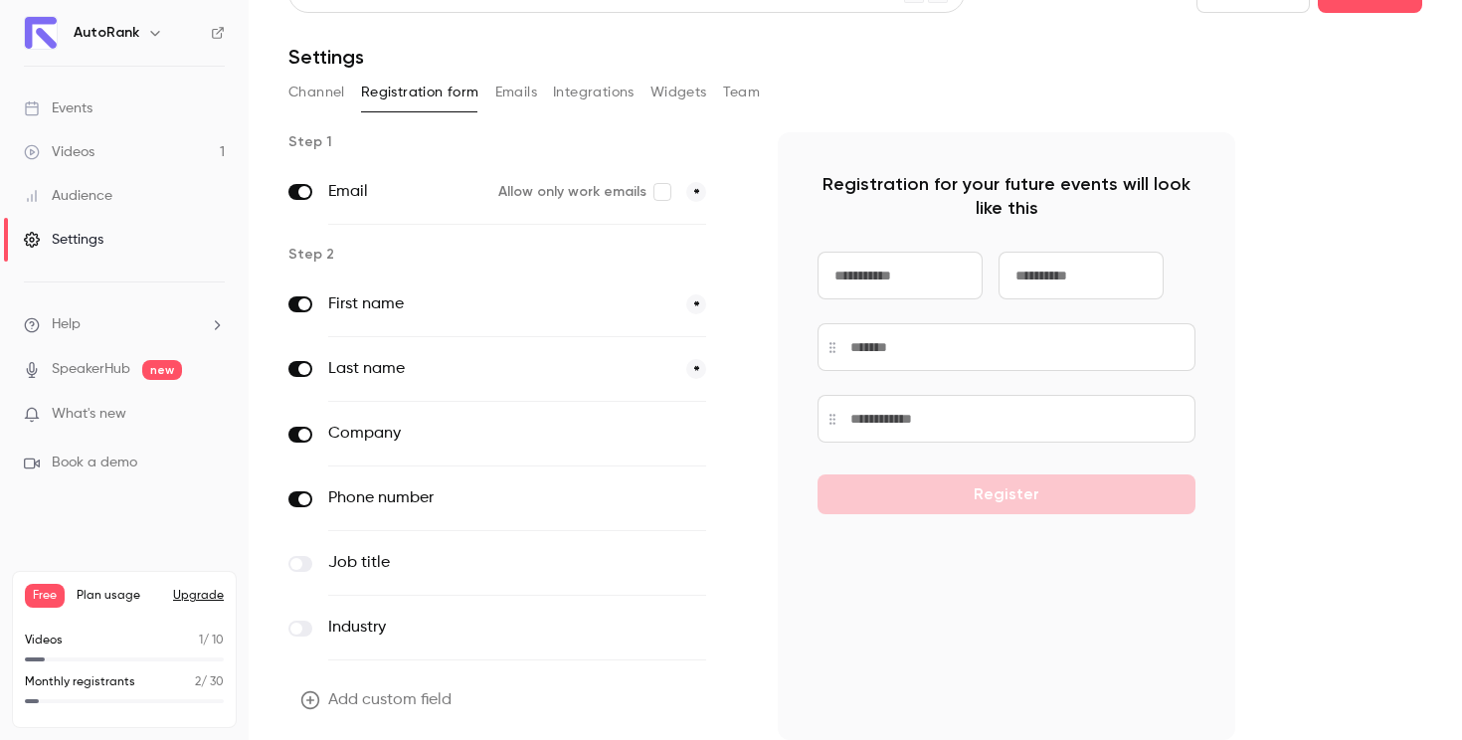
click at [126, 200] on link "Audience" at bounding box center [124, 196] width 249 height 44
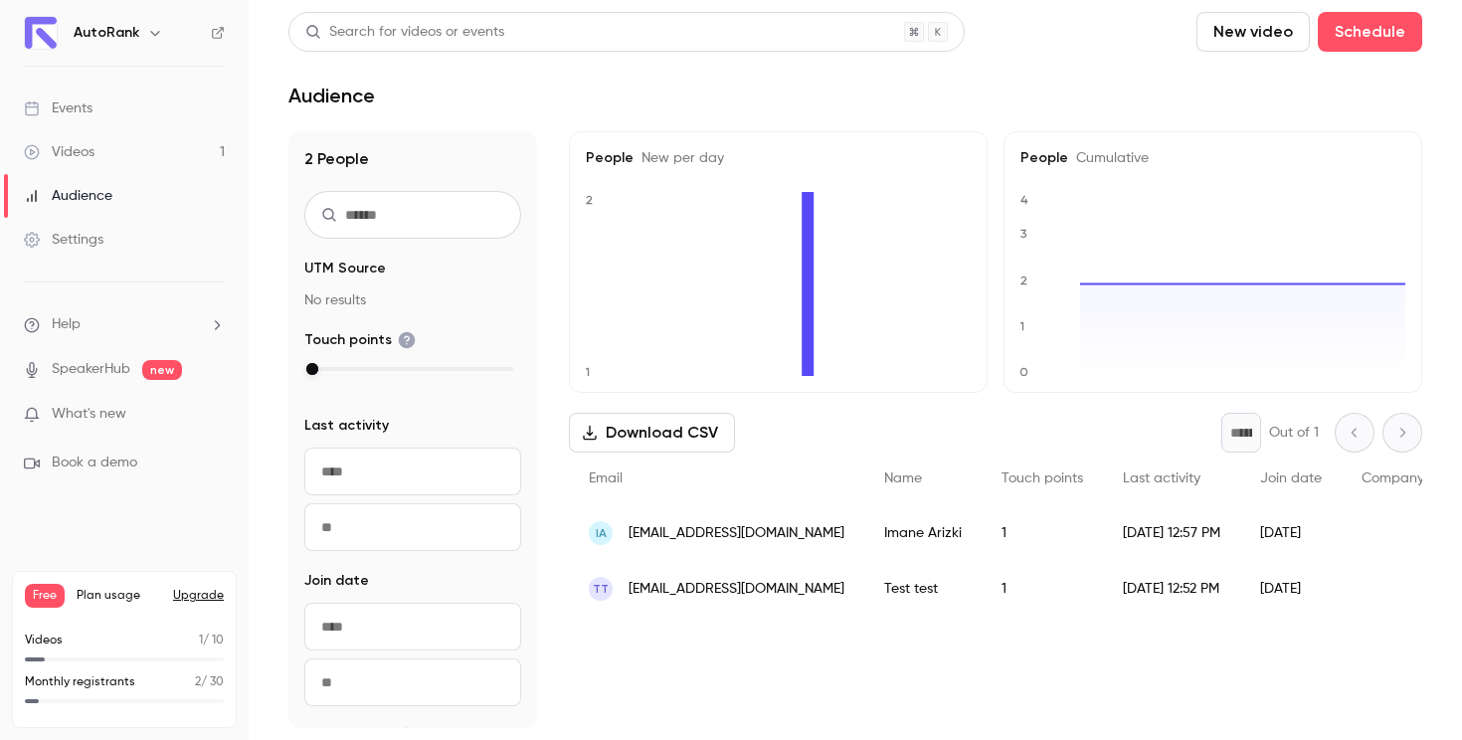
click at [119, 155] on link "Videos 1" at bounding box center [124, 152] width 249 height 44
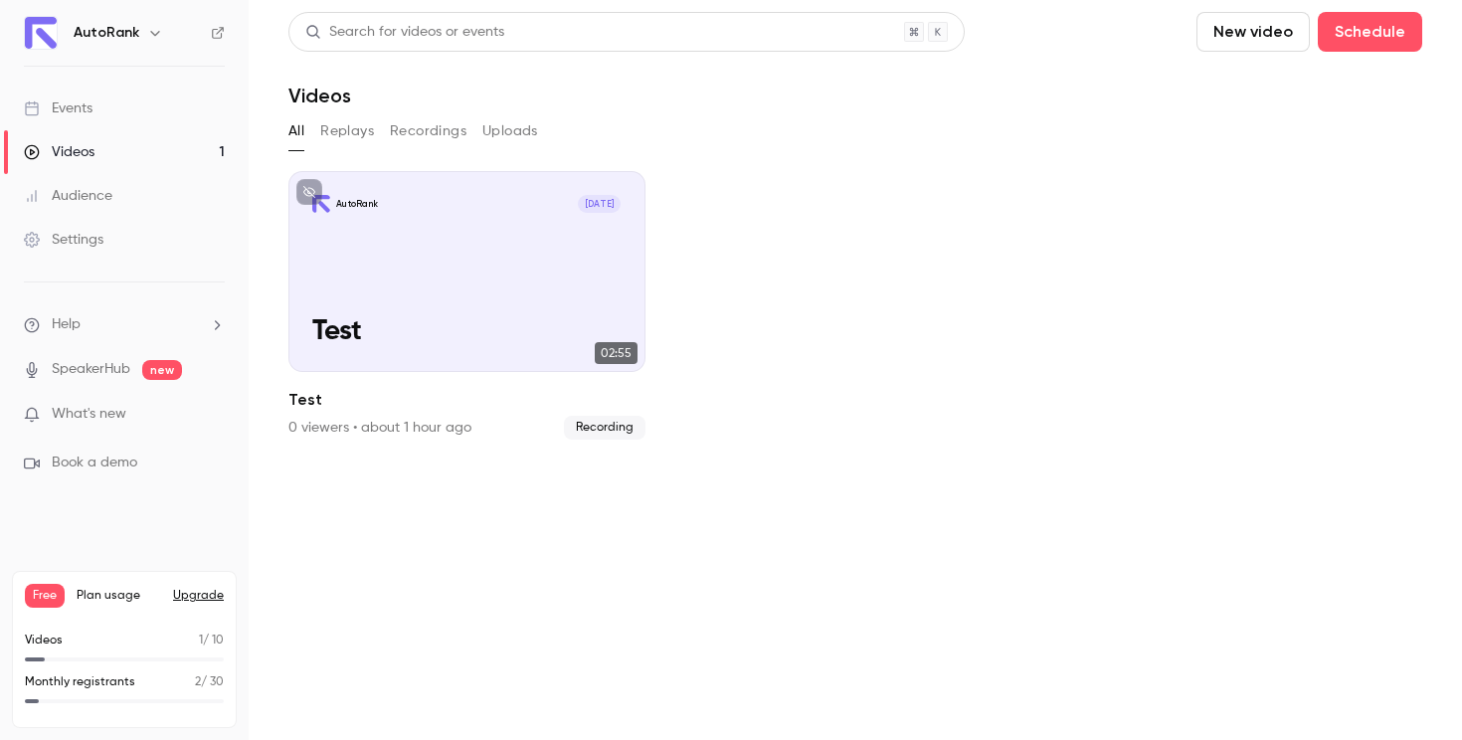
click at [126, 101] on link "Events" at bounding box center [124, 109] width 249 height 44
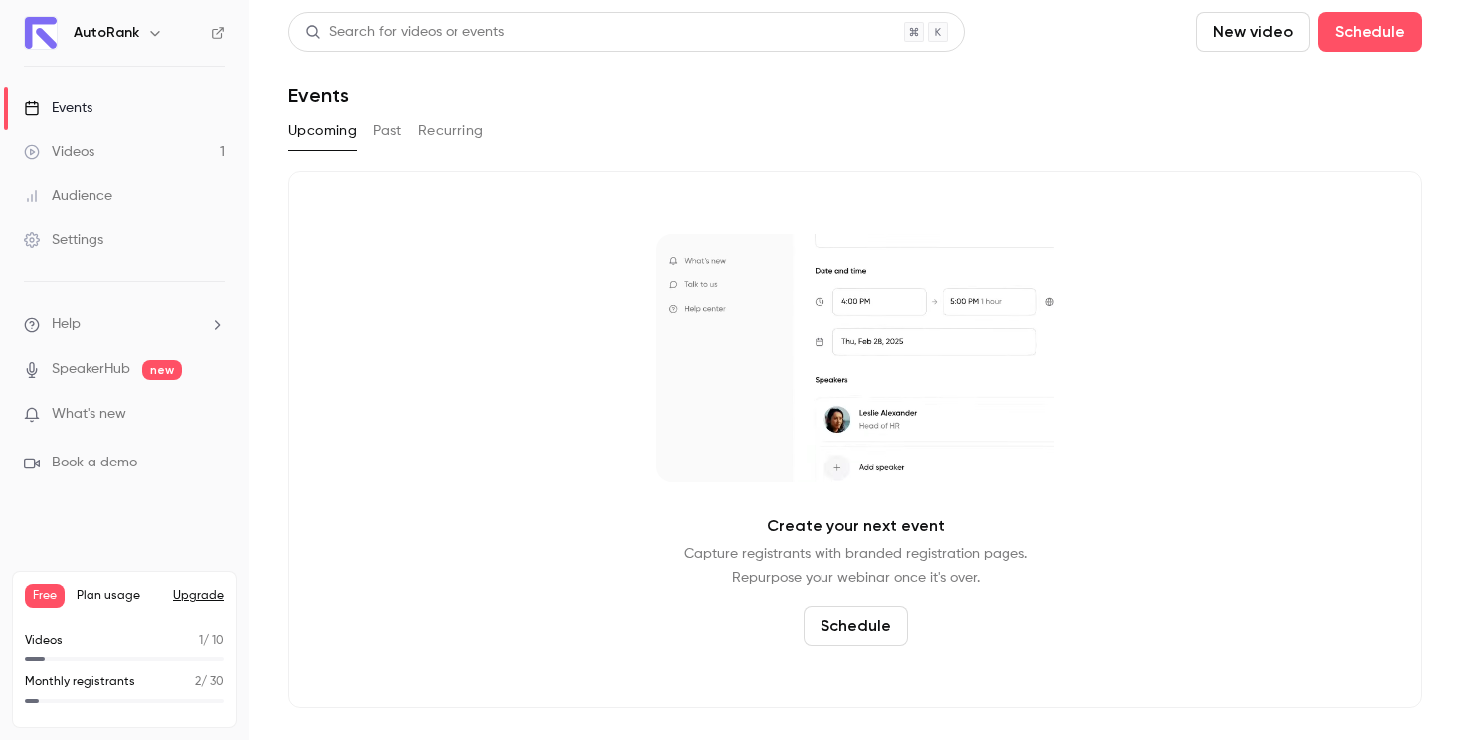
click at [84, 145] on div "Videos" at bounding box center [59, 152] width 71 height 20
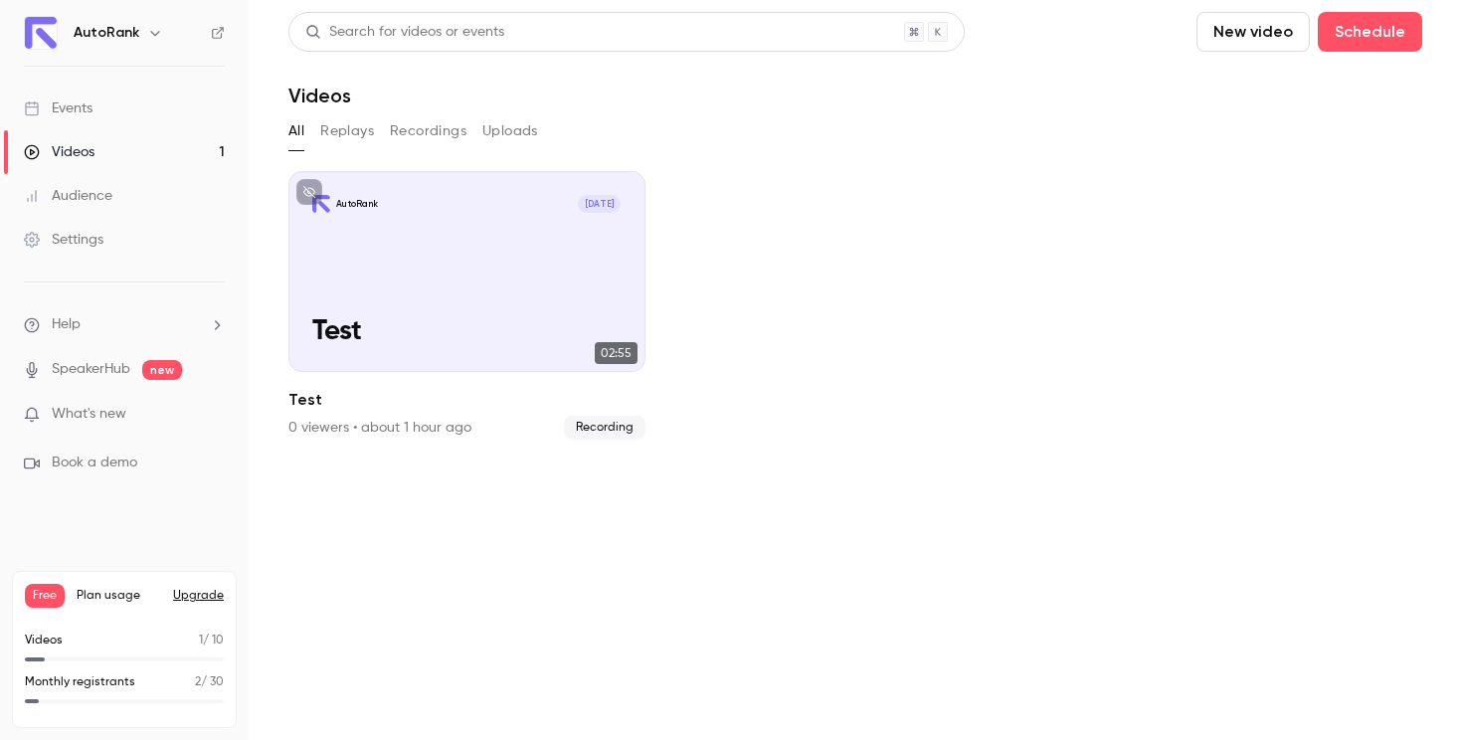
click at [82, 114] on div "Events" at bounding box center [58, 108] width 69 height 20
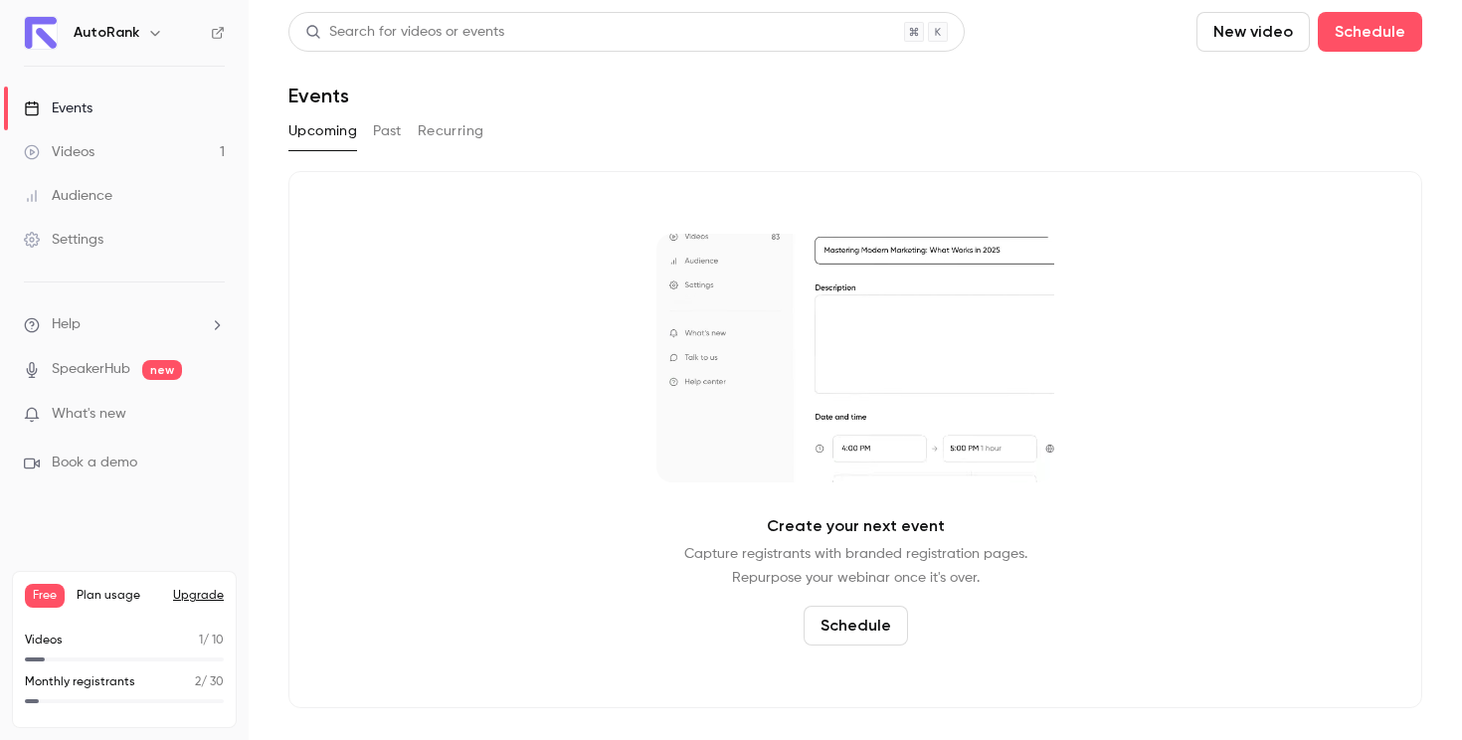
click at [93, 179] on link "Audience" at bounding box center [124, 196] width 249 height 44
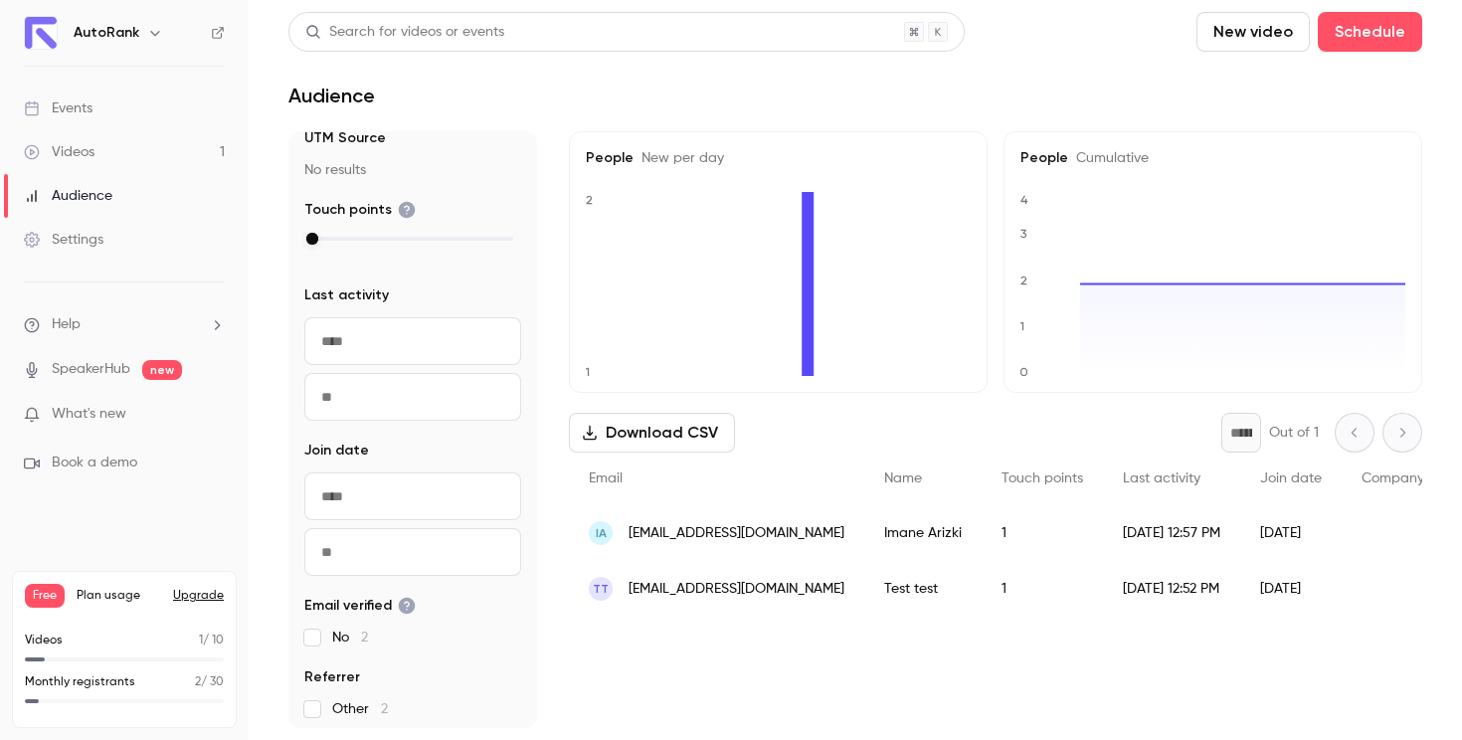
scroll to position [137, 0]
click at [1254, 36] on button "New video" at bounding box center [1253, 32] width 113 height 40
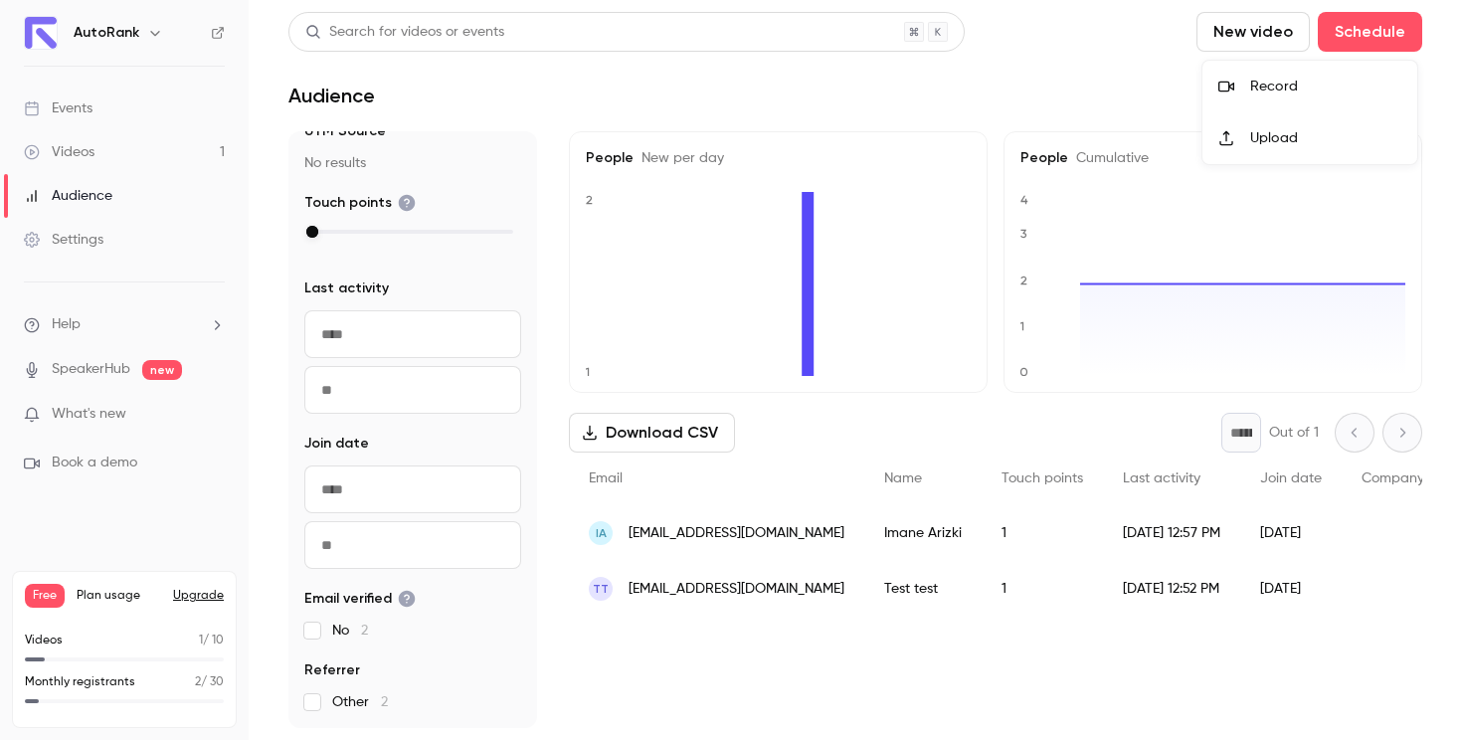
click at [1263, 74] on li "Record" at bounding box center [1310, 87] width 215 height 52
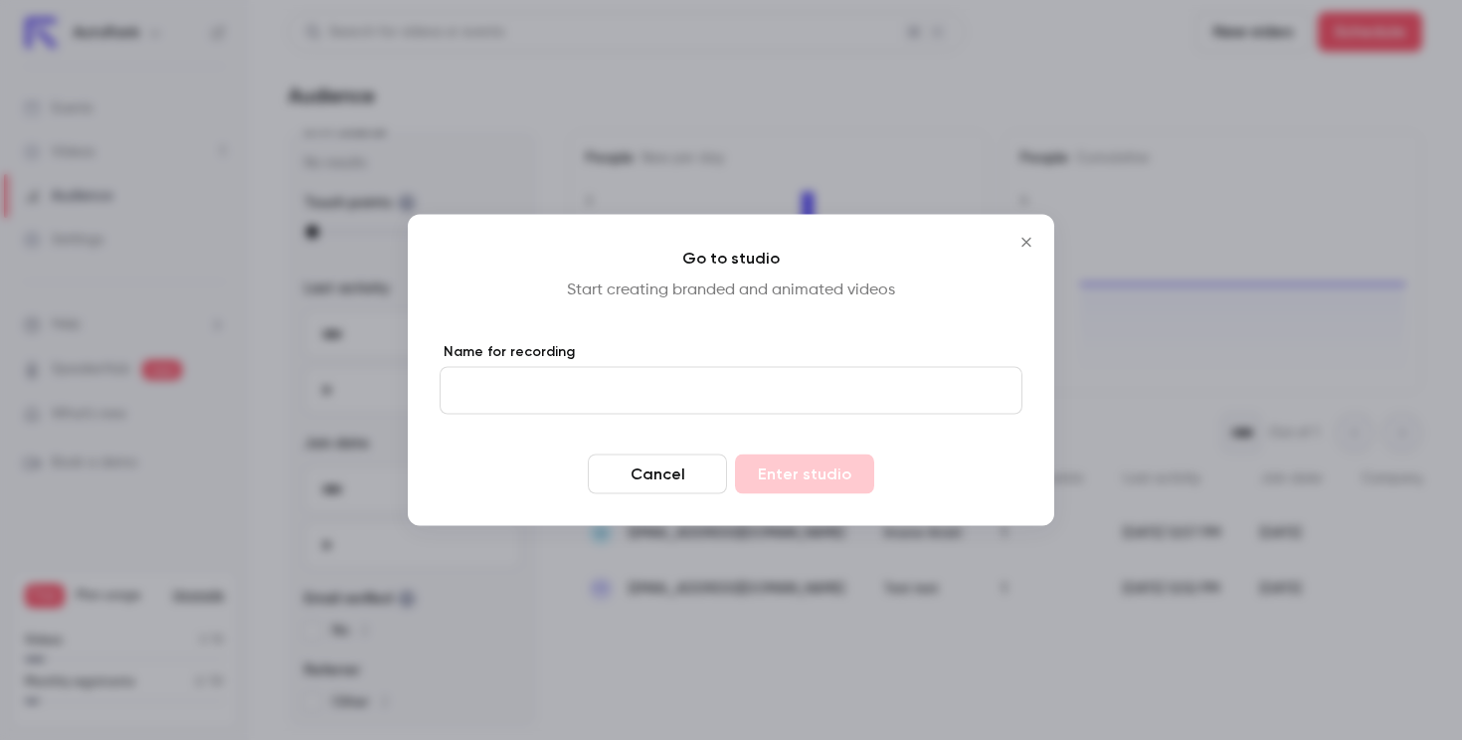
click at [775, 394] on input "Name for recording" at bounding box center [731, 391] width 583 height 48
type input "******"
click at [838, 491] on button "Enter studio" at bounding box center [804, 475] width 139 height 40
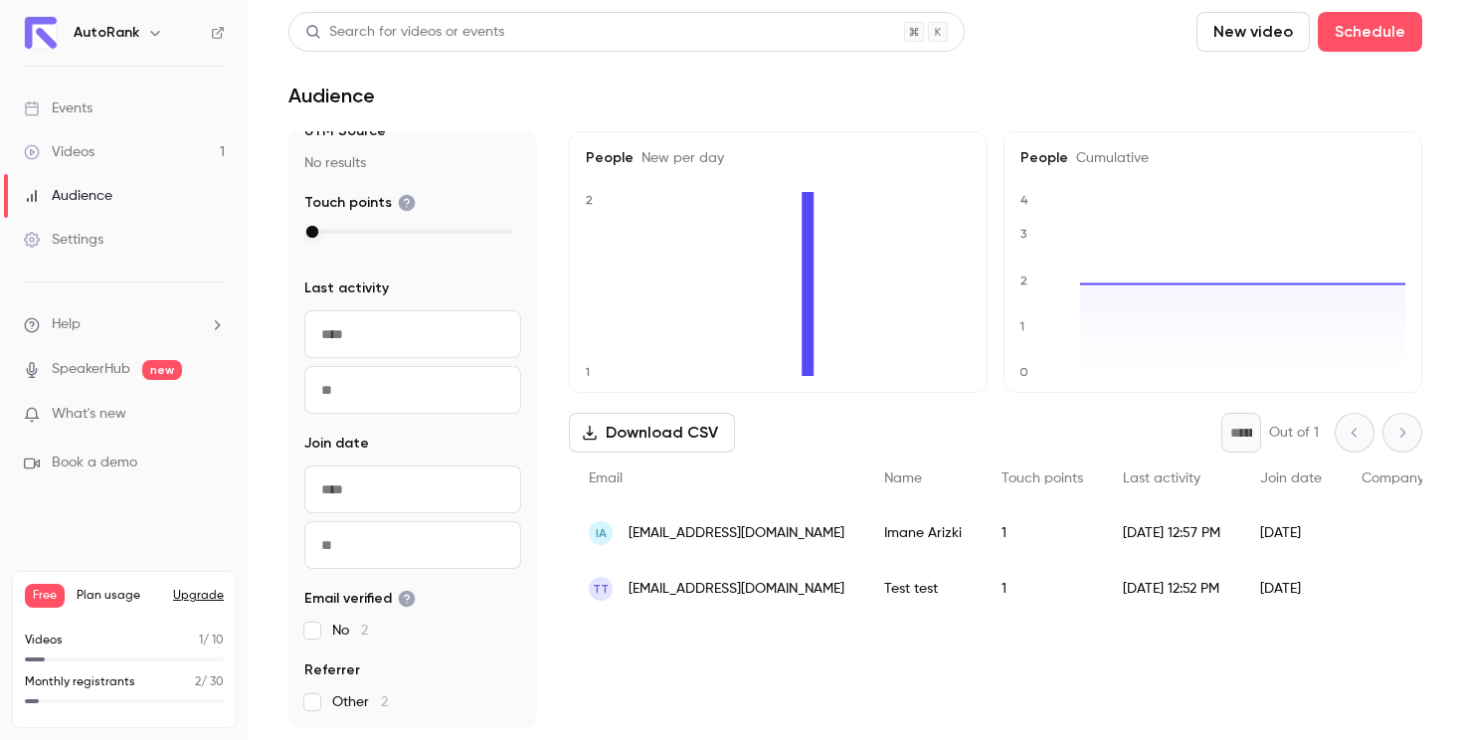
click at [106, 233] on link "Settings" at bounding box center [124, 240] width 249 height 44
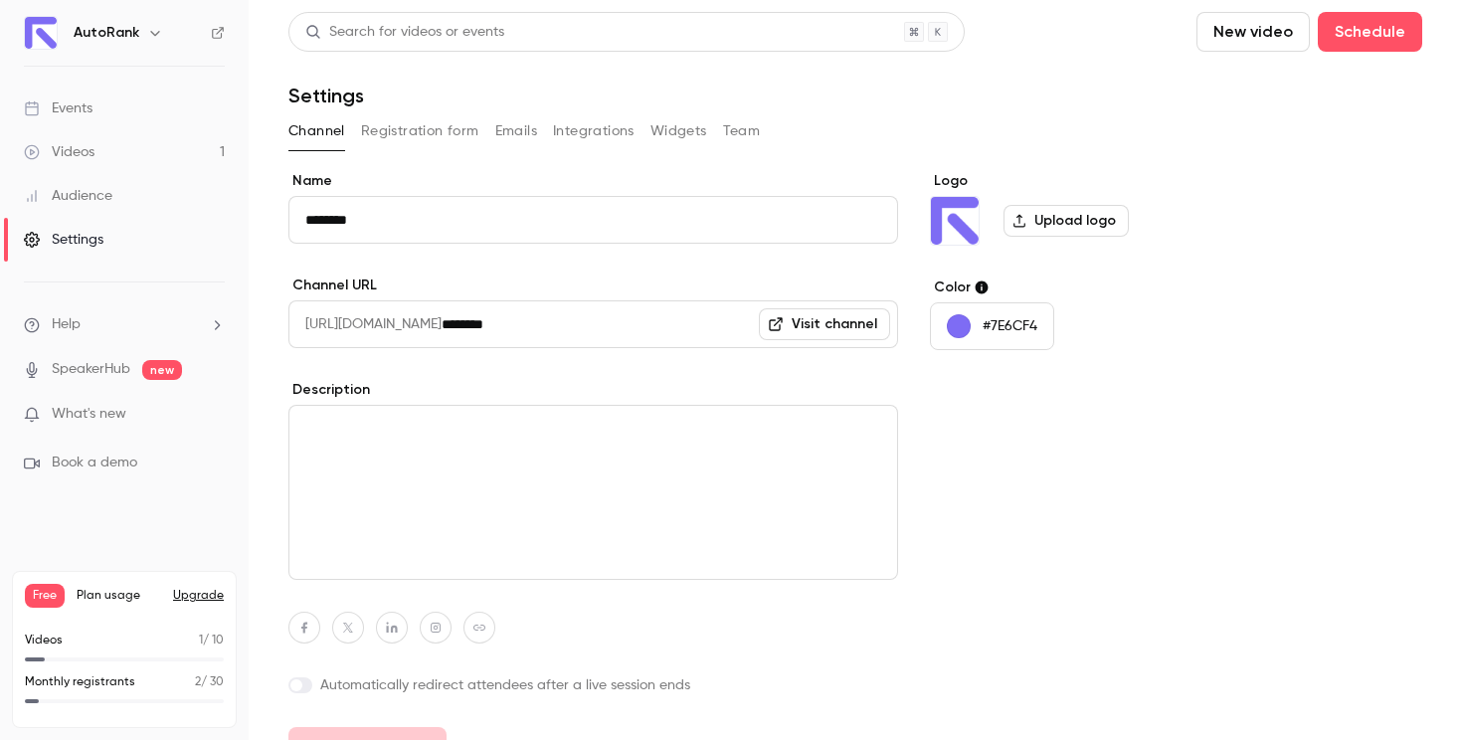
click at [158, 198] on link "Audience" at bounding box center [124, 196] width 249 height 44
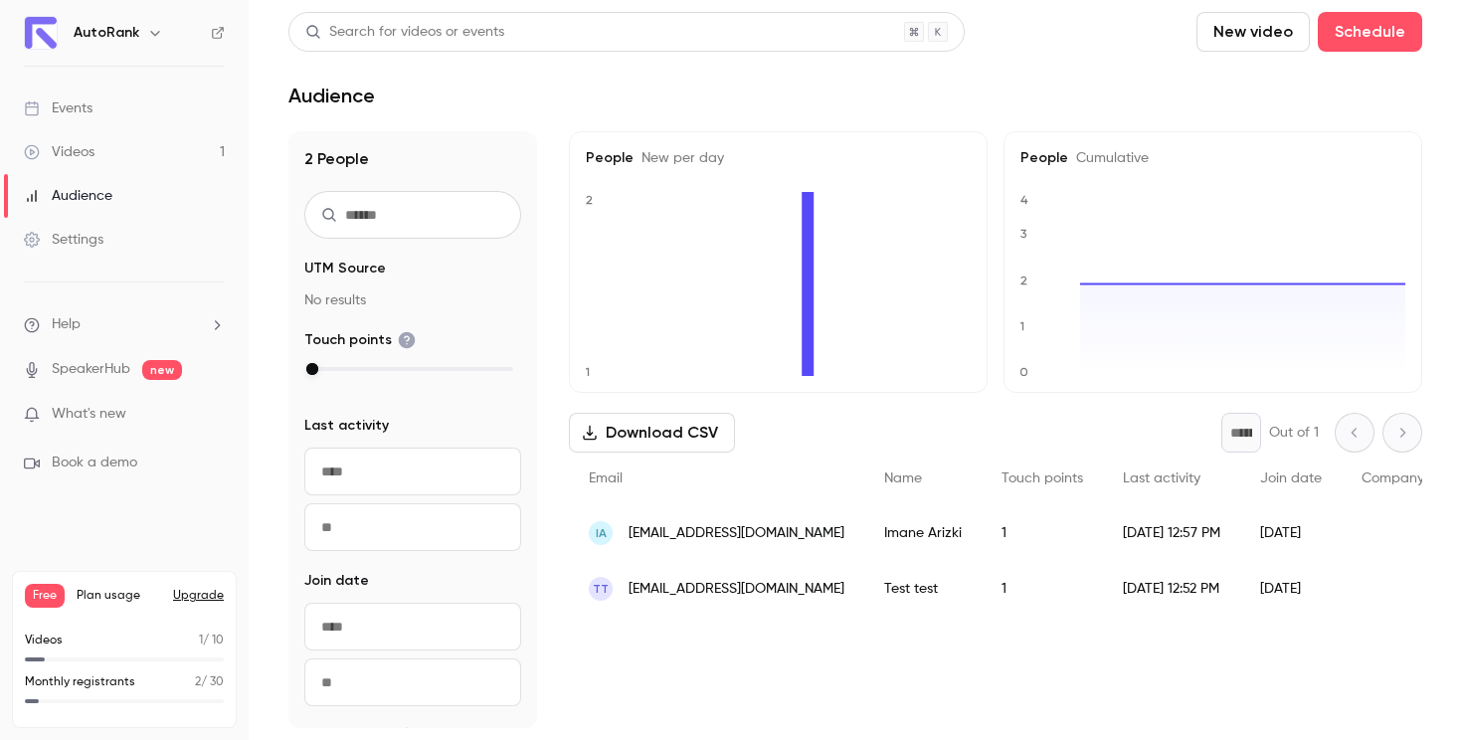
click at [707, 428] on button "Download CSV" at bounding box center [652, 433] width 166 height 40
click at [78, 244] on div "Settings" at bounding box center [64, 240] width 80 height 20
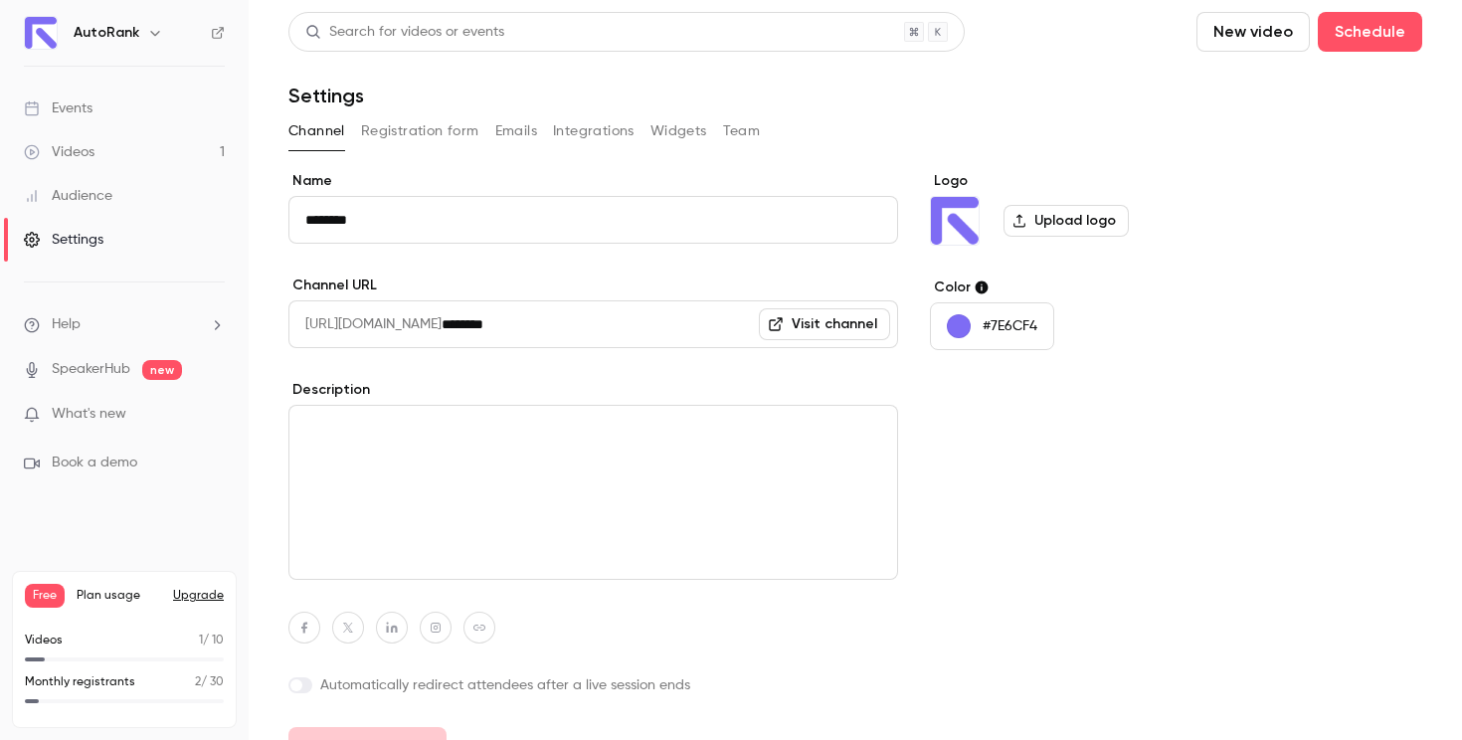
click at [127, 109] on link "Events" at bounding box center [124, 109] width 249 height 44
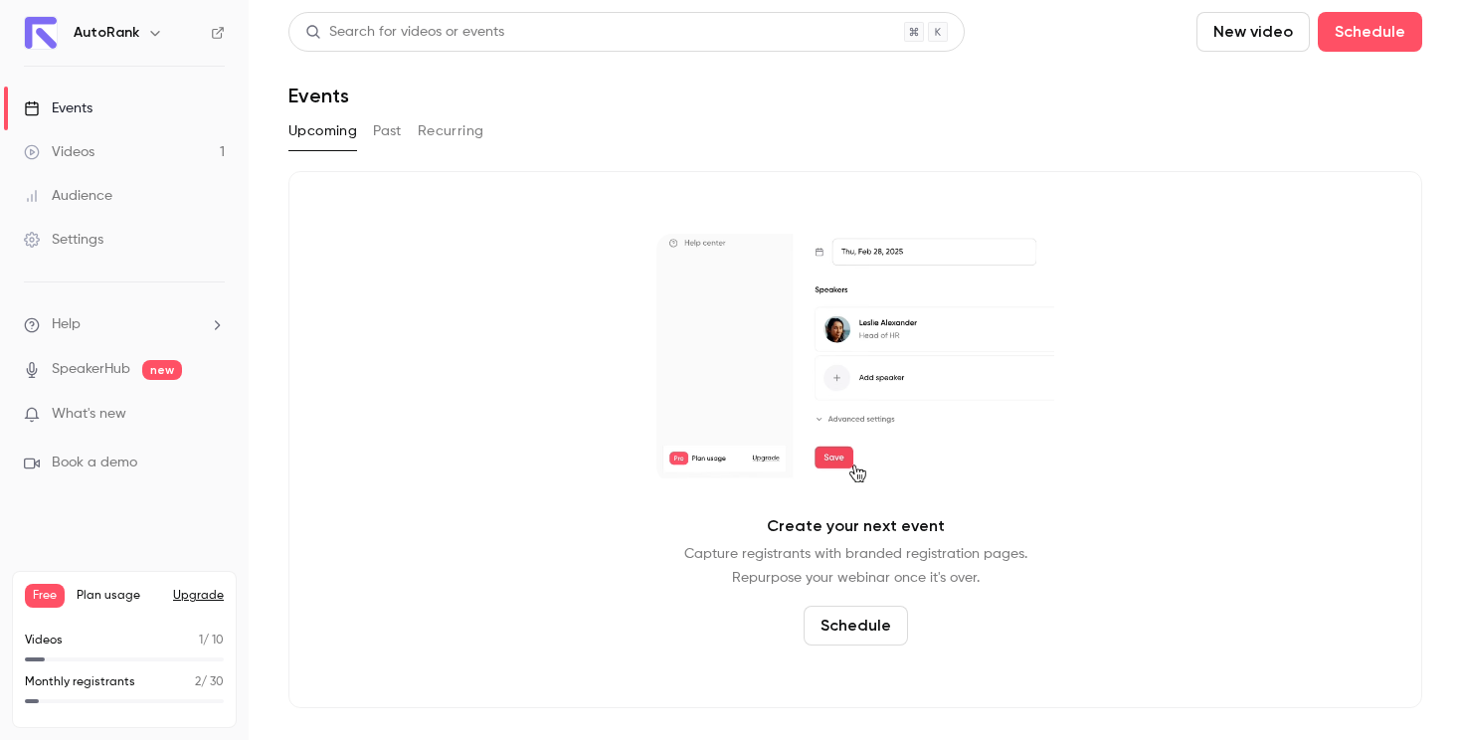
click at [460, 134] on button "Recurring" at bounding box center [451, 131] width 67 height 32
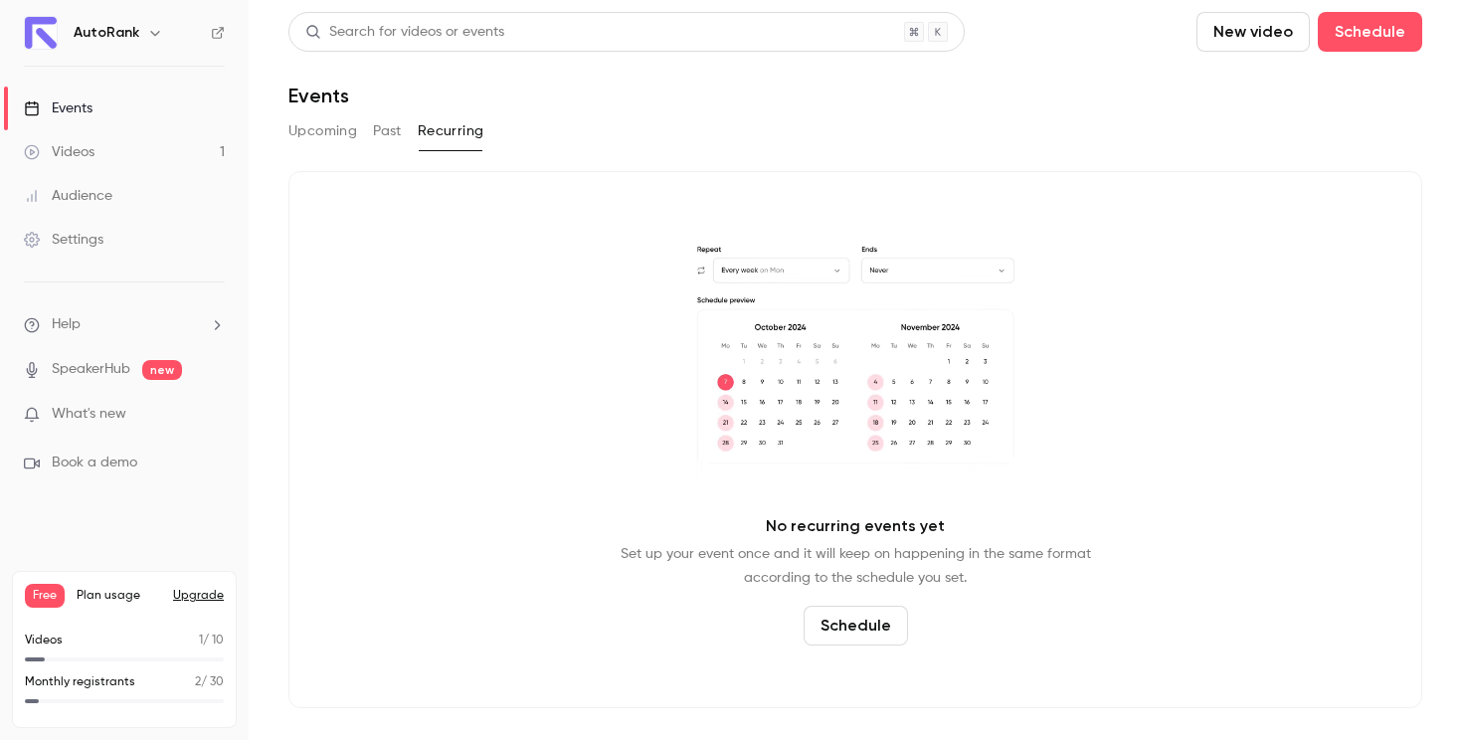
click at [398, 149] on div "Upcoming Past Recurring" at bounding box center [855, 135] width 1134 height 40
click at [389, 130] on button "Past" at bounding box center [387, 131] width 29 height 32
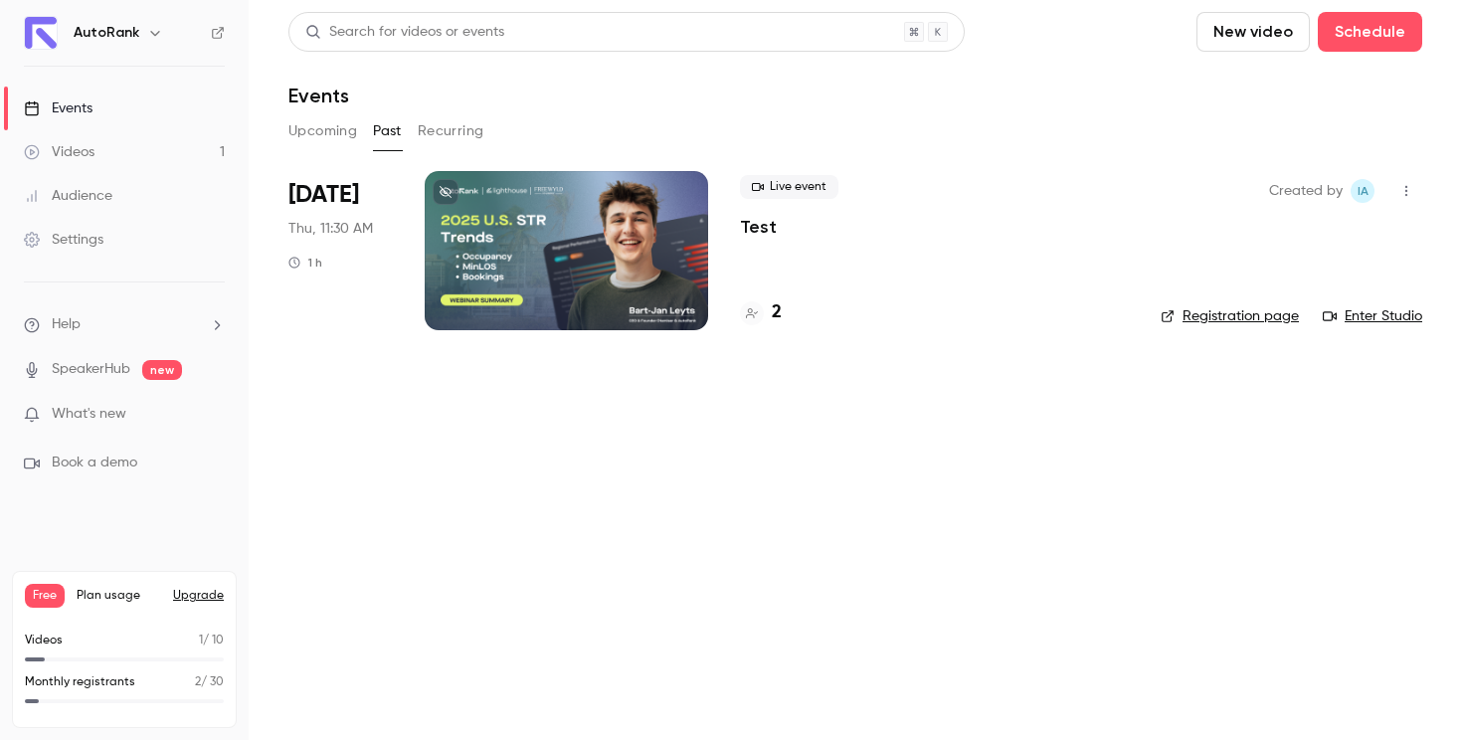
click at [520, 230] on div at bounding box center [566, 250] width 283 height 159
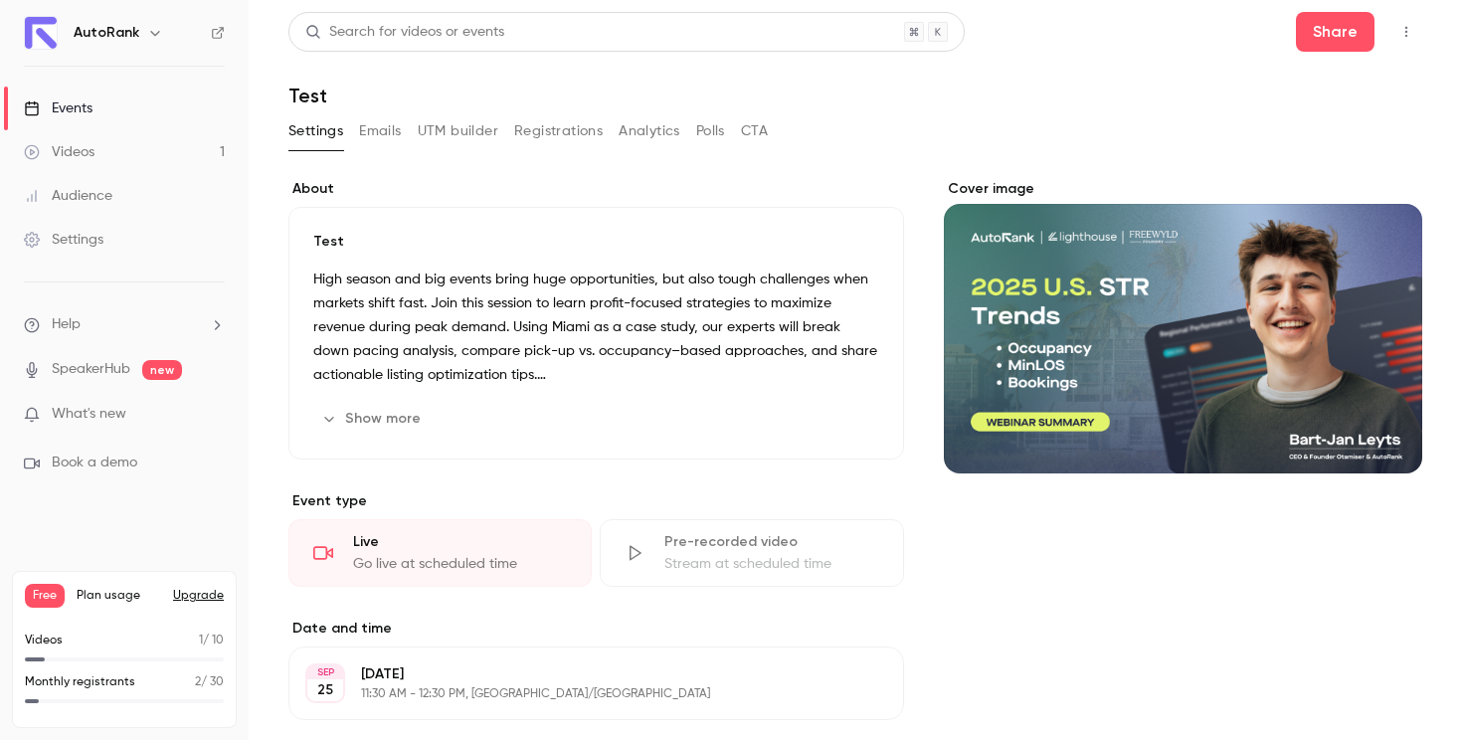
click at [135, 107] on link "Events" at bounding box center [124, 109] width 249 height 44
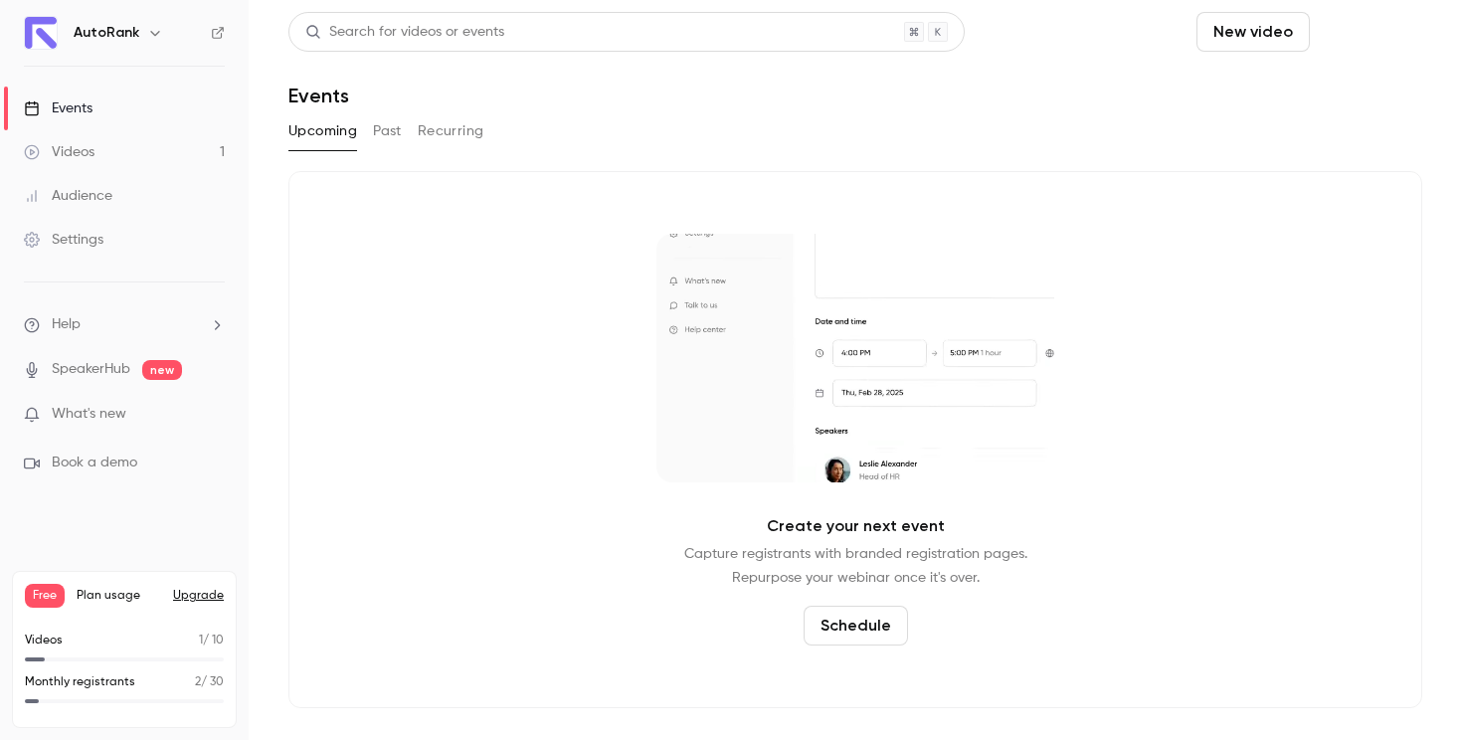
click at [1396, 33] on button "Schedule" at bounding box center [1370, 32] width 104 height 40
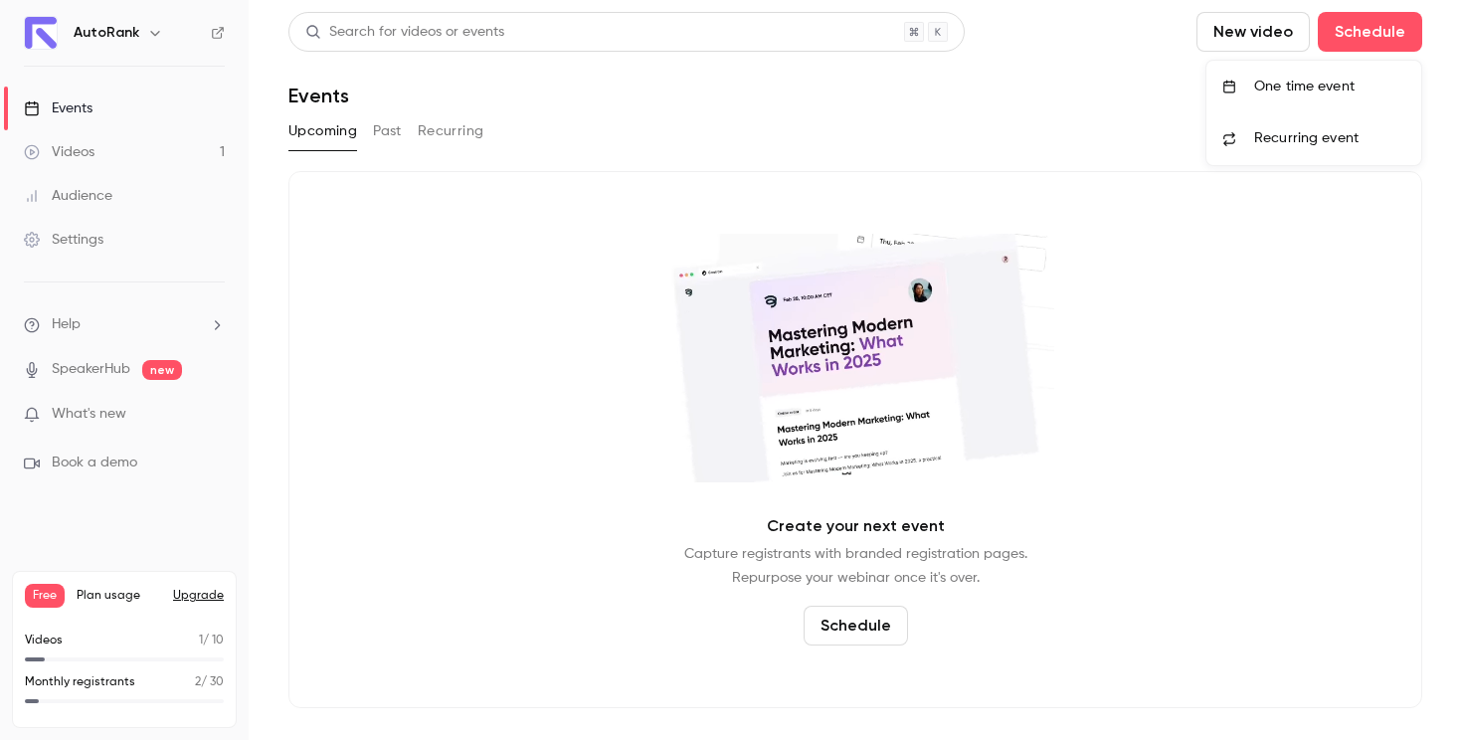
click at [1302, 77] on div "One time event" at bounding box center [1329, 87] width 151 height 20
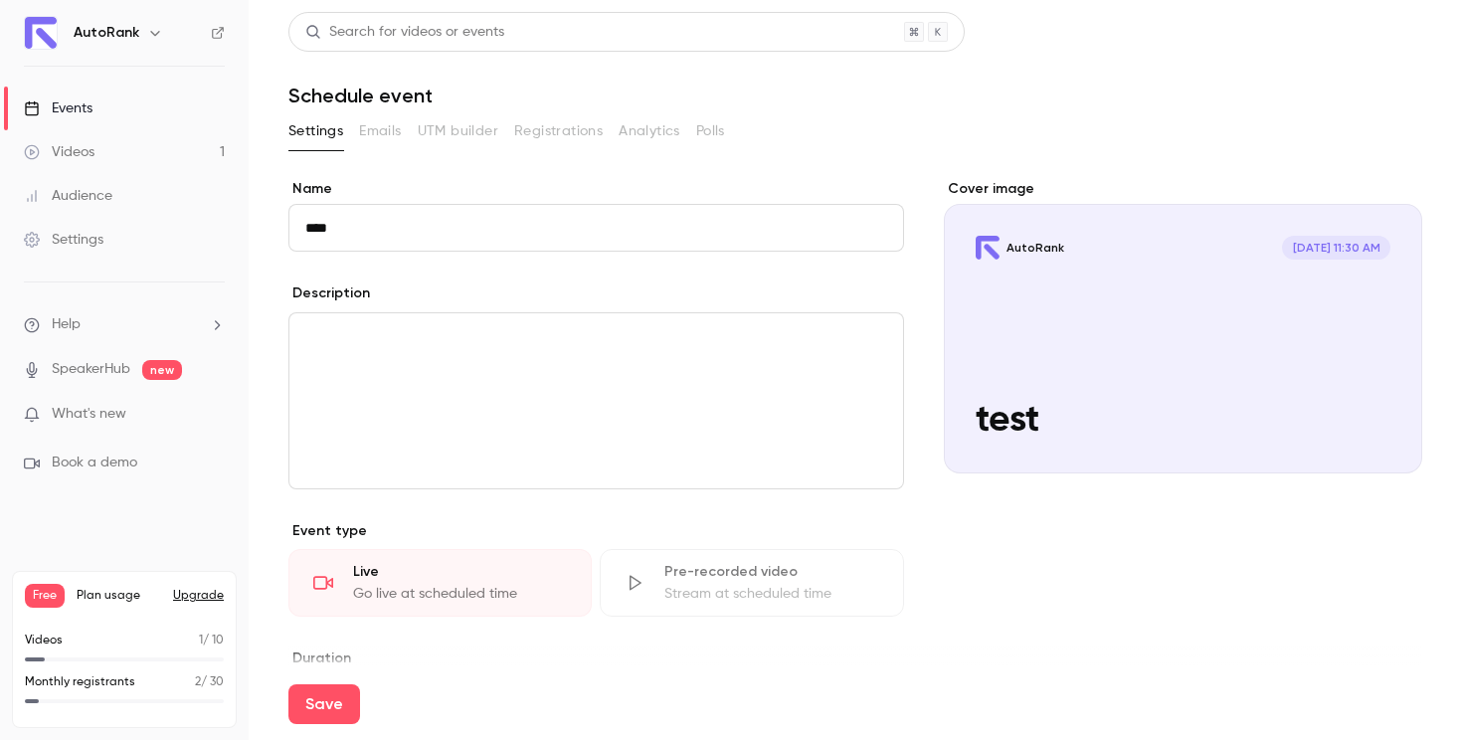
type input "****"
click at [853, 627] on div "**********" at bounding box center [596, 602] width 616 height 847
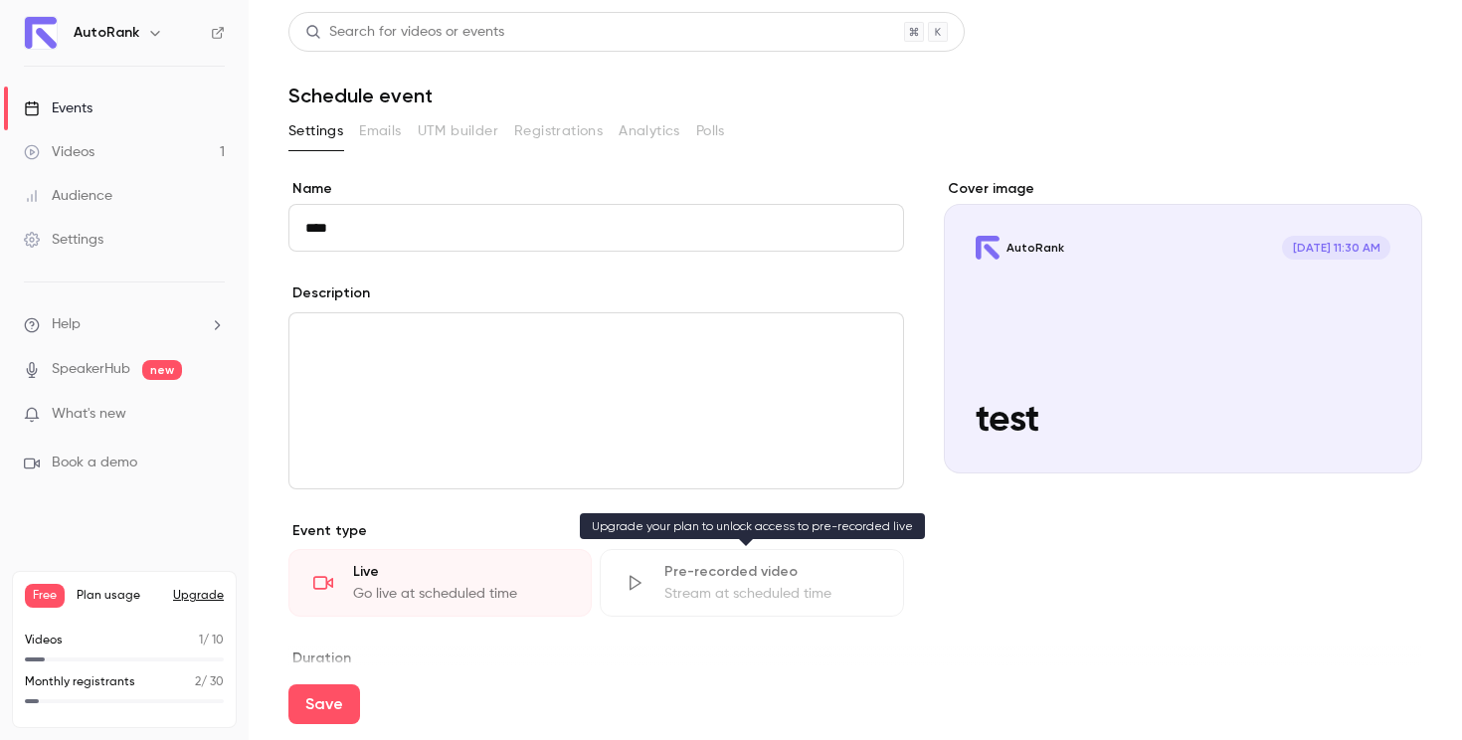
click at [805, 550] on div "Pre-recorded video Stream at scheduled time" at bounding box center [751, 583] width 303 height 68
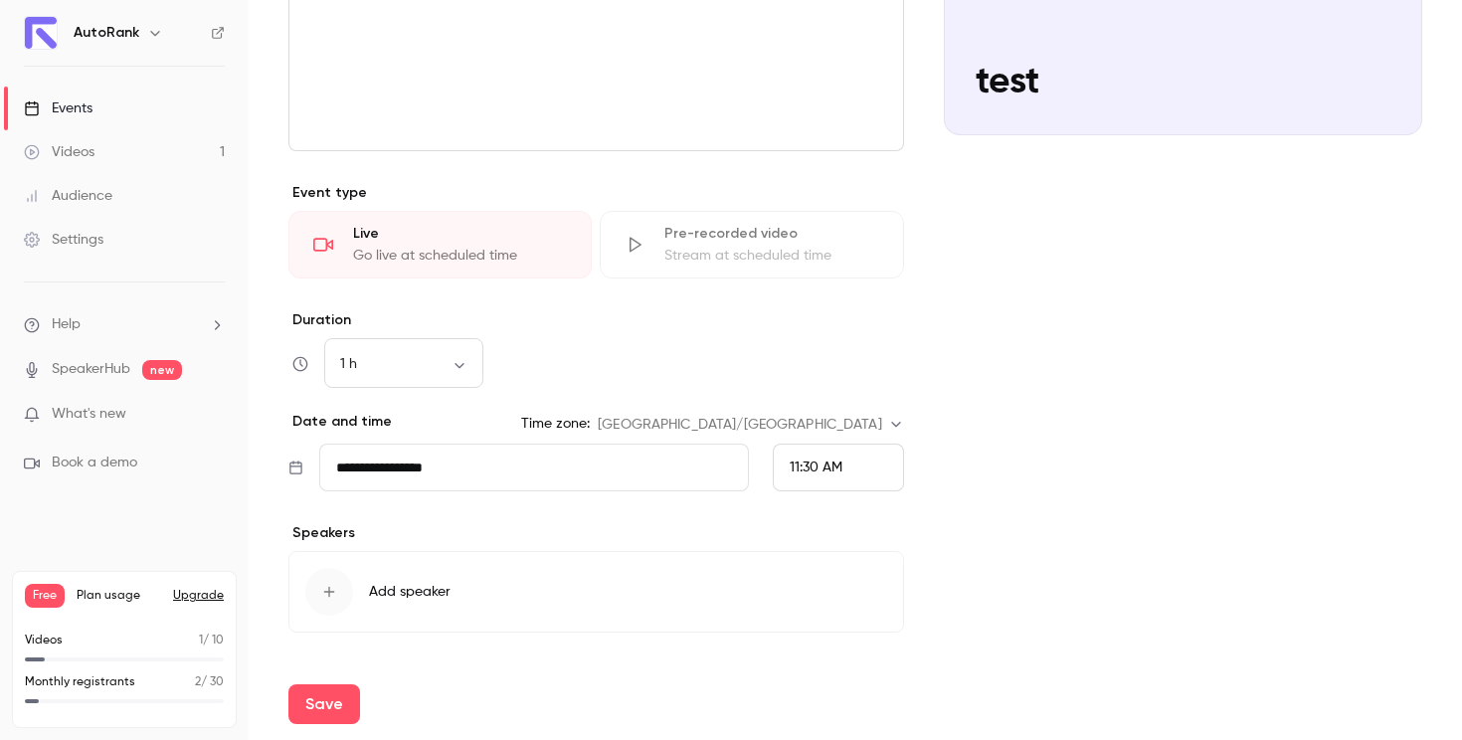
scroll to position [390, 0]
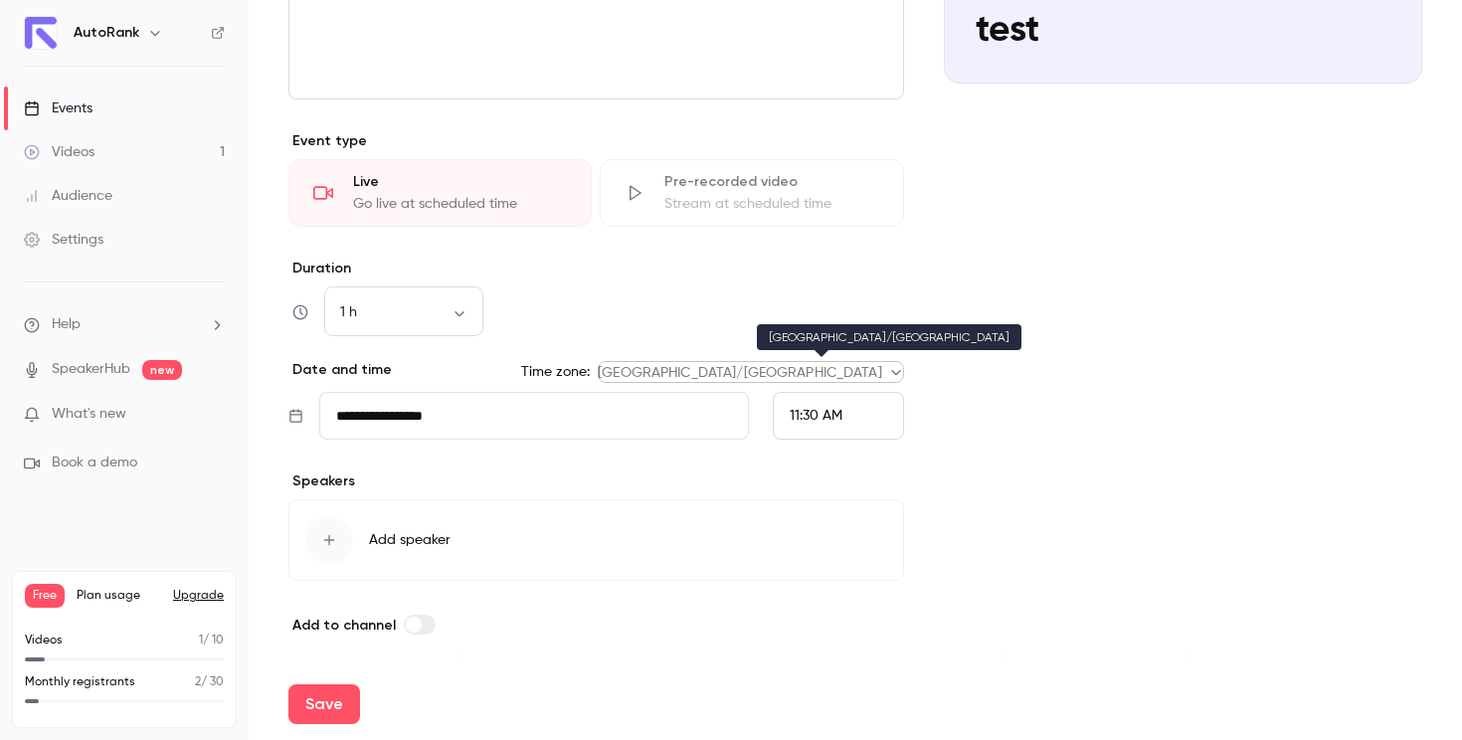
click at [811, 378] on body "**********" at bounding box center [731, 370] width 1462 height 740
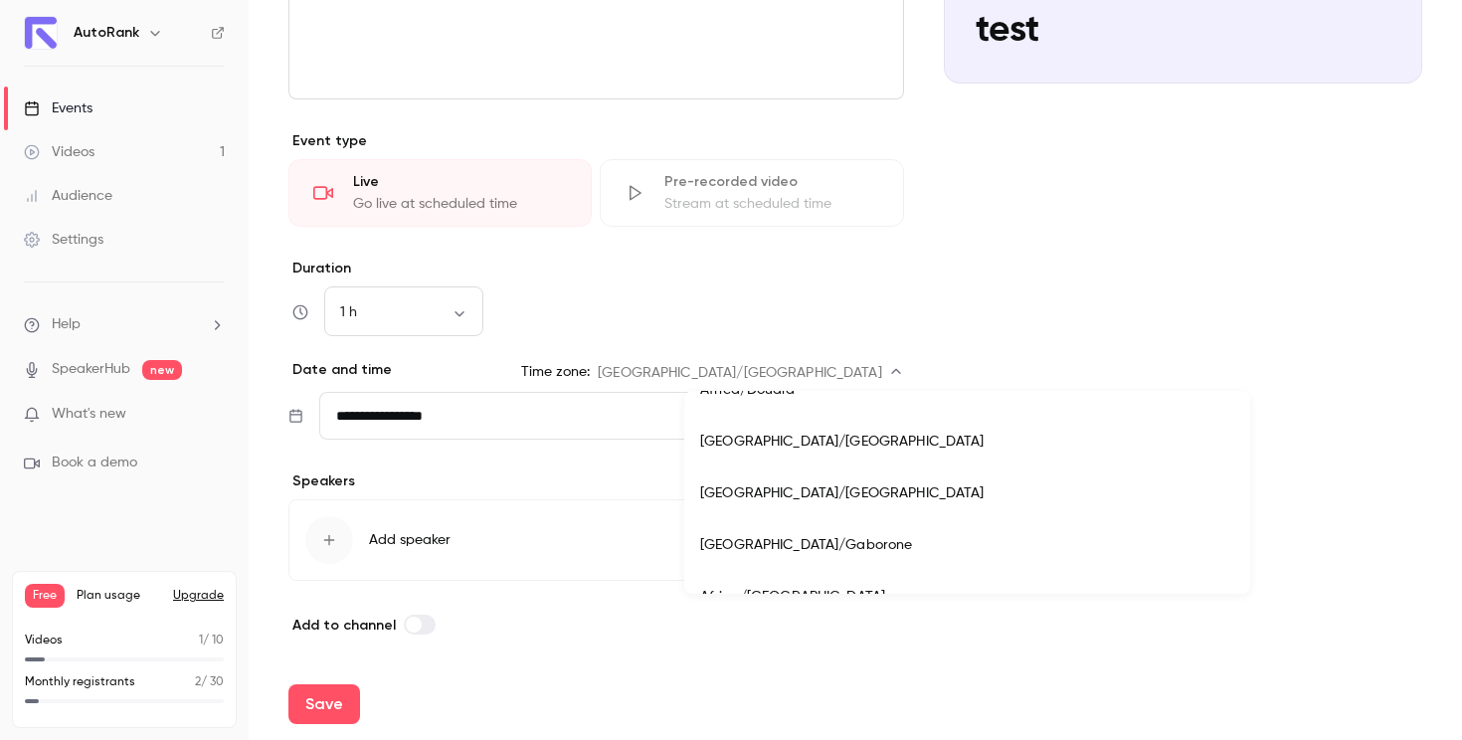
scroll to position [1228, 0]
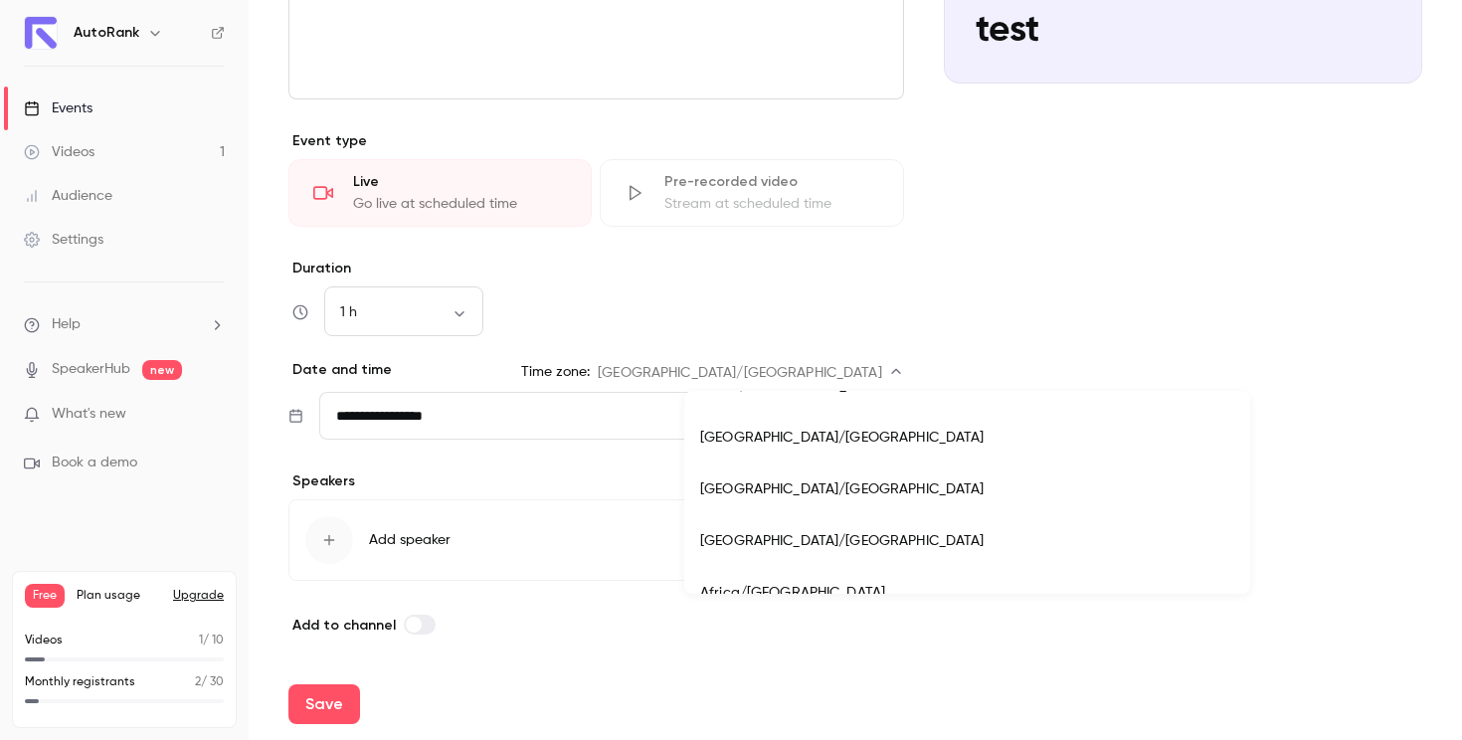
click at [1145, 472] on div at bounding box center [731, 370] width 1462 height 740
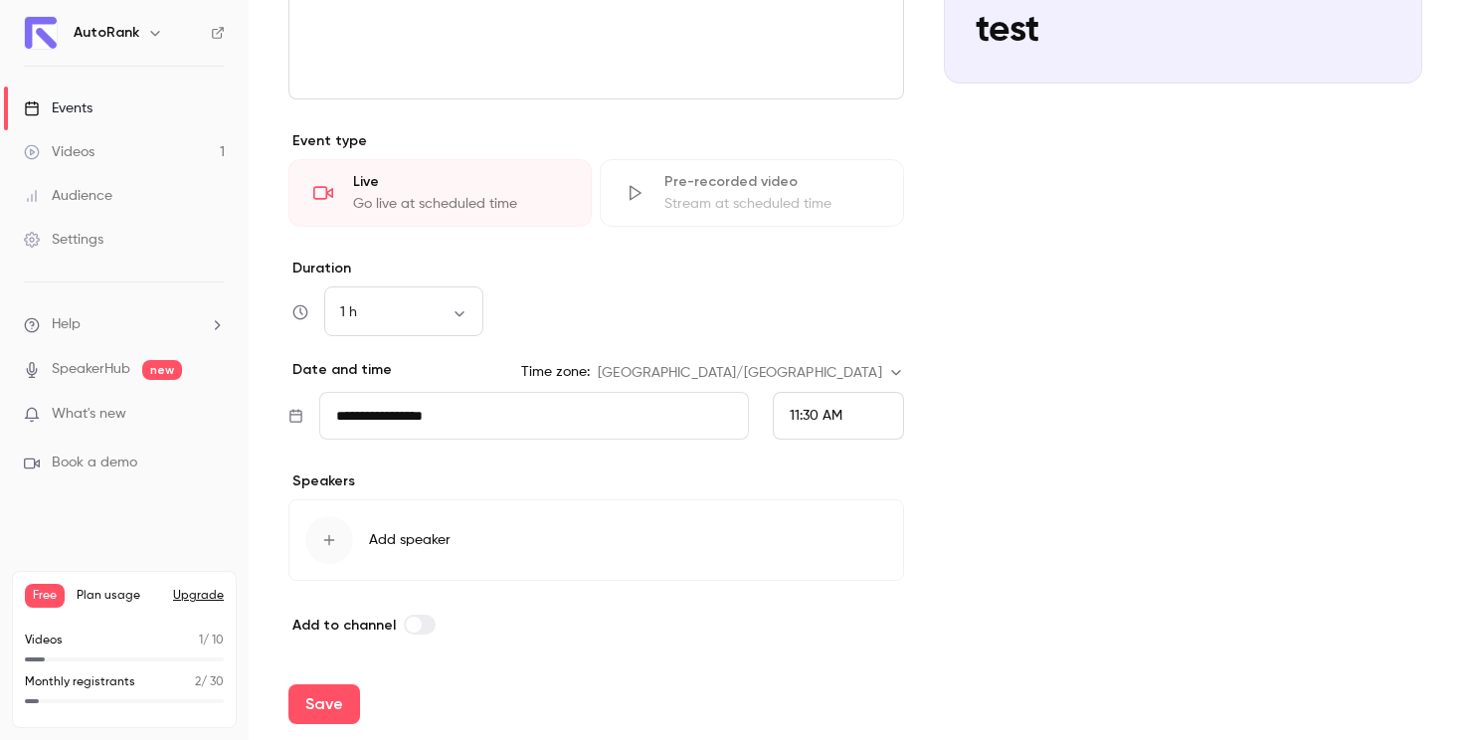
click at [408, 617] on span at bounding box center [414, 625] width 16 height 16
click at [335, 544] on icon "button" at bounding box center [329, 540] width 16 height 16
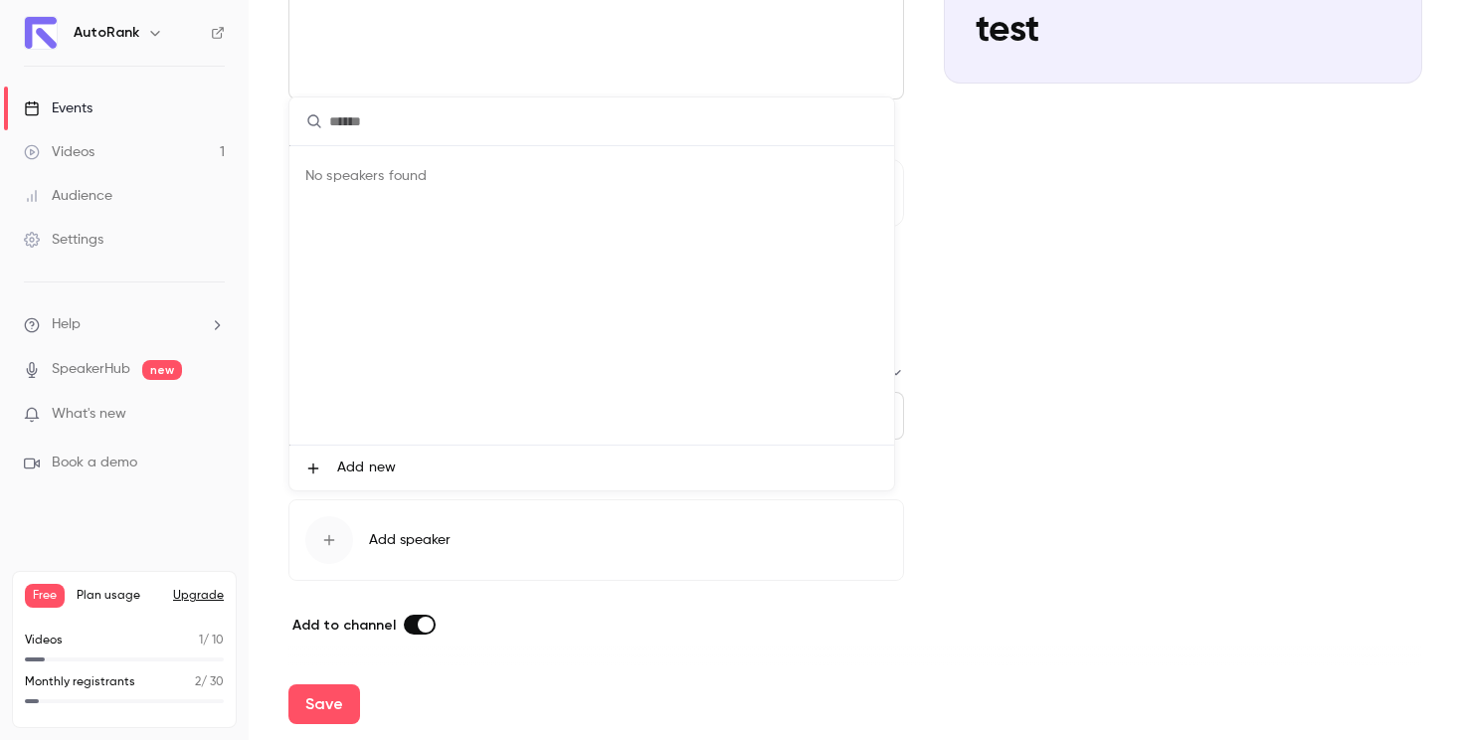
click at [372, 465] on span "Add new" at bounding box center [366, 468] width 59 height 21
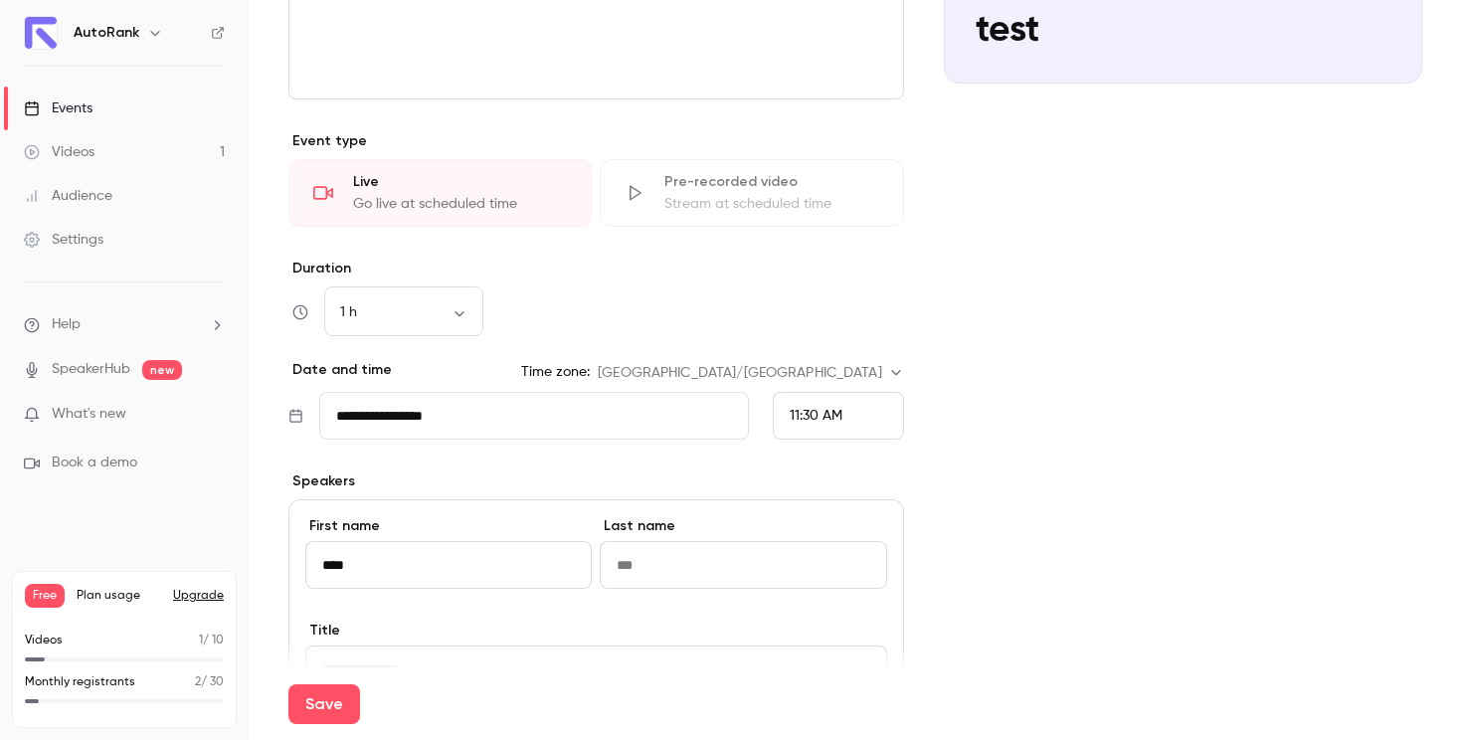
type input "****"
click at [664, 577] on input at bounding box center [743, 565] width 286 height 48
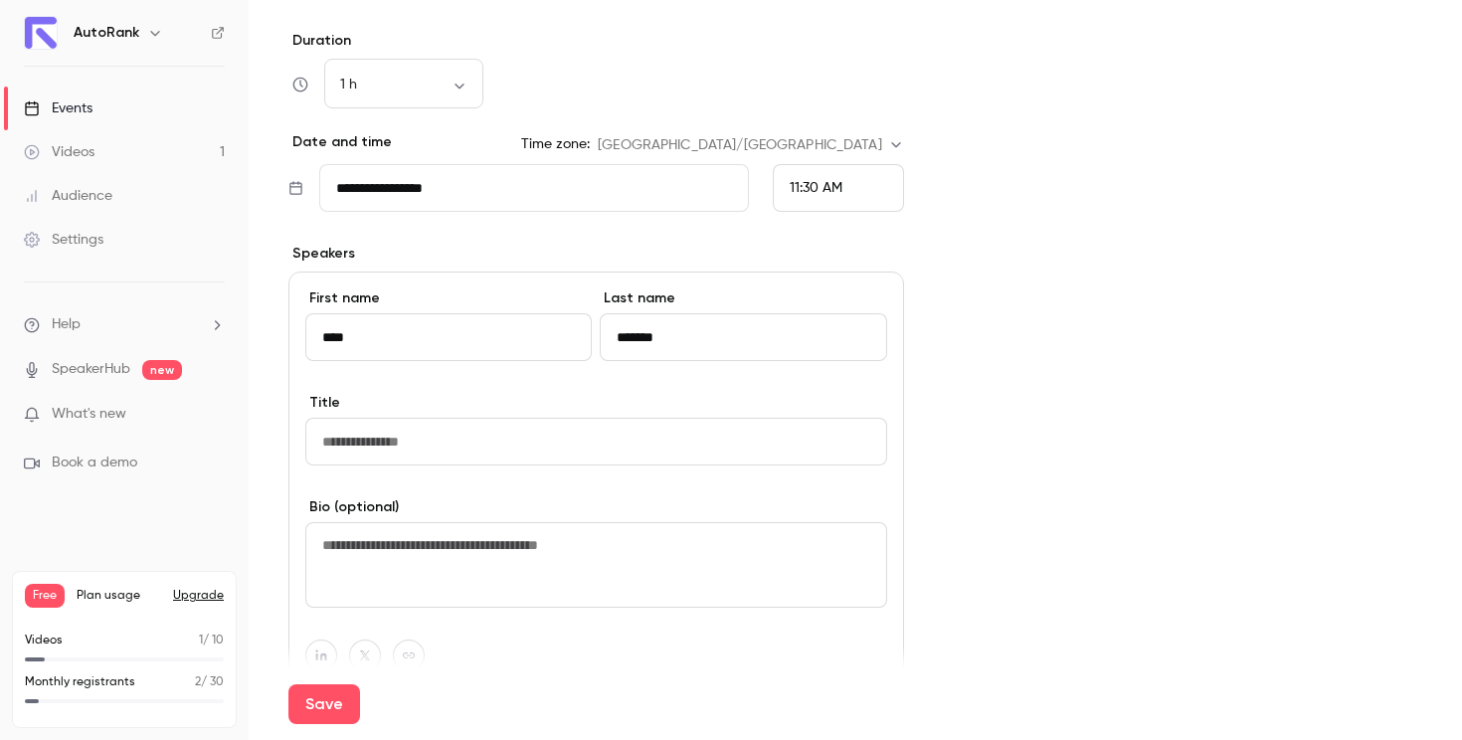
scroll to position [809, 0]
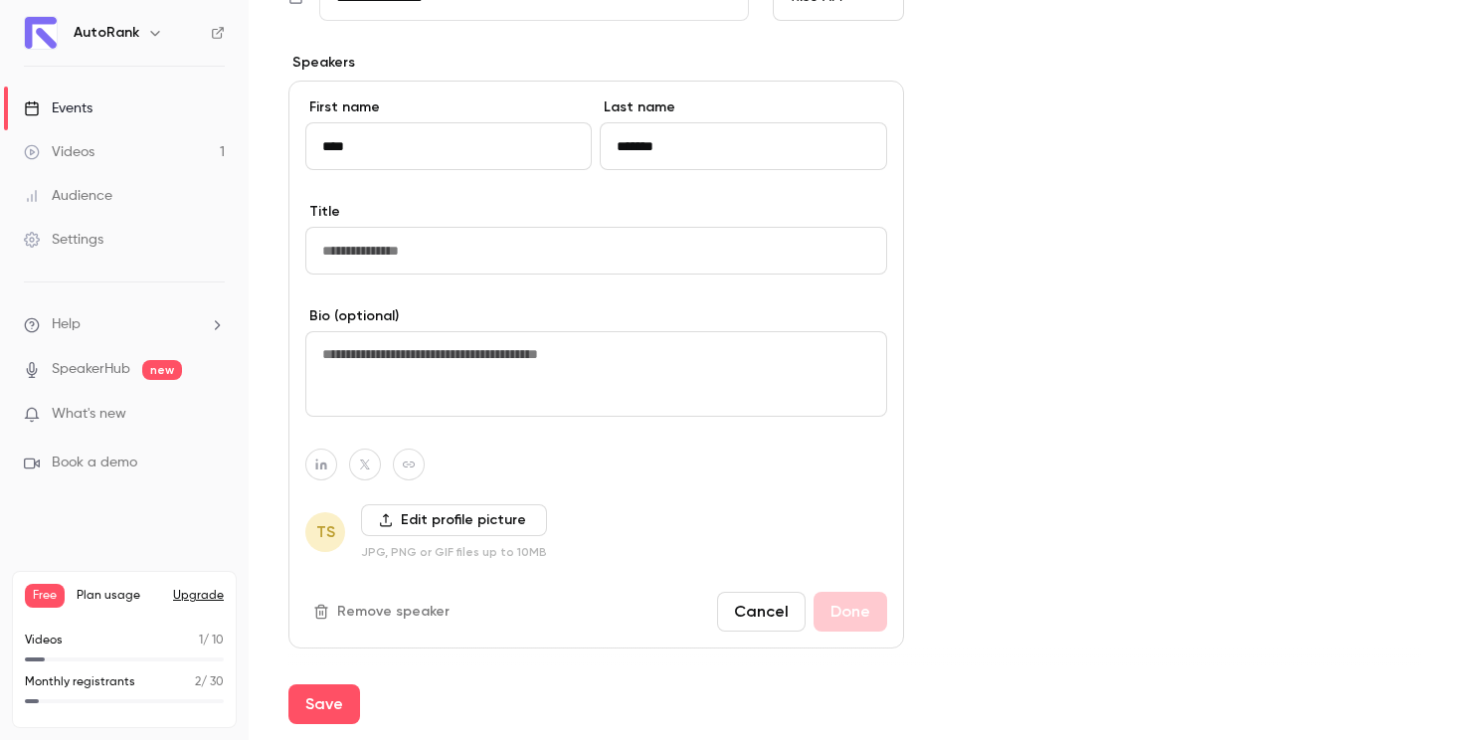
type input "*******"
click at [418, 265] on input at bounding box center [596, 251] width 582 height 48
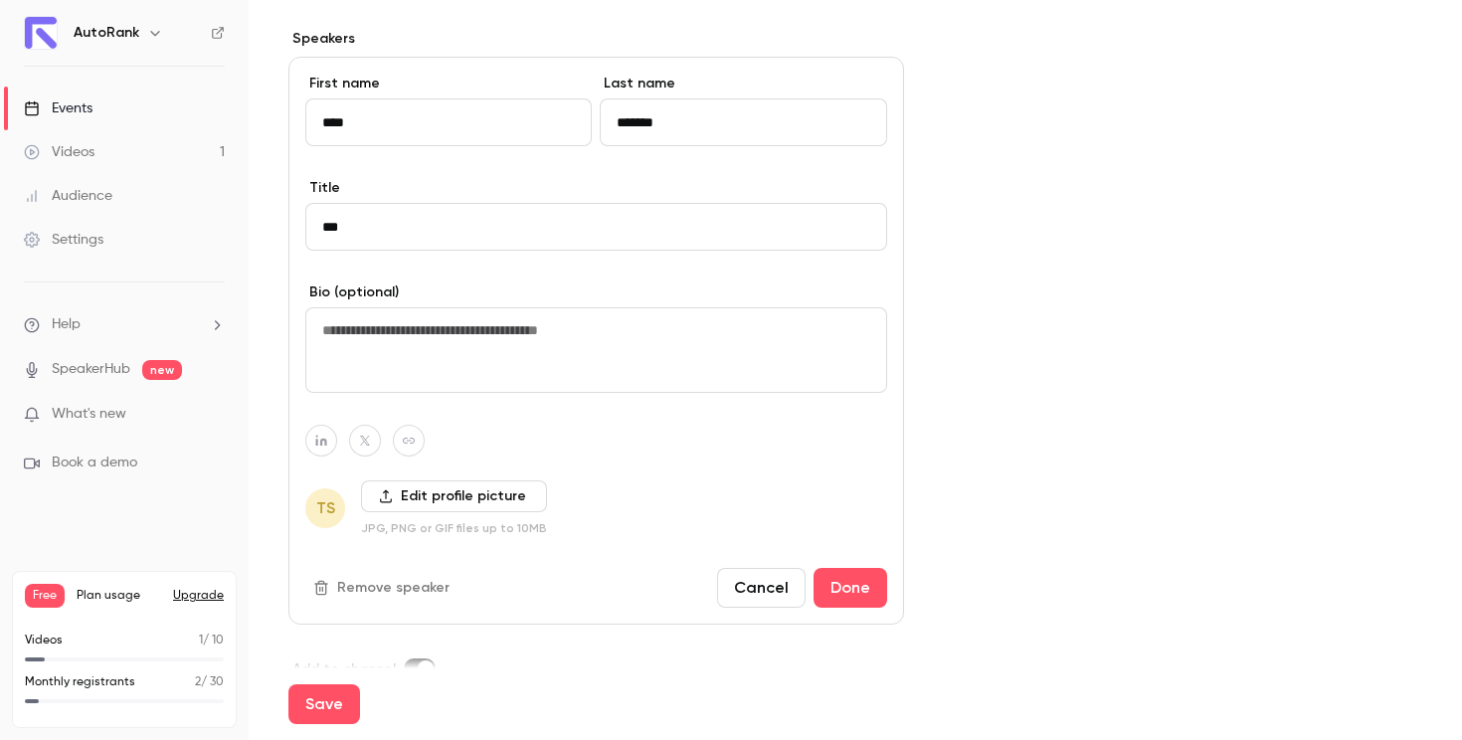
scroll to position [876, 0]
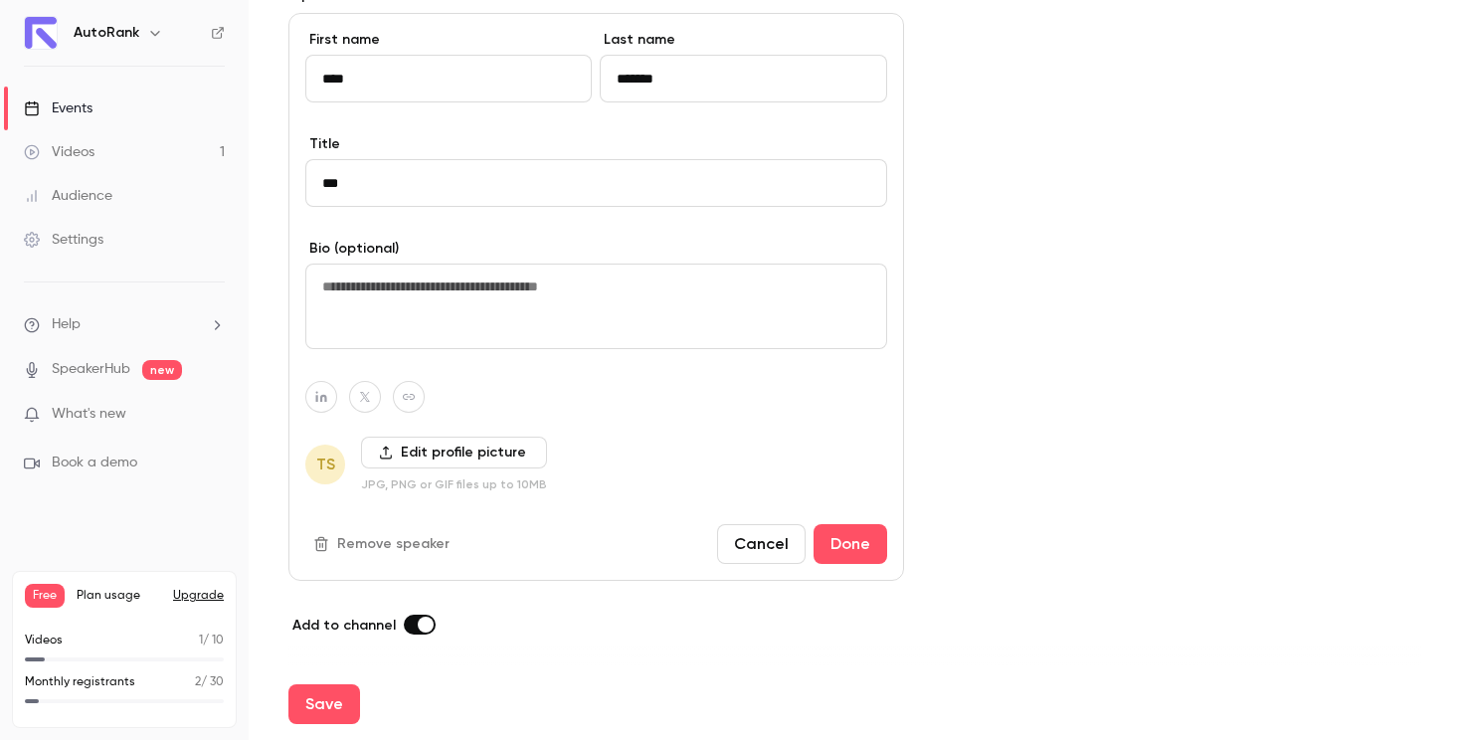
type input "***"
click at [418, 453] on label "Edit profile picture" at bounding box center [454, 453] width 186 height 32
click at [0, 0] on input "Edit profile picture" at bounding box center [0, 0] width 0 height 0
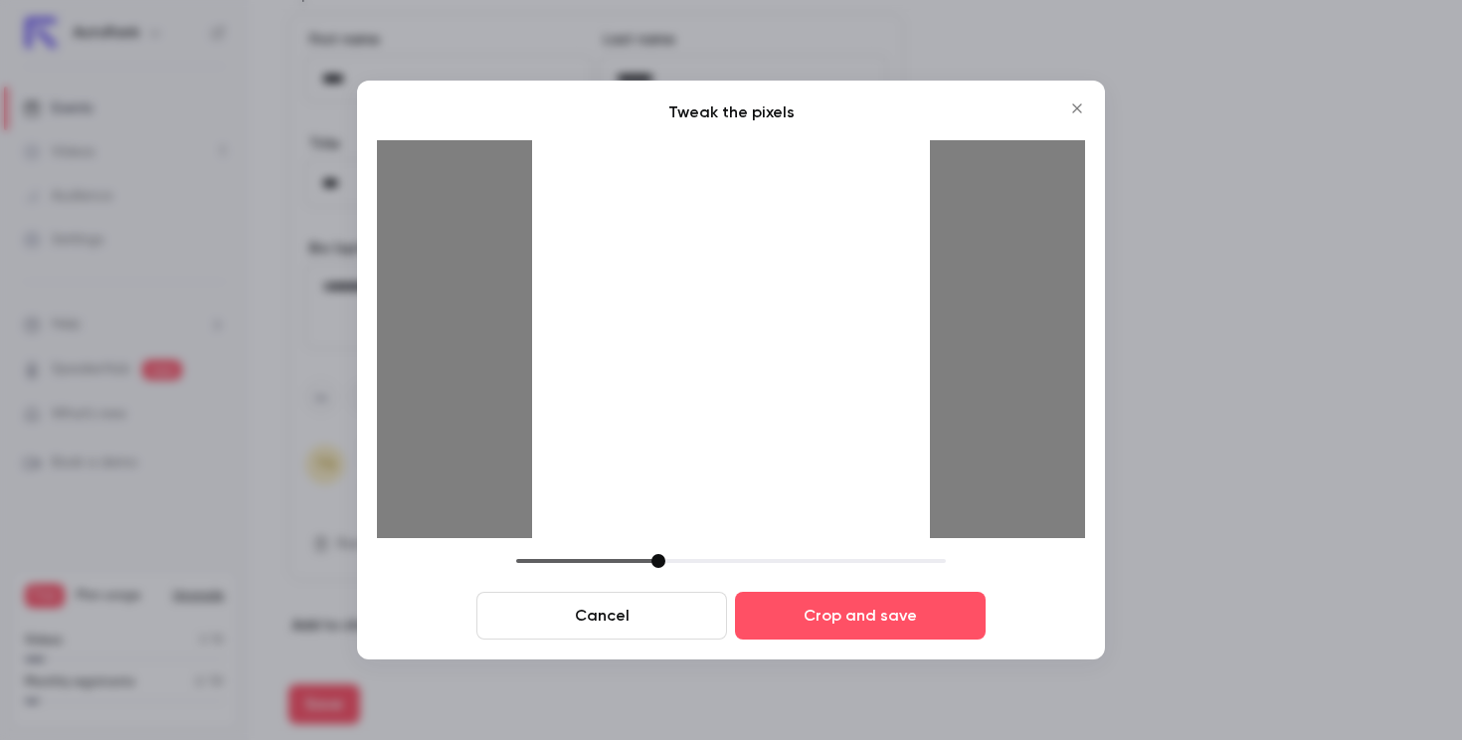
click at [1080, 103] on icon "Close" at bounding box center [1077, 108] width 24 height 16
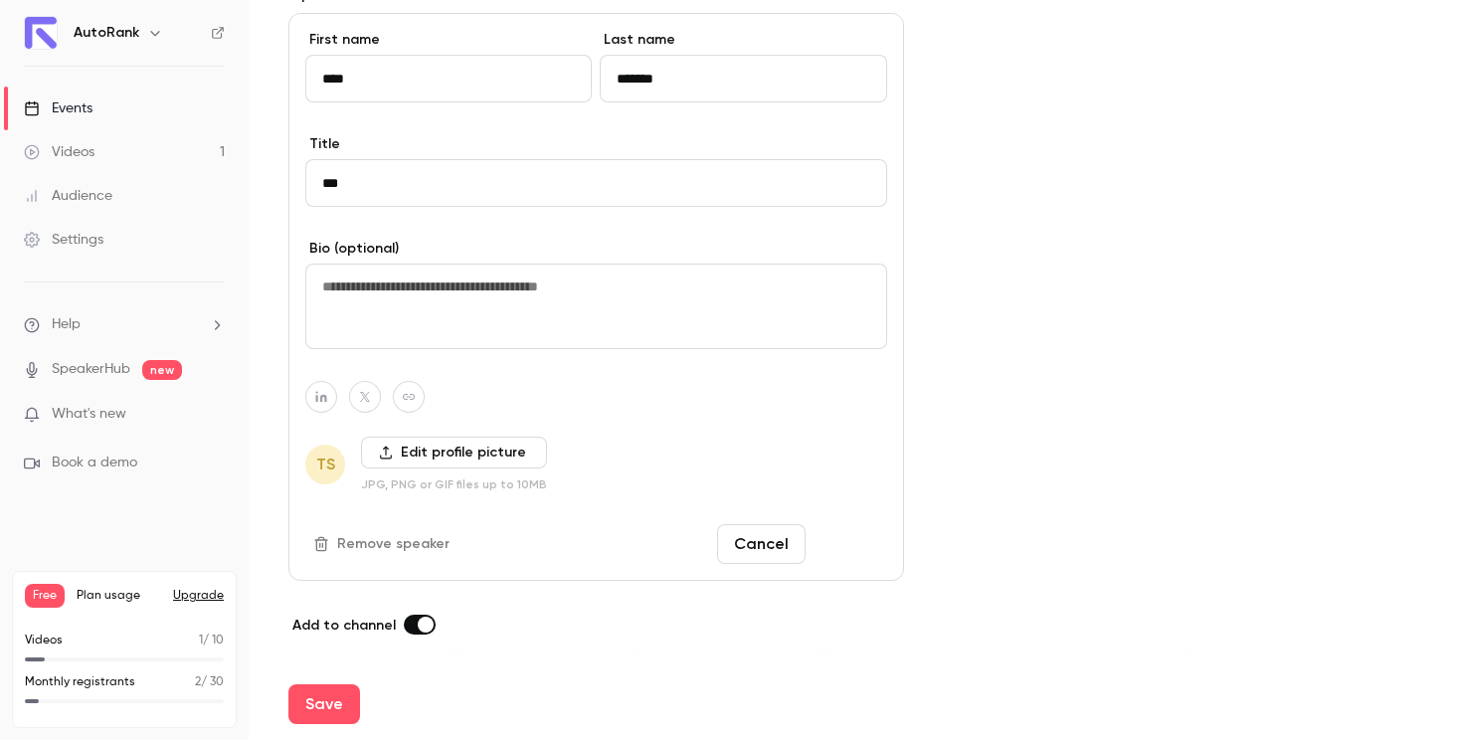
click at [840, 549] on button "Done" at bounding box center [851, 544] width 74 height 40
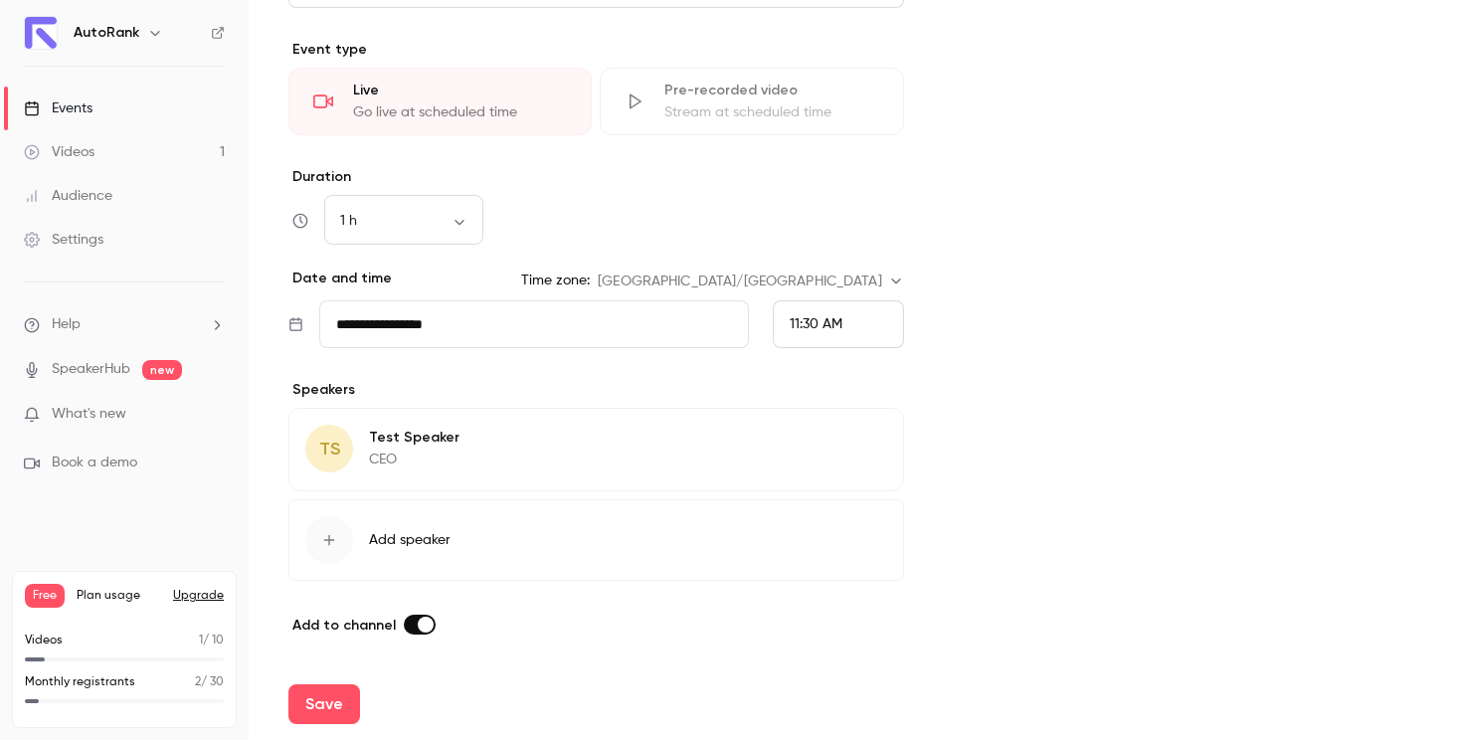
scroll to position [481, 0]
click at [332, 700] on button "Save" at bounding box center [324, 704] width 72 height 40
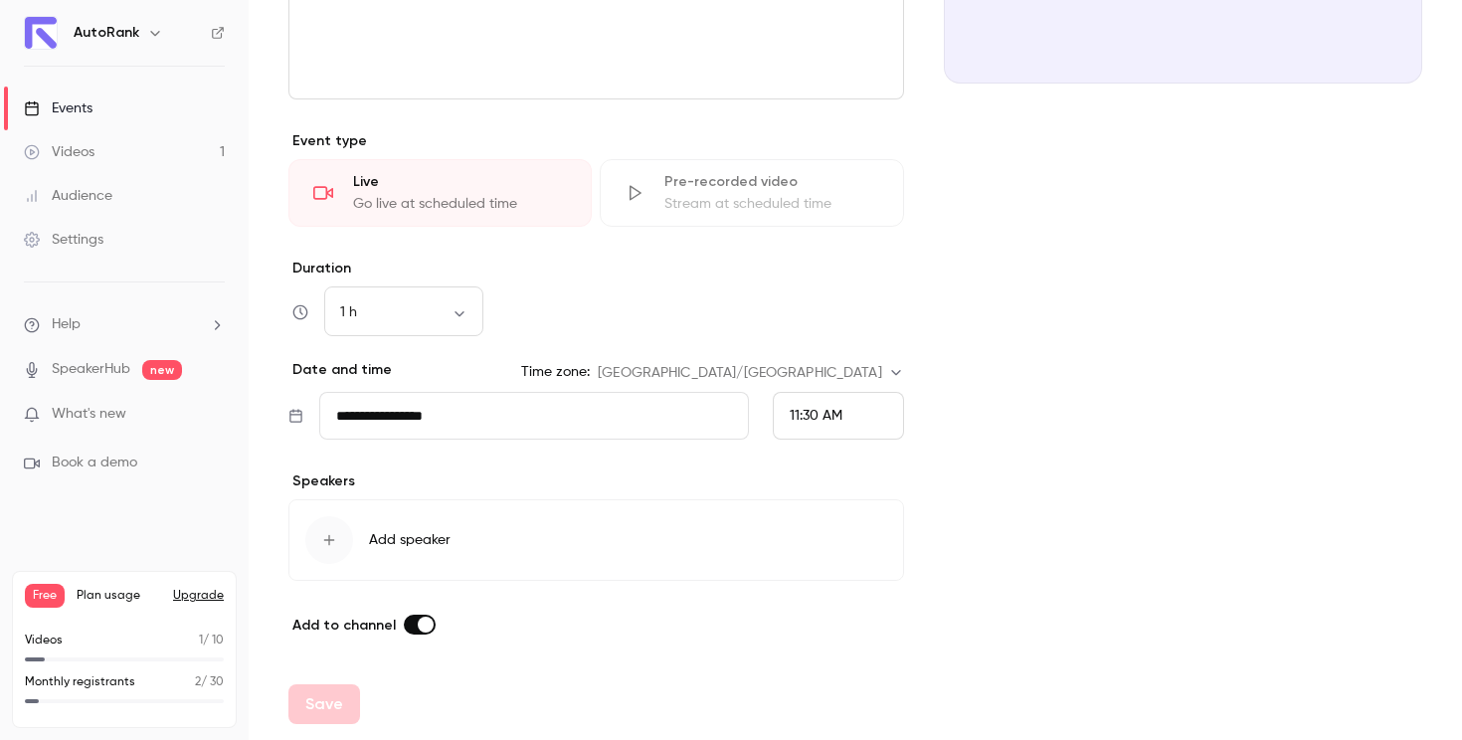
scroll to position [390, 0]
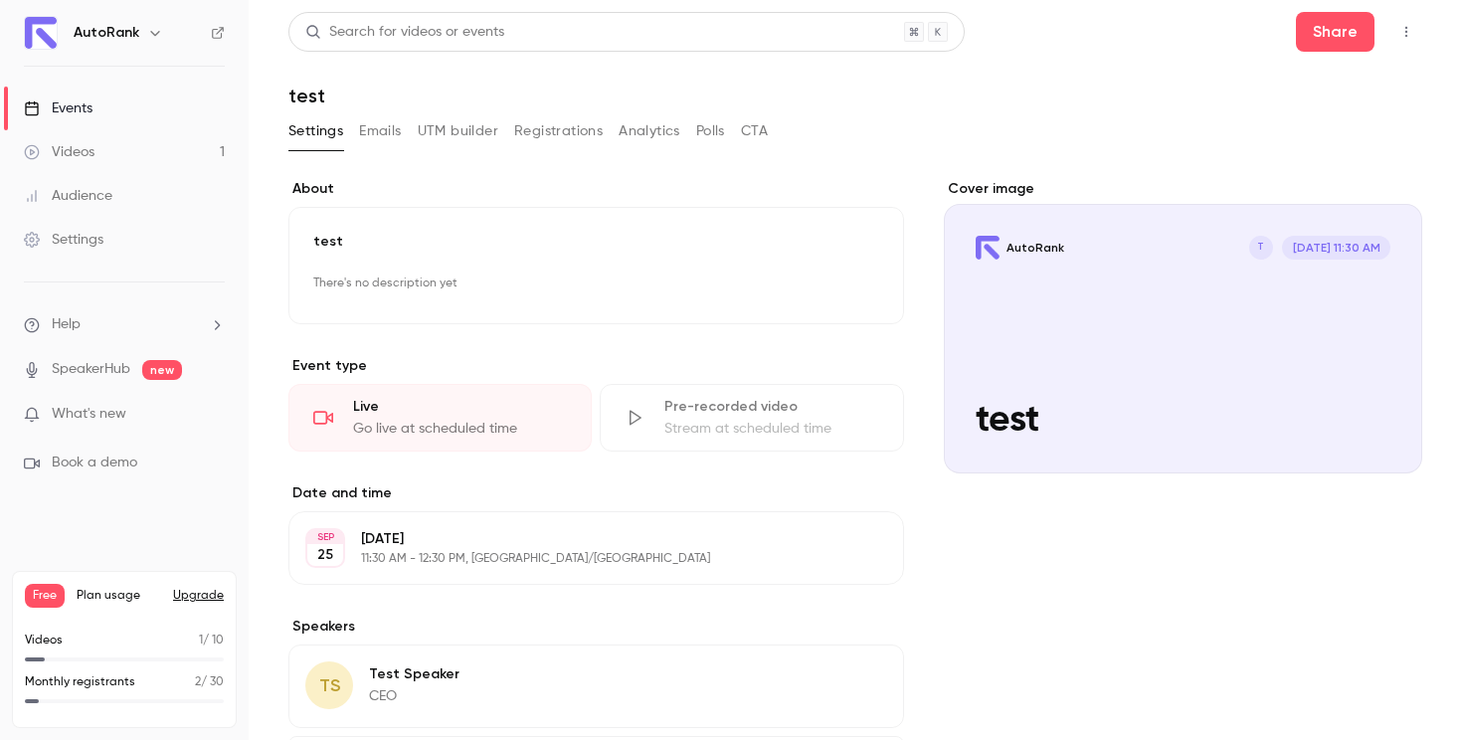
click at [395, 144] on button "Emails" at bounding box center [380, 131] width 42 height 32
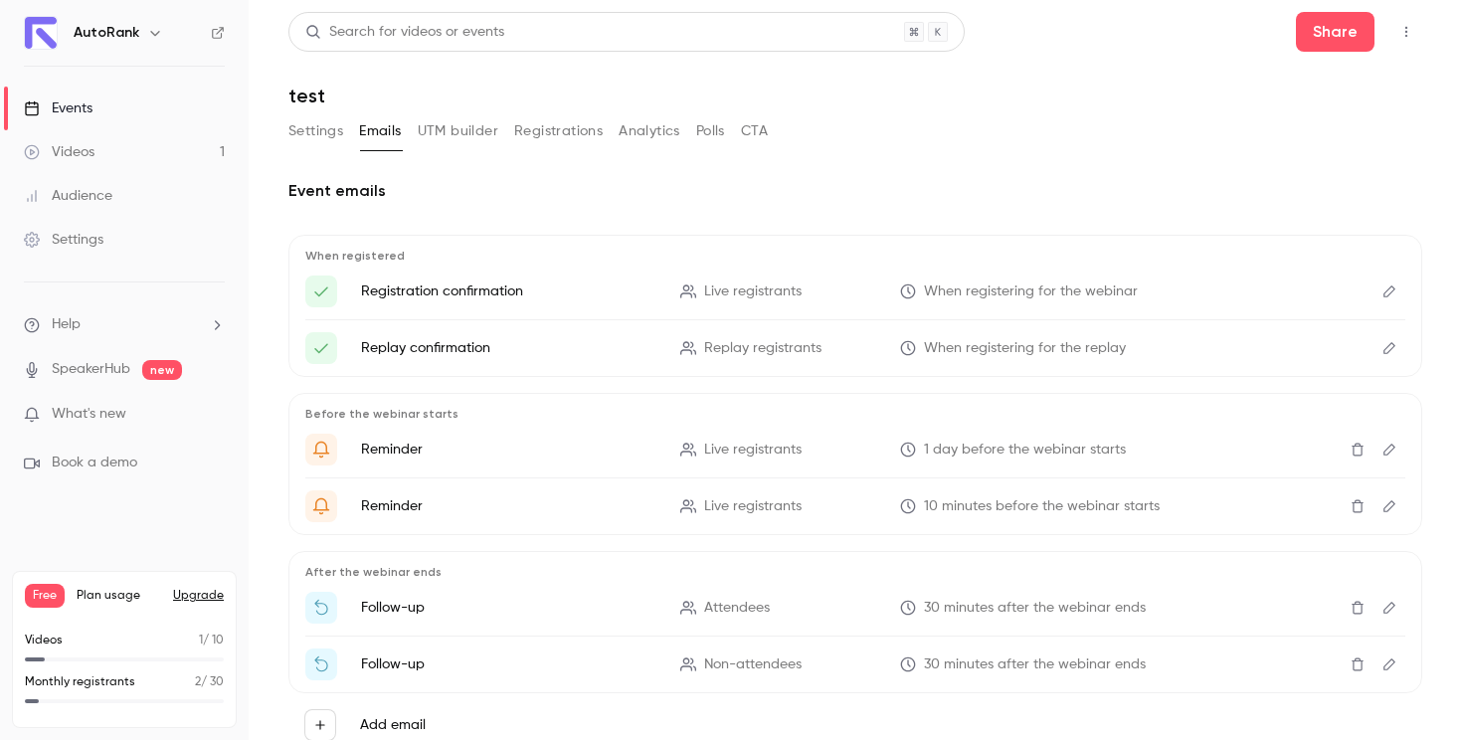
click at [473, 147] on div "Settings Emails UTM builder Registrations Analytics Polls CTA" at bounding box center [527, 135] width 479 height 40
click at [440, 133] on button "UTM builder" at bounding box center [458, 131] width 81 height 32
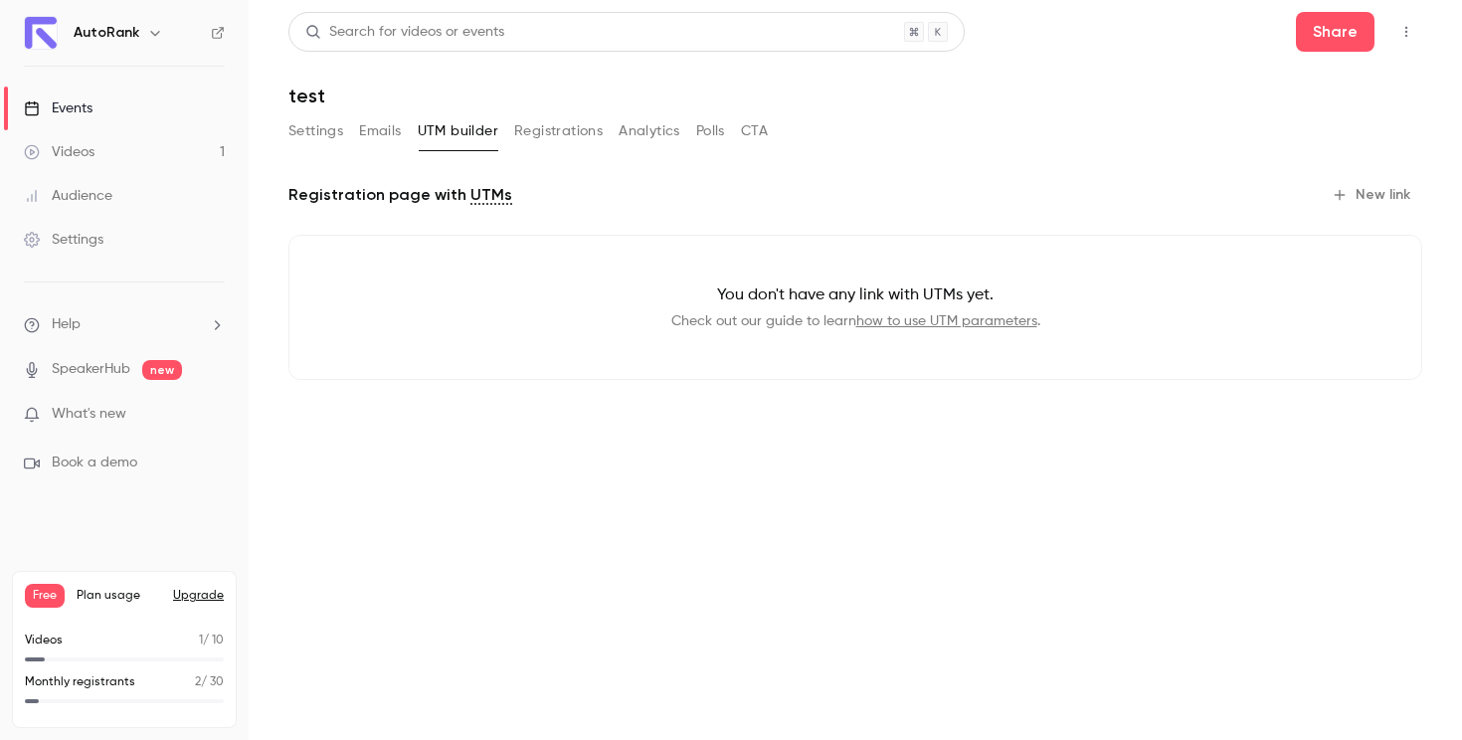
click at [554, 137] on button "Registrations" at bounding box center [558, 131] width 89 height 32
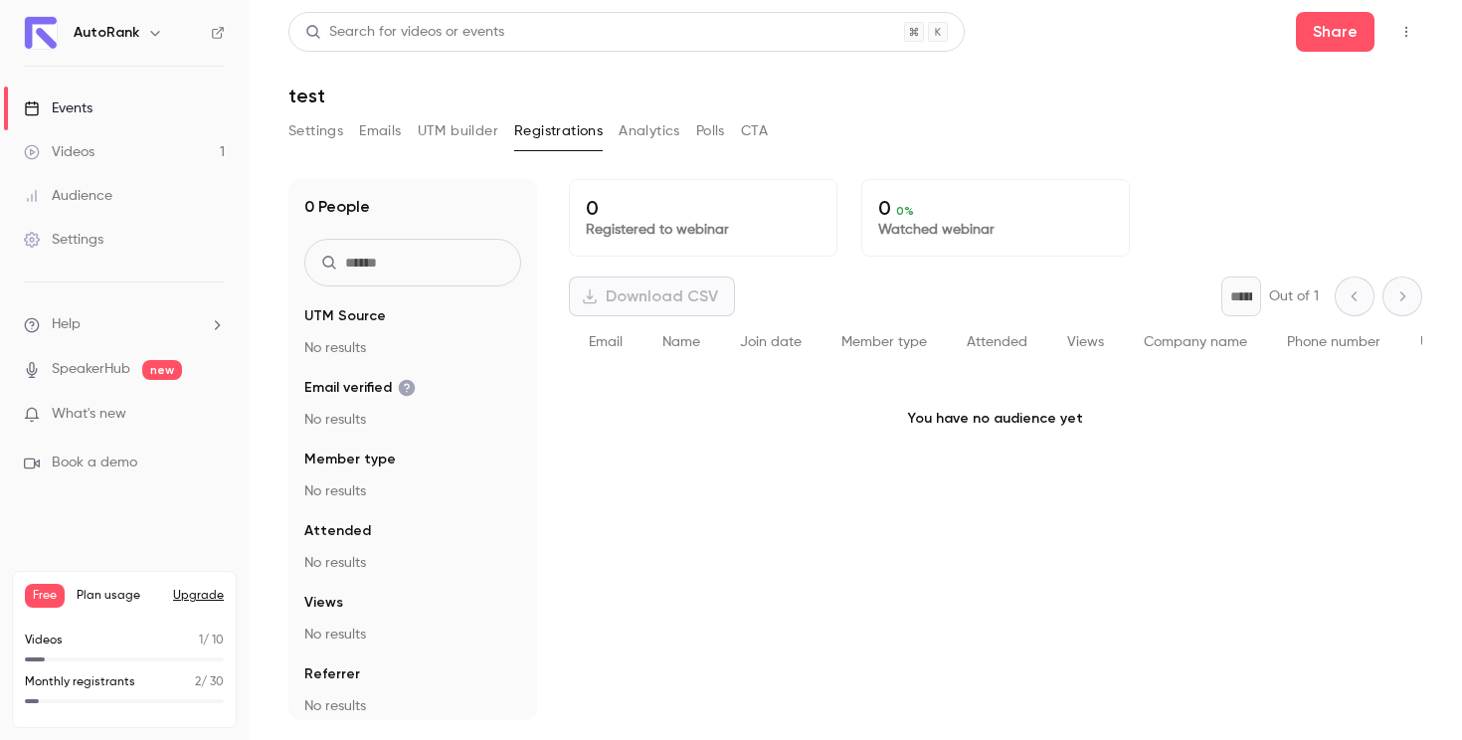
click at [667, 151] on div "Settings Emails UTM builder Registrations Analytics Polls CTA" at bounding box center [527, 135] width 479 height 40
click at [664, 135] on button "Analytics" at bounding box center [650, 131] width 62 height 32
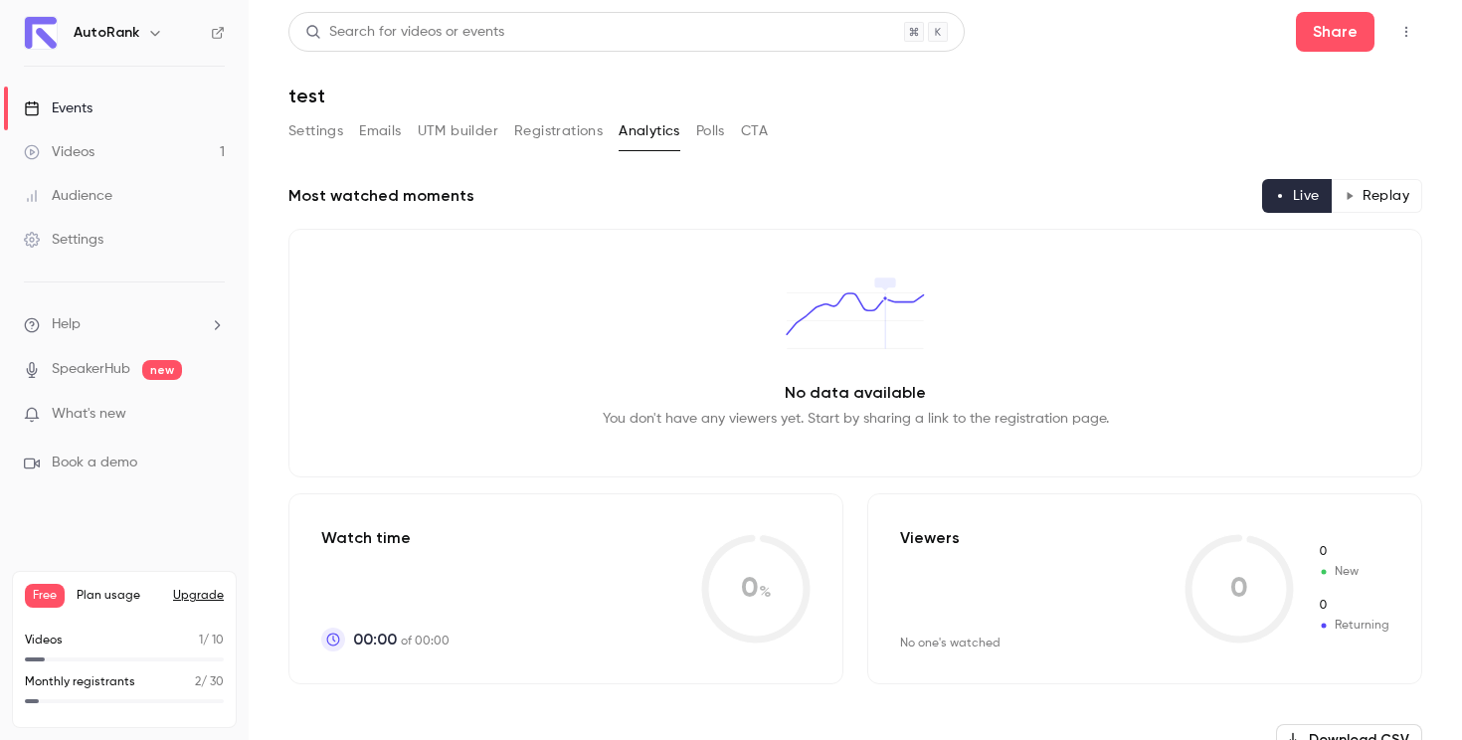
click at [192, 156] on link "Videos 1" at bounding box center [124, 152] width 249 height 44
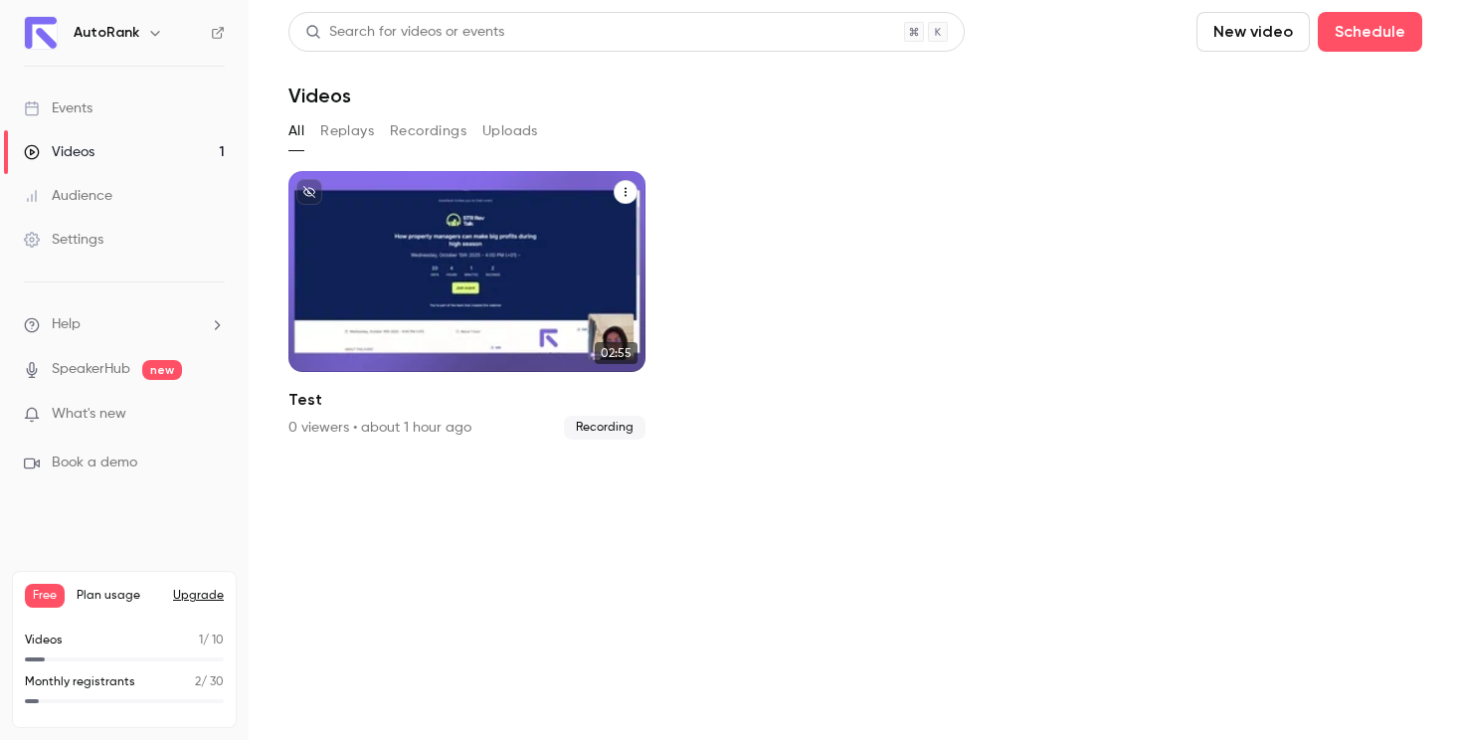
click at [377, 220] on div "AutoRank [DATE] Test" at bounding box center [466, 271] width 357 height 201
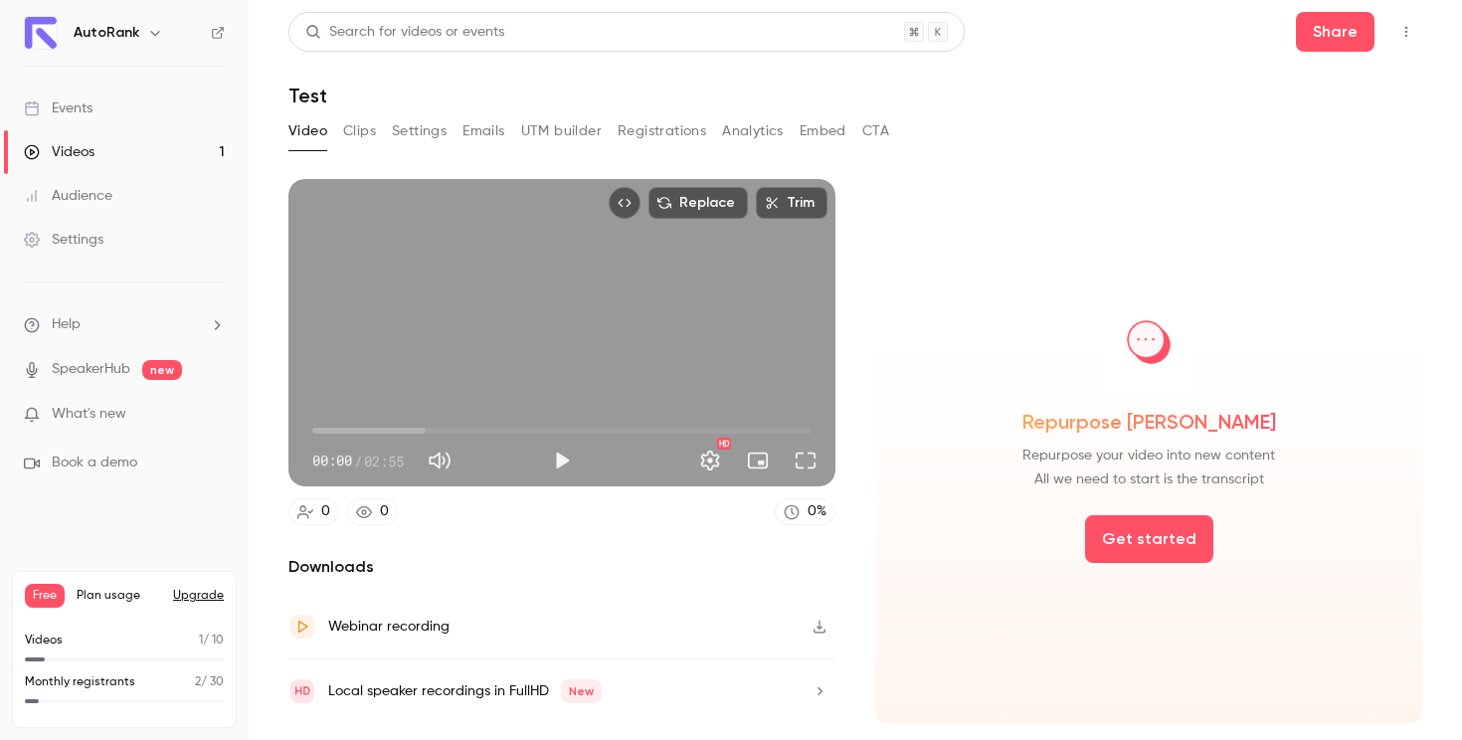
click at [766, 133] on button "Analytics" at bounding box center [753, 131] width 62 height 32
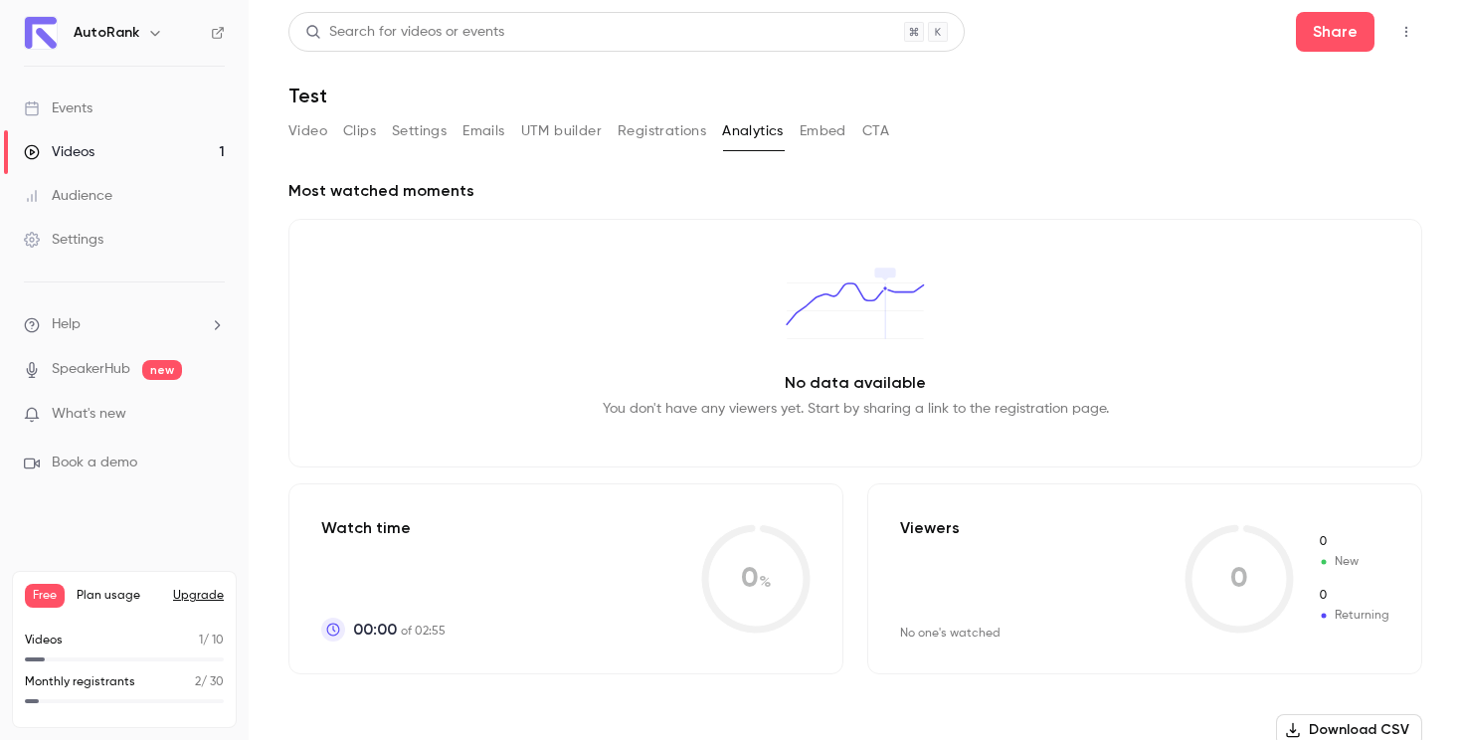
click at [676, 115] on button "Registrations" at bounding box center [662, 131] width 89 height 32
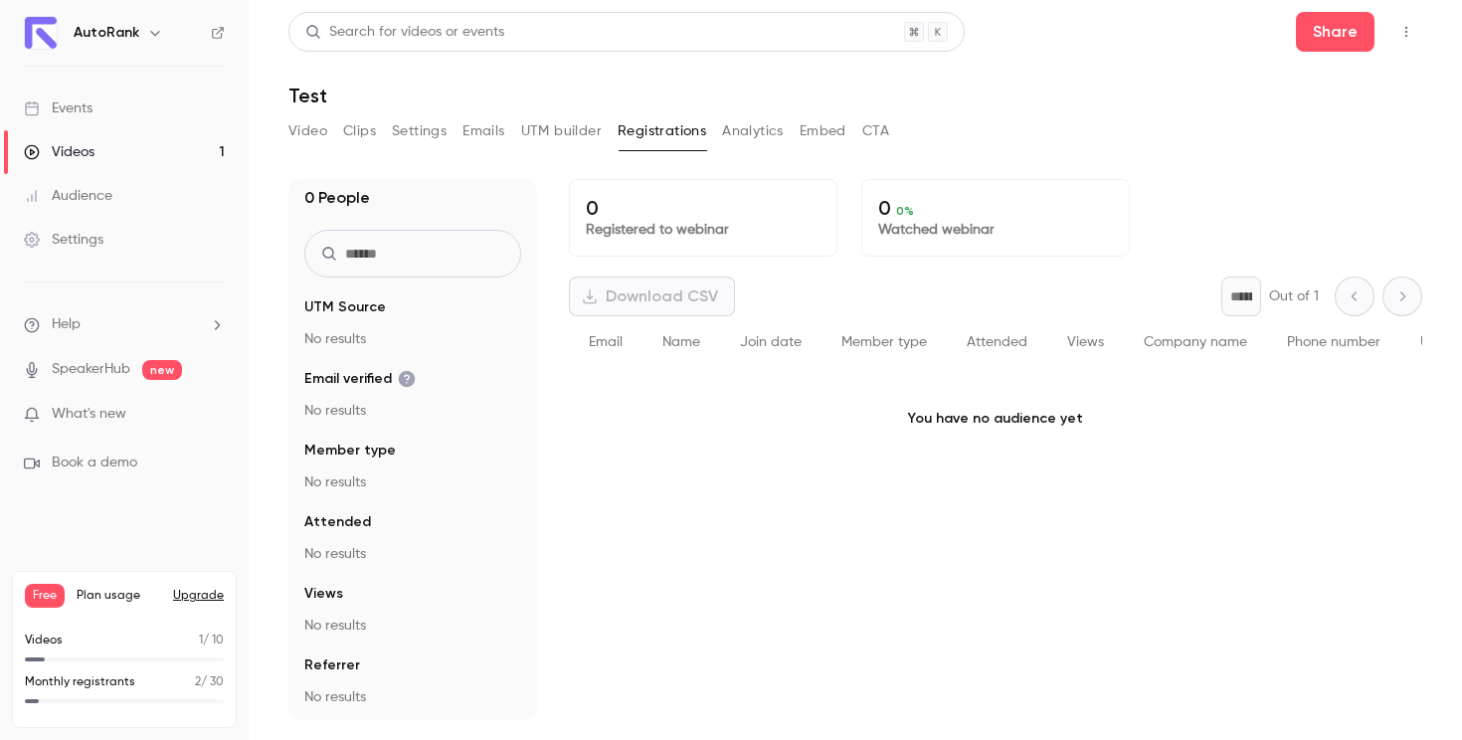
scroll to position [12, 0]
click at [851, 128] on div "Video Clips Settings Emails UTM builder Registrations Analytics Embed CTA" at bounding box center [588, 131] width 601 height 32
click at [837, 130] on button "Embed" at bounding box center [823, 131] width 47 height 32
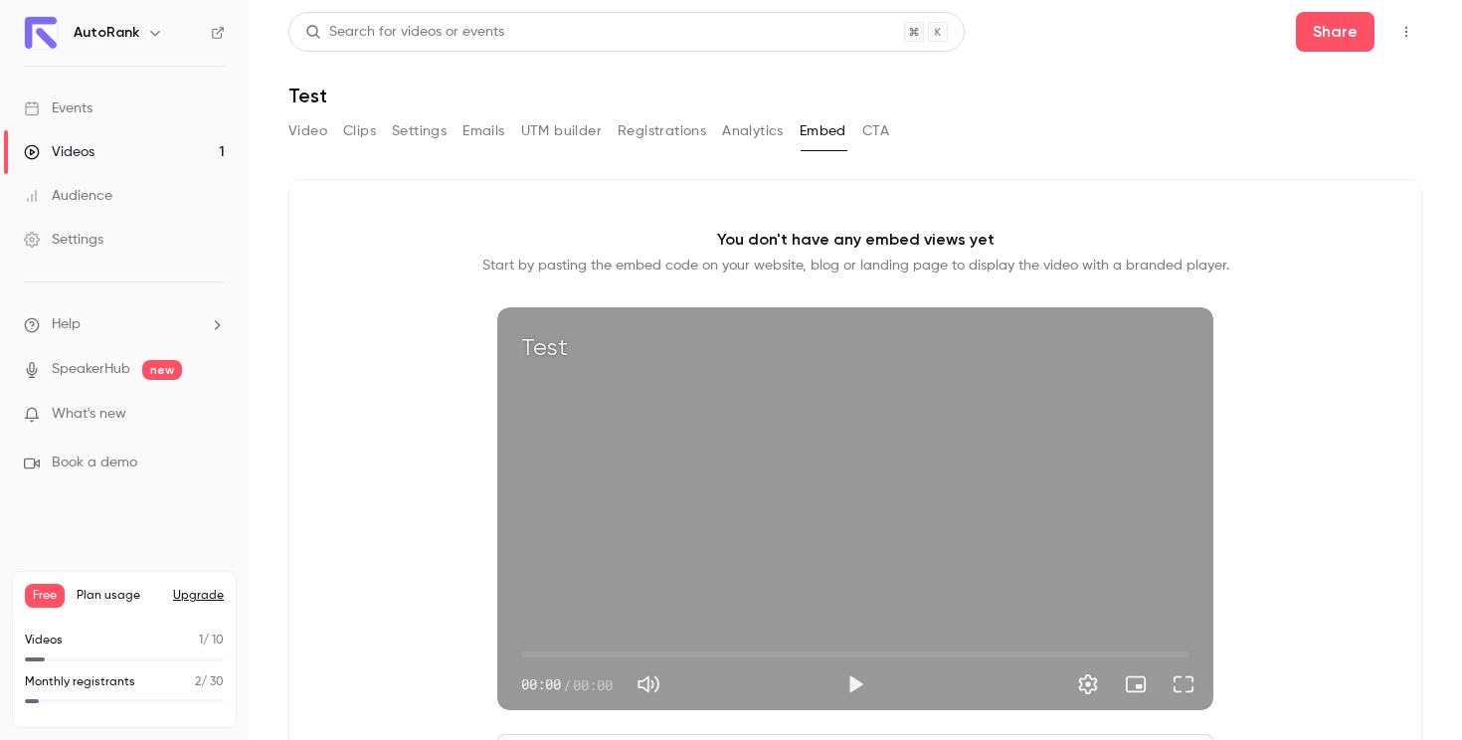
click at [869, 131] on button "CTA" at bounding box center [875, 131] width 27 height 32
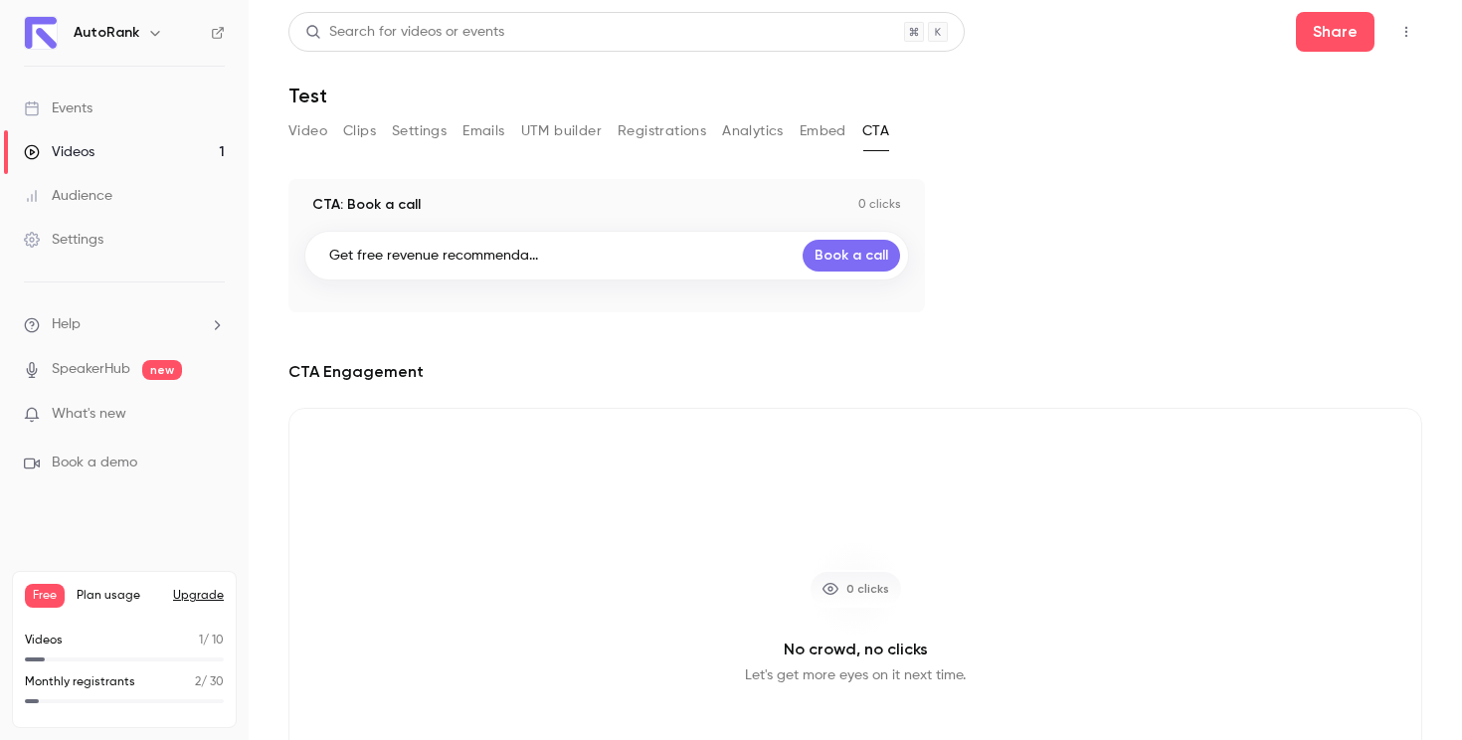
click at [844, 132] on button "Embed" at bounding box center [823, 131] width 47 height 32
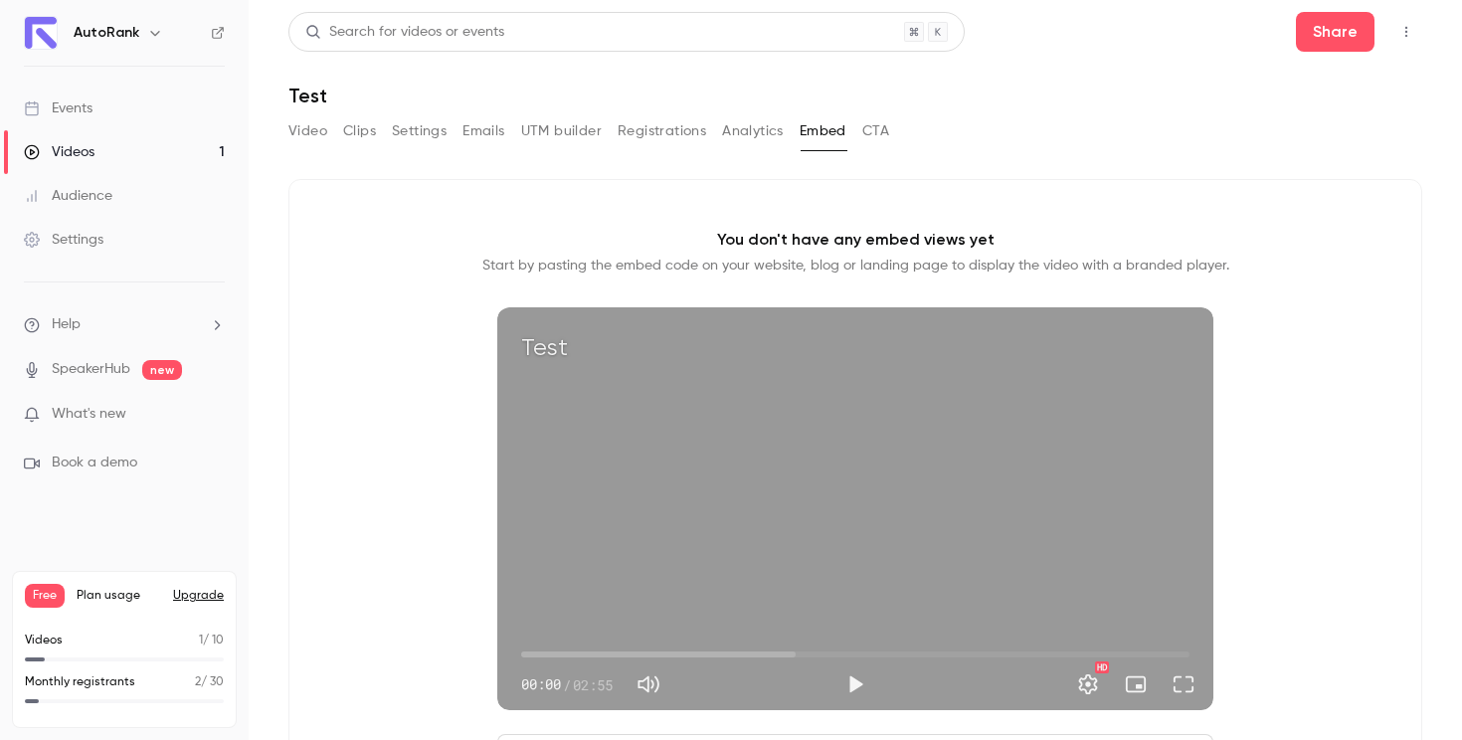
click at [892, 145] on div "Video Clips Settings Emails UTM builder Registrations Analytics Embed CTA" at bounding box center [855, 135] width 1134 height 40
click at [886, 137] on button "CTA" at bounding box center [875, 131] width 27 height 32
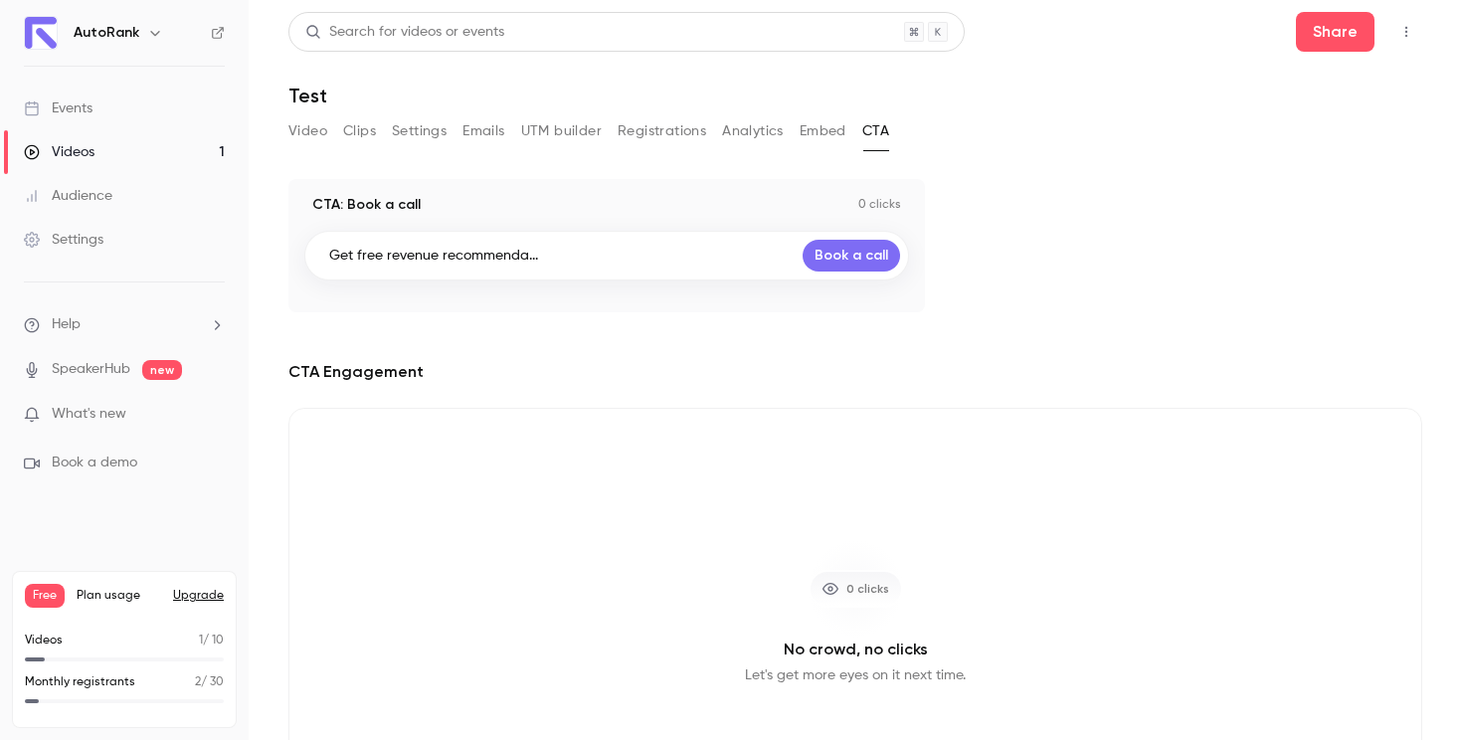
click at [296, 138] on button "Video" at bounding box center [307, 131] width 39 height 32
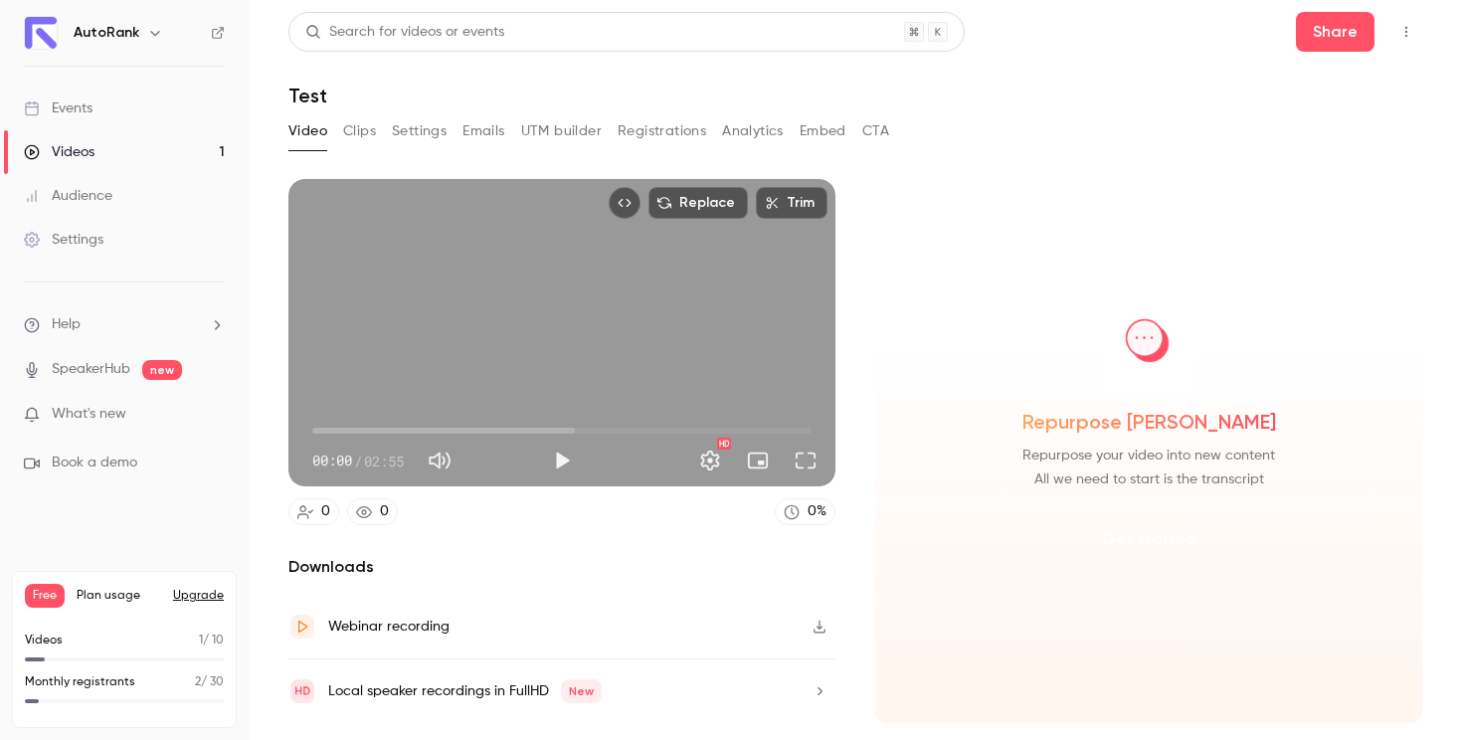
click at [1159, 529] on button "Get started" at bounding box center [1149, 539] width 128 height 48
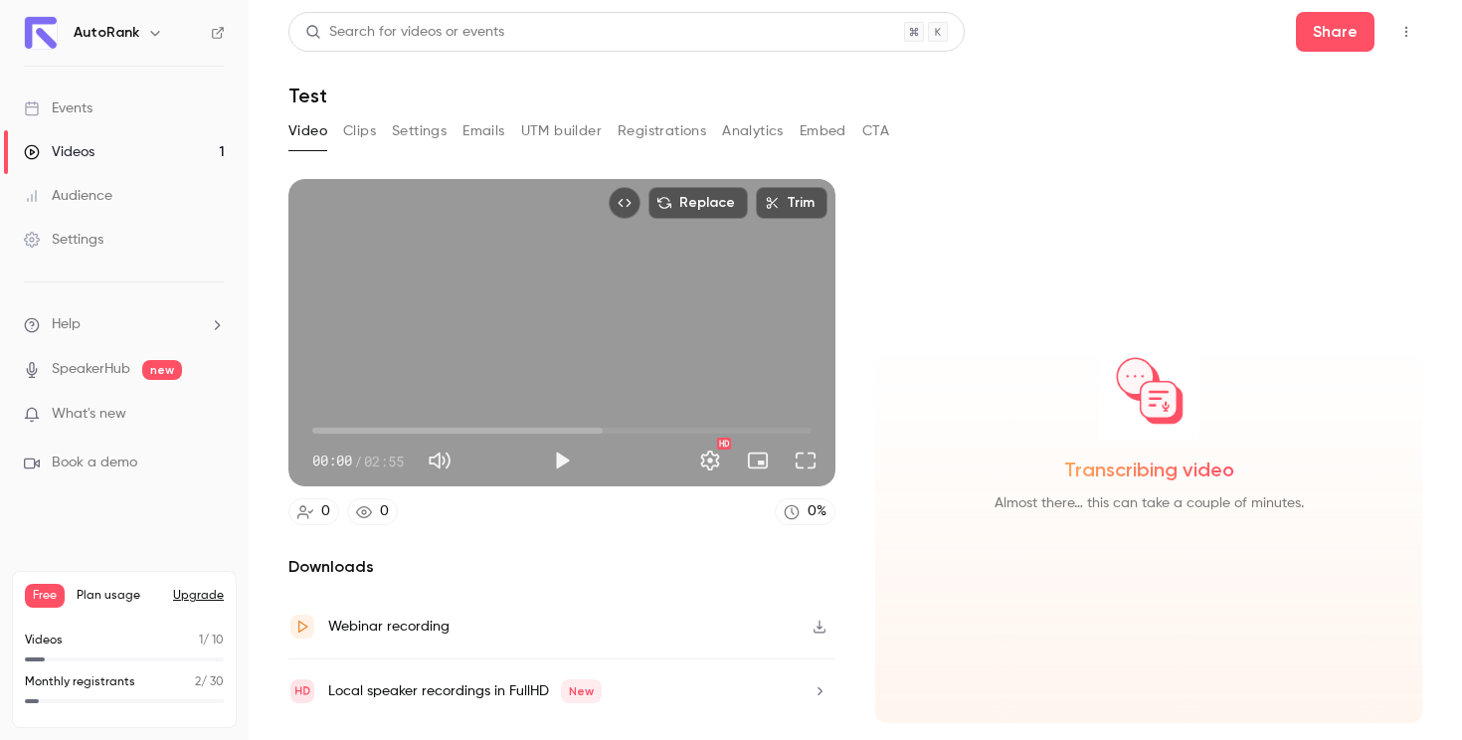
click at [809, 691] on button "button" at bounding box center [820, 691] width 32 height 32
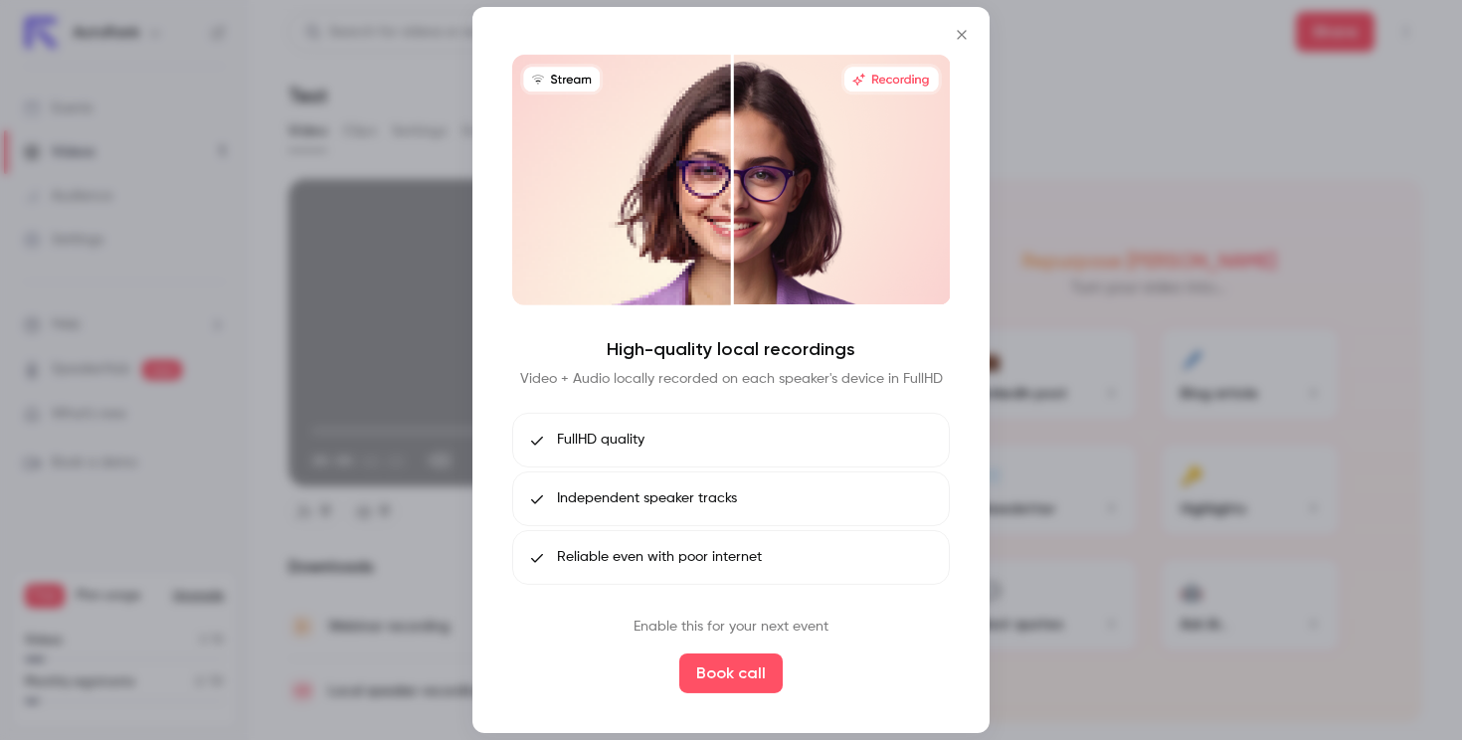
click at [658, 610] on div "High-quality local recordings Video + Audio locally recorded on each speaker's …" at bounding box center [731, 374] width 438 height 639
click at [951, 42] on icon "Close" at bounding box center [962, 35] width 24 height 16
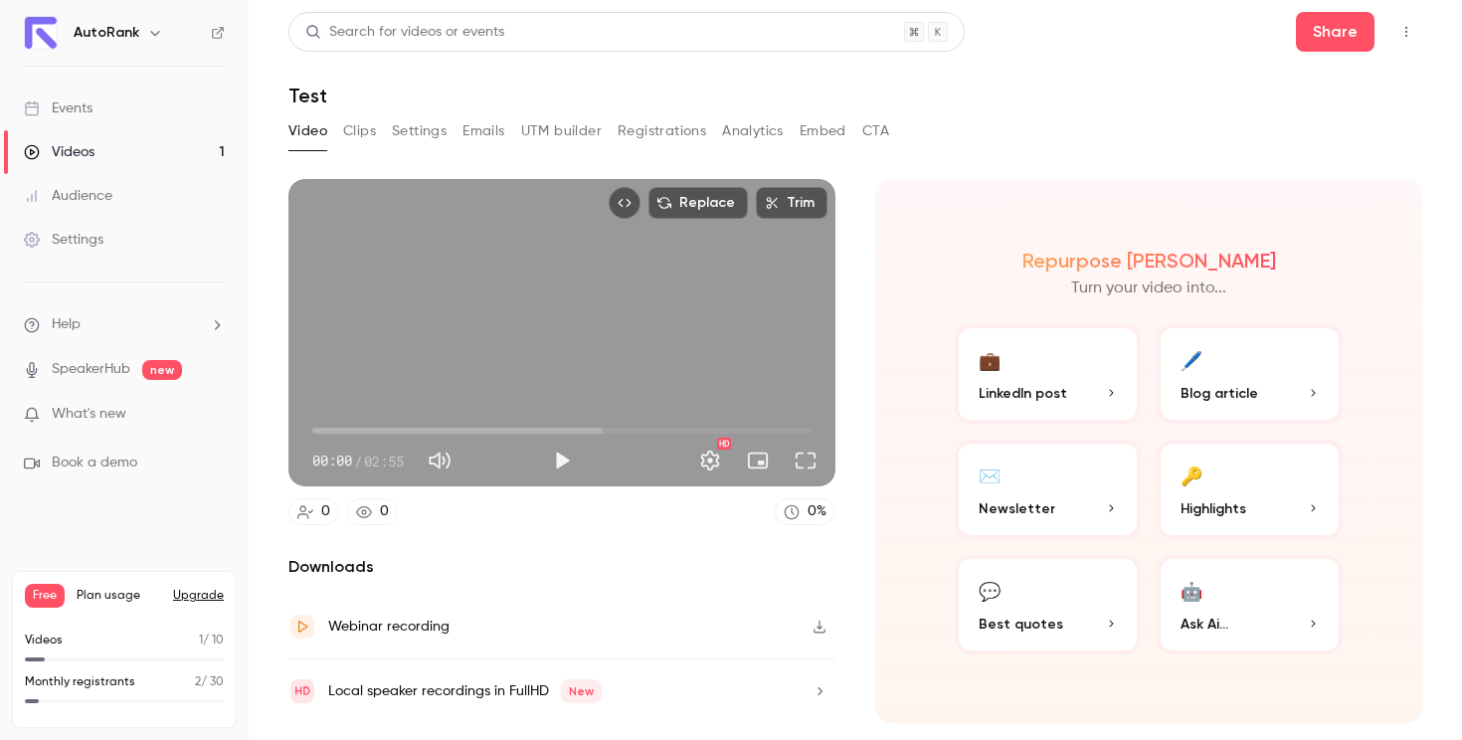
click at [1073, 374] on button "💼 LinkedIn post" at bounding box center [1048, 373] width 186 height 99
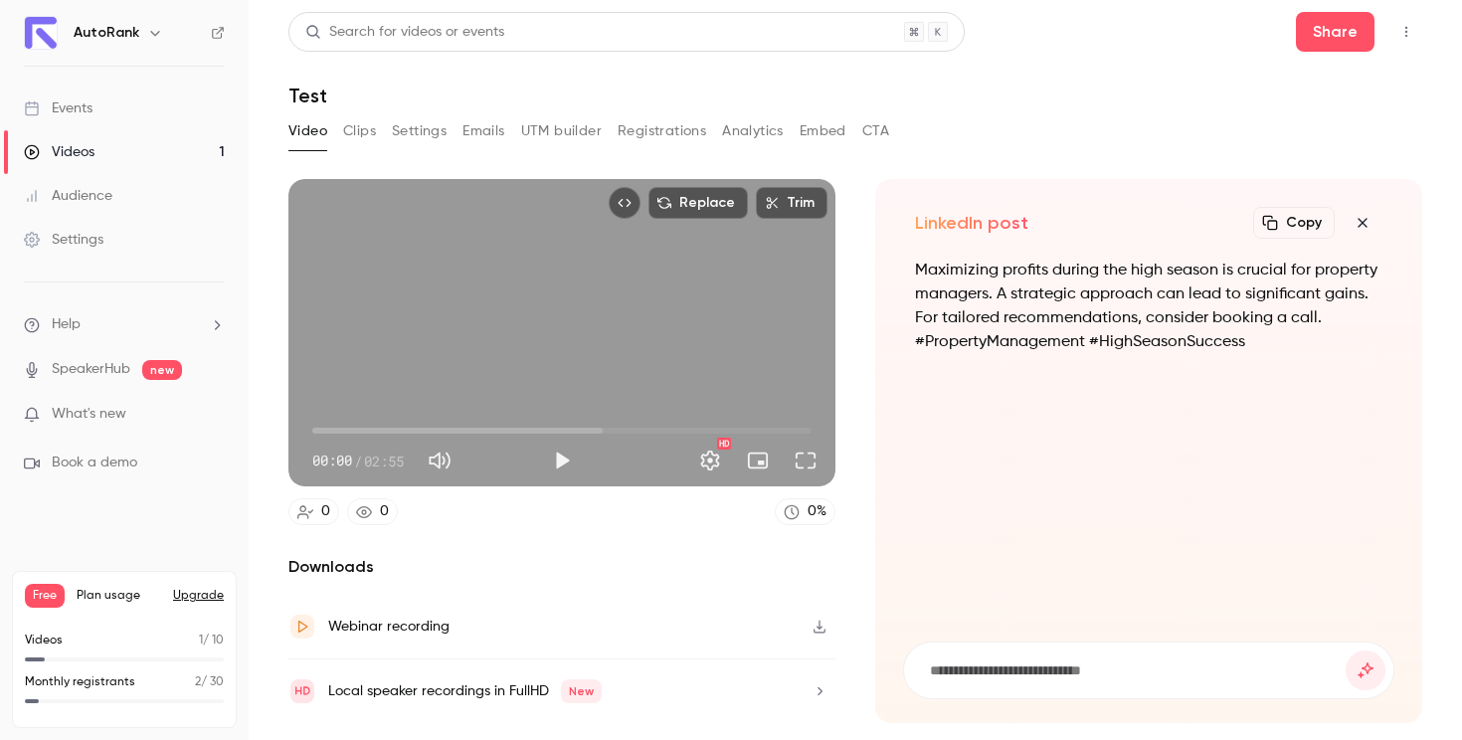
click at [1361, 229] on icon "button" at bounding box center [1363, 223] width 24 height 16
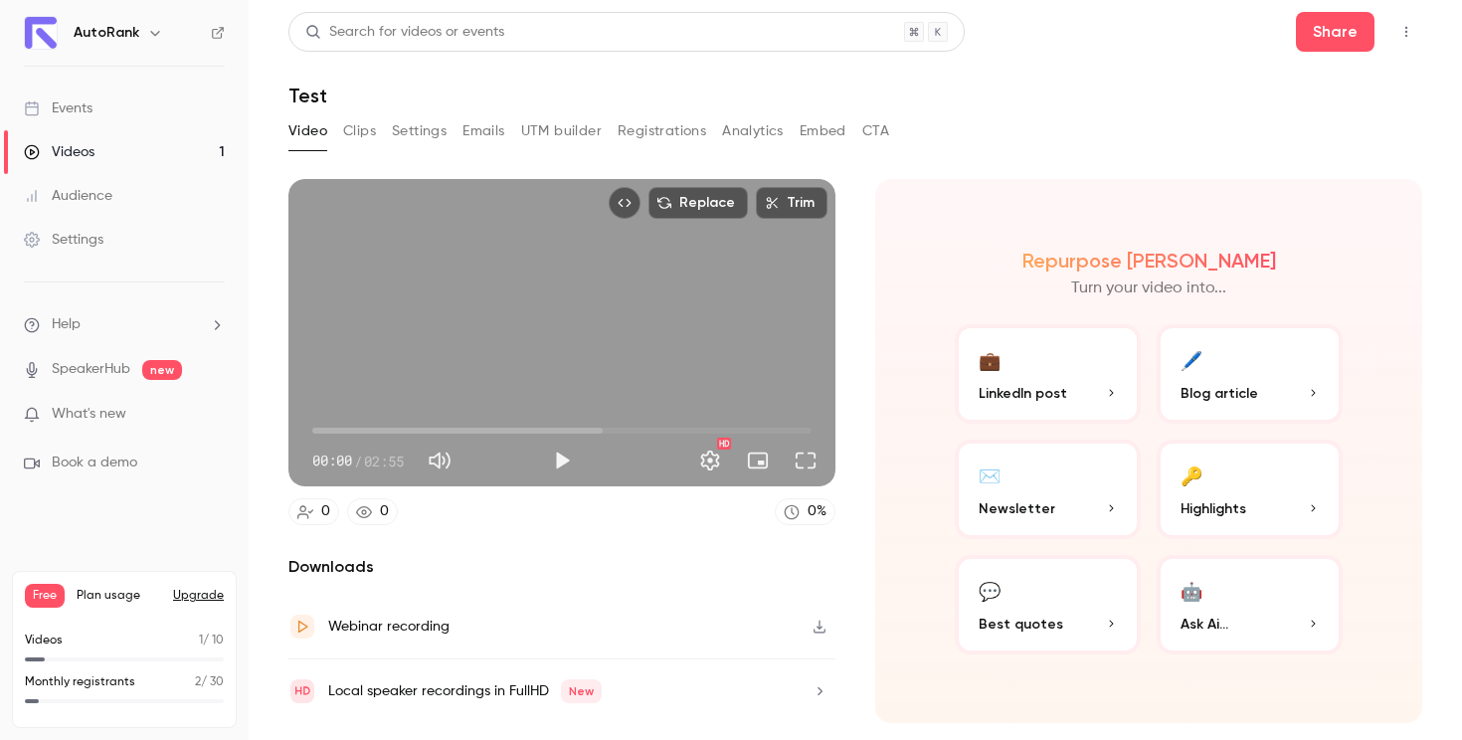
click at [1248, 495] on button "🔑 Highlights" at bounding box center [1250, 489] width 186 height 99
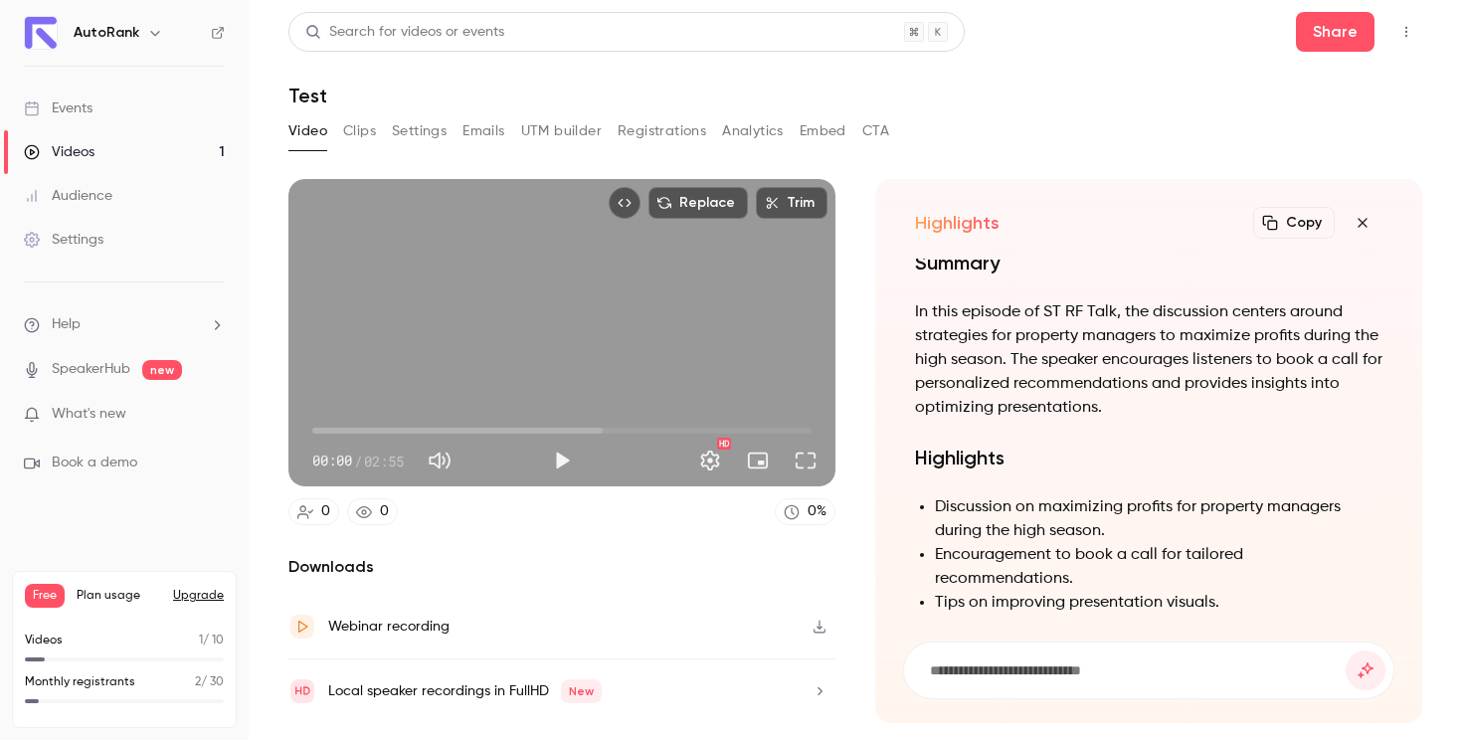
scroll to position [-519, 0]
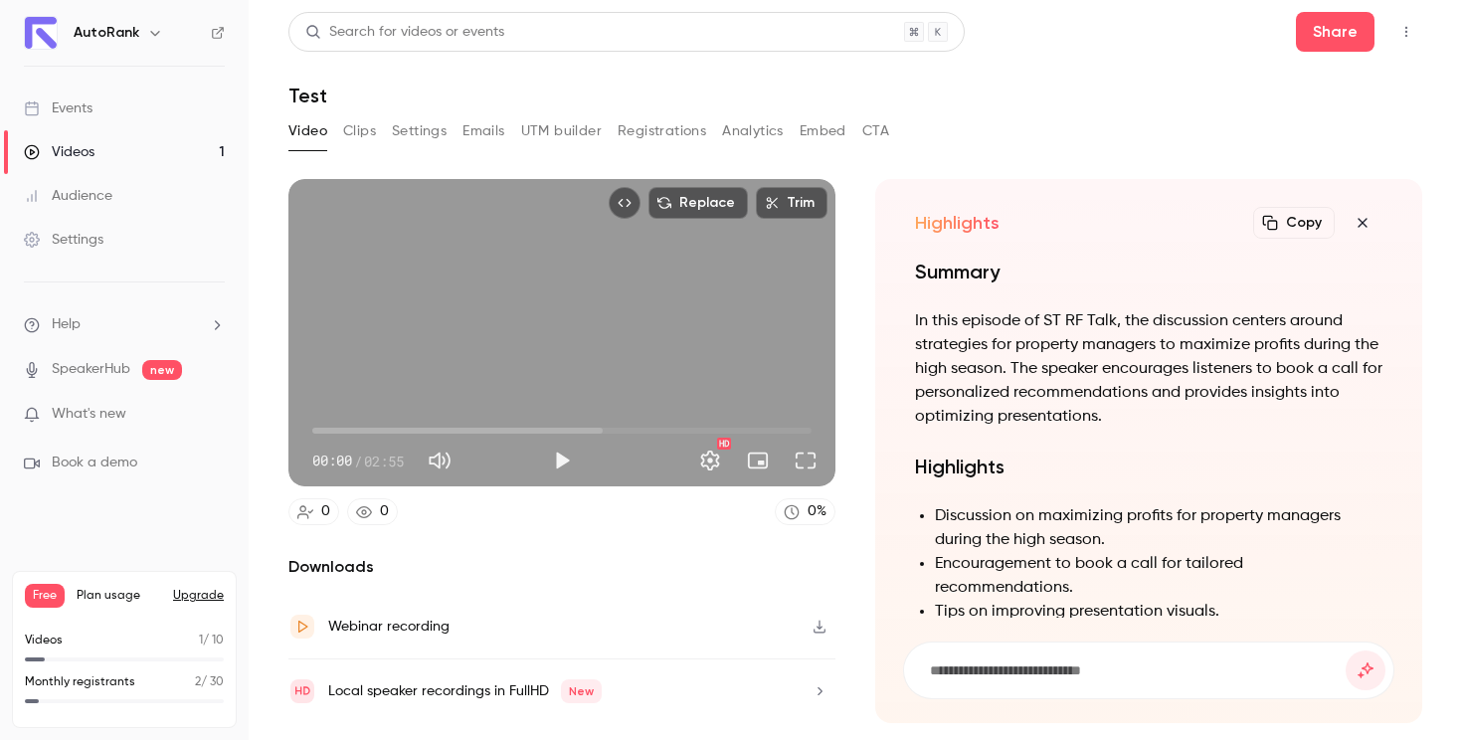
click at [1363, 228] on icon "button" at bounding box center [1363, 223] width 24 height 16
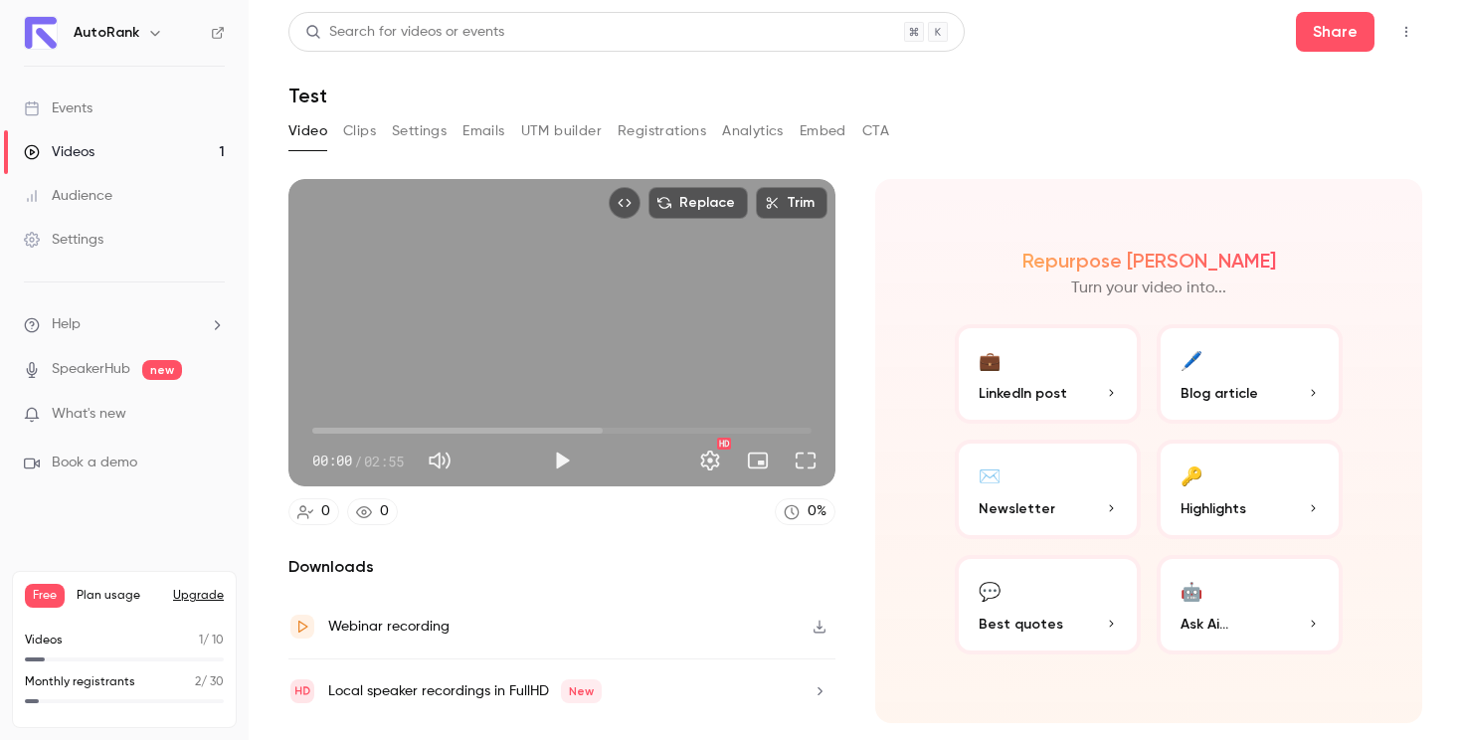
click at [820, 684] on icon "button" at bounding box center [820, 691] width 16 height 14
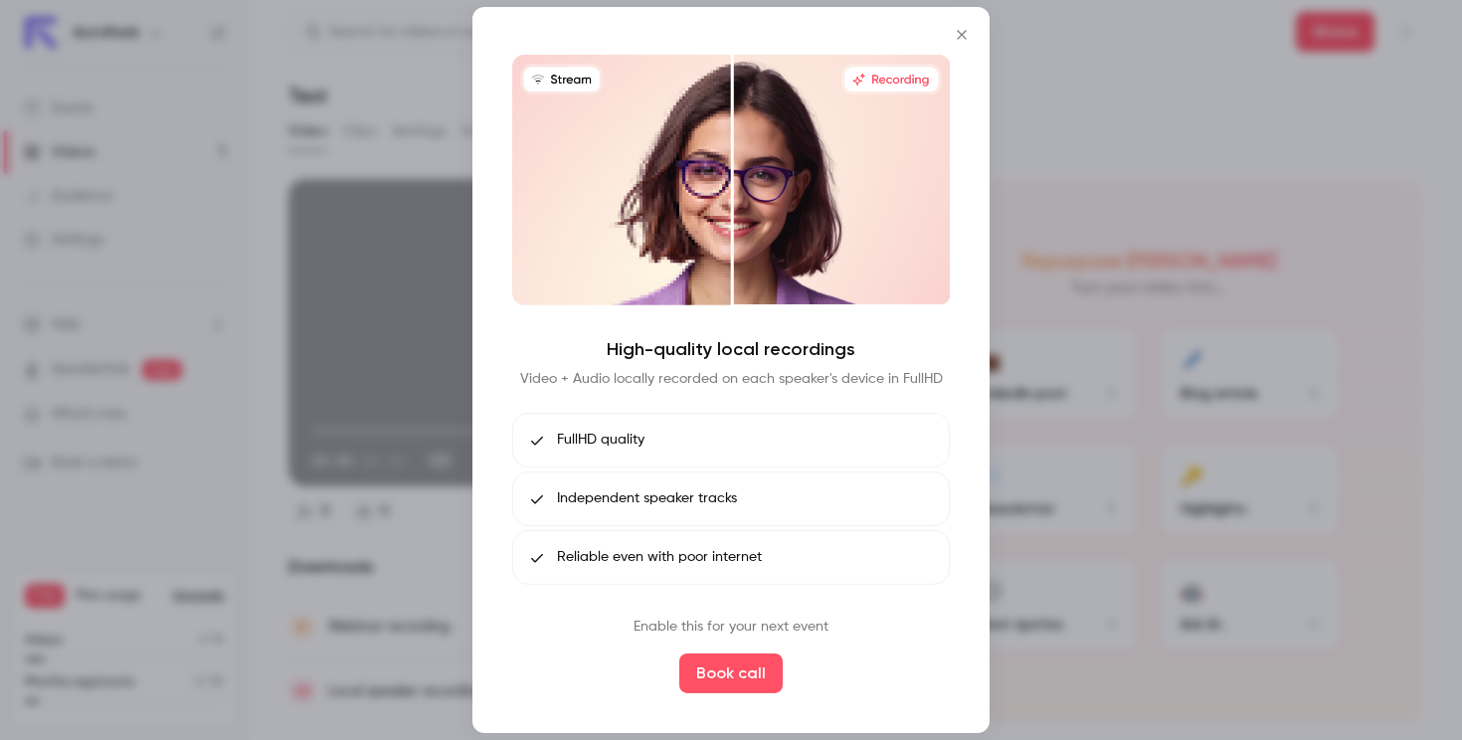
click at [958, 34] on icon "Close" at bounding box center [962, 35] width 24 height 16
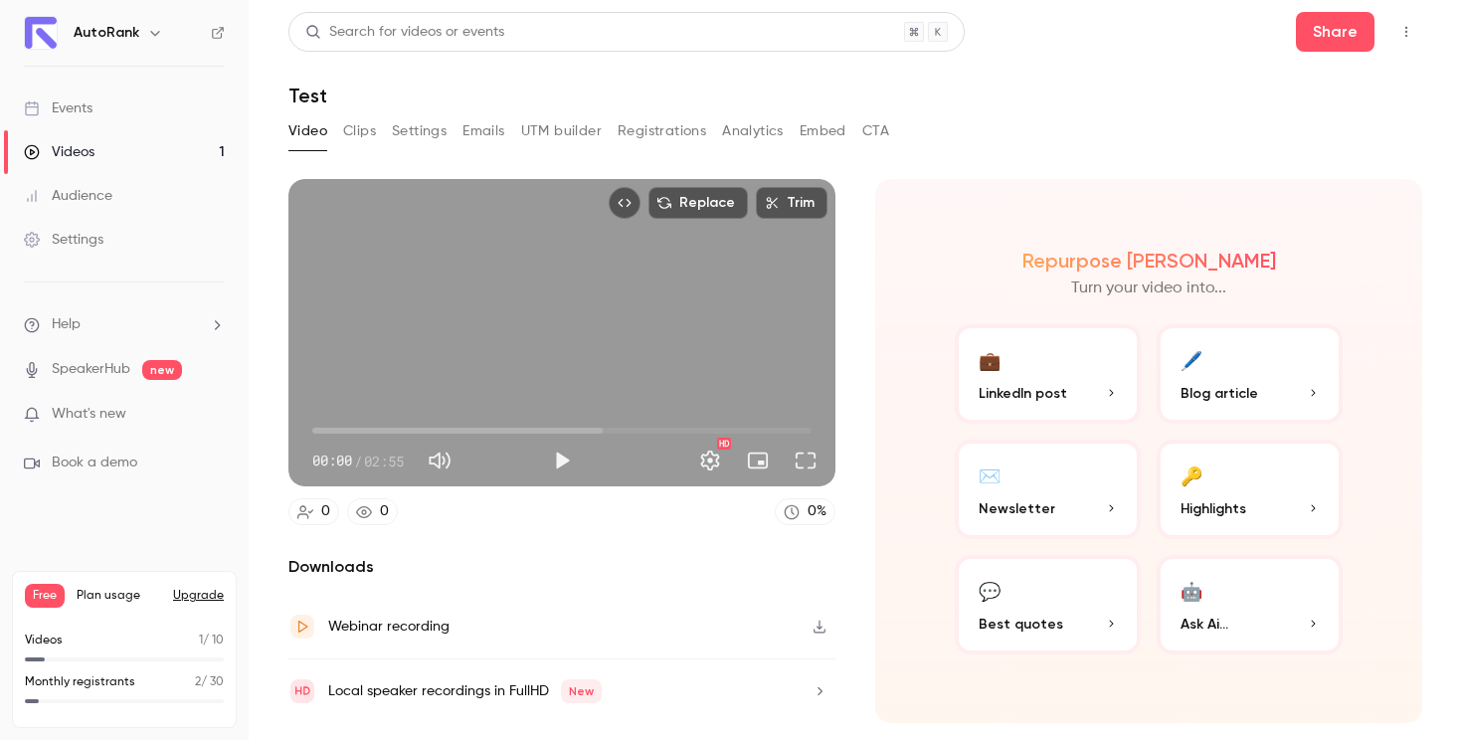
click at [823, 688] on icon "button" at bounding box center [820, 691] width 16 height 14
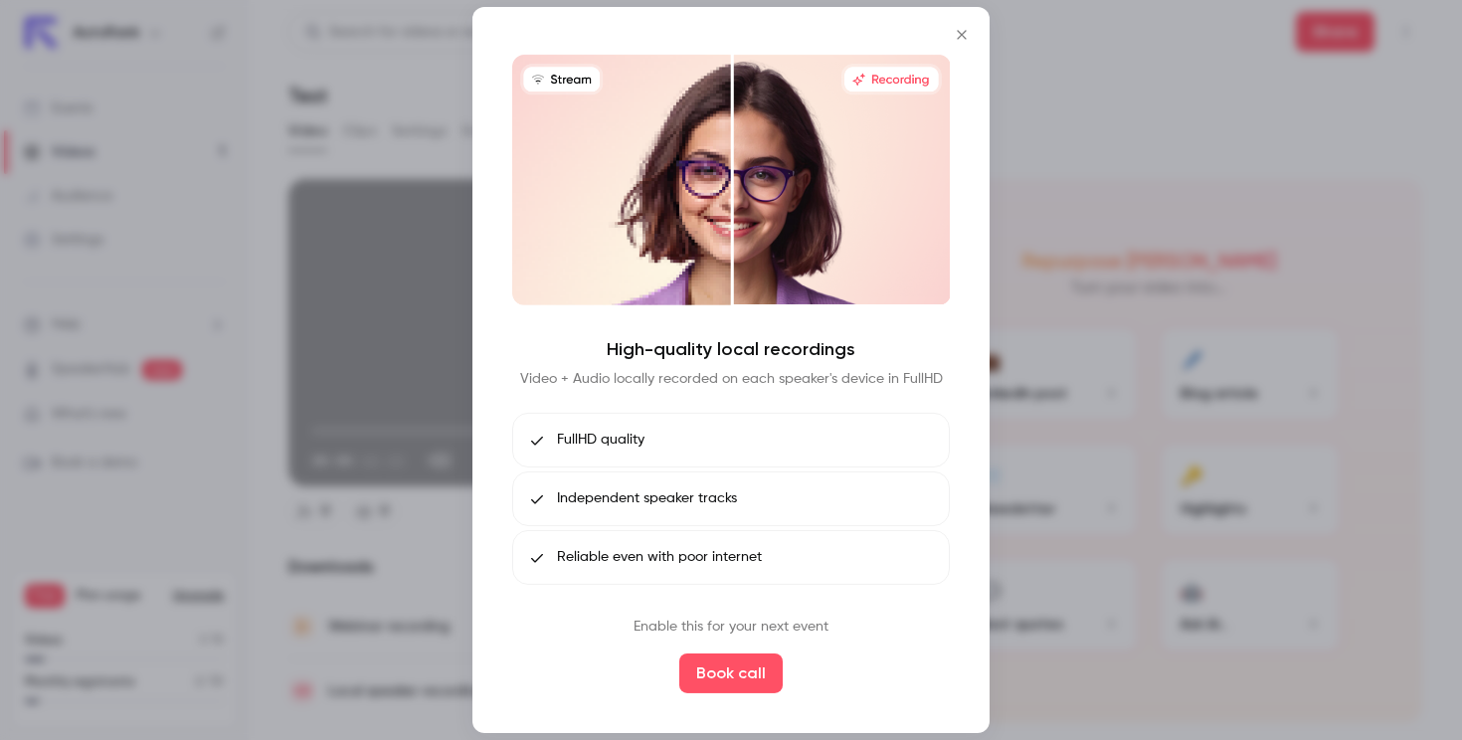
click at [1027, 214] on div at bounding box center [731, 370] width 1462 height 740
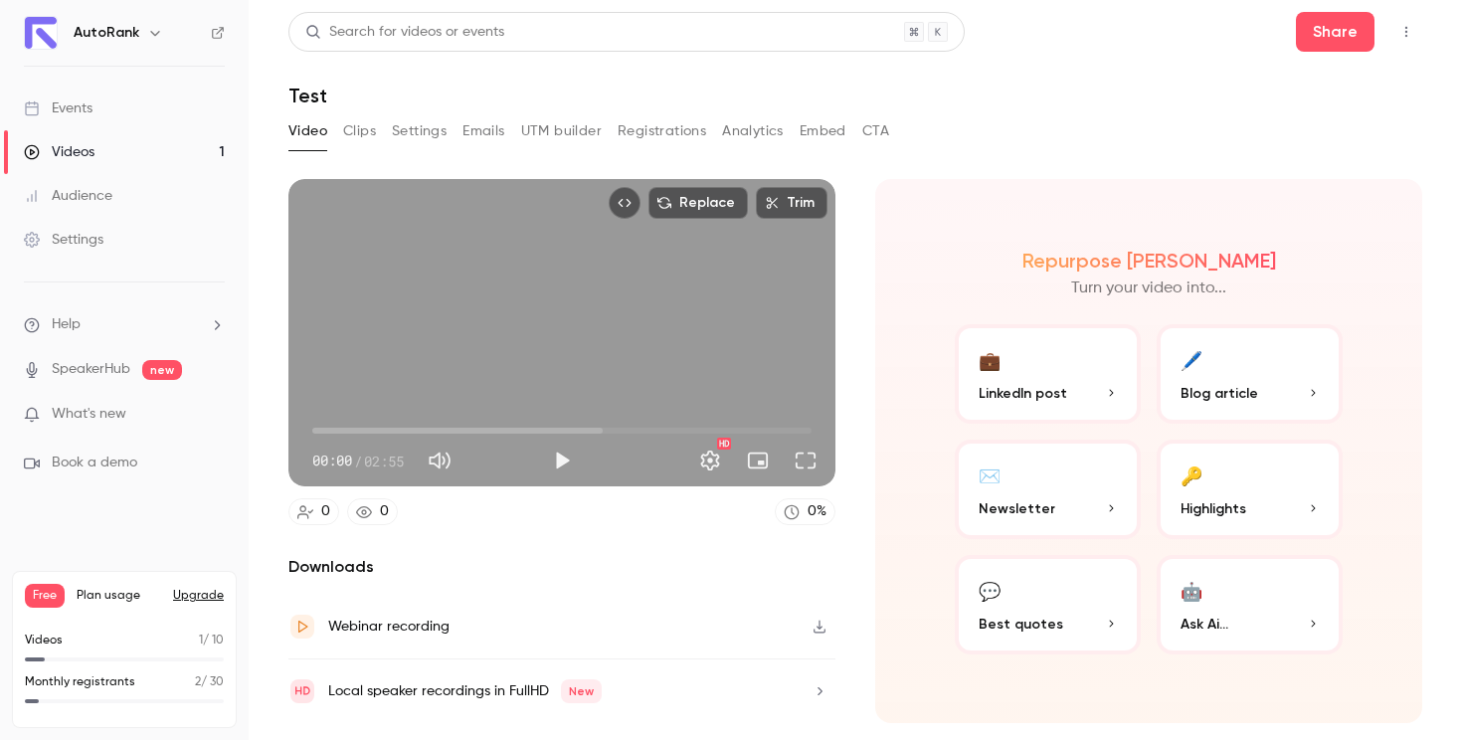
click at [727, 317] on div "Replace Trim 00:00 00:00 / 02:55 HD" at bounding box center [561, 332] width 547 height 307
click at [592, 247] on div "Replace Trim 00:06 00:06 / 02:55 HD" at bounding box center [561, 332] width 547 height 307
type input "***"
click at [394, 129] on button "Settings" at bounding box center [419, 131] width 55 height 32
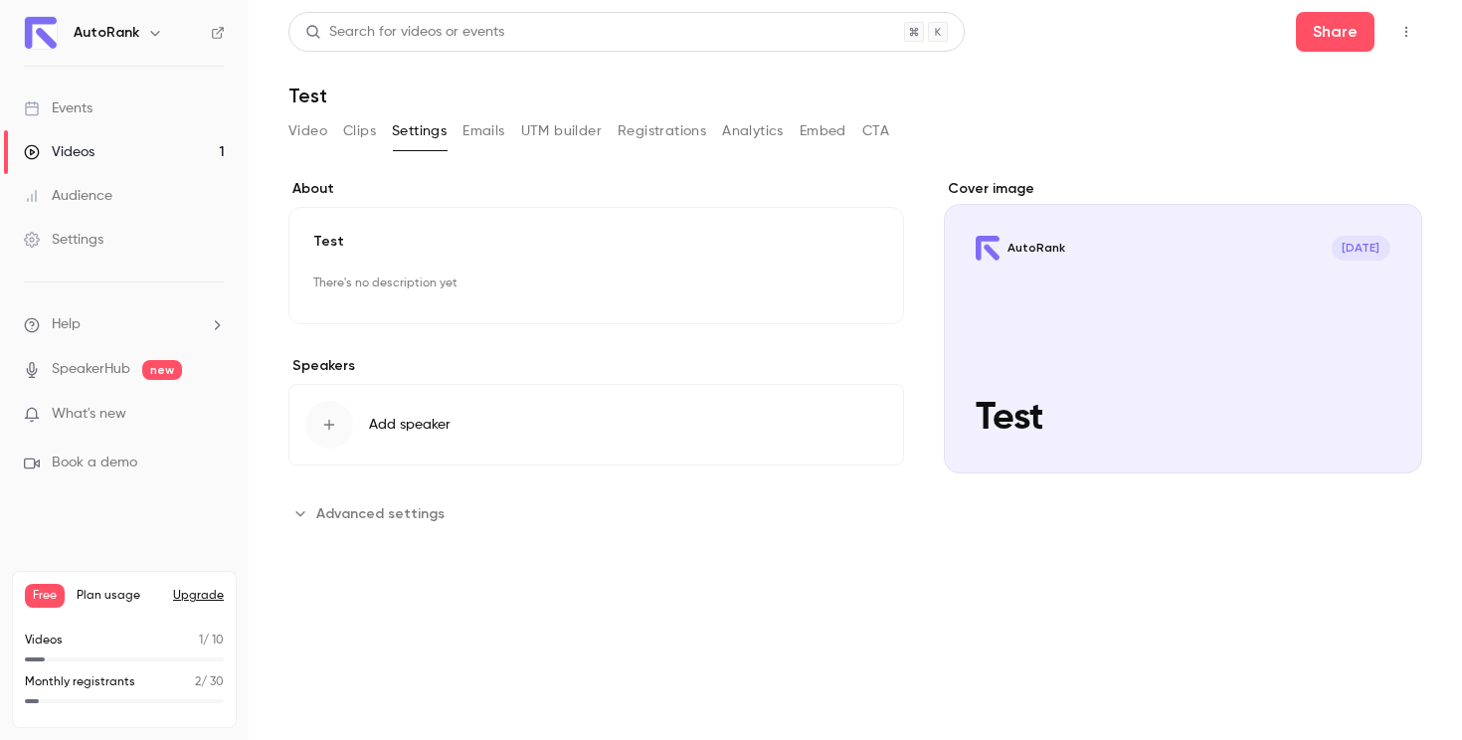
click at [329, 418] on icon "button" at bounding box center [329, 425] width 16 height 16
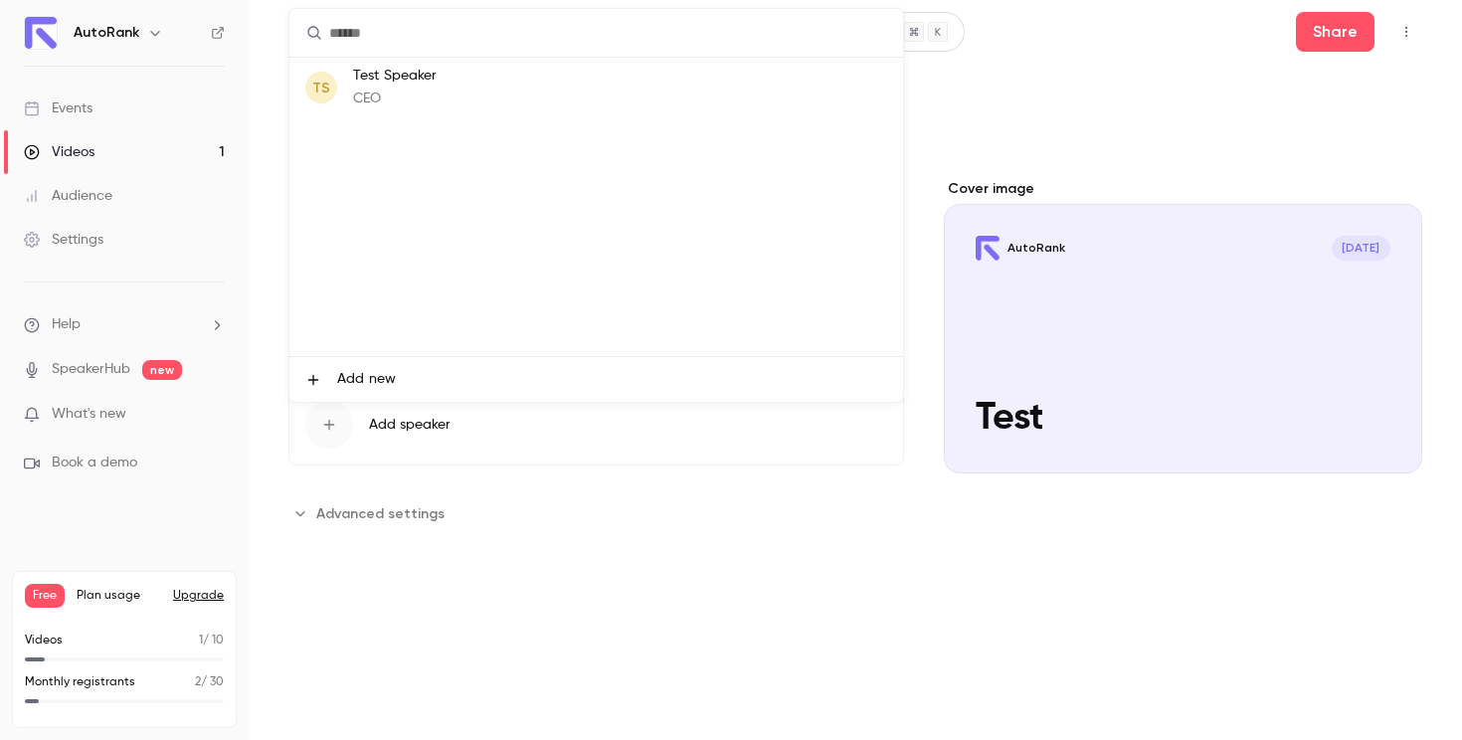
click at [347, 369] on span "Add new" at bounding box center [366, 379] width 59 height 21
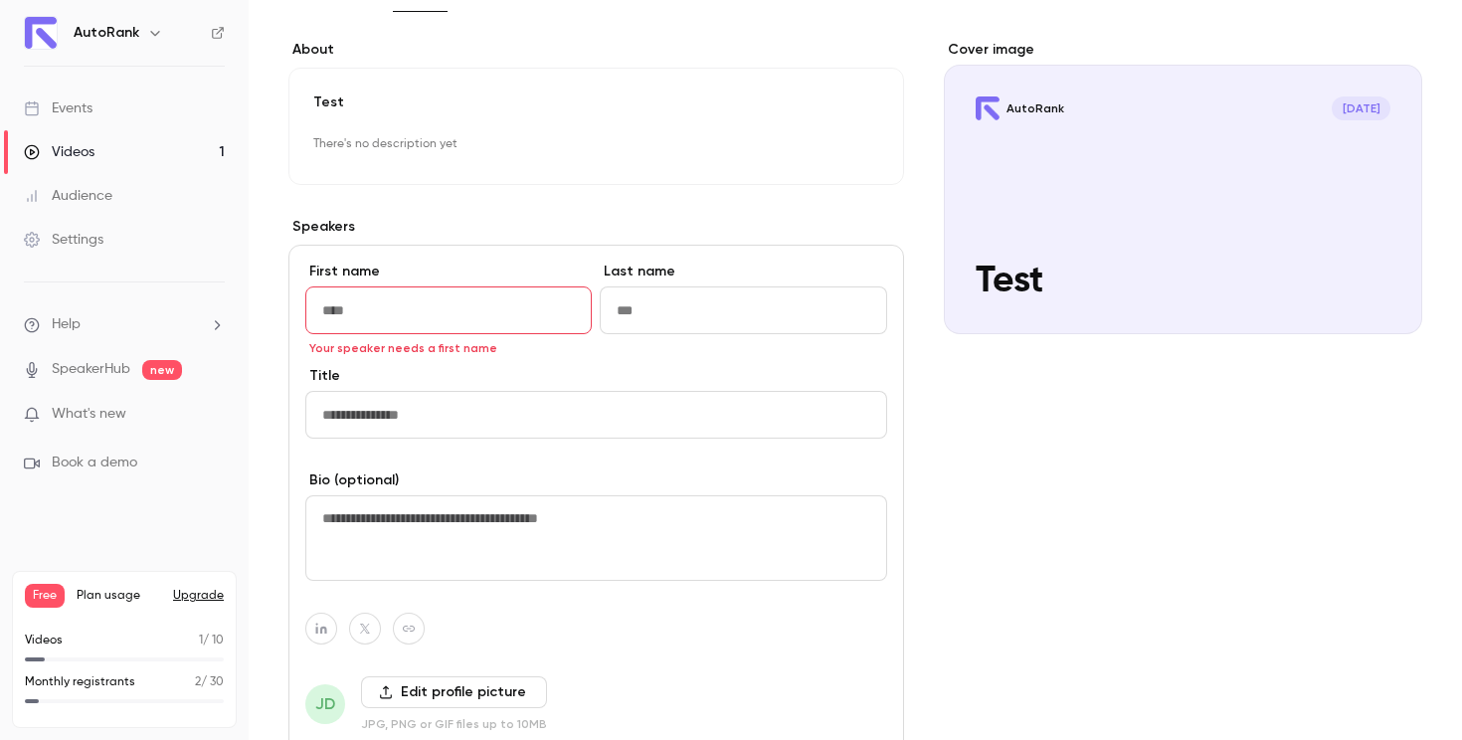
scroll to position [331, 0]
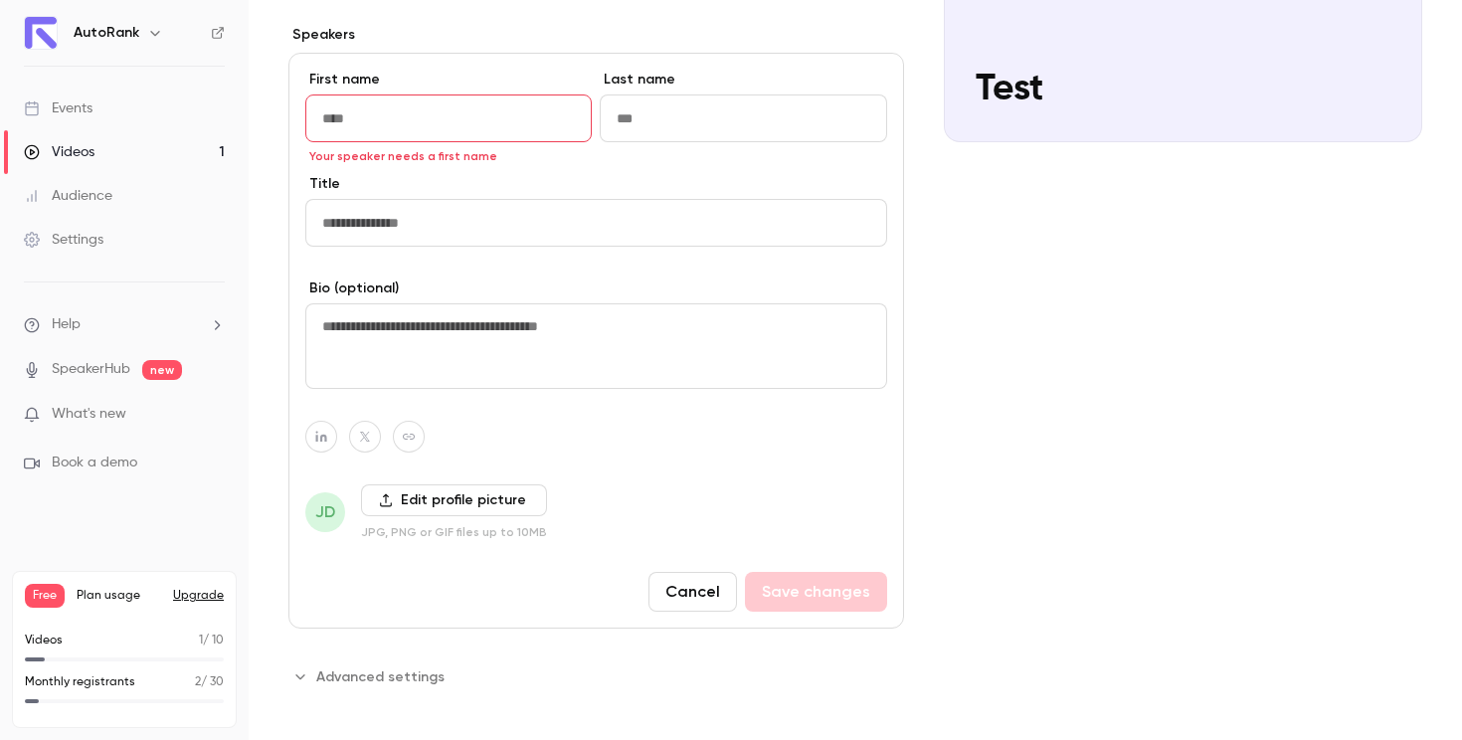
click at [444, 112] on input "First name" at bounding box center [448, 118] width 286 height 48
type input "****"
click at [637, 118] on input "Last name" at bounding box center [743, 118] width 286 height 48
type input "*****"
click at [514, 218] on input "Title" at bounding box center [596, 223] width 582 height 48
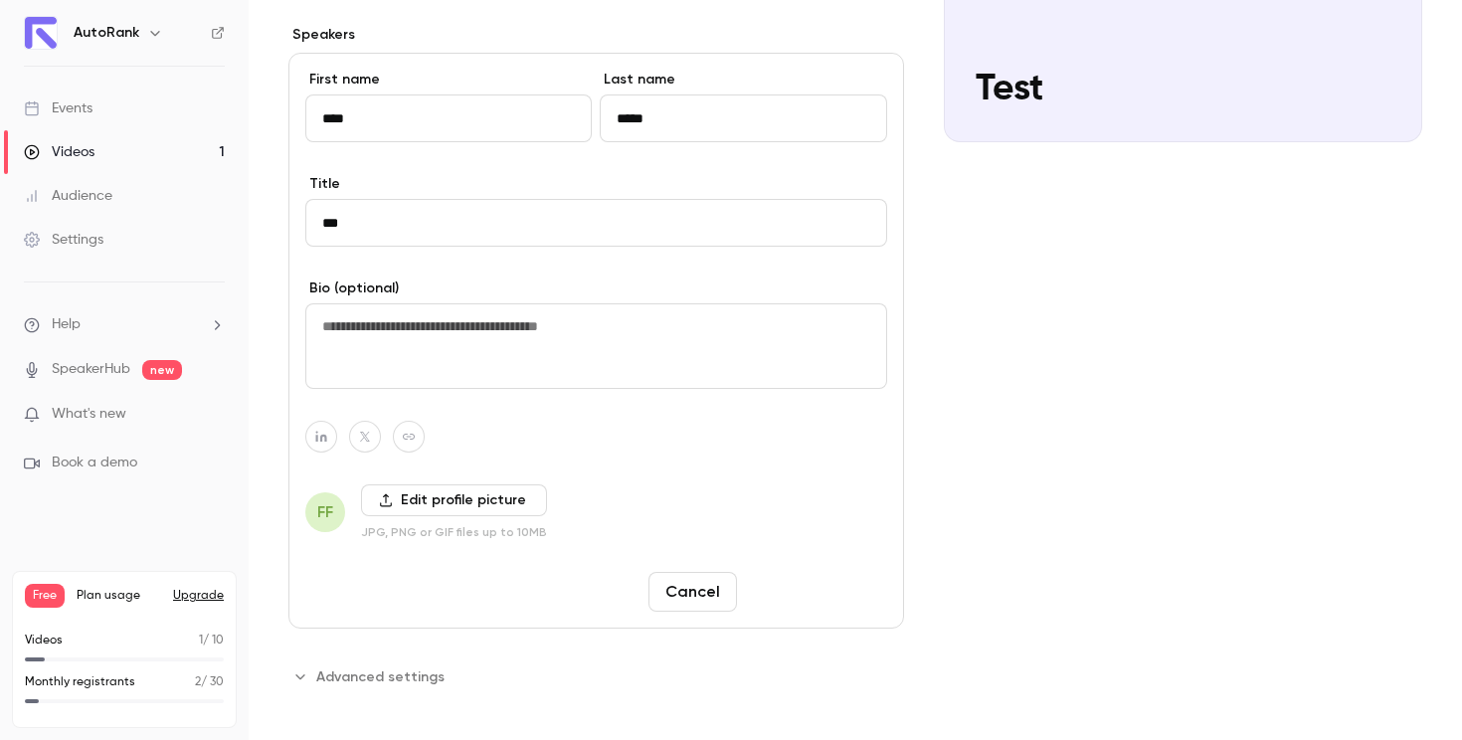
type input "***"
click at [781, 589] on button "Save changes" at bounding box center [816, 592] width 142 height 40
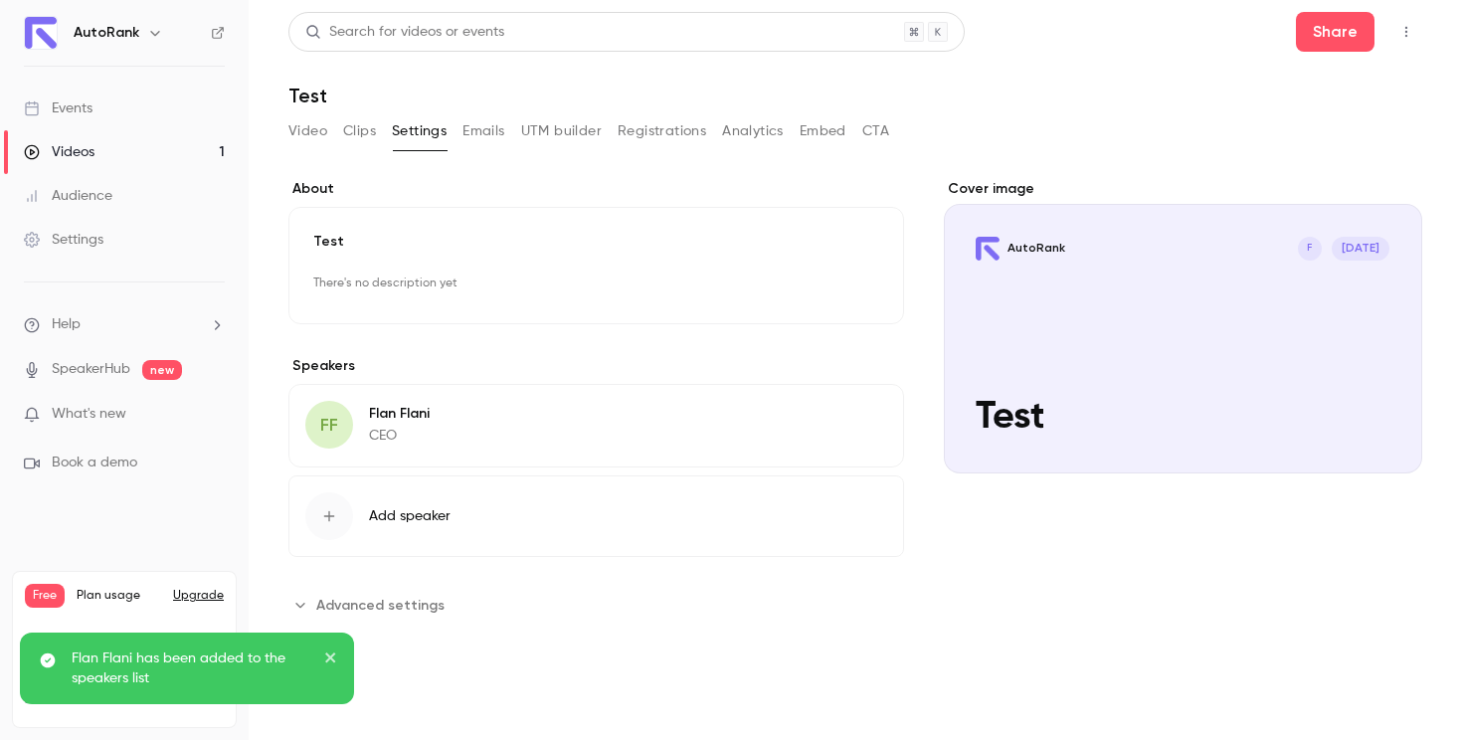
scroll to position [0, 0]
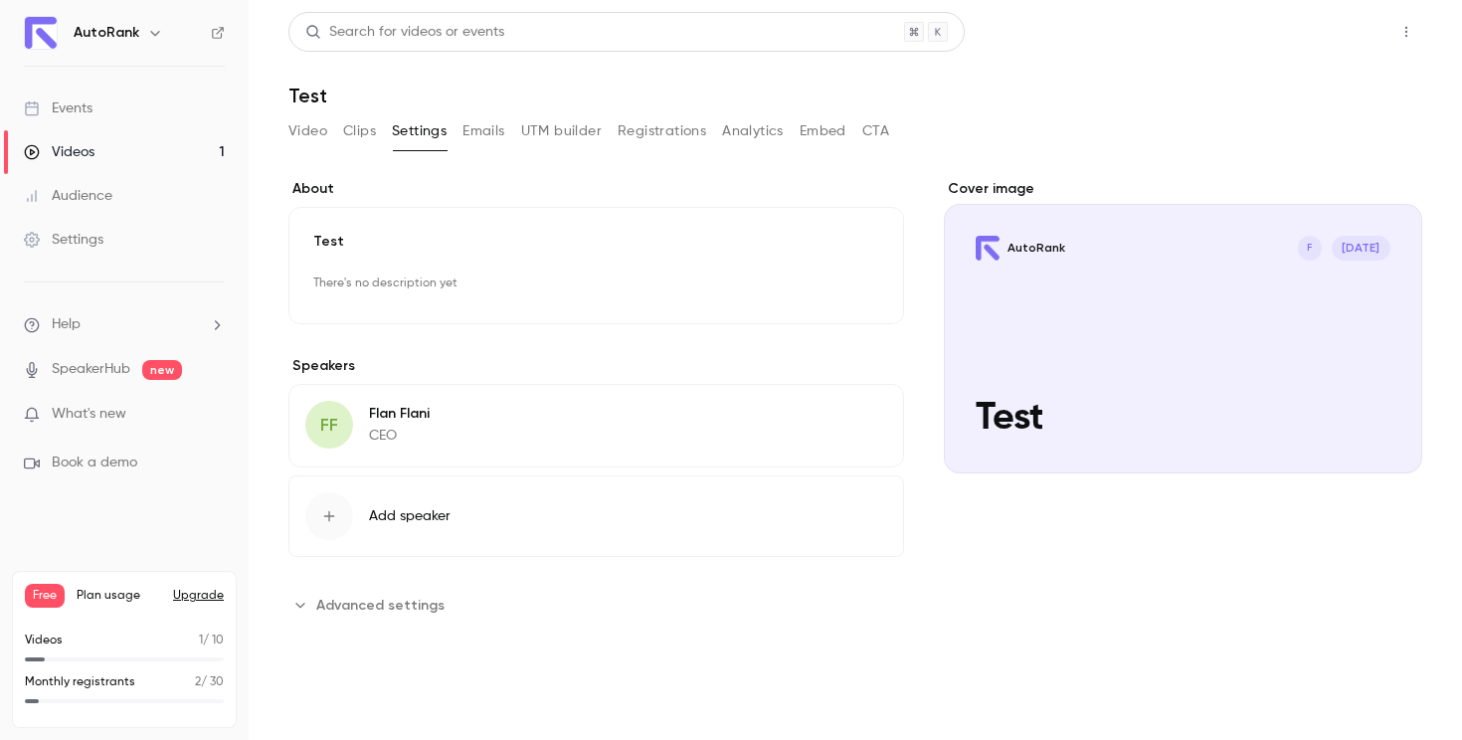
click at [1315, 16] on button "Share" at bounding box center [1335, 32] width 79 height 40
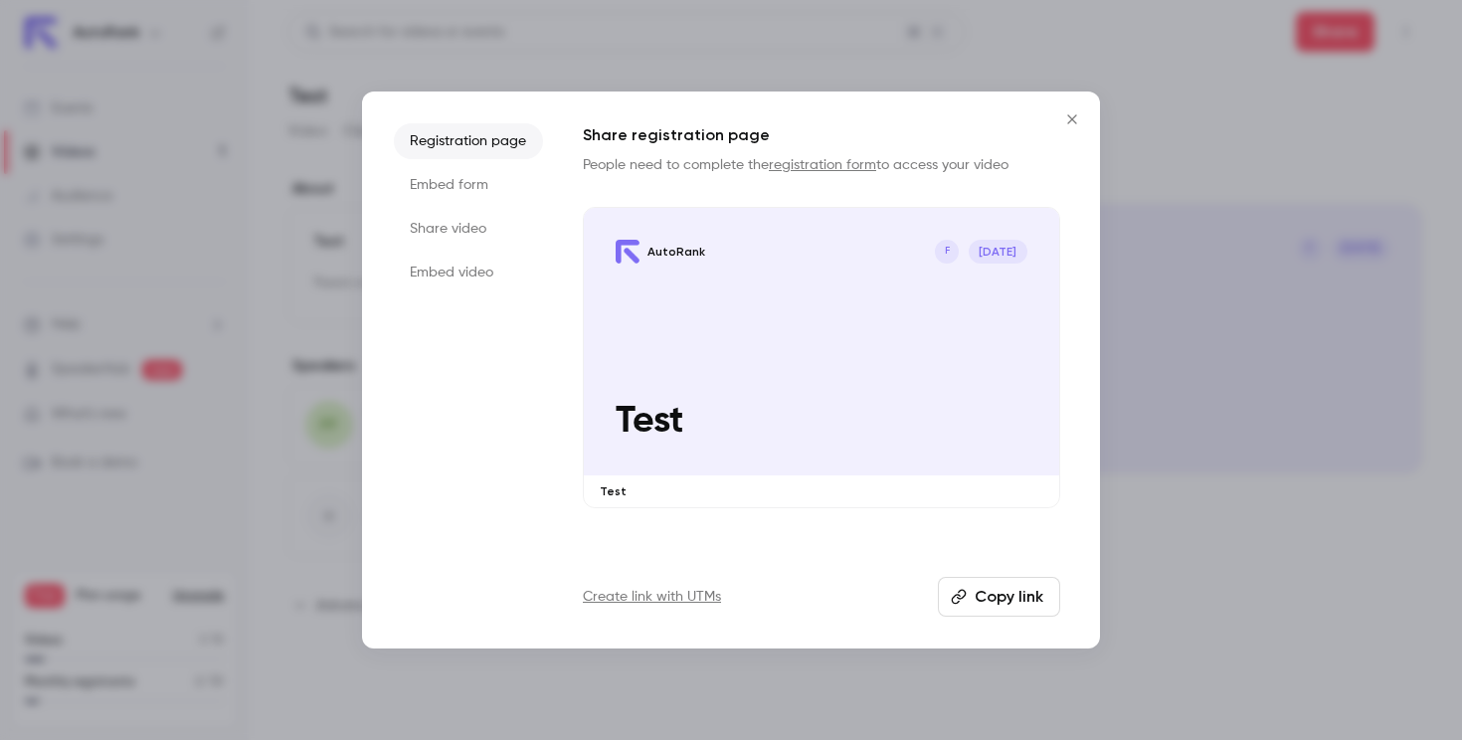
click at [1017, 601] on button "Copy link" at bounding box center [999, 597] width 122 height 40
click at [1069, 119] on icon "Close" at bounding box center [1072, 119] width 24 height 16
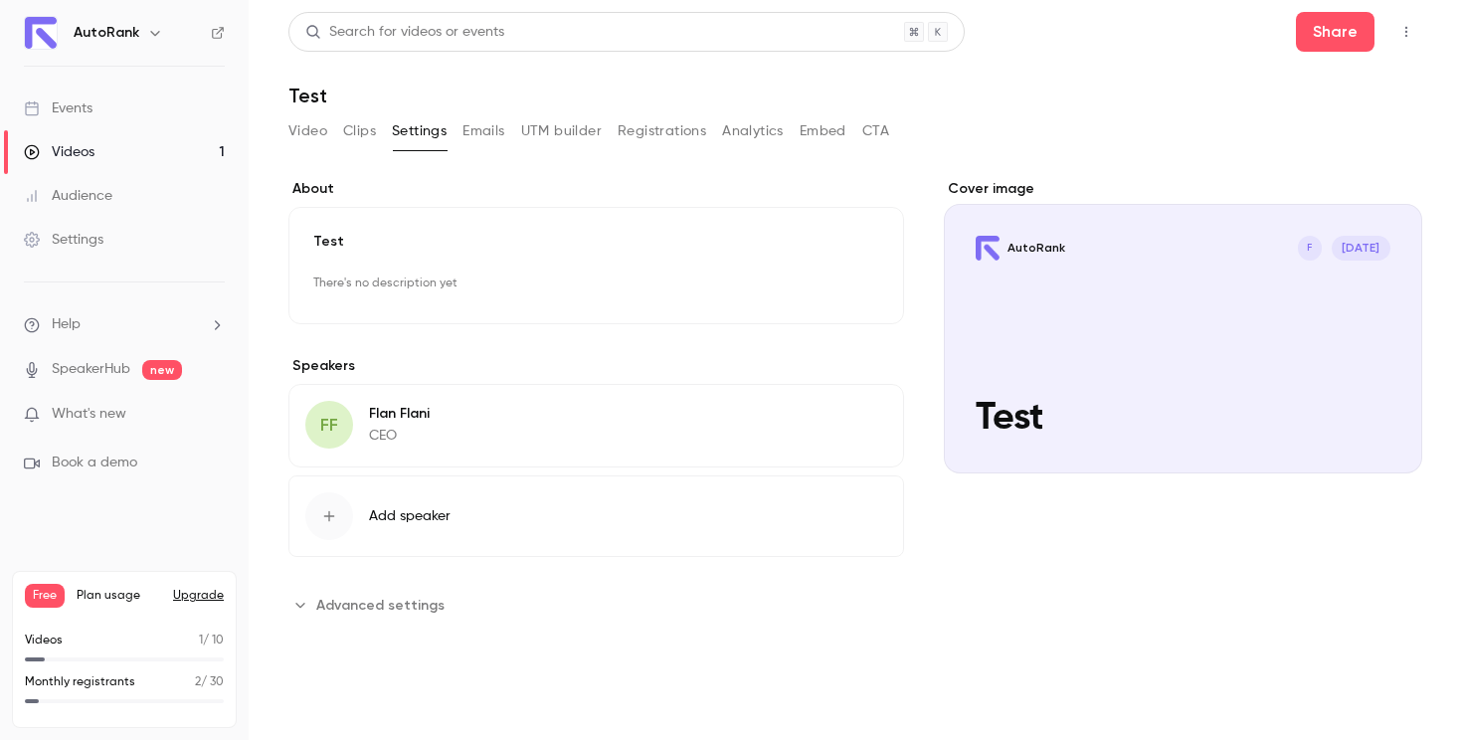
click at [1114, 127] on div "Video Clips Settings Emails UTM builder Registrations Analytics Embed CTA" at bounding box center [855, 135] width 1134 height 40
click at [1054, 73] on header "Search for videos or events Share Test" at bounding box center [855, 59] width 1134 height 95
